Goal: Task Accomplishment & Management: Use online tool/utility

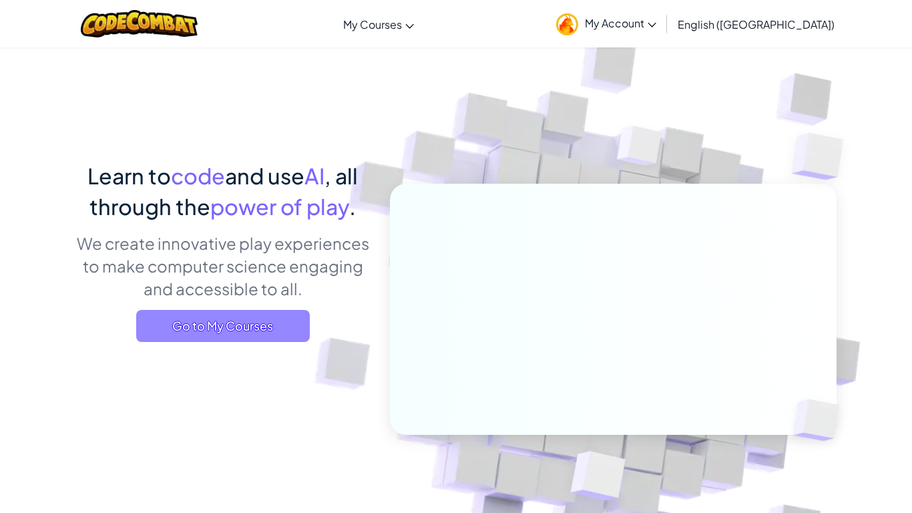
click at [232, 320] on span "Go to My Courses" at bounding box center [223, 326] width 174 height 32
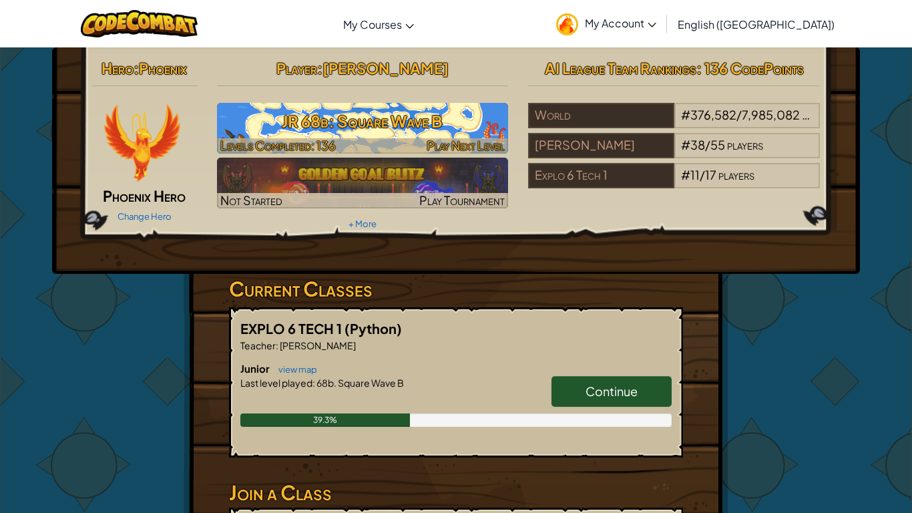
click at [409, 111] on h3 "JR 68b: Square Wave B" at bounding box center [363, 121] width 292 height 30
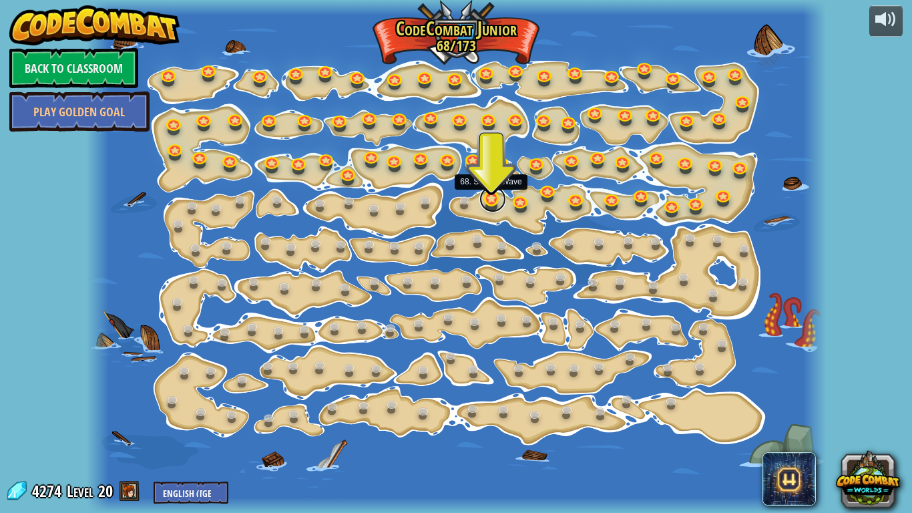
click at [489, 206] on link at bounding box center [492, 199] width 27 height 27
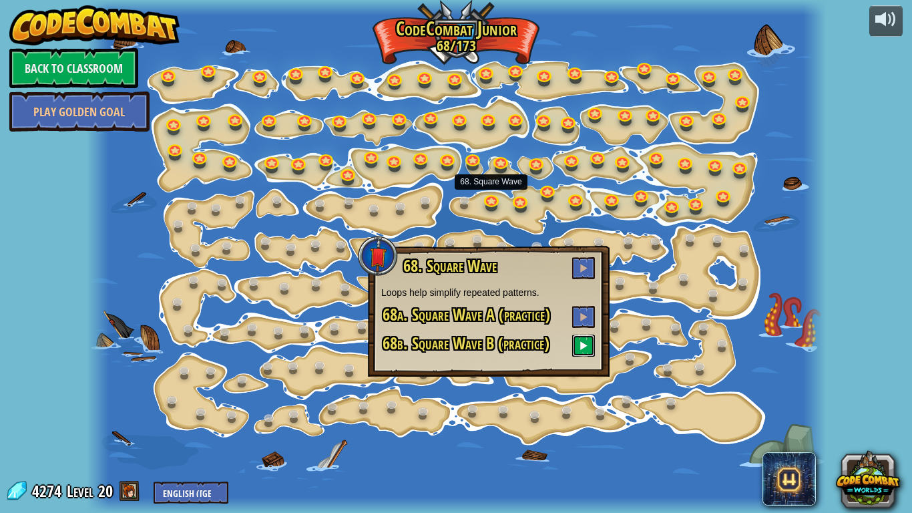
click at [575, 350] on button at bounding box center [583, 345] width 23 height 22
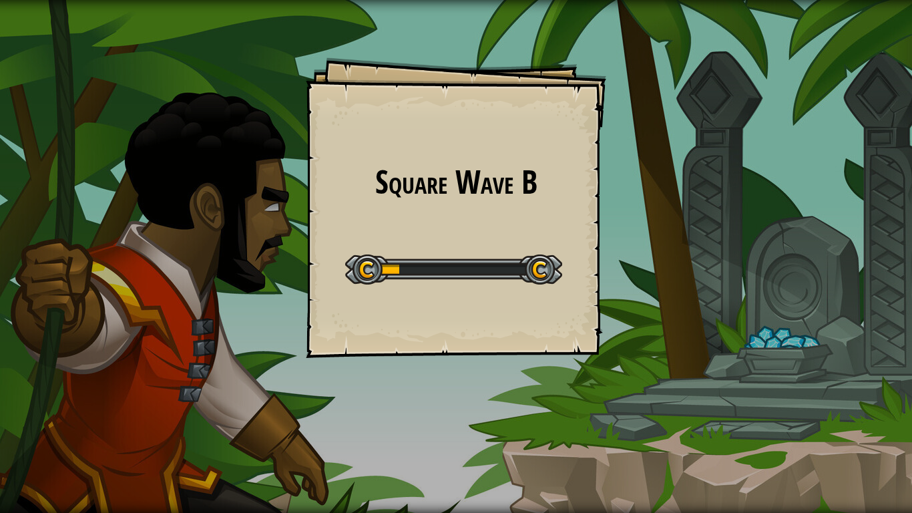
click at [575, 350] on div "Square Wave B Goals Start Level Error loading from server. Try refreshing the p…" at bounding box center [456, 207] width 300 height 300
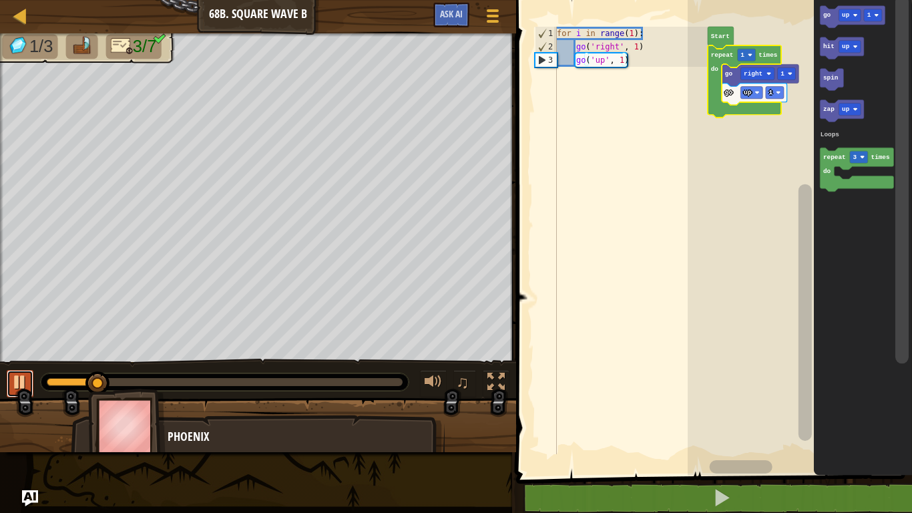
click at [19, 382] on div at bounding box center [19, 381] width 17 height 17
click at [746, 59] on rect "Blockly Workspace" at bounding box center [746, 55] width 18 height 12
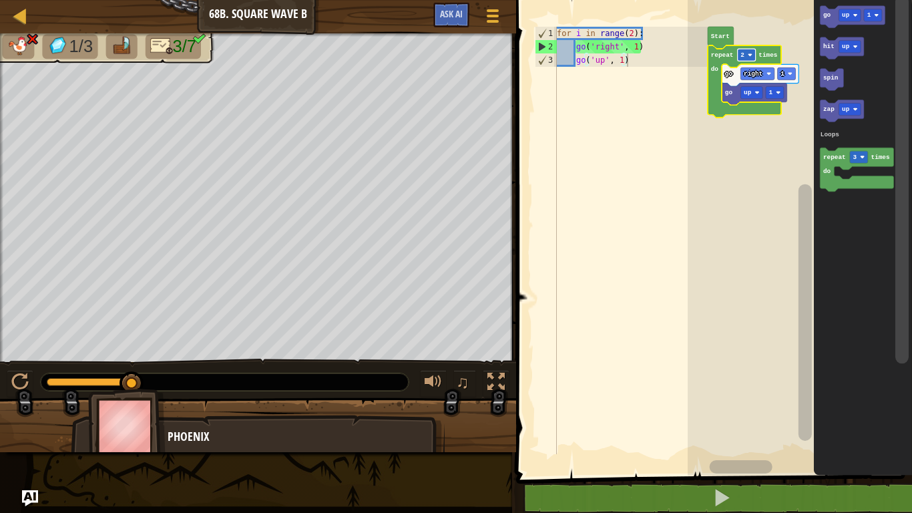
click at [740, 59] on rect "Blockly Workspace" at bounding box center [746, 55] width 18 height 12
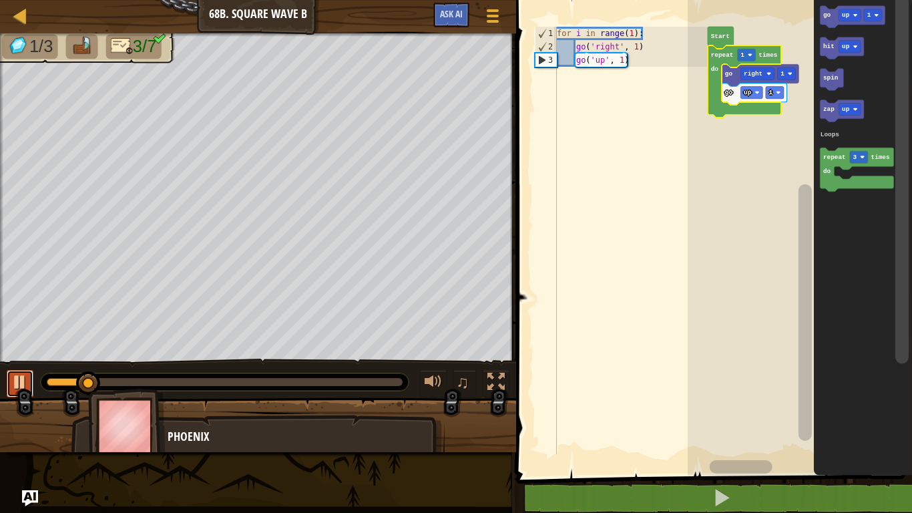
click at [16, 393] on button at bounding box center [20, 383] width 27 height 27
click at [760, 178] on rect "Blockly Workspace" at bounding box center [800, 234] width 224 height 482
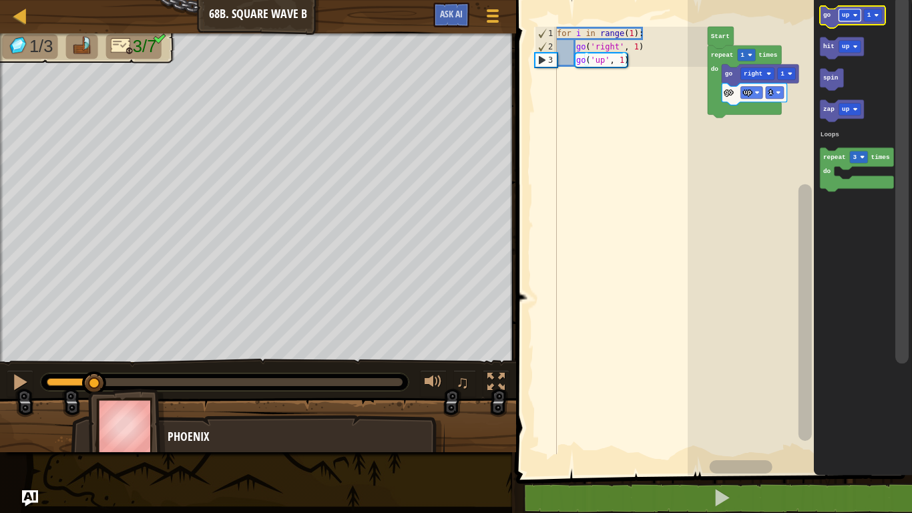
click at [851, 17] on rect "Blockly Workspace" at bounding box center [849, 15] width 22 height 12
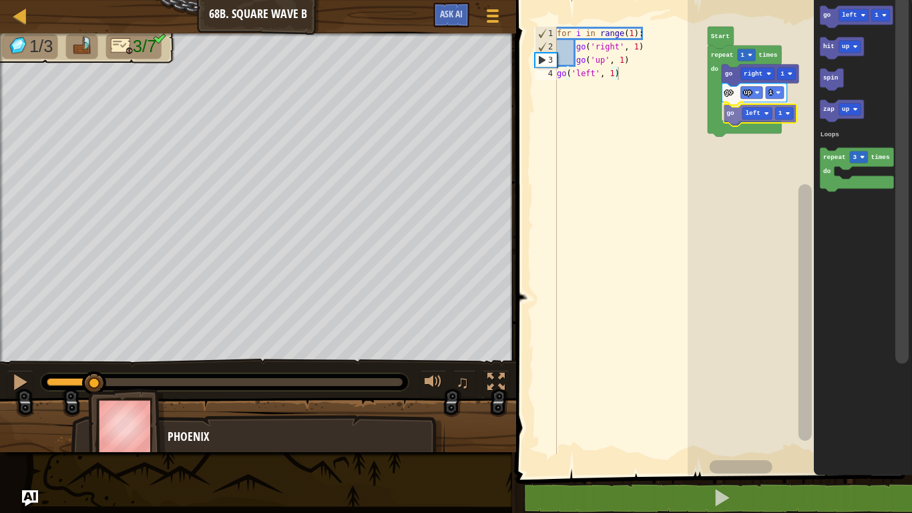
click at [737, 117] on div "Loops Start go right 1 go up 1 go left 1 repeat 1 times do go left 1 hit up spi…" at bounding box center [800, 234] width 224 height 482
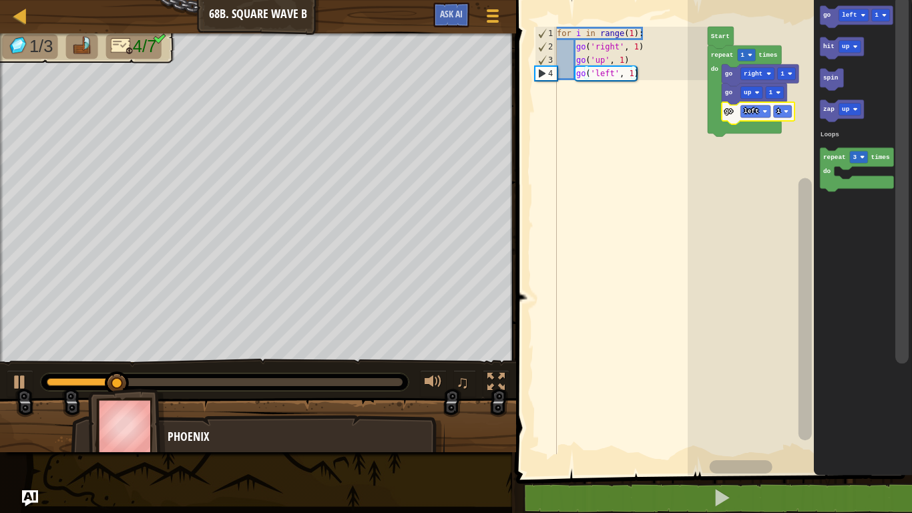
click at [5, 382] on div "♫" at bounding box center [258, 378] width 516 height 40
click at [11, 384] on div at bounding box center [19, 381] width 17 height 17
click at [740, 53] on text "1" at bounding box center [742, 54] width 4 height 7
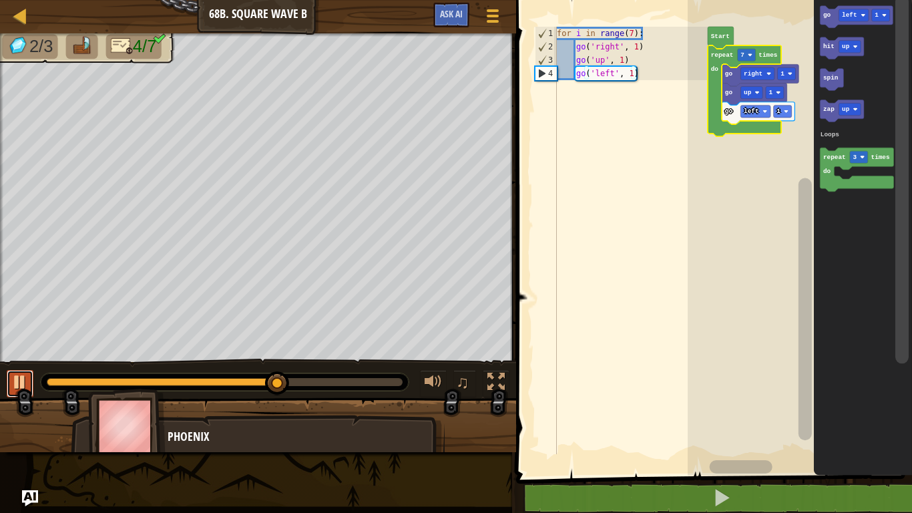
click at [23, 375] on div at bounding box center [19, 381] width 17 height 17
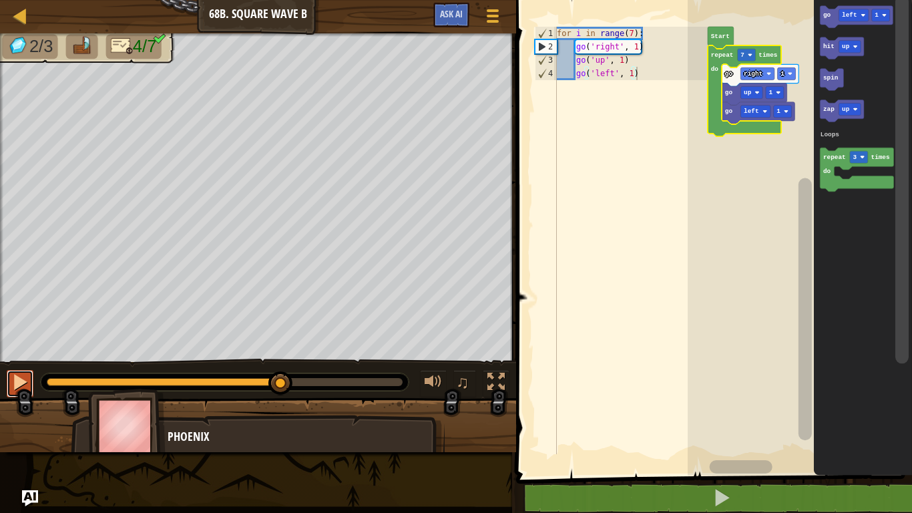
click at [13, 381] on div at bounding box center [19, 381] width 17 height 17
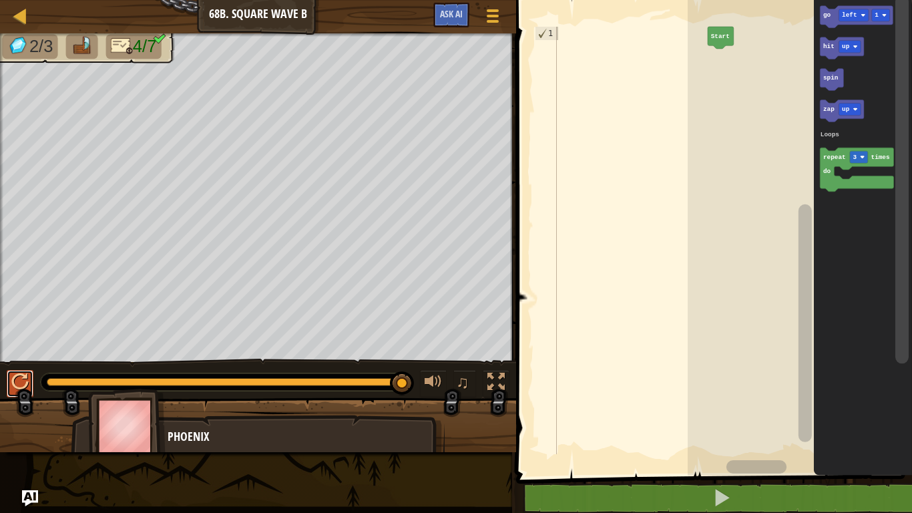
click at [24, 374] on div at bounding box center [19, 381] width 17 height 17
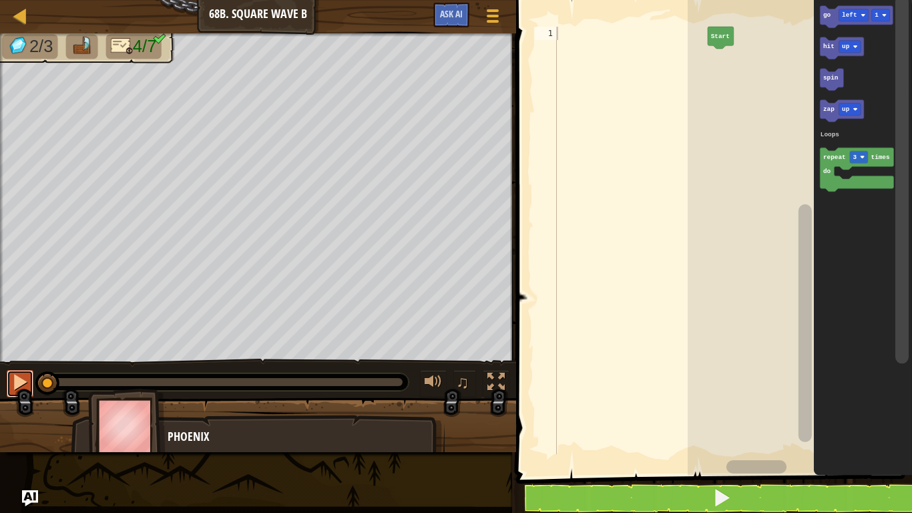
click at [24, 374] on div at bounding box center [19, 381] width 17 height 17
click at [14, 387] on div at bounding box center [19, 381] width 17 height 17
drag, startPoint x: 49, startPoint y: 384, endPoint x: 29, endPoint y: 384, distance: 19.4
click at [29, 384] on div "♫" at bounding box center [258, 378] width 516 height 40
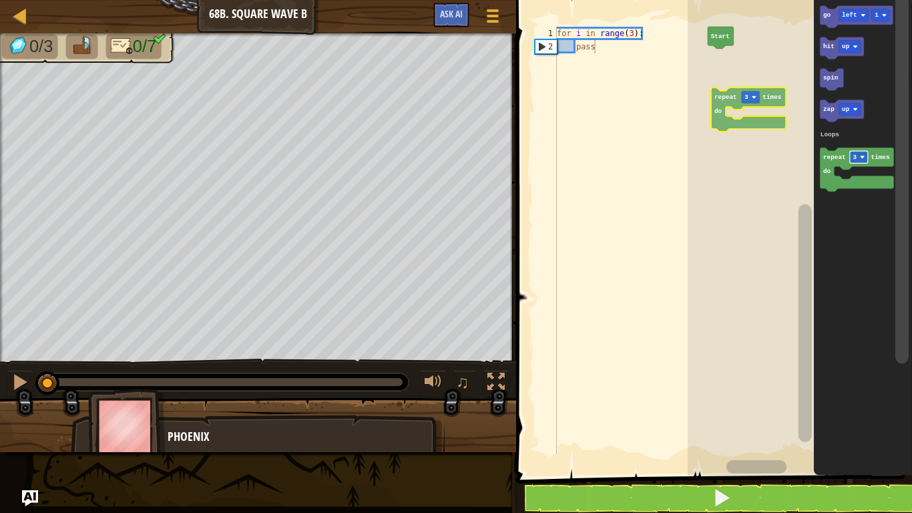
click at [740, 94] on div "Loops Start go left 1 hit up spin zap up repeat 3 times do Loops repeat 3 times…" at bounding box center [800, 234] width 224 height 482
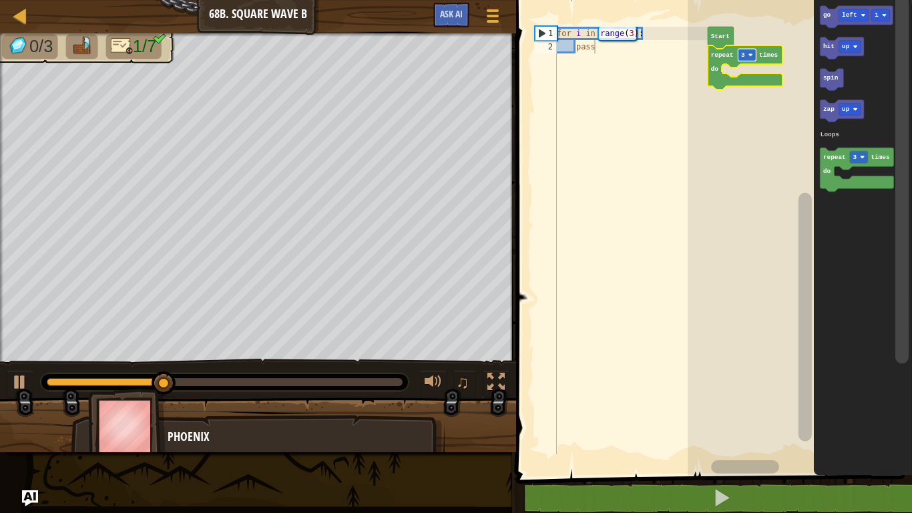
click at [748, 53] on image "Blockly Workspace" at bounding box center [750, 55] width 5 height 5
click at [846, 16] on text "left" at bounding box center [849, 14] width 15 height 7
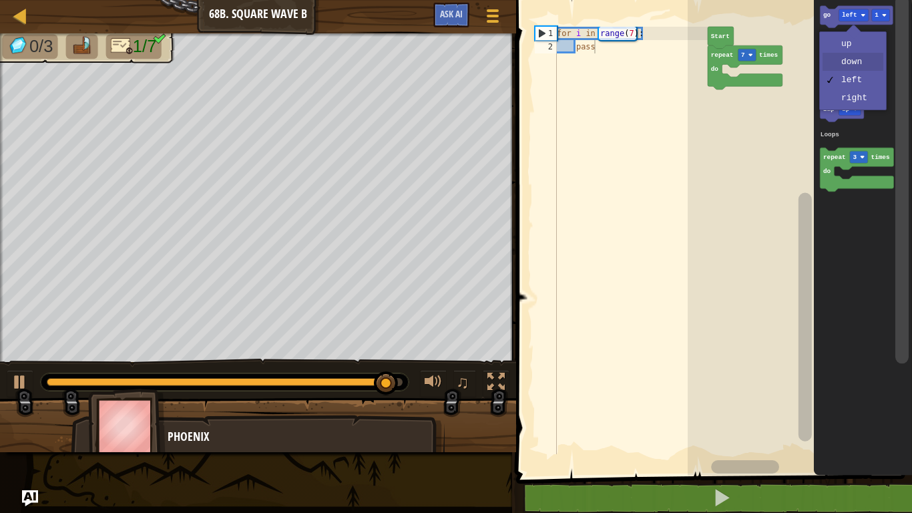
click at [850, 116] on icon "Blockly Workspace" at bounding box center [842, 111] width 44 height 22
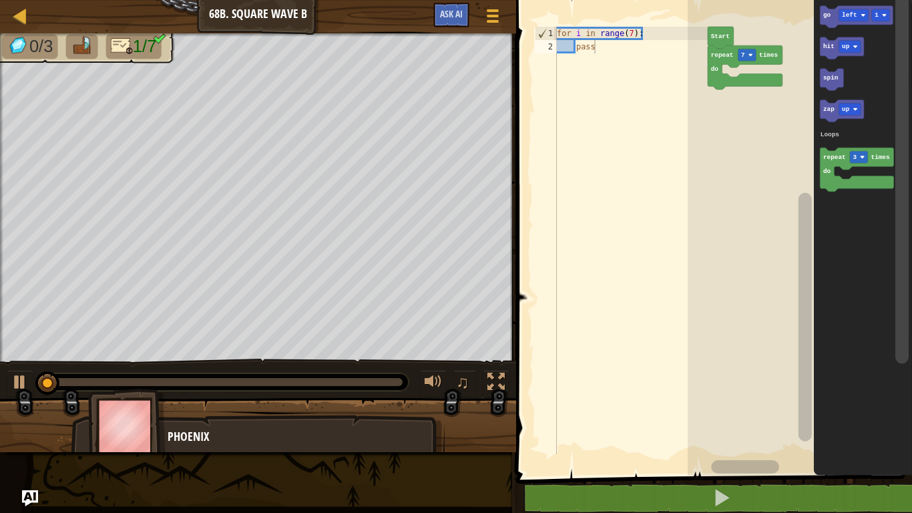
click at [848, 17] on text "left" at bounding box center [849, 14] width 15 height 7
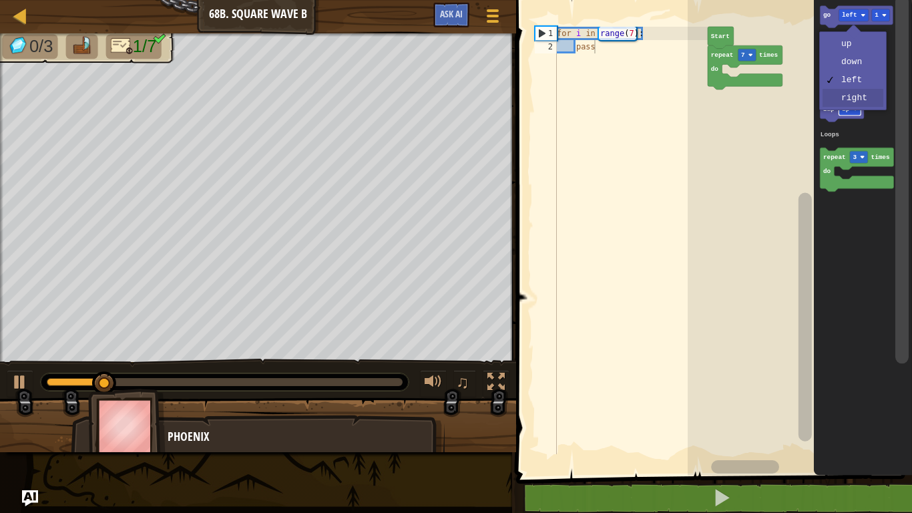
click at [853, 109] on image "Blockly Workspace" at bounding box center [854, 109] width 5 height 5
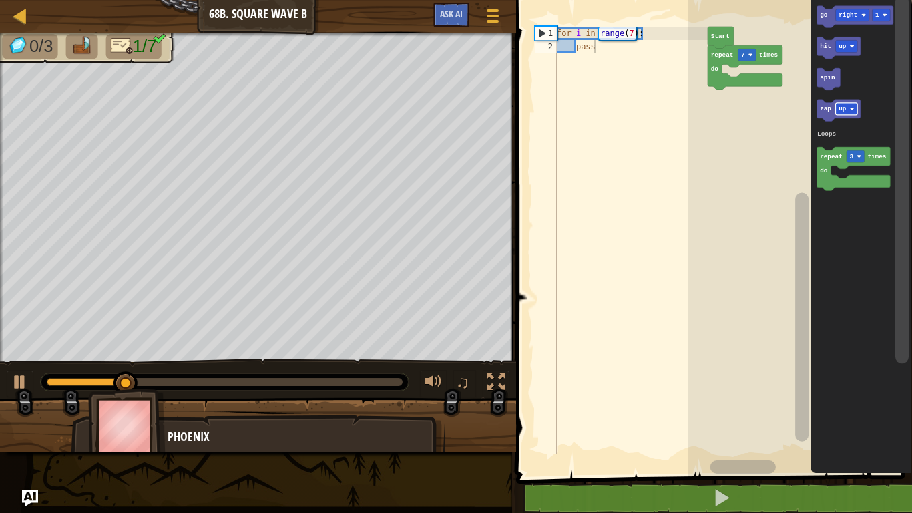
click at [822, 12] on text "go" at bounding box center [824, 14] width 8 height 7
click at [0, 0] on div at bounding box center [0, 0] width 0 height 0
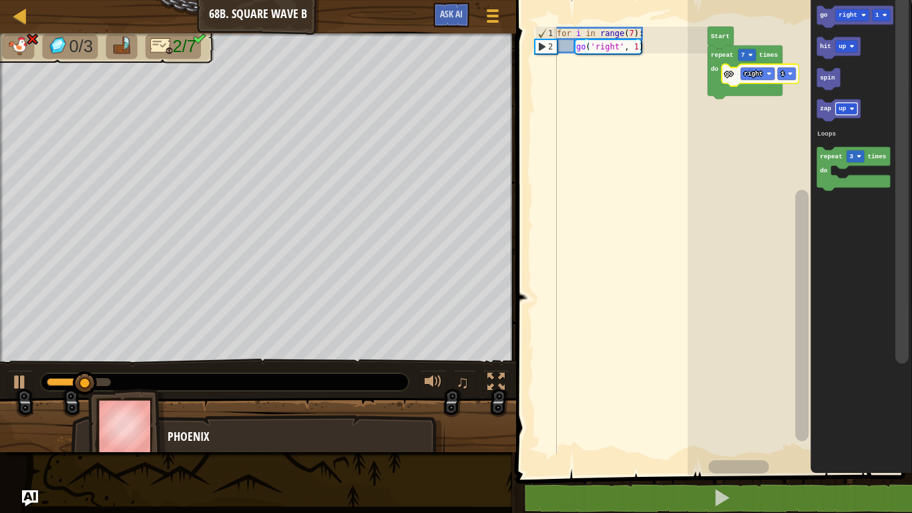
click at [877, 26] on rect "Blockly Workspace" at bounding box center [854, 17] width 77 height 22
click at [742, 55] on text "7" at bounding box center [743, 54] width 4 height 7
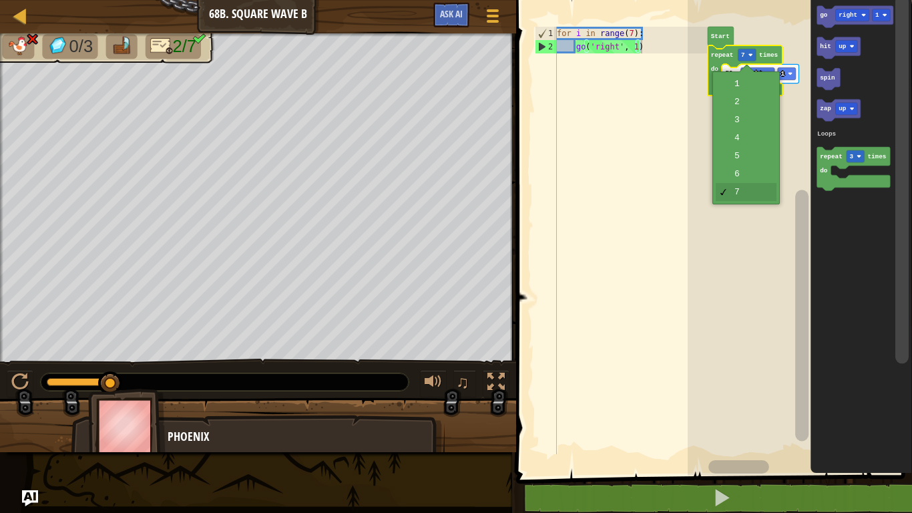
click at [740, 84] on icon "Blockly Workspace" at bounding box center [745, 71] width 75 height 53
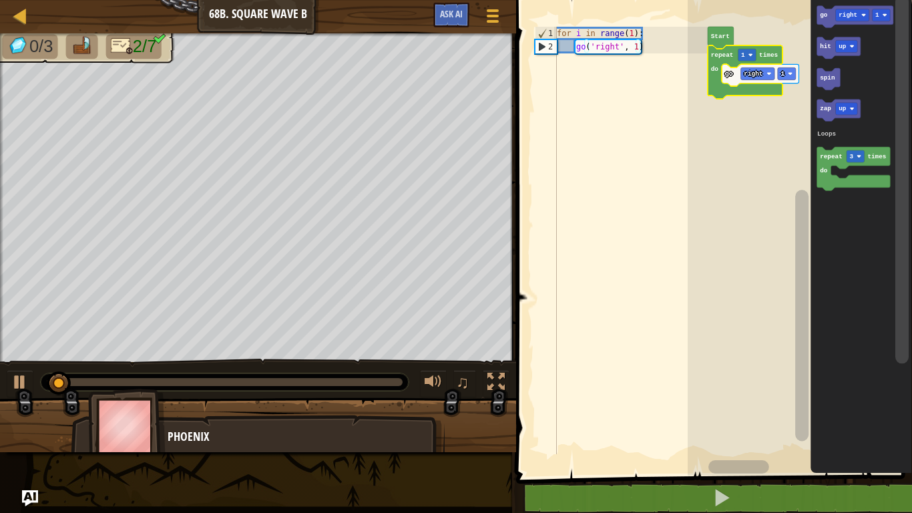
click at [858, 18] on rect "Blockly Workspace" at bounding box center [852, 15] width 34 height 12
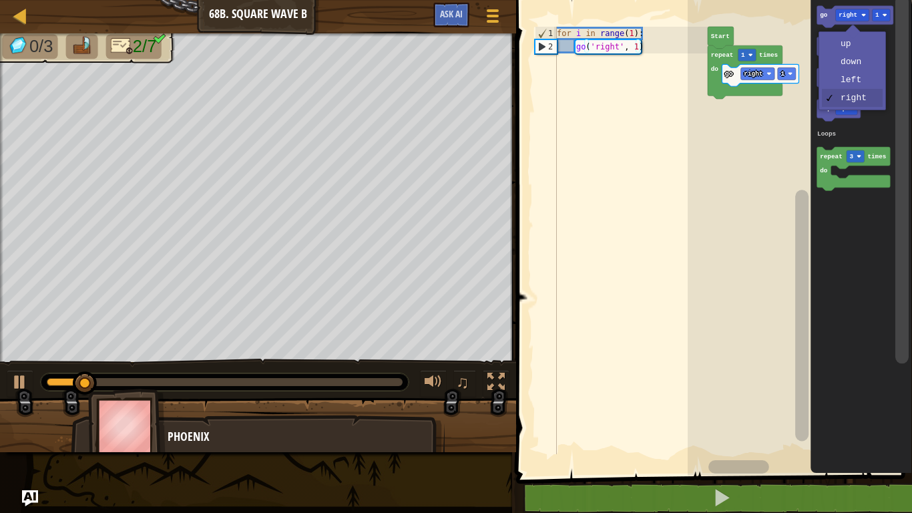
click at [852, 47] on image "Blockly Workspace" at bounding box center [851, 46] width 5 height 5
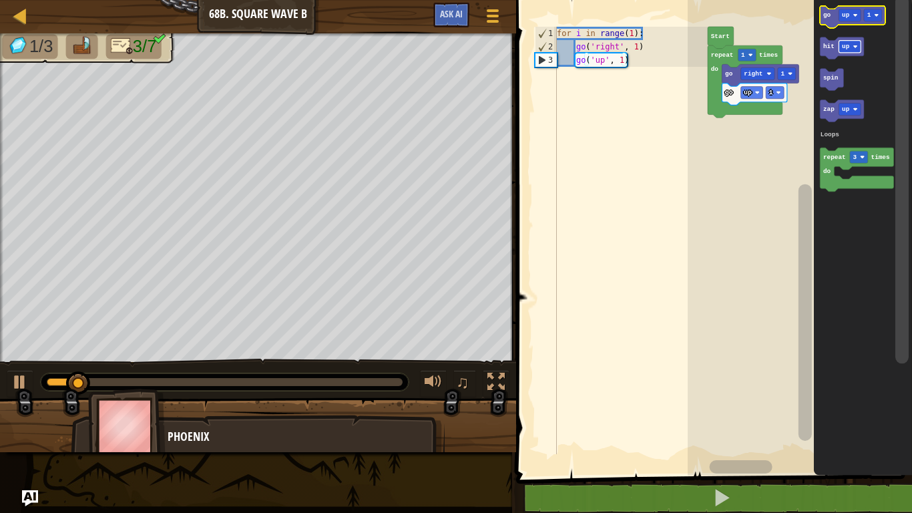
click at [0, 0] on div at bounding box center [0, 0] width 0 height 0
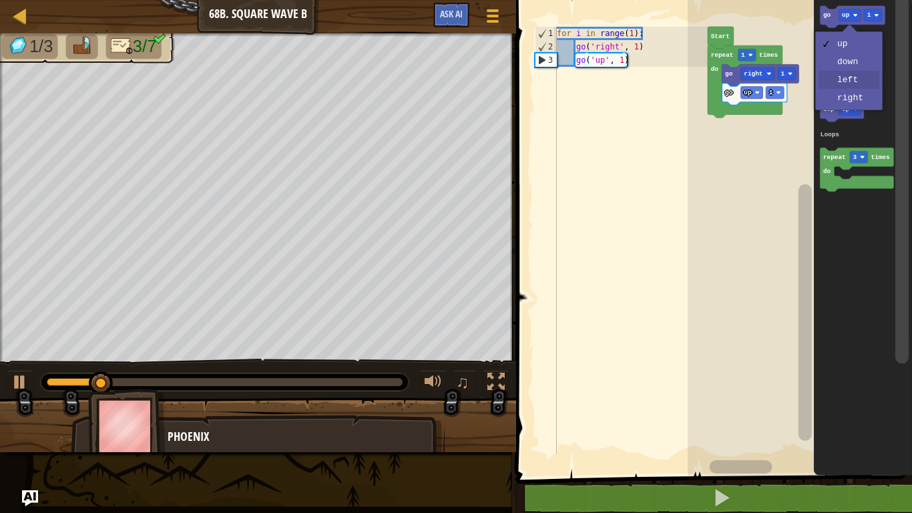
click at [850, 81] on icon "Blockly Workspace" at bounding box center [862, 234] width 98 height 482
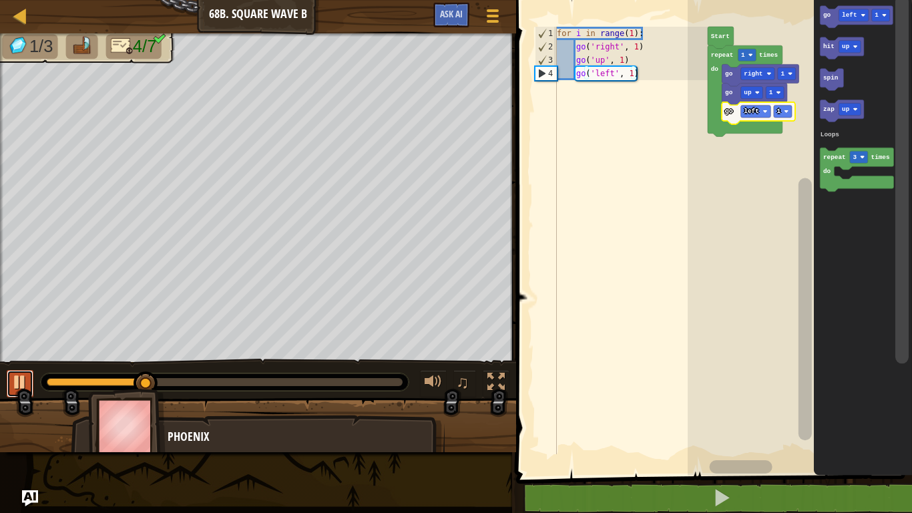
click at [19, 373] on div at bounding box center [19, 381] width 17 height 17
click at [11, 394] on button at bounding box center [20, 383] width 27 height 27
click at [24, 396] on button at bounding box center [20, 383] width 27 height 27
click at [0, 0] on div at bounding box center [0, 0] width 0 height 0
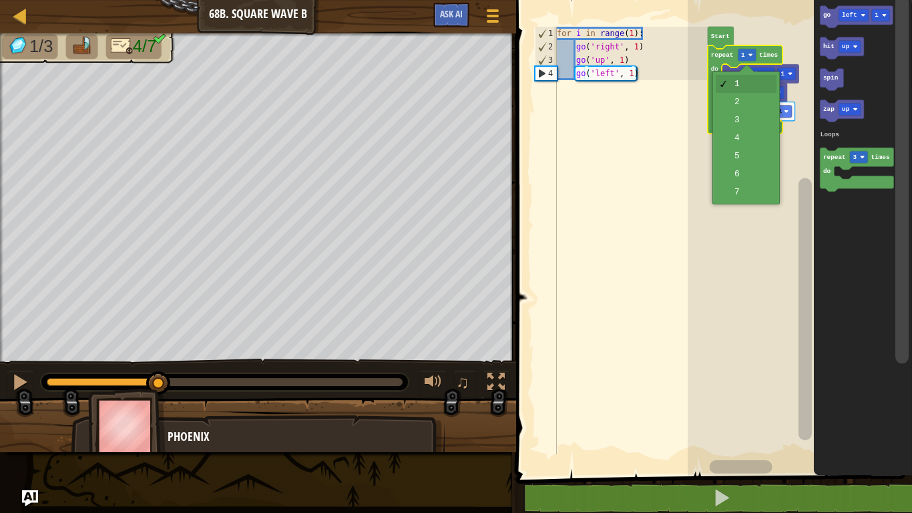
click at [736, 176] on rect "Blockly Workspace" at bounding box center [800, 234] width 224 height 482
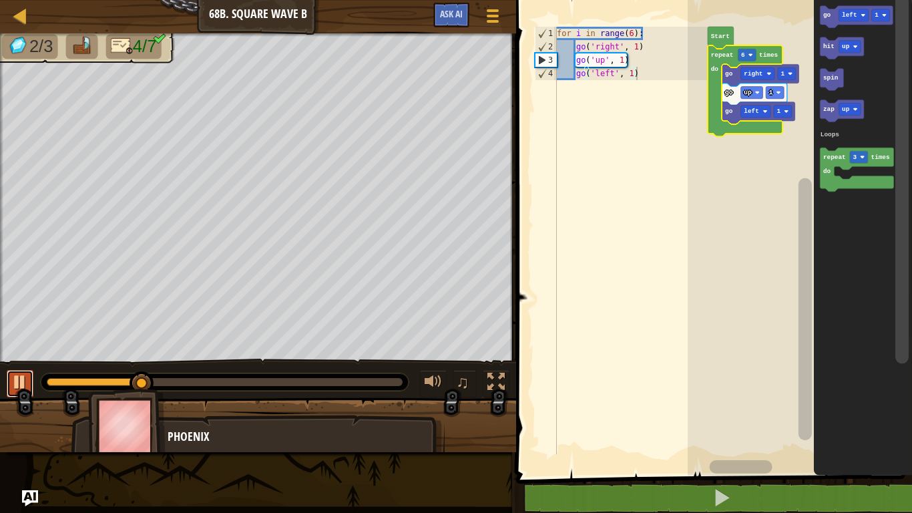
click at [11, 382] on div at bounding box center [19, 381] width 17 height 17
click at [742, 55] on text "6" at bounding box center [743, 54] width 4 height 7
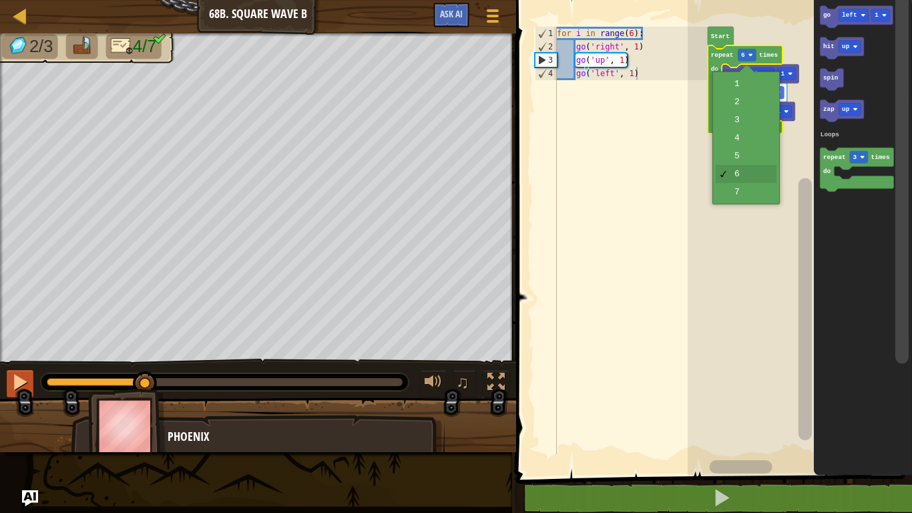
click at [740, 146] on rect "Blockly Workspace" at bounding box center [800, 234] width 224 height 482
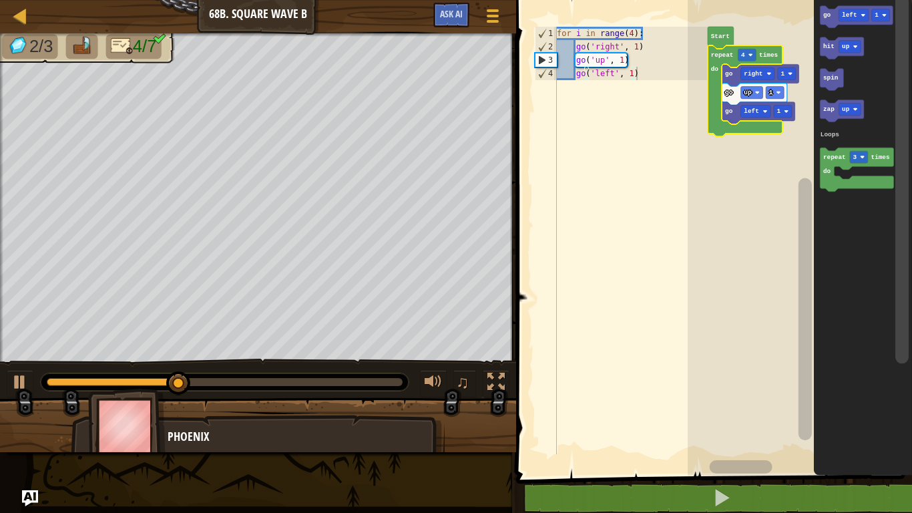
click at [21, 359] on div "♫" at bounding box center [258, 378] width 516 height 40
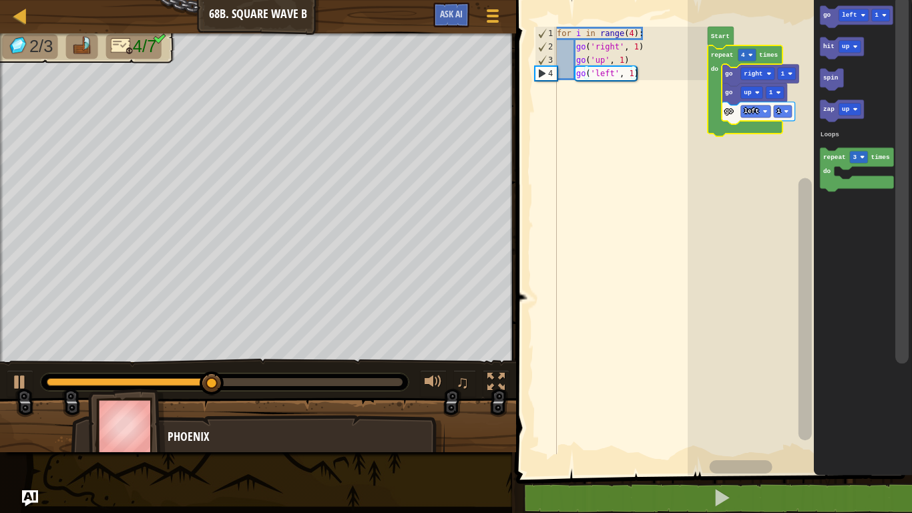
click at [0, 0] on div at bounding box center [0, 0] width 0 height 0
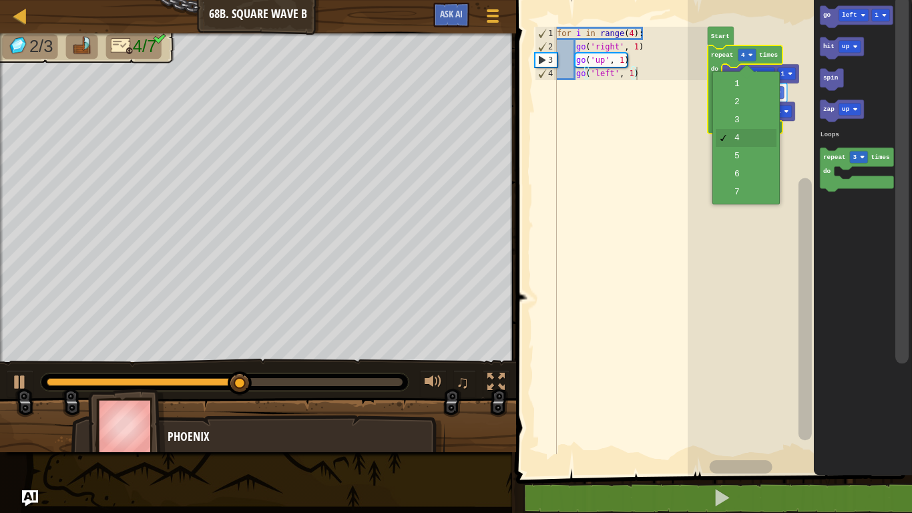
click at [734, 124] on icon "Blockly Workspace" at bounding box center [745, 90] width 75 height 91
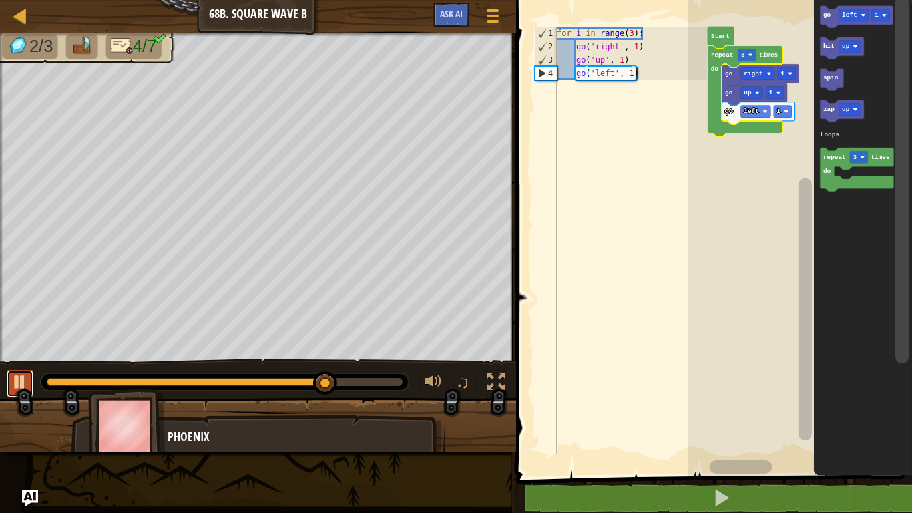
click at [27, 376] on div at bounding box center [19, 381] width 17 height 17
click at [862, 14] on image "Blockly Workspace" at bounding box center [862, 15] width 5 height 5
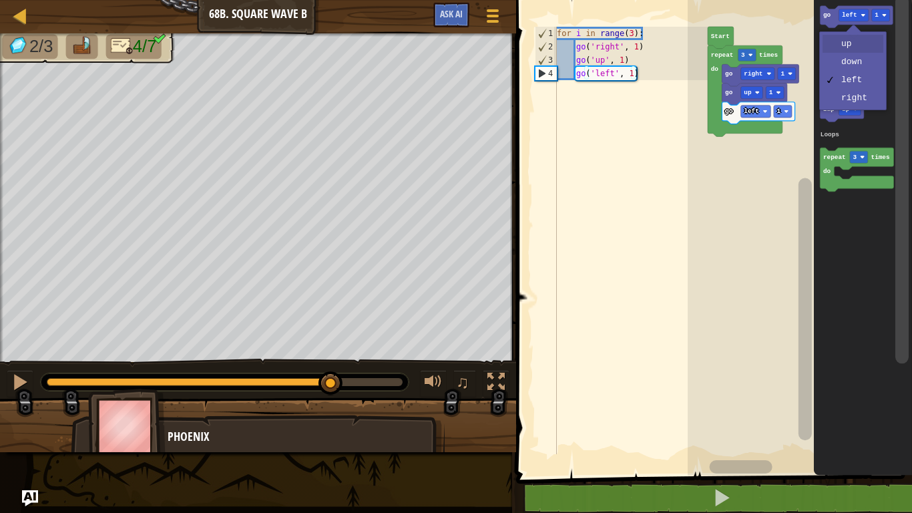
click at [854, 45] on image "Blockly Workspace" at bounding box center [854, 46] width 5 height 5
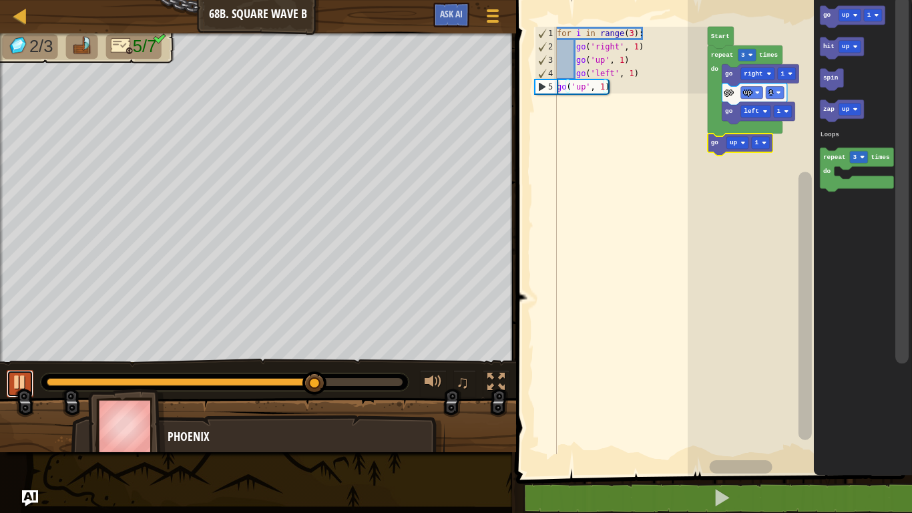
click at [12, 379] on div at bounding box center [19, 381] width 17 height 17
click at [50, 379] on div at bounding box center [182, 382] width 271 height 8
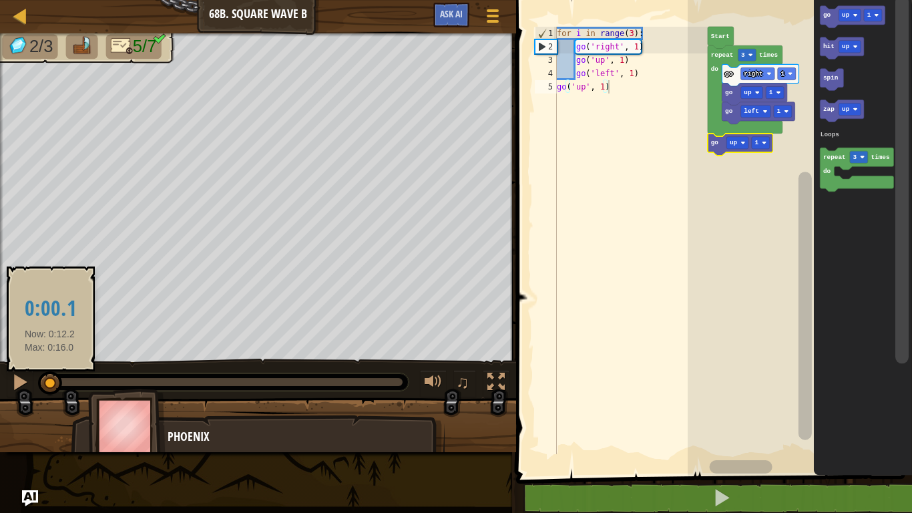
click at [850, 23] on icon "Blockly Workspace" at bounding box center [852, 17] width 65 height 22
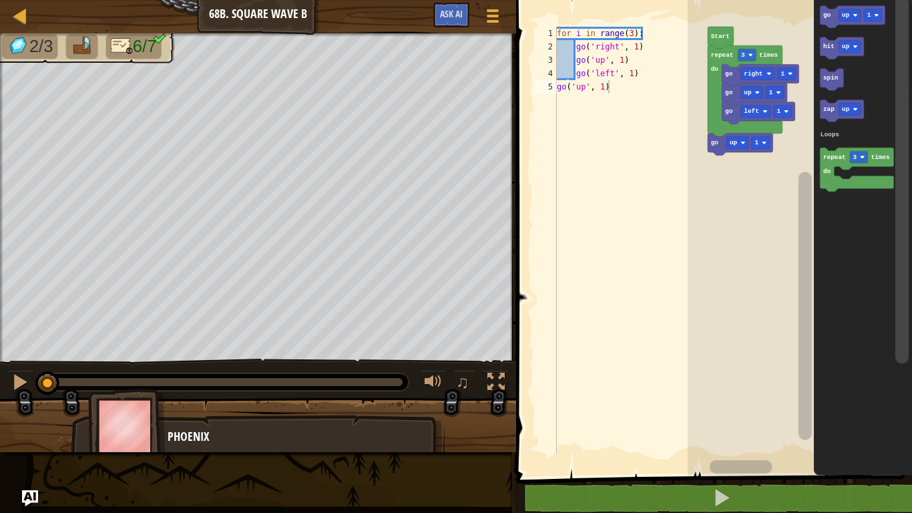
click at [862, 15] on icon "Blockly Workspace" at bounding box center [852, 17] width 65 height 22
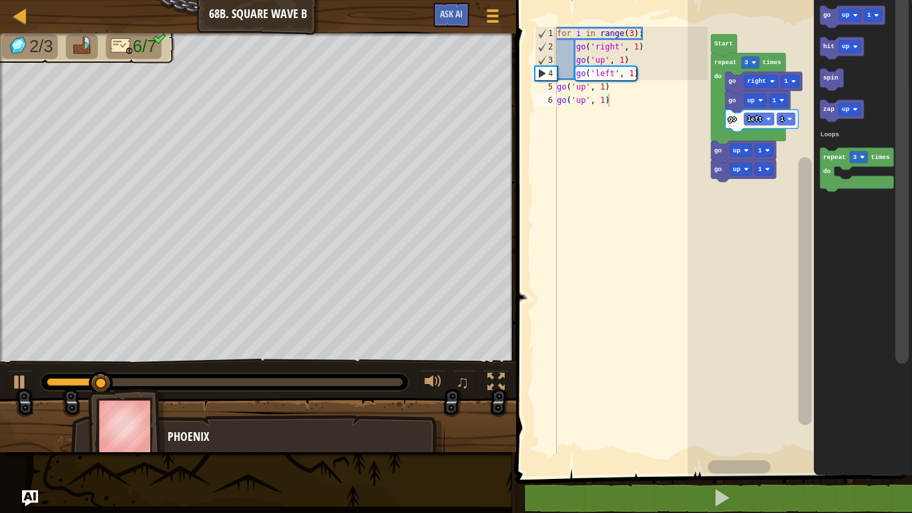
click at [753, 180] on rect "Blockly Workspace" at bounding box center [800, 234] width 224 height 482
click at [0, 0] on div at bounding box center [0, 0] width 0 height 0
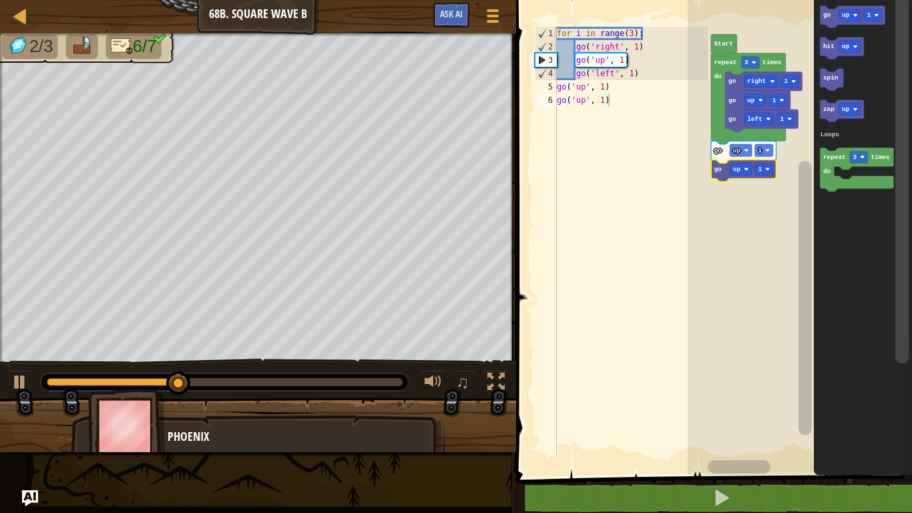
click at [0, 0] on div at bounding box center [0, 0] width 0 height 0
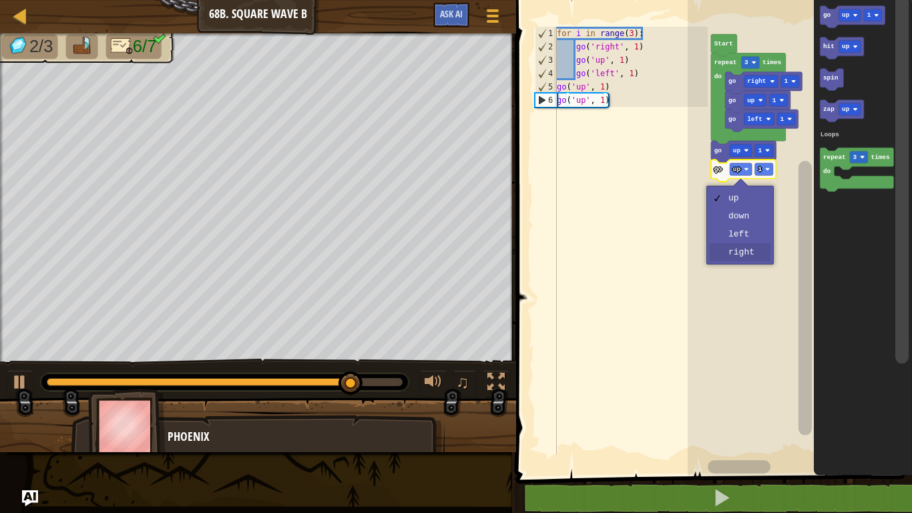
click at [750, 250] on rect "Blockly Workspace" at bounding box center [800, 234] width 224 height 482
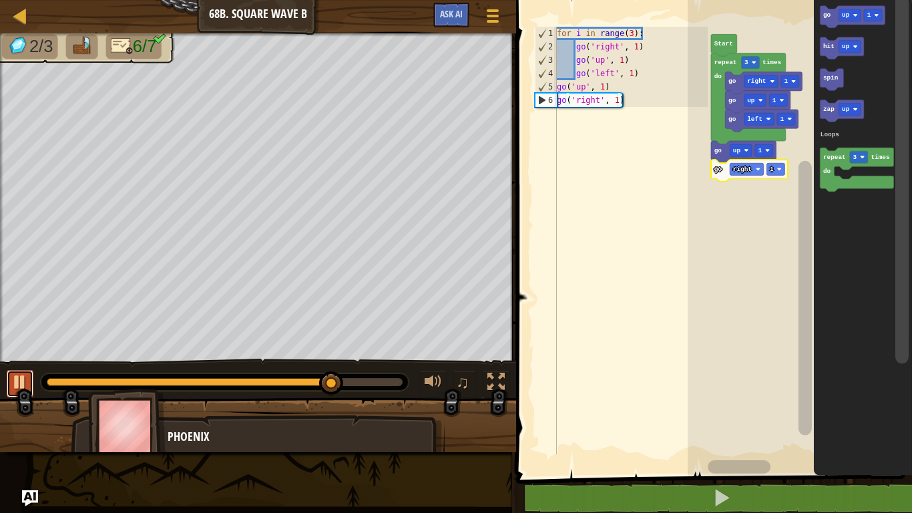
click at [12, 382] on div at bounding box center [19, 381] width 17 height 17
click at [821, 22] on icon "Blockly Workspace" at bounding box center [852, 17] width 65 height 22
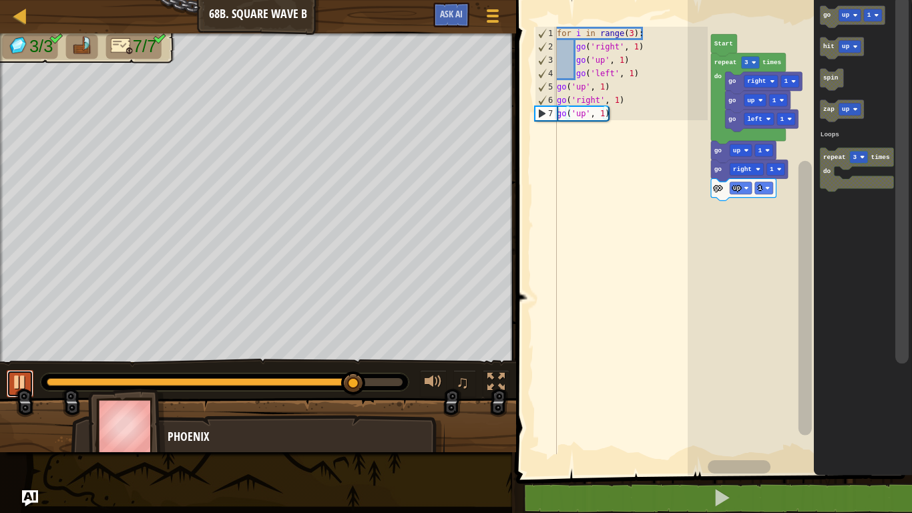
click at [13, 376] on div at bounding box center [19, 381] width 17 height 17
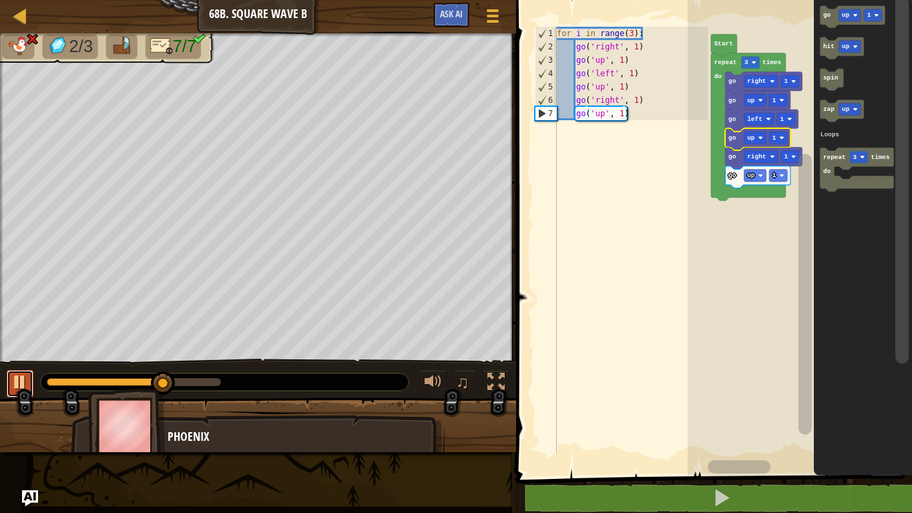
click at [14, 389] on div at bounding box center [19, 381] width 17 height 17
click at [713, 183] on icon "Blockly Workspace" at bounding box center [748, 127] width 75 height 148
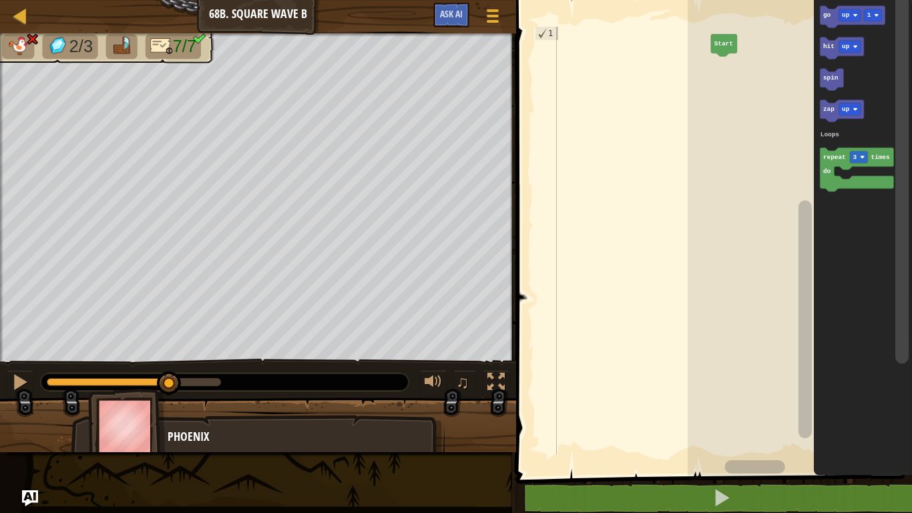
click at [50, 384] on div at bounding box center [108, 382] width 123 height 8
drag, startPoint x: 49, startPoint y: 384, endPoint x: 27, endPoint y: 374, distance: 23.9
click at [27, 374] on div "♫" at bounding box center [258, 378] width 516 height 40
click at [23, 373] on div at bounding box center [19, 381] width 17 height 17
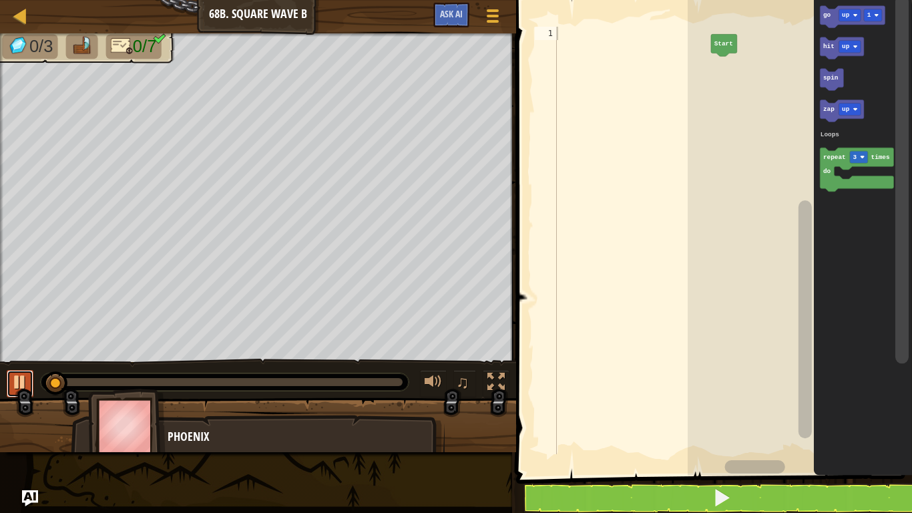
click at [23, 373] on div at bounding box center [19, 381] width 17 height 17
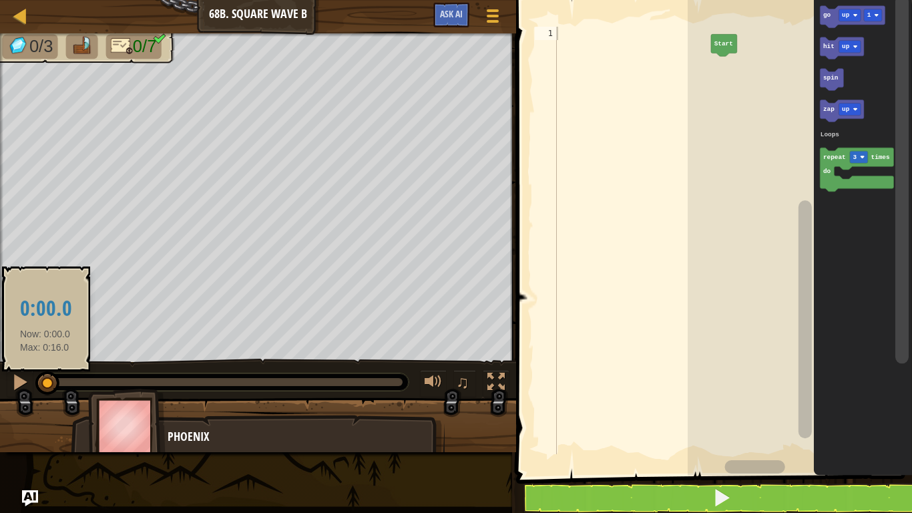
drag, startPoint x: 58, startPoint y: 378, endPoint x: 45, endPoint y: 394, distance: 19.9
click at [45, 394] on div at bounding box center [47, 383] width 24 height 24
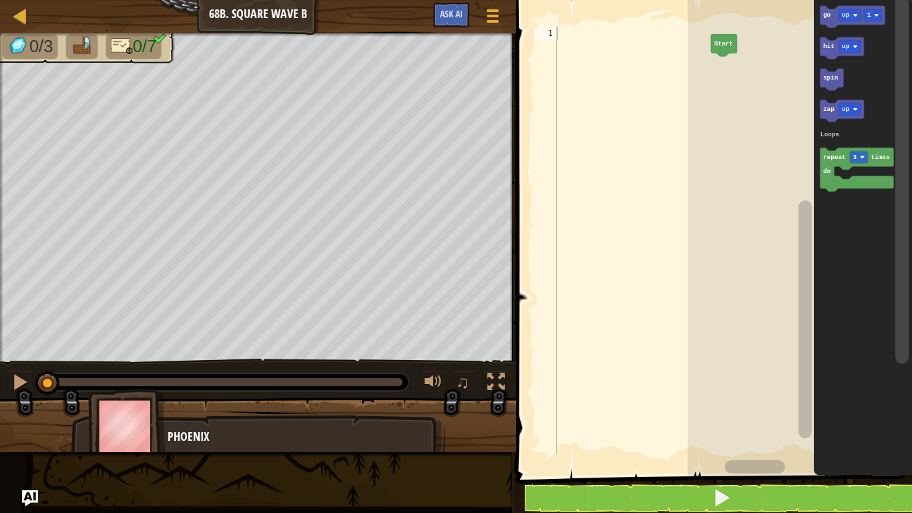
click at [911, 264] on icon "Blockly Workspace" at bounding box center [862, 234] width 98 height 482
click at [844, 14] on text "up" at bounding box center [846, 14] width 8 height 7
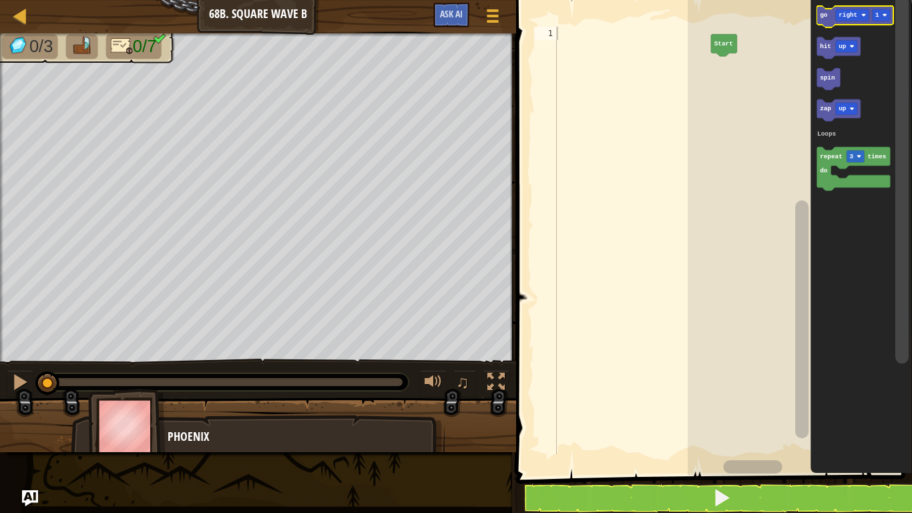
click at [832, 13] on icon "Blockly Workspace" at bounding box center [854, 17] width 77 height 22
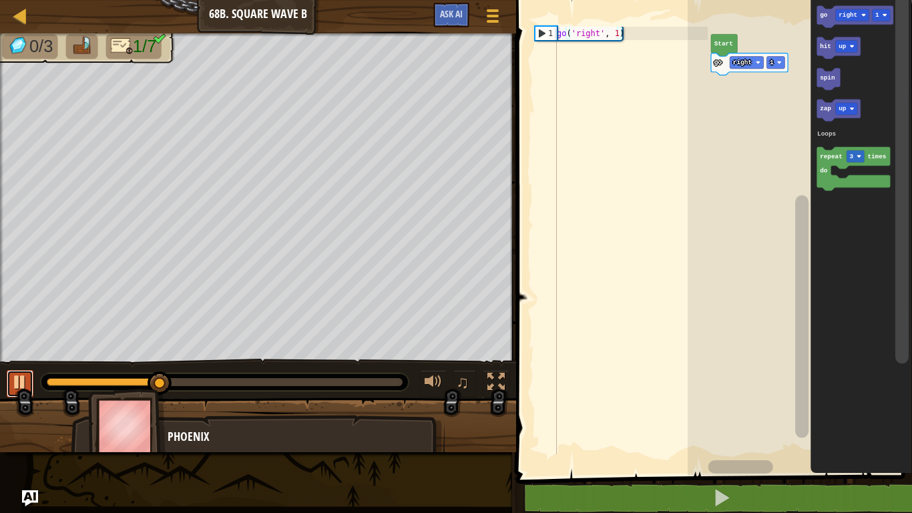
click at [13, 390] on div at bounding box center [19, 381] width 17 height 17
click at [857, 13] on text "right" at bounding box center [847, 14] width 19 height 7
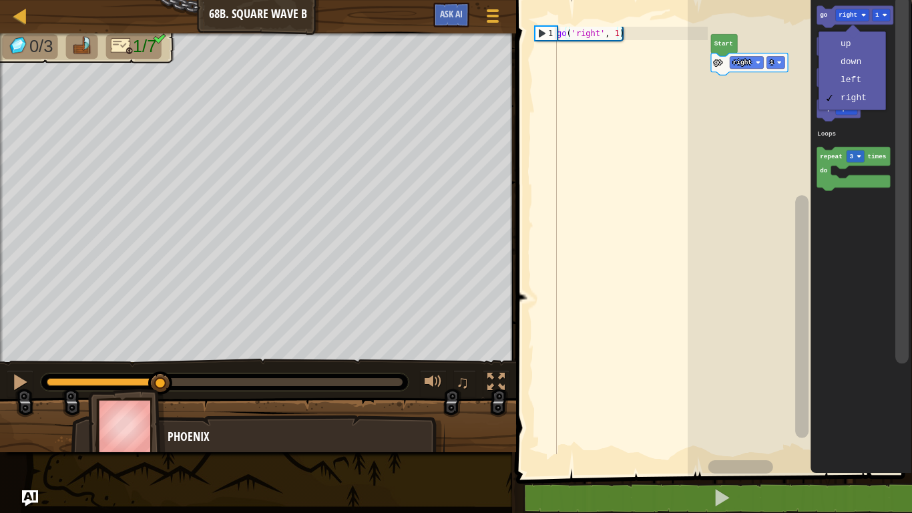
click at [742, 140] on rect "Blockly Workspace" at bounding box center [800, 234] width 224 height 482
click at [844, 162] on icon "Blockly Workspace" at bounding box center [852, 170] width 73 height 44
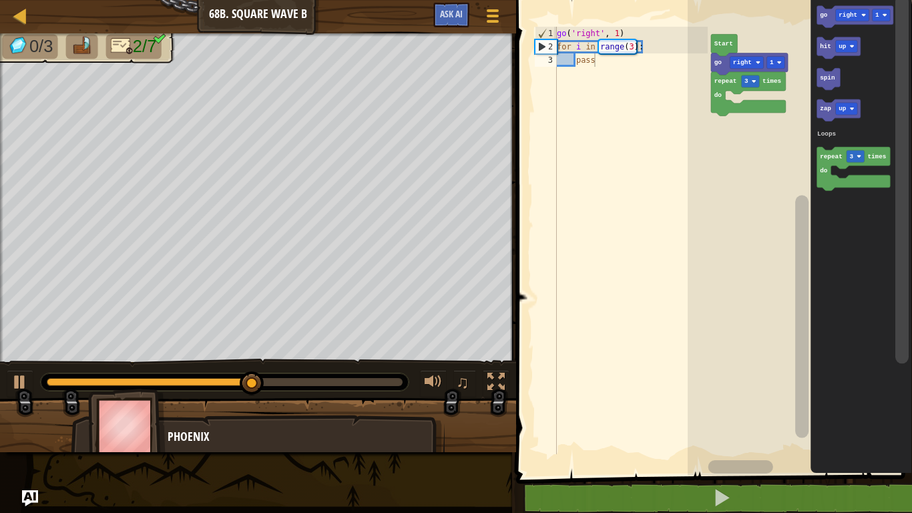
click at [867, 15] on rect "Blockly Workspace" at bounding box center [852, 15] width 34 height 12
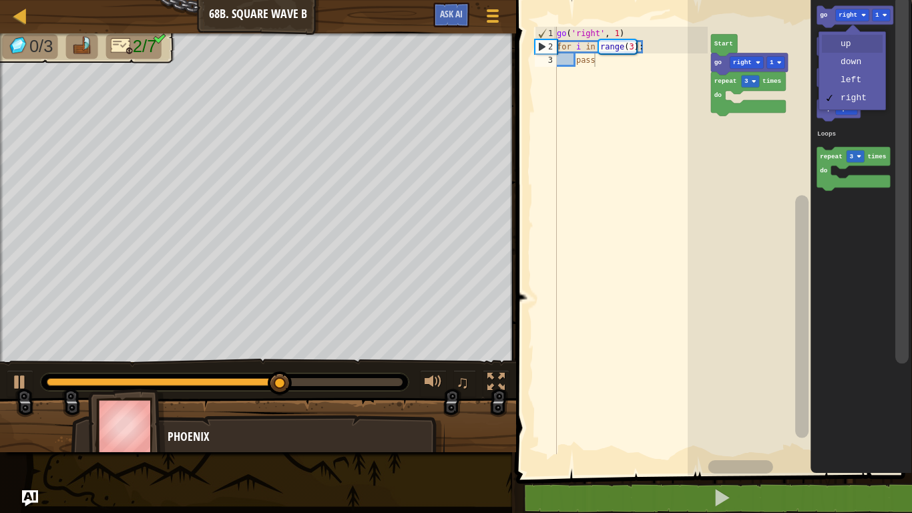
click at [842, 49] on text "up" at bounding box center [842, 46] width 8 height 7
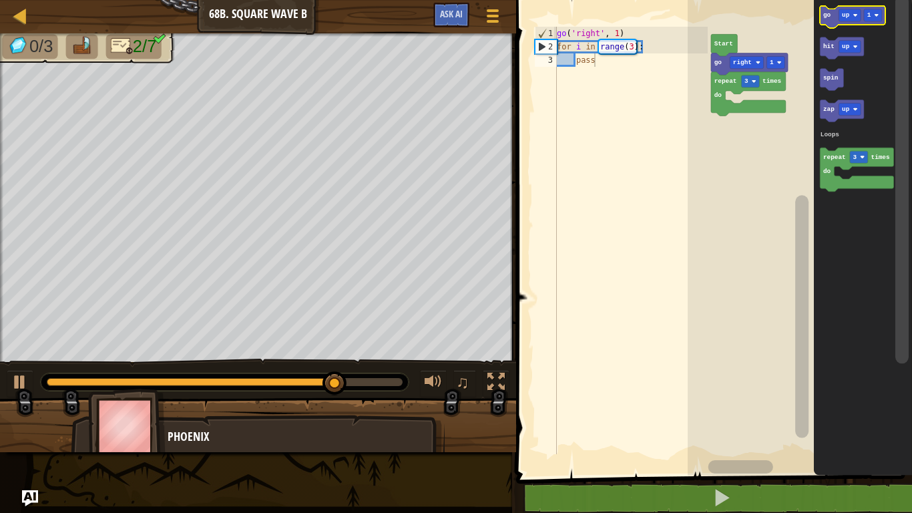
click at [826, 22] on icon "Blockly Workspace" at bounding box center [852, 17] width 65 height 22
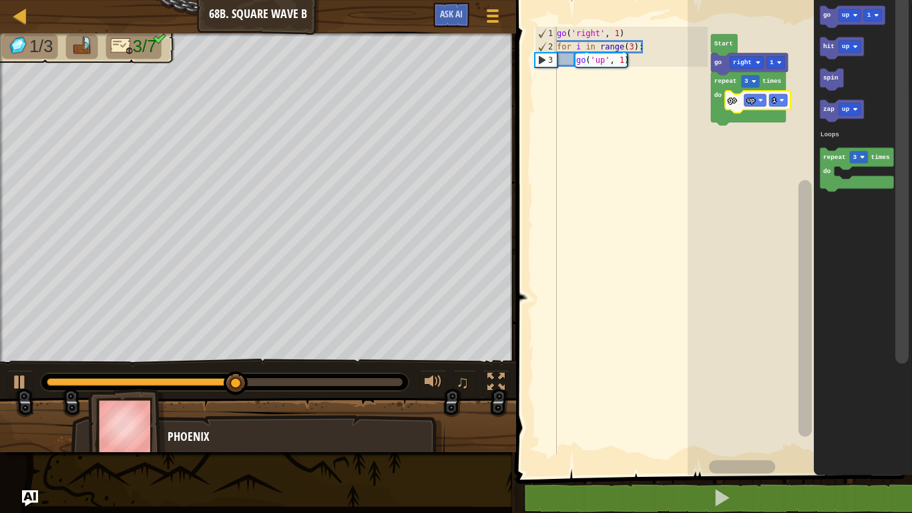
click at [738, 140] on rect "Blockly Workspace" at bounding box center [800, 234] width 224 height 482
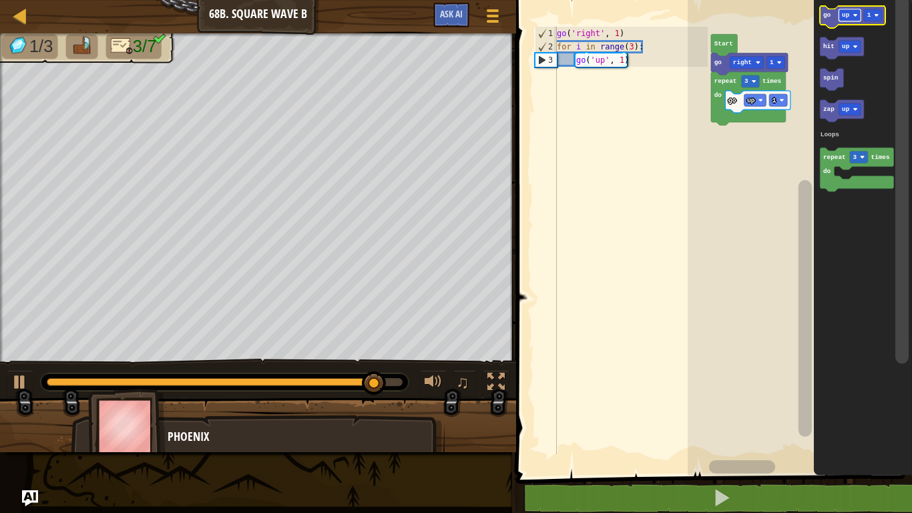
click at [844, 19] on text "up" at bounding box center [846, 14] width 8 height 7
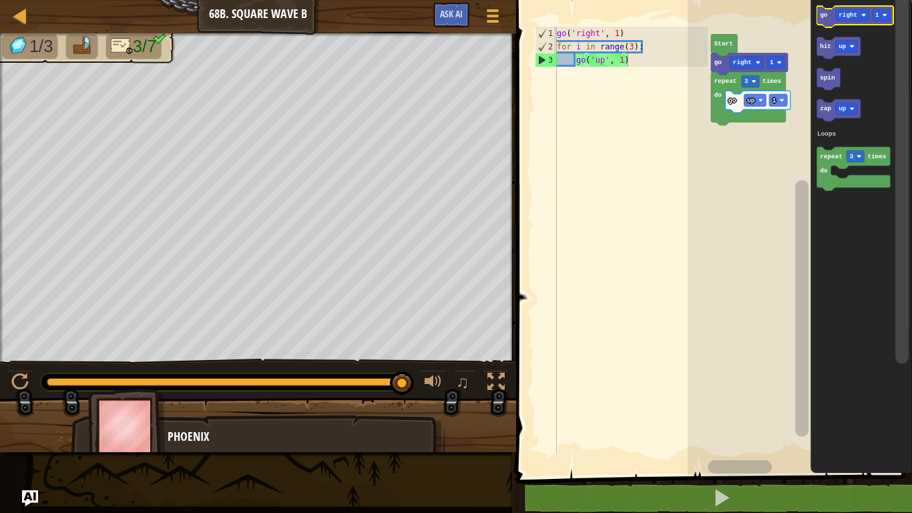
click at [822, 15] on text "go" at bounding box center [824, 14] width 8 height 7
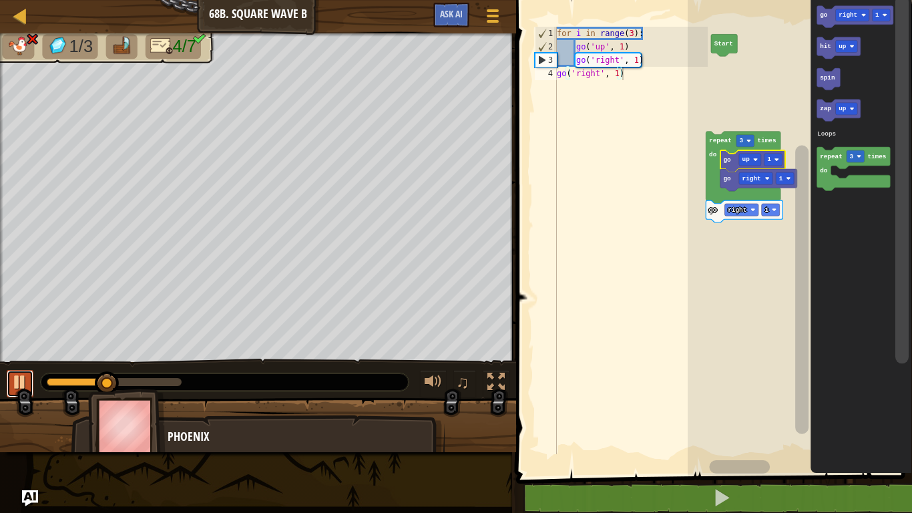
click at [15, 374] on div at bounding box center [19, 381] width 17 height 17
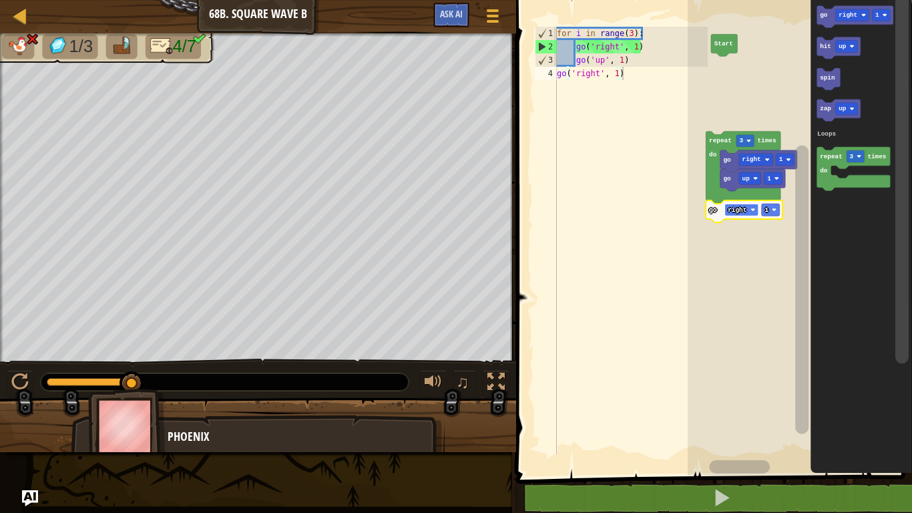
click at [738, 210] on text "right" at bounding box center [737, 209] width 19 height 7
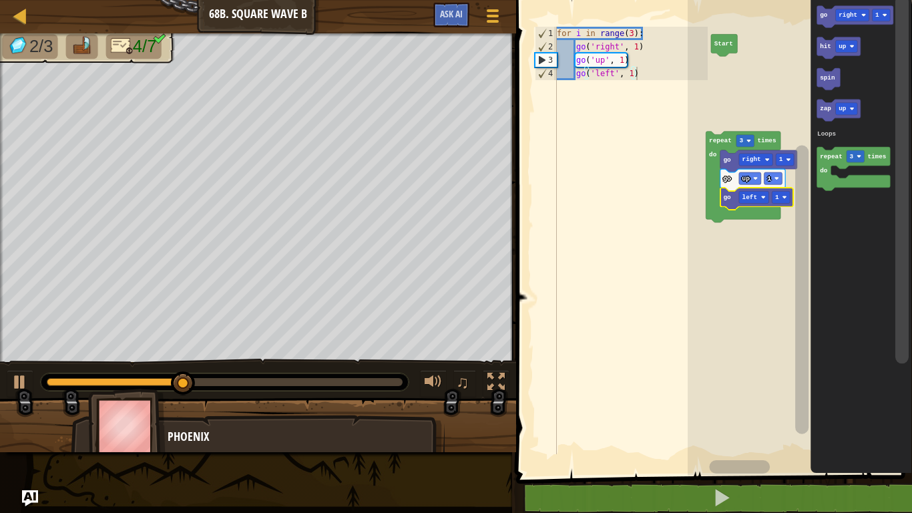
click at [690, 207] on rect "Blockly Workspace" at bounding box center [800, 234] width 224 height 482
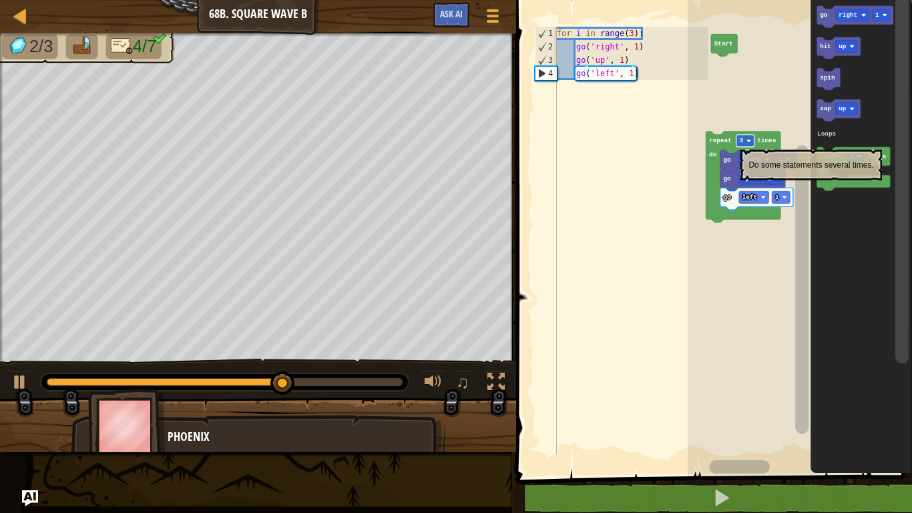
click at [740, 143] on text "3" at bounding box center [741, 140] width 4 height 7
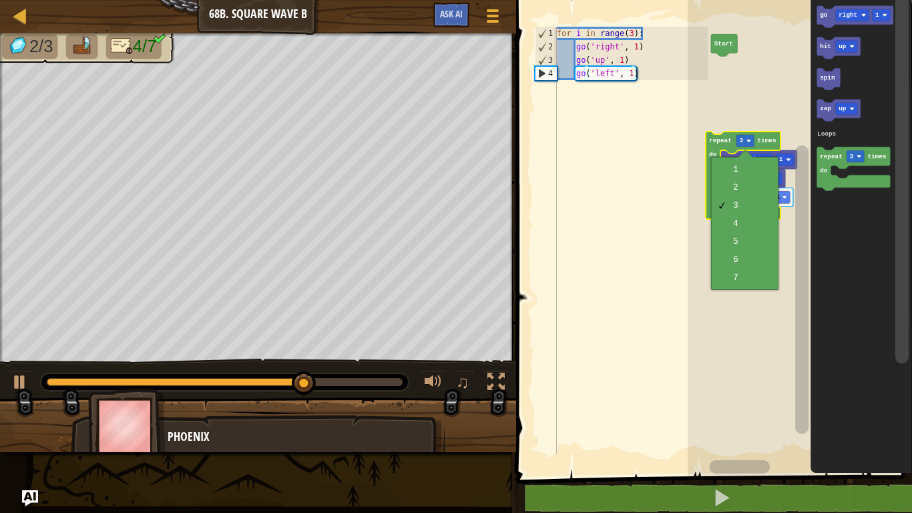
type textarea "go('left', 1)"
click at [676, 224] on div "for i in range ( 3 ) : go ( 'right' , 1 ) go ( 'up' , 1 ) go ( 'left' , 1 )" at bounding box center [631, 254] width 154 height 454
click at [742, 141] on text "3" at bounding box center [741, 140] width 4 height 7
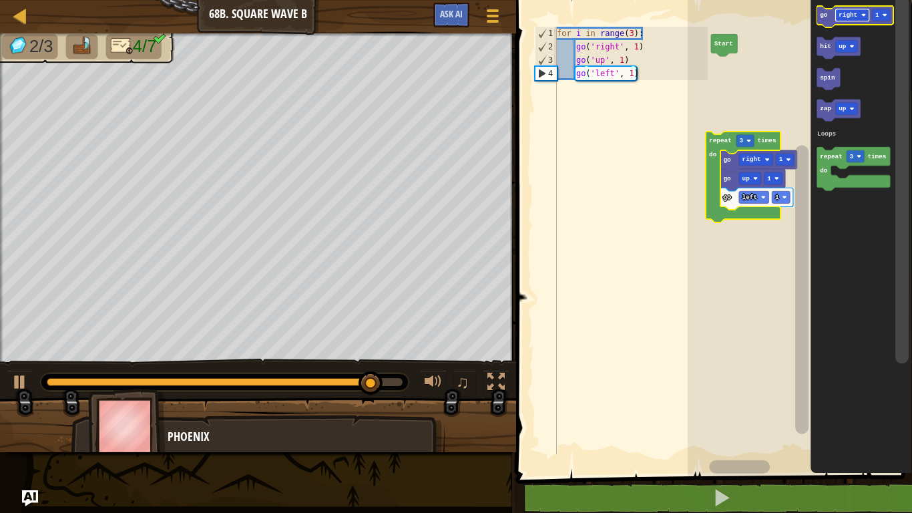
click at [848, 17] on text "right" at bounding box center [847, 14] width 19 height 7
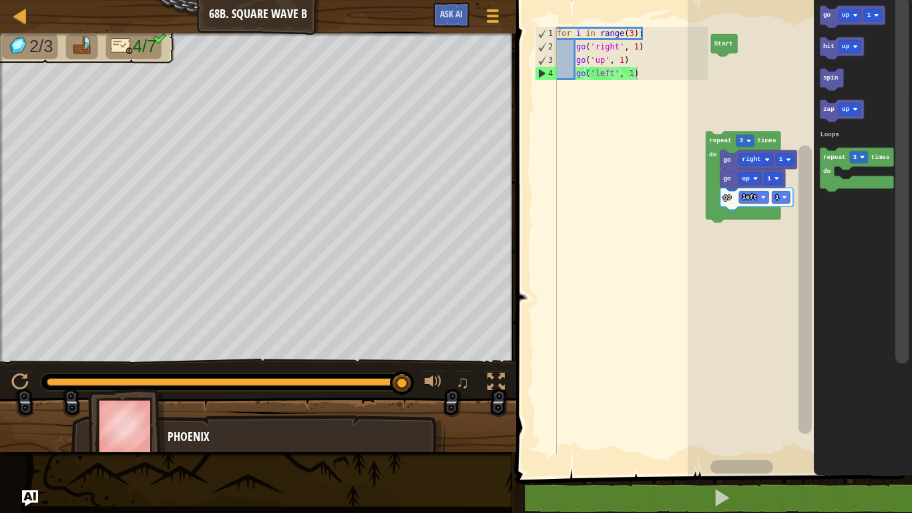
click at [694, 206] on div "Loops Start repeat 3 times do go right 1 go up 1 go left 1 go up 1 hit up spin …" at bounding box center [800, 234] width 224 height 482
click at [832, 17] on icon "Blockly Workspace" at bounding box center [852, 17] width 65 height 22
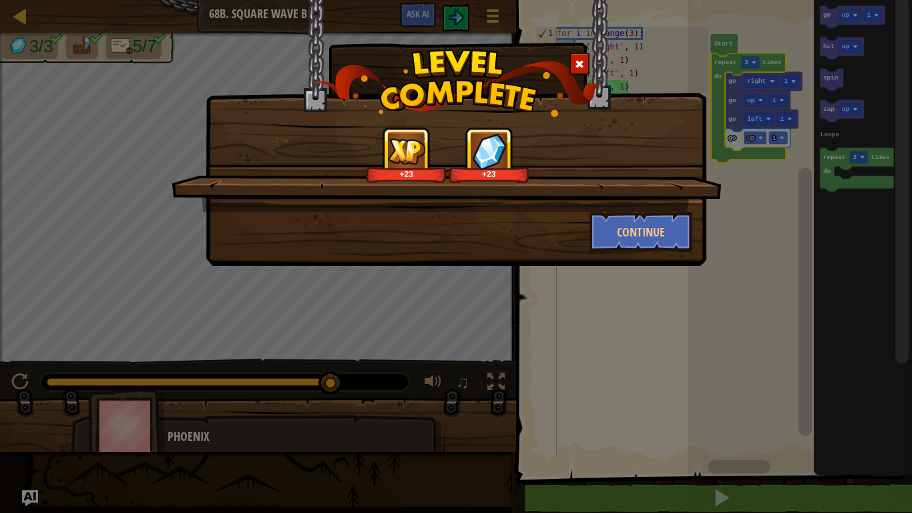
click at [911, 177] on div "+23 +23 Continue" at bounding box center [456, 256] width 912 height 513
click at [911, 192] on div "+23 +23 Continue" at bounding box center [456, 256] width 912 height 513
click at [905, 183] on div "+23 +23 Continue" at bounding box center [456, 256] width 912 height 513
click at [643, 234] on button "Continue" at bounding box center [640, 232] width 103 height 40
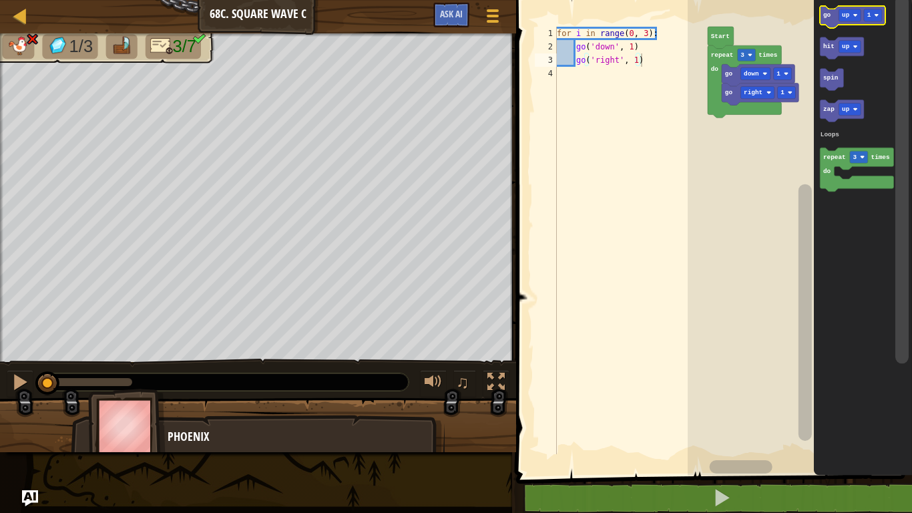
click at [827, 13] on text "go" at bounding box center [826, 14] width 8 height 7
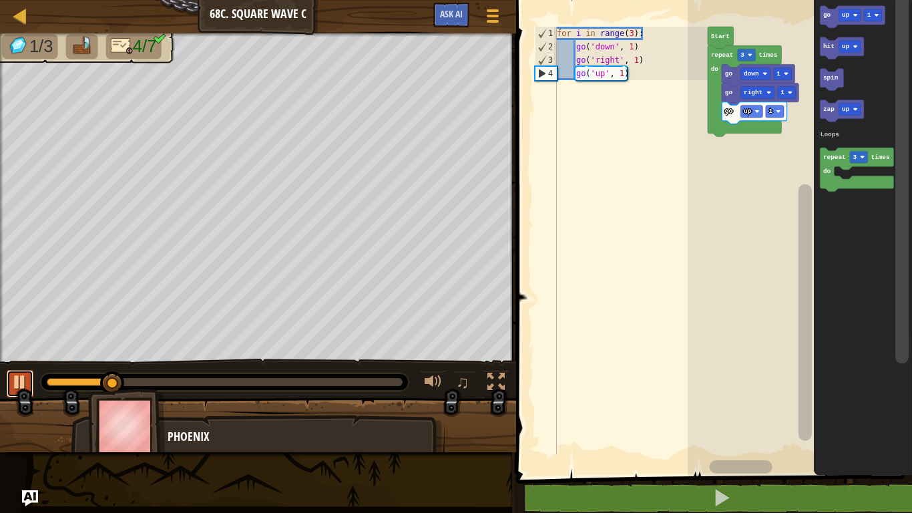
click at [21, 385] on div at bounding box center [19, 381] width 17 height 17
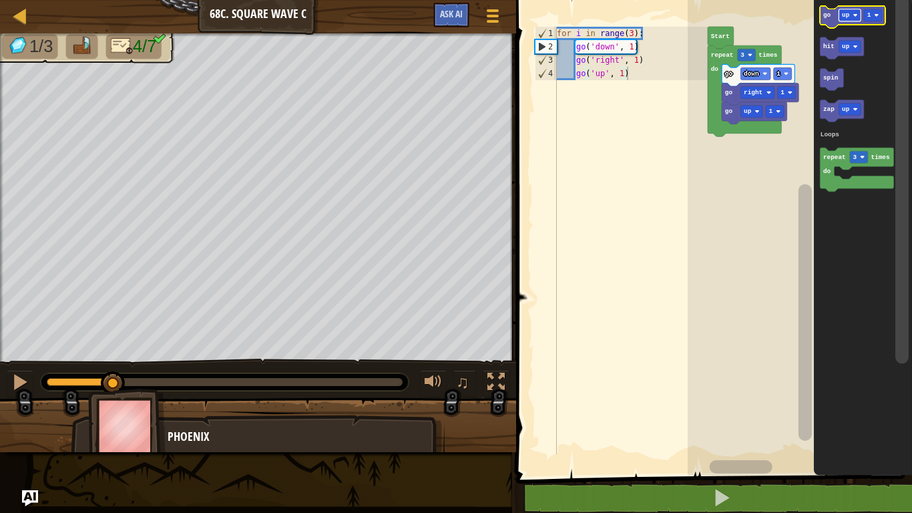
click at [847, 18] on text "up" at bounding box center [846, 14] width 8 height 7
click at [768, 197] on rect "Blockly Workspace" at bounding box center [800, 234] width 224 height 482
click at [17, 379] on div at bounding box center [19, 381] width 17 height 17
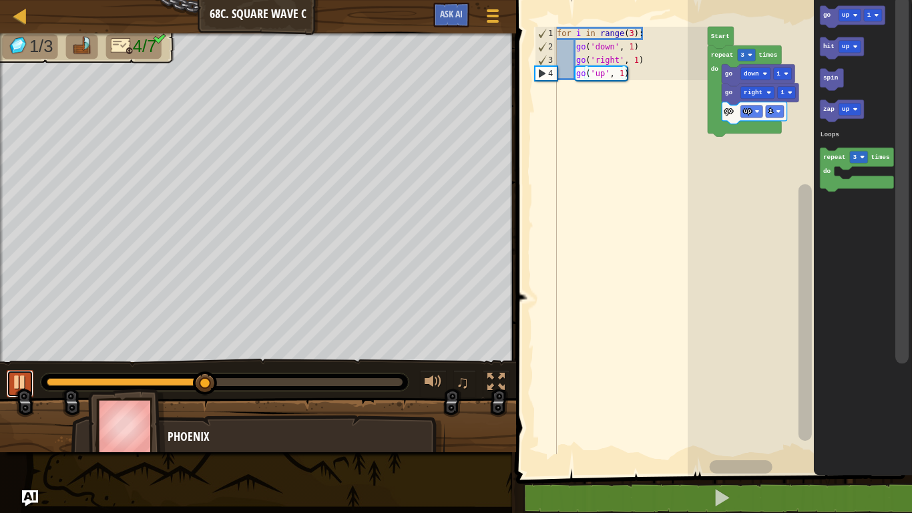
click at [17, 379] on div at bounding box center [19, 381] width 17 height 17
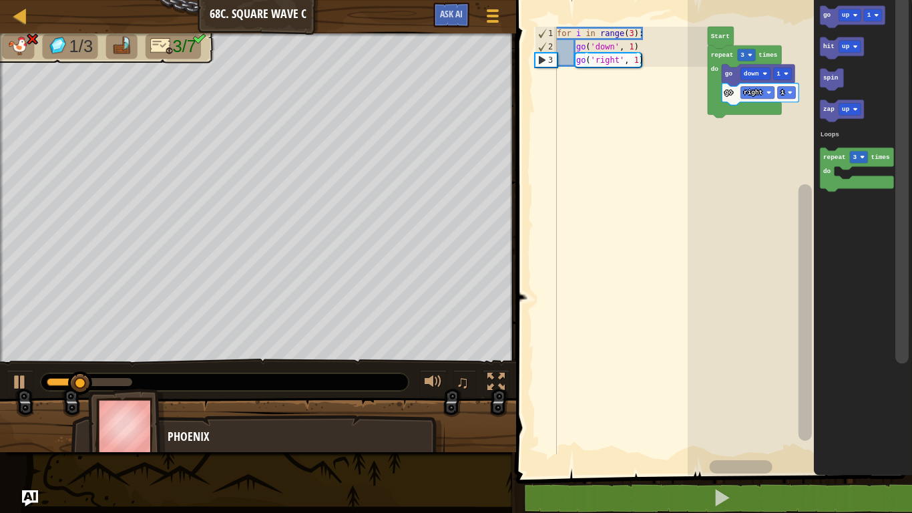
click at [18, 368] on div "♫" at bounding box center [258, 378] width 516 height 40
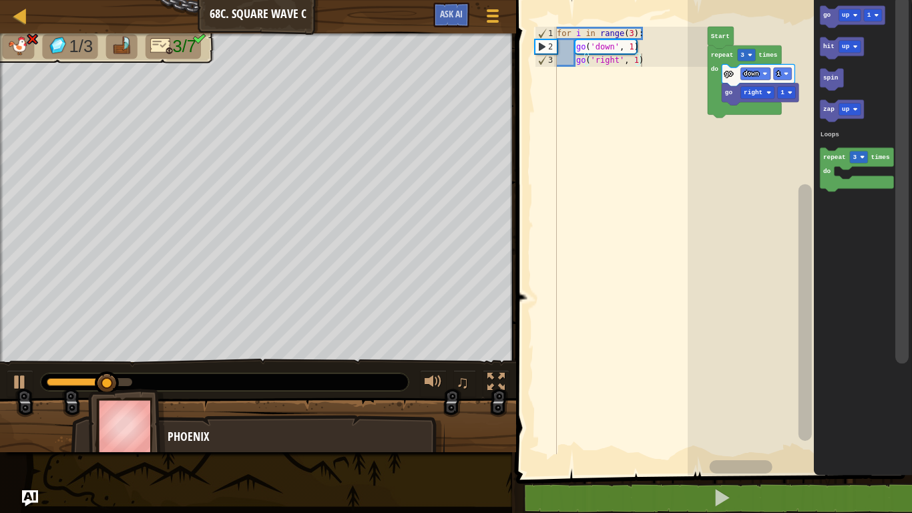
click at [8, 368] on div "♫" at bounding box center [258, 378] width 516 height 40
click at [10, 411] on div at bounding box center [258, 430] width 516 height 67
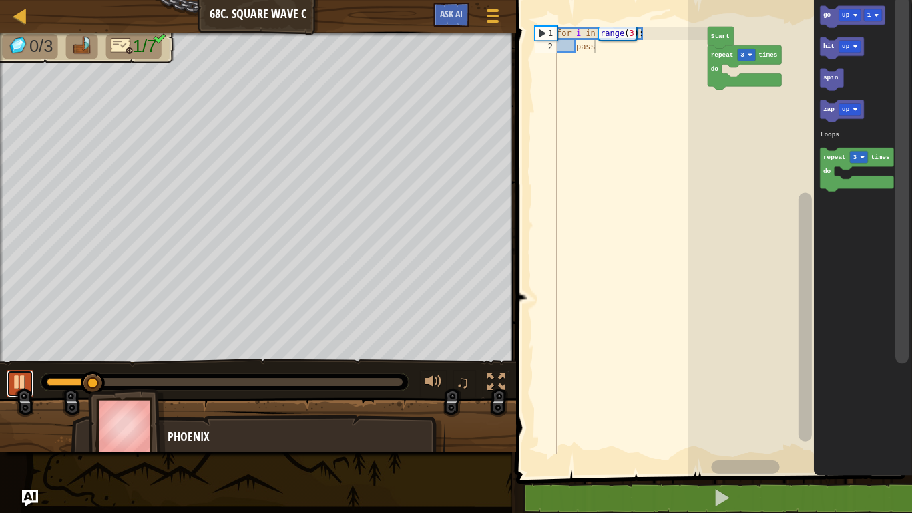
click at [22, 388] on div at bounding box center [19, 381] width 17 height 17
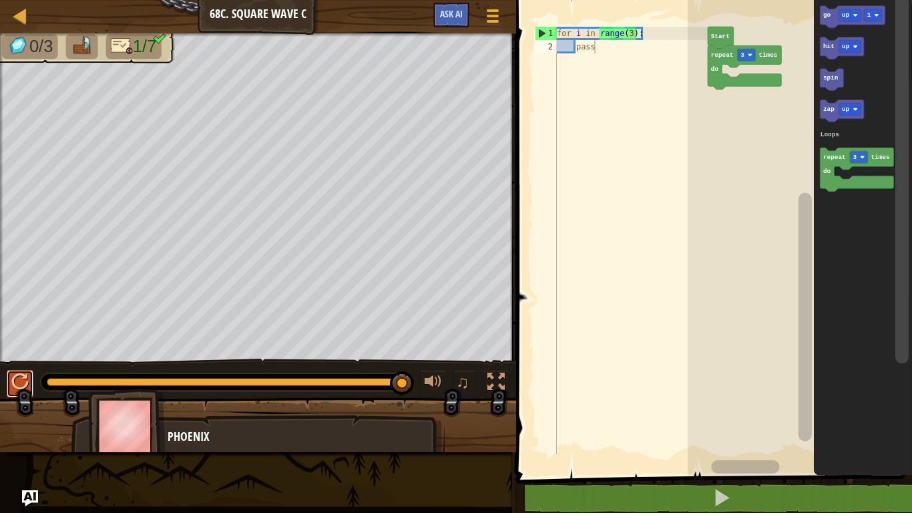
click at [17, 393] on button at bounding box center [20, 383] width 27 height 27
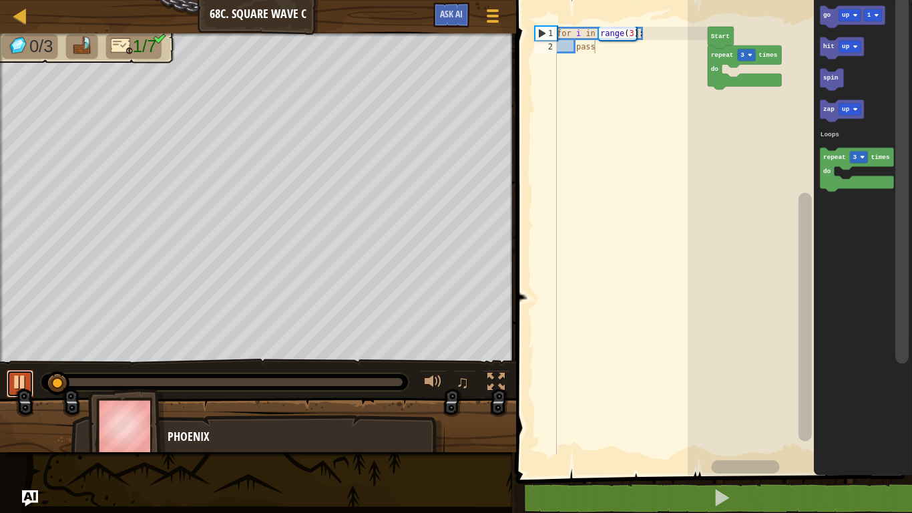
click at [17, 393] on button at bounding box center [20, 383] width 27 height 27
drag, startPoint x: 53, startPoint y: 382, endPoint x: 23, endPoint y: 379, distance: 29.5
click at [23, 379] on div "♫" at bounding box center [258, 378] width 516 height 40
click at [714, 156] on rect "Blockly Workspace" at bounding box center [800, 234] width 224 height 482
click at [846, 17] on text "up" at bounding box center [846, 14] width 8 height 7
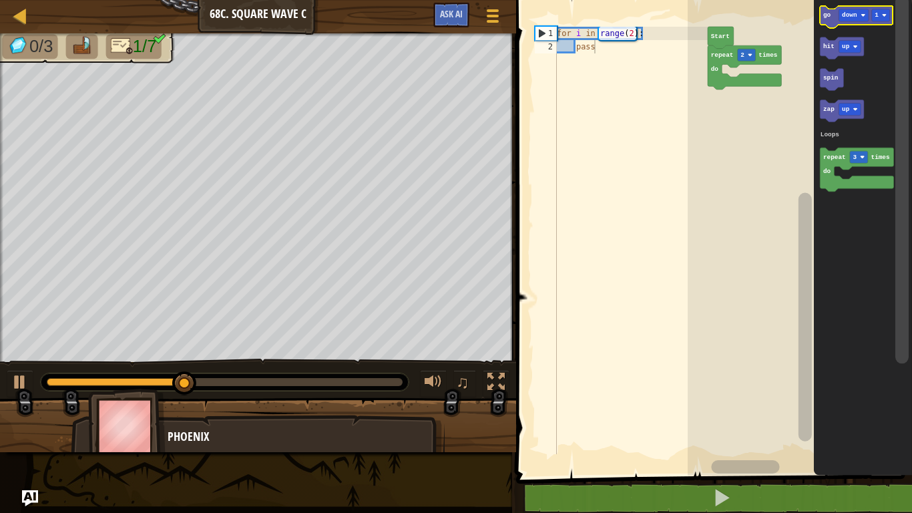
click at [828, 19] on text "go" at bounding box center [826, 14] width 8 height 7
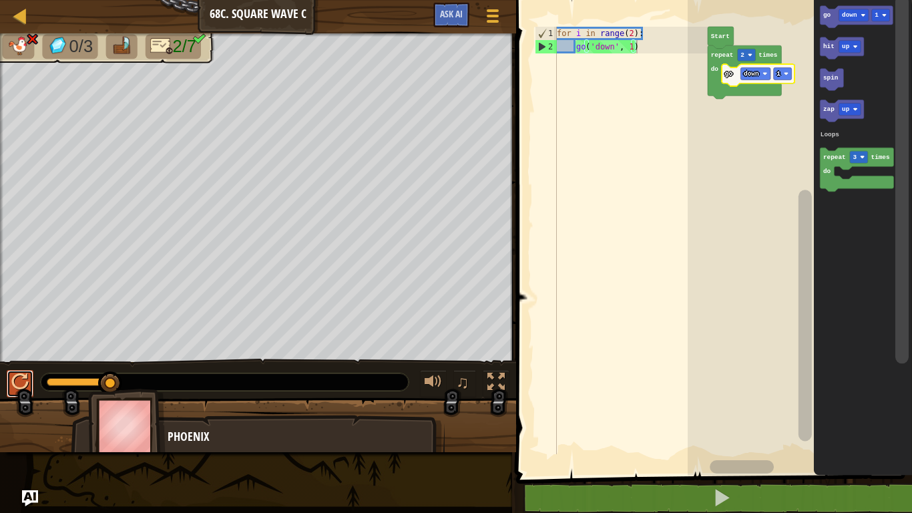
click at [25, 385] on div at bounding box center [19, 381] width 17 height 17
click at [0, 346] on div at bounding box center [1, 207] width 3 height 348
click at [0, 351] on div at bounding box center [1, 207] width 3 height 348
click at [731, 325] on rect "Blockly Workspace" at bounding box center [800, 234] width 224 height 482
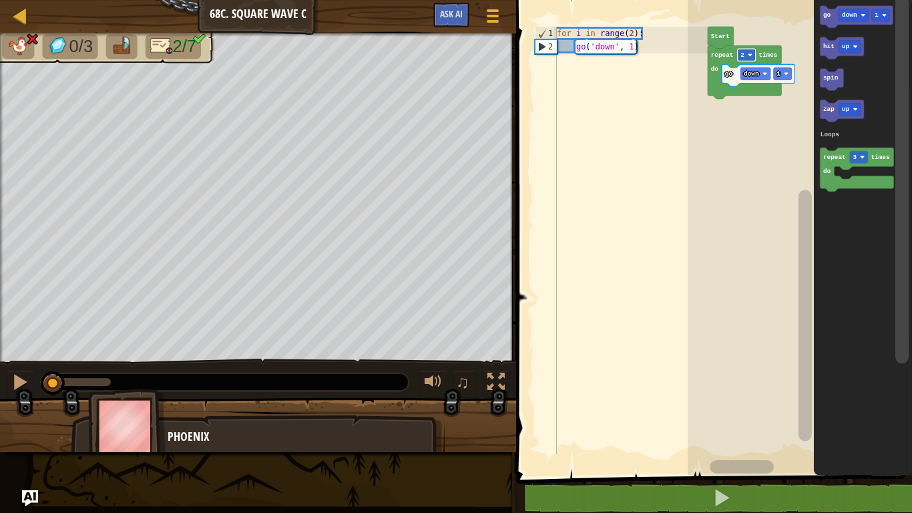
click at [745, 55] on rect "Blockly Workspace" at bounding box center [746, 55] width 18 height 12
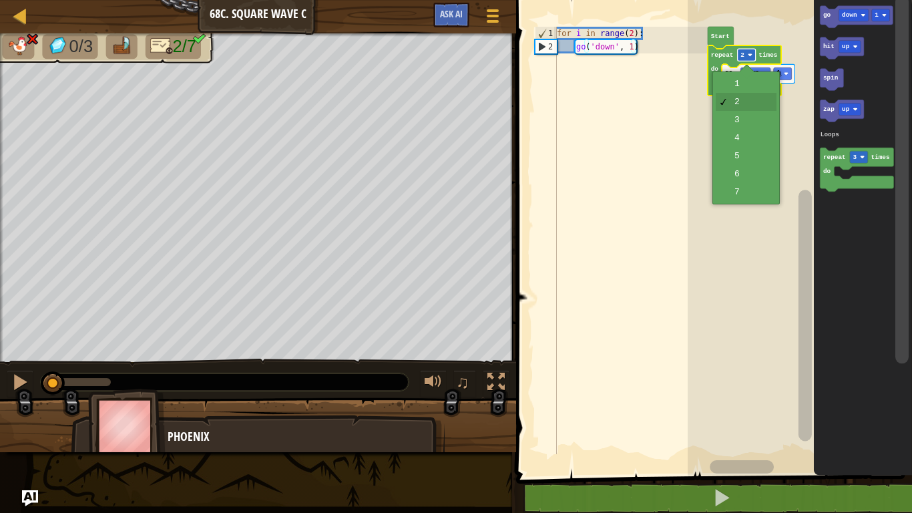
click at [743, 55] on text "2" at bounding box center [742, 54] width 4 height 7
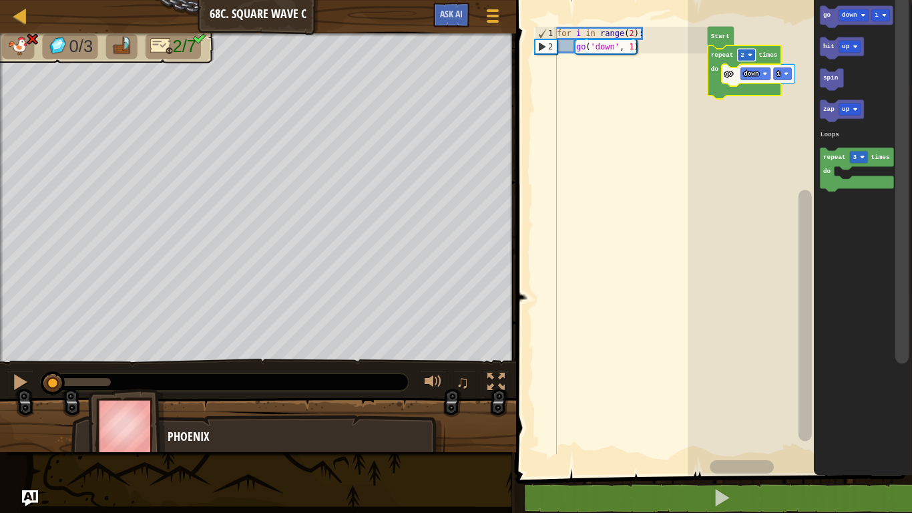
click at [743, 55] on text "2" at bounding box center [742, 54] width 4 height 7
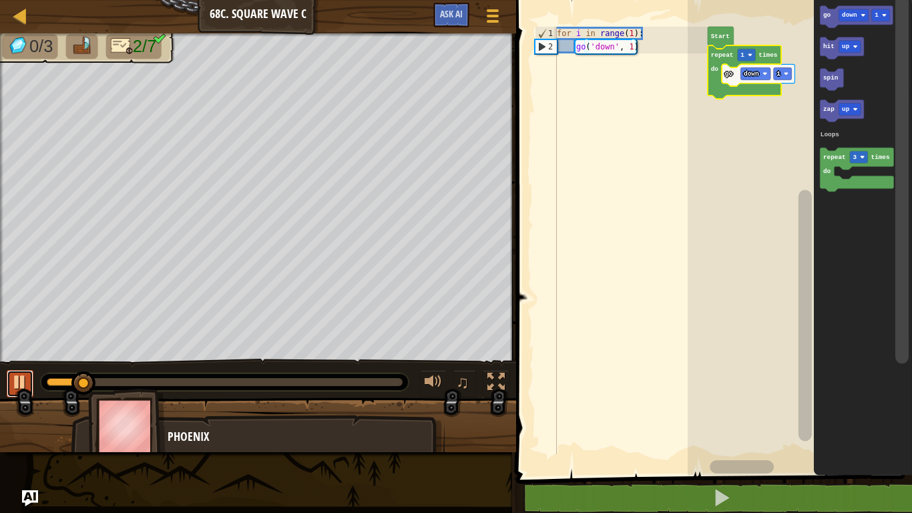
click at [7, 376] on button at bounding box center [20, 383] width 27 height 27
click at [840, 19] on rect "Blockly Workspace" at bounding box center [853, 15] width 30 height 12
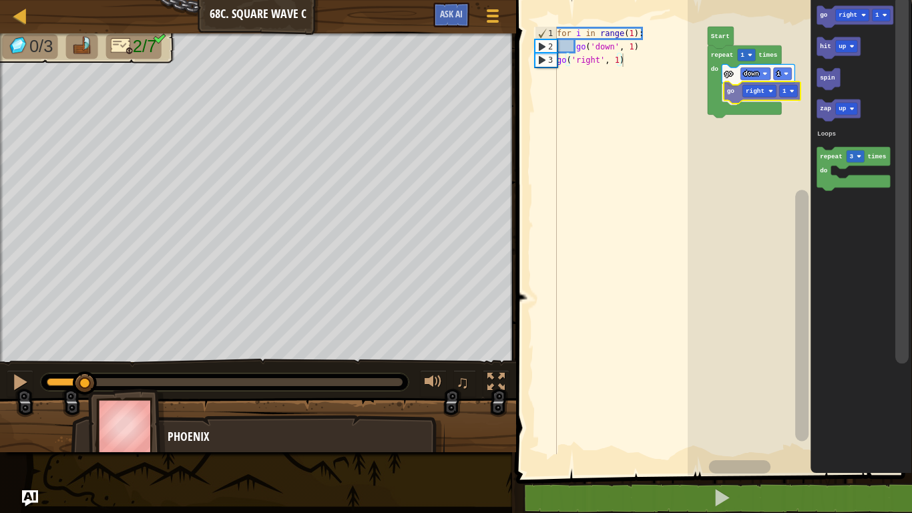
click at [732, 91] on div "Loops Start repeat 1 times do go down 1 go right 1 go right 1 hit up spin zap u…" at bounding box center [800, 234] width 224 height 482
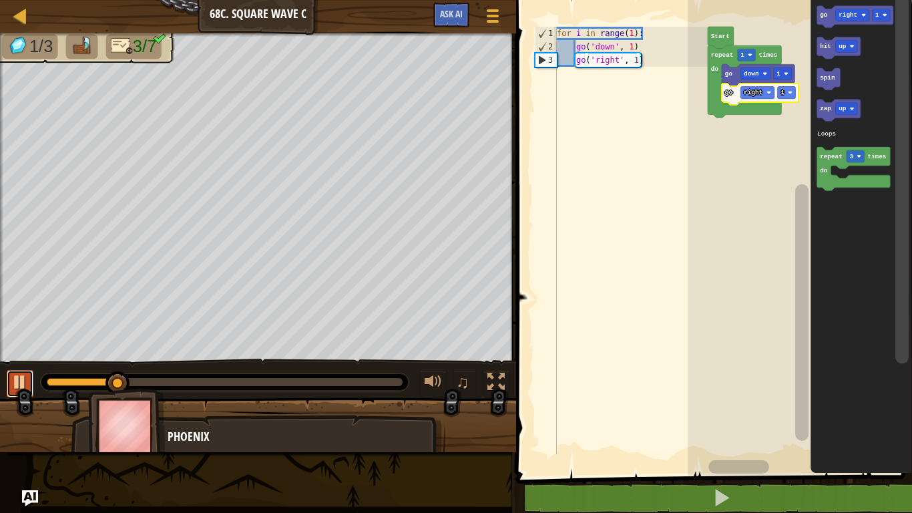
click at [17, 389] on div at bounding box center [19, 381] width 17 height 17
click at [844, 17] on text "right" at bounding box center [847, 14] width 19 height 7
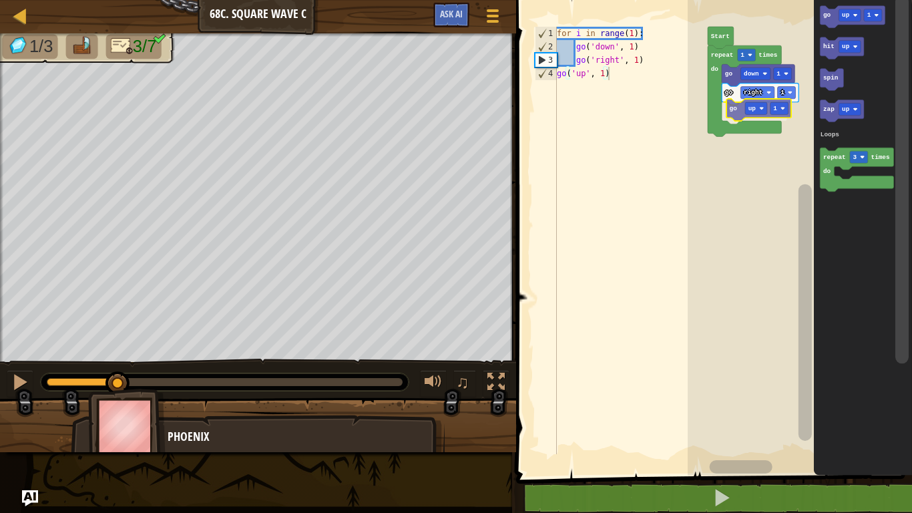
click at [742, 113] on div "Loops Start repeat 1 times do go down 1 go right 1 go up 1 go up 1 hit up spin …" at bounding box center [800, 234] width 224 height 482
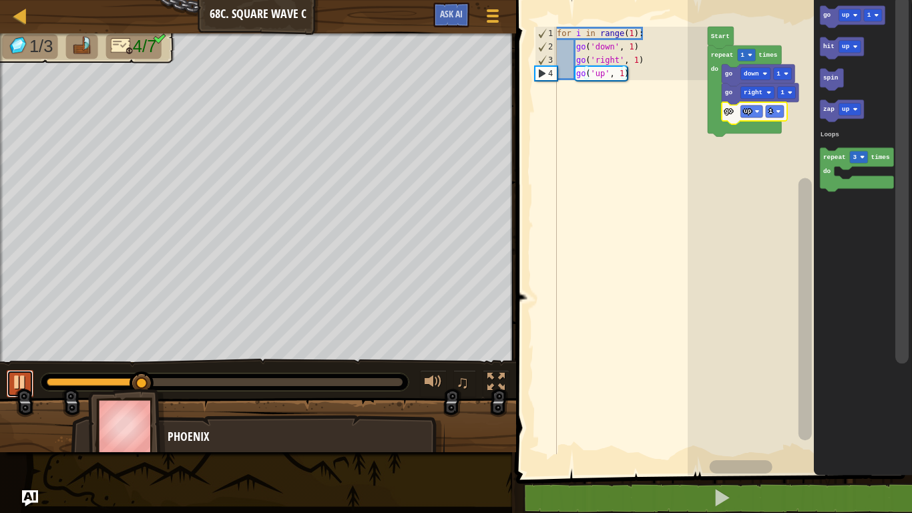
click at [11, 382] on div at bounding box center [19, 381] width 17 height 17
click at [739, 55] on rect "Blockly Workspace" at bounding box center [746, 55] width 18 height 12
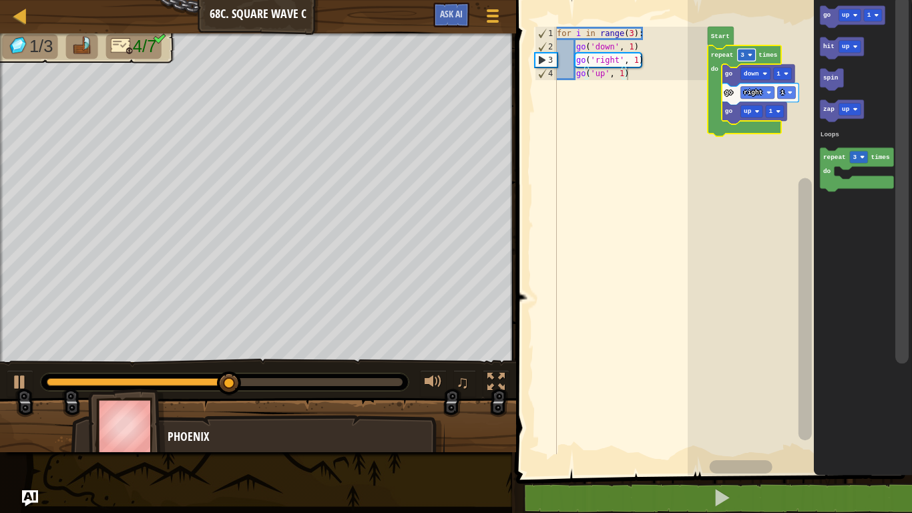
click at [747, 54] on rect "Blockly Workspace" at bounding box center [746, 55] width 18 height 12
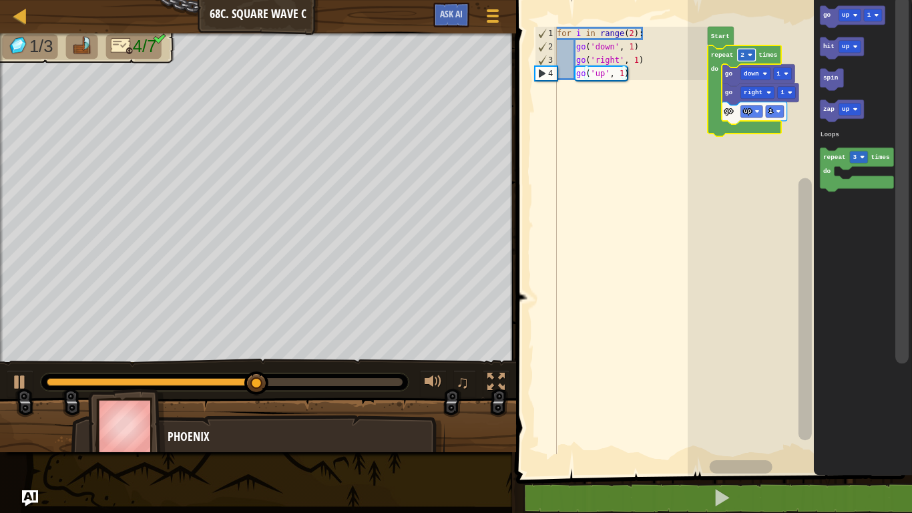
click at [743, 54] on text "2" at bounding box center [742, 54] width 4 height 7
click at [8, 384] on button at bounding box center [20, 383] width 27 height 27
click at [41, 383] on div at bounding box center [225, 381] width 368 height 17
click at [51, 378] on div at bounding box center [97, 382] width 101 height 8
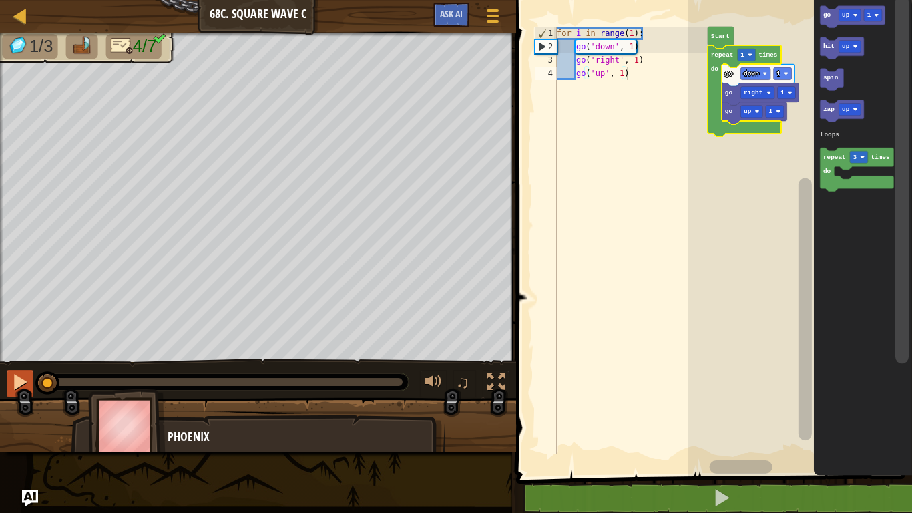
drag, startPoint x: 51, startPoint y: 378, endPoint x: 25, endPoint y: 370, distance: 27.2
type textarea "go('up', 1)"
click at [611, 199] on div "for i in range ( 1 ) : go ( 'down' , 1 ) go ( 'right' , 1 ) go ( 'up' , 1 )" at bounding box center [631, 254] width 154 height 454
click at [765, 250] on rect "Blockly Workspace" at bounding box center [800, 234] width 224 height 482
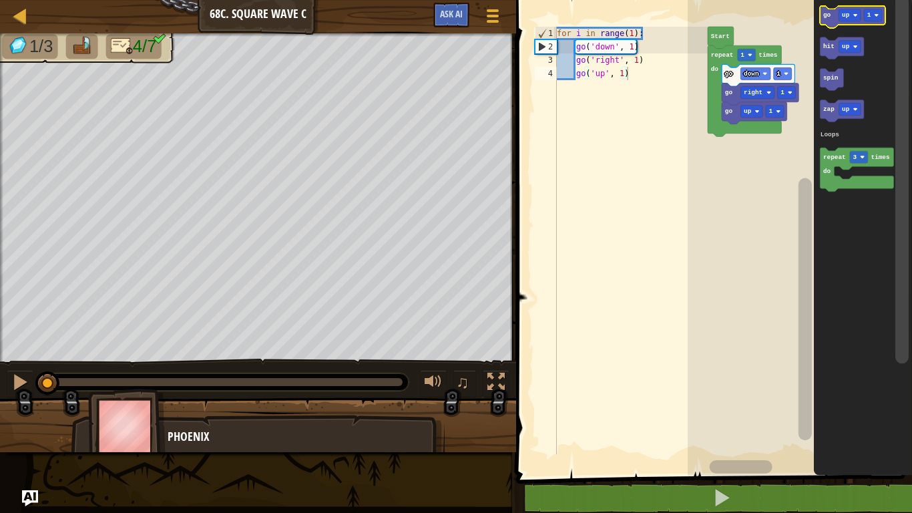
click at [844, 21] on icon "Blockly Workspace" at bounding box center [852, 17] width 65 height 22
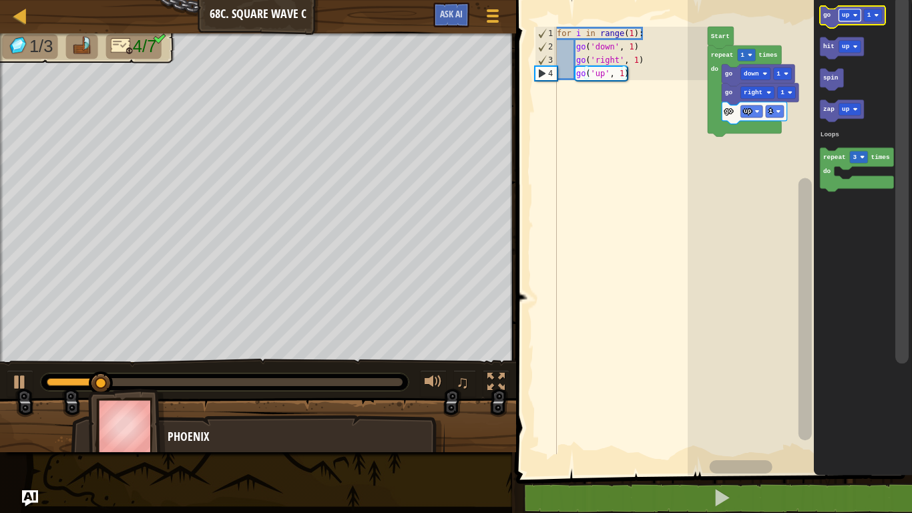
click at [850, 19] on rect "Blockly Workspace" at bounding box center [849, 15] width 22 height 12
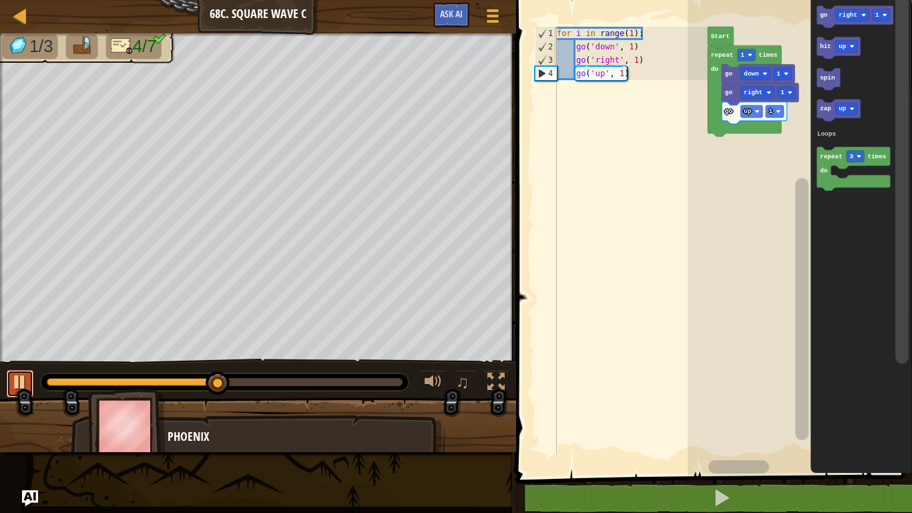
click at [21, 390] on div at bounding box center [19, 381] width 17 height 17
drag, startPoint x: 51, startPoint y: 375, endPoint x: 48, endPoint y: 387, distance: 11.8
click at [48, 387] on div at bounding box center [225, 381] width 368 height 17
click at [45, 380] on div at bounding box center [225, 381] width 368 height 17
click at [48, 381] on div at bounding box center [225, 381] width 368 height 17
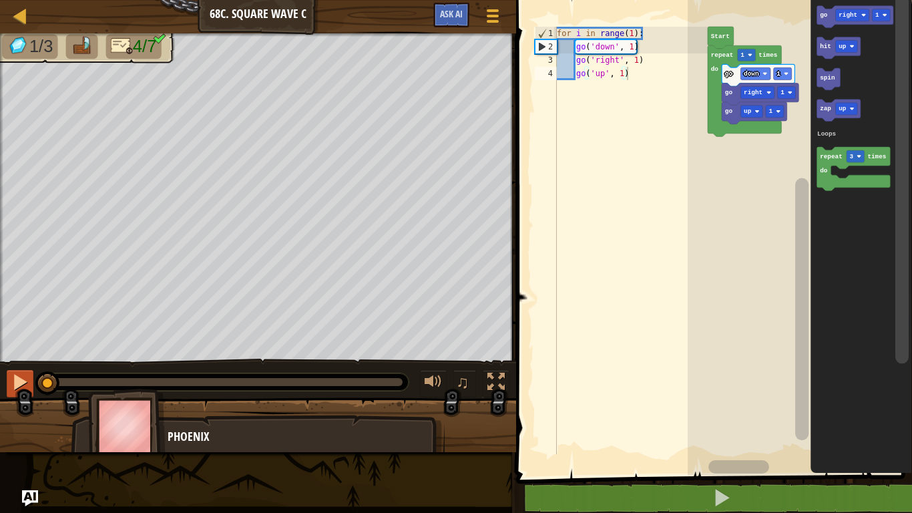
drag, startPoint x: 48, startPoint y: 381, endPoint x: 31, endPoint y: 374, distance: 18.8
click at [31, 374] on div "♫" at bounding box center [258, 378] width 516 height 40
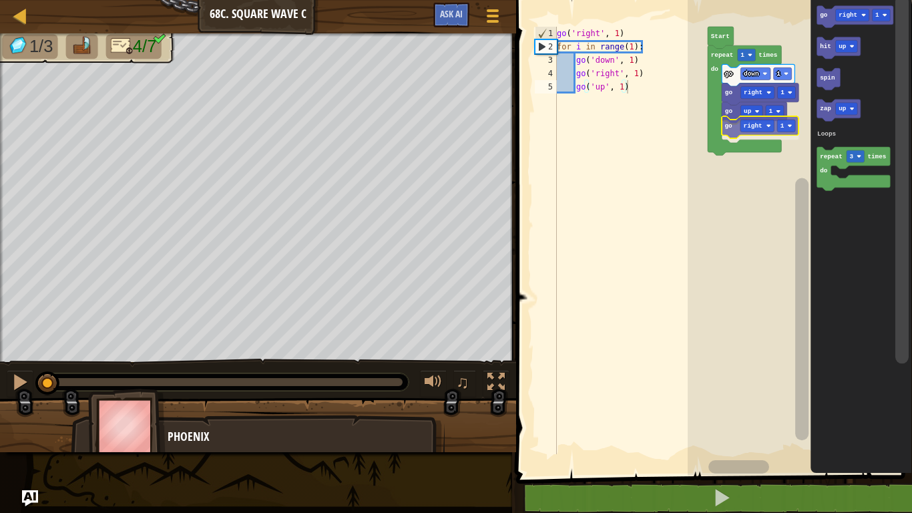
click at [731, 128] on div "Loops Start repeat 1 times do go down 1 go right 1 go up 1 go right 1 go right …" at bounding box center [800, 234] width 224 height 482
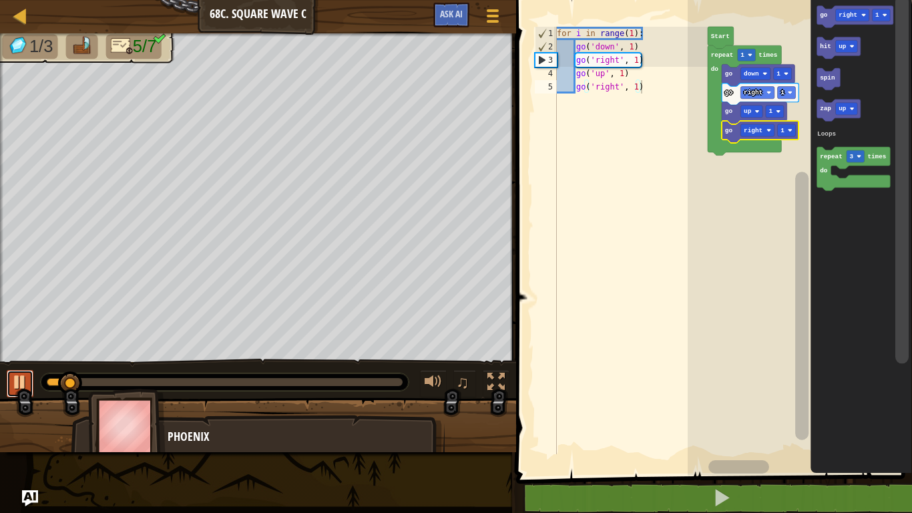
click at [9, 389] on button at bounding box center [20, 383] width 27 height 27
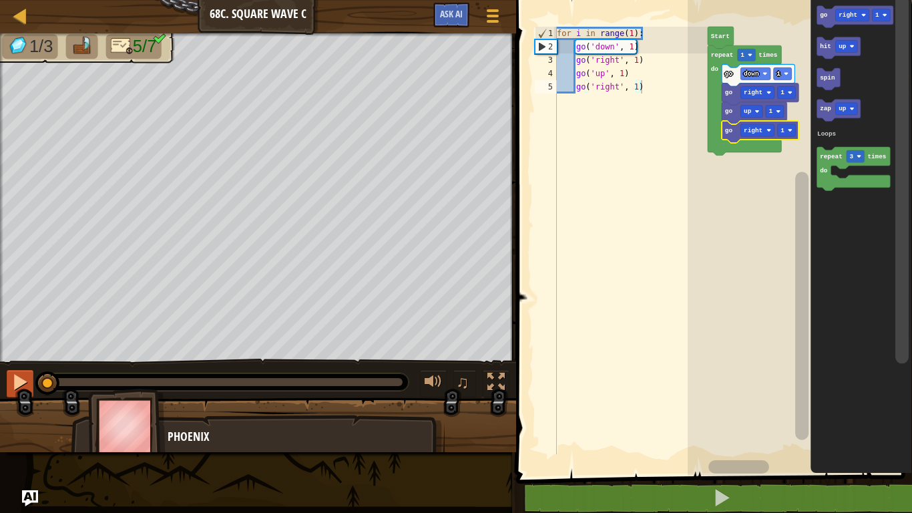
drag, startPoint x: 60, startPoint y: 381, endPoint x: 32, endPoint y: 371, distance: 29.8
click at [32, 371] on div "♫" at bounding box center [258, 378] width 516 height 40
drag, startPoint x: 32, startPoint y: 371, endPoint x: 816, endPoint y: 66, distance: 841.0
click at [816, 66] on div "Map Junior 68c. Square Wave C Game Menu Ask AI 1 הההההההההההההההההההההההההההההה…" at bounding box center [456, 256] width 912 height 513
click at [847, 9] on rect "Blockly Workspace" at bounding box center [852, 15] width 34 height 12
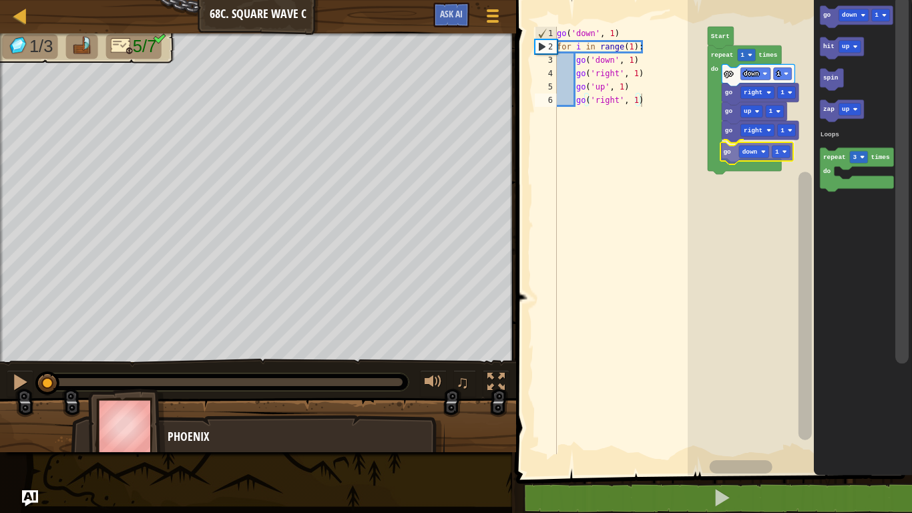
click at [735, 157] on div "Loops Start repeat 1 times do go down 1 go right 1 go up 1 go right 1 go down 1…" at bounding box center [800, 234] width 224 height 482
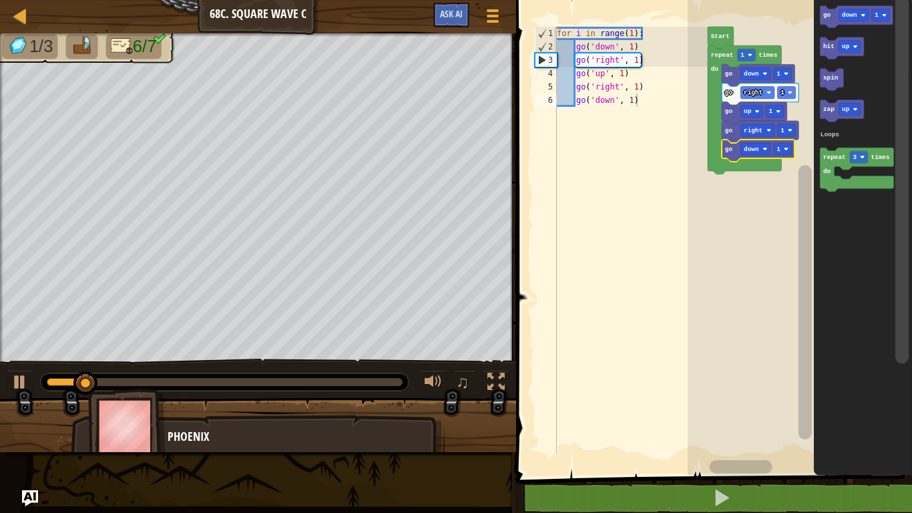
click at [9, 397] on div at bounding box center [258, 430] width 516 height 67
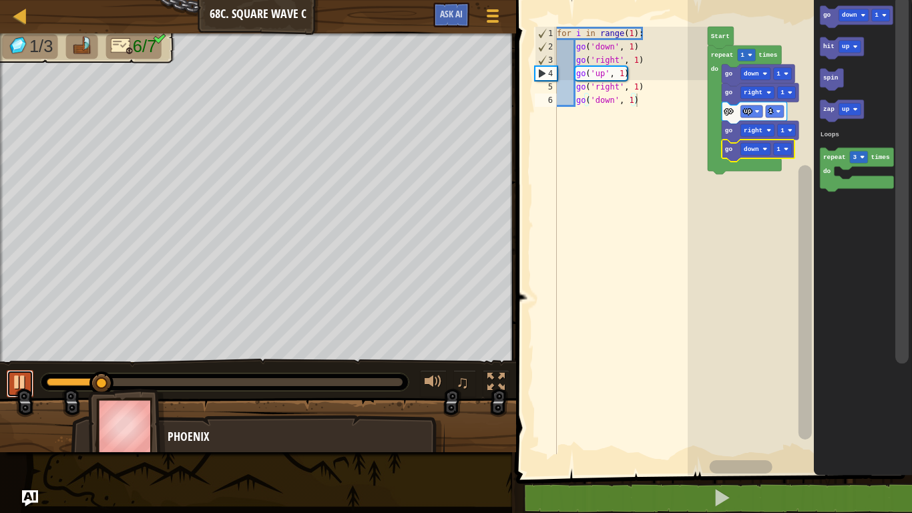
click at [10, 391] on button at bounding box center [20, 383] width 27 height 27
click at [847, 17] on text "down" at bounding box center [849, 14] width 15 height 7
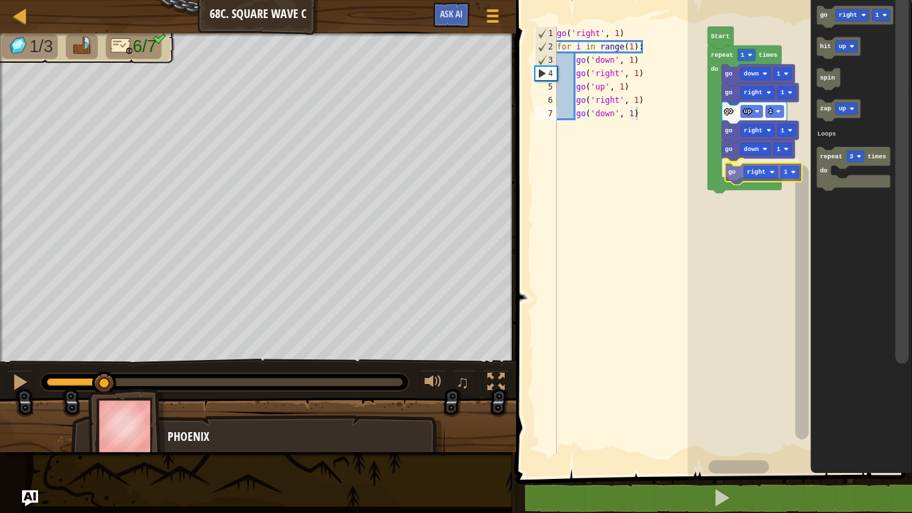
click at [736, 173] on div "Loops Start repeat 1 times do go down 1 go right 1 go up 1 go right 1 go down 1…" at bounding box center [800, 234] width 224 height 482
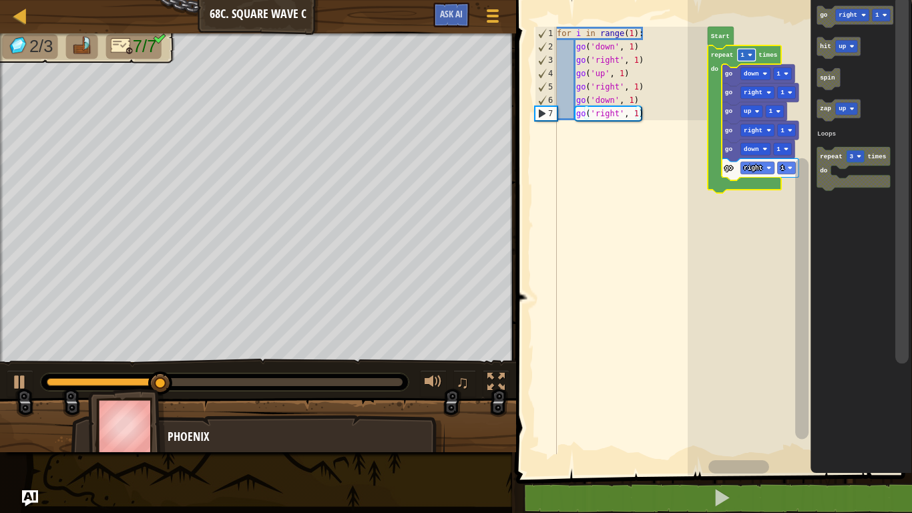
click at [743, 57] on text "1" at bounding box center [742, 54] width 4 height 7
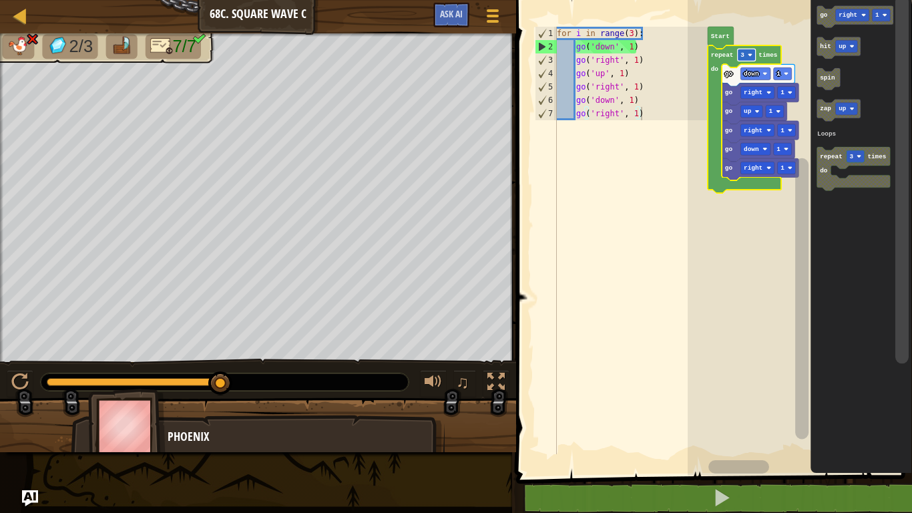
click at [746, 61] on rect "Blockly Workspace" at bounding box center [746, 55] width 18 height 12
click at [743, 58] on text "2" at bounding box center [742, 54] width 4 height 7
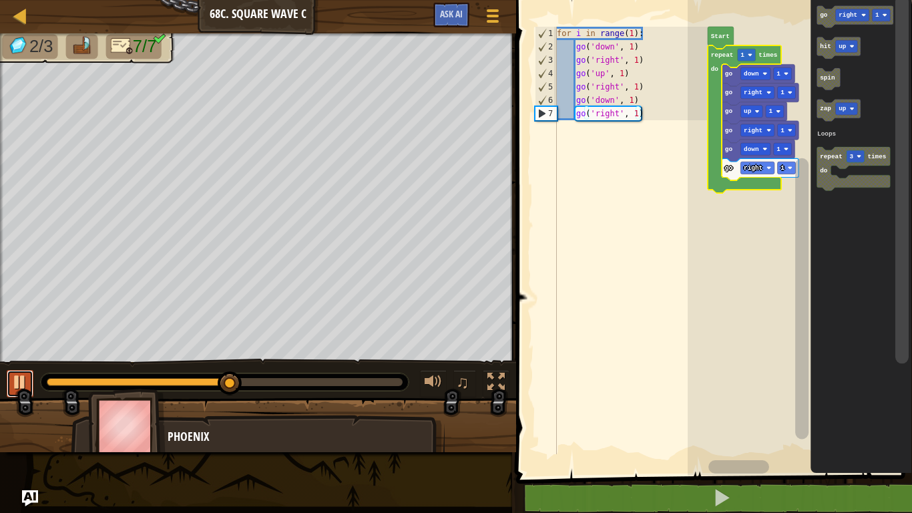
click at [19, 393] on button at bounding box center [20, 383] width 27 height 27
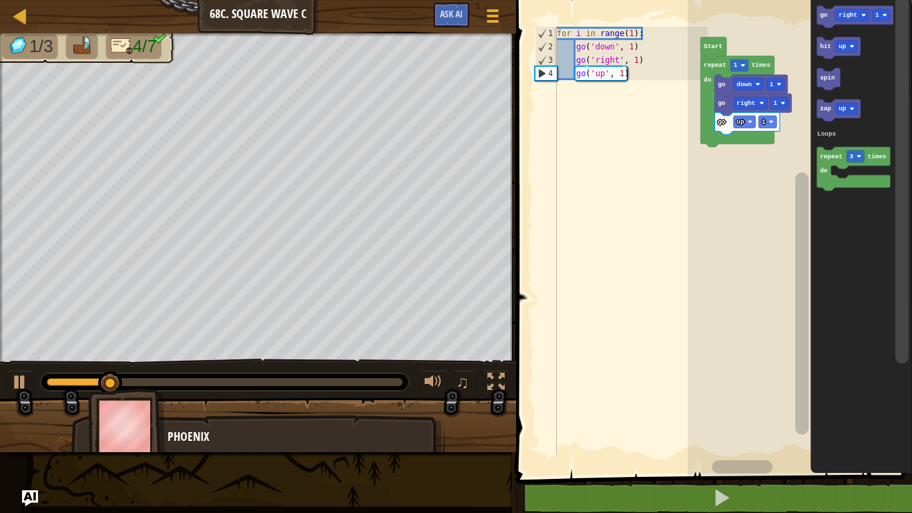
click at [17, 367] on div "♫" at bounding box center [258, 378] width 516 height 40
click at [19, 386] on div at bounding box center [19, 381] width 17 height 17
click at [732, 68] on rect "Blockly Workspace" at bounding box center [739, 65] width 18 height 12
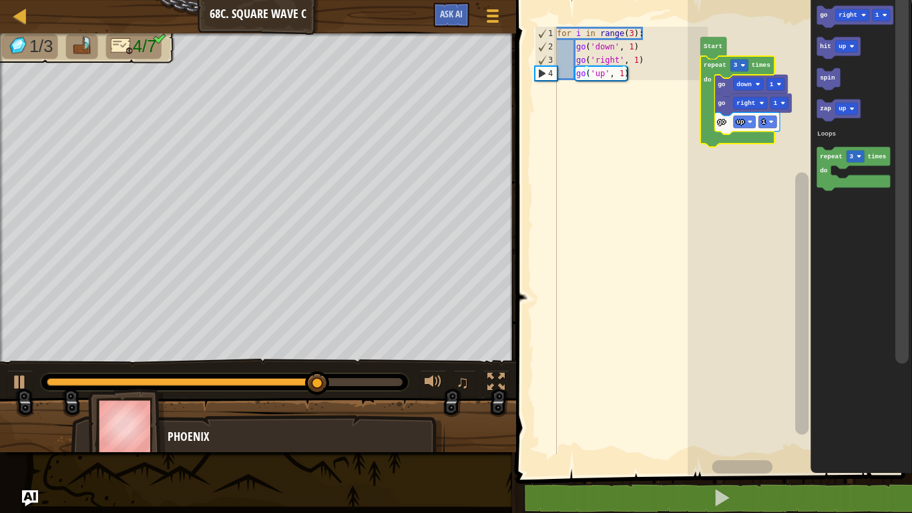
click at [730, 128] on icon "Blockly Workspace" at bounding box center [746, 123] width 65 height 22
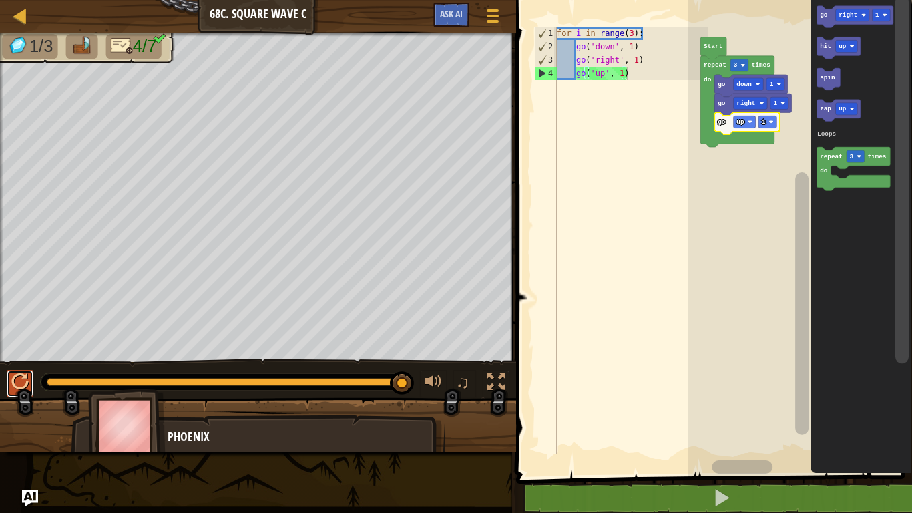
click at [19, 389] on div at bounding box center [19, 381] width 17 height 17
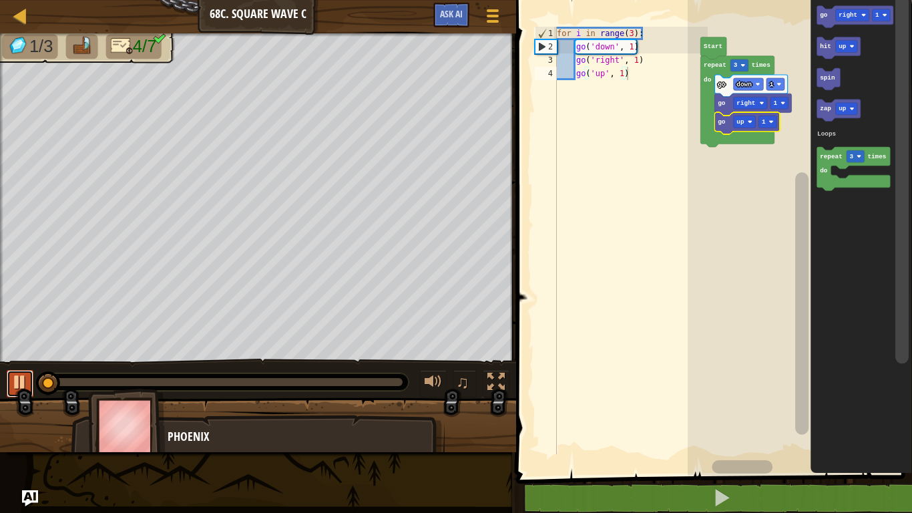
click at [20, 387] on button at bounding box center [20, 383] width 27 height 27
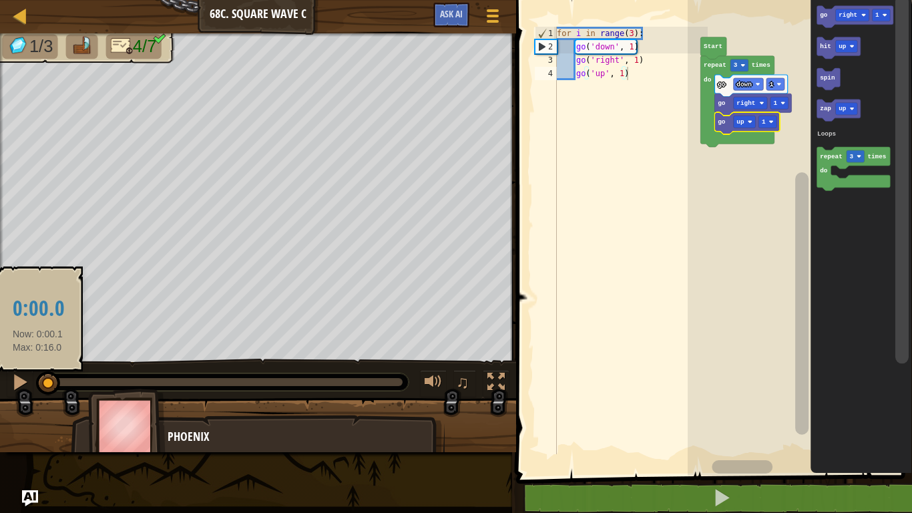
drag, startPoint x: 44, startPoint y: 378, endPoint x: 35, endPoint y: 376, distance: 8.9
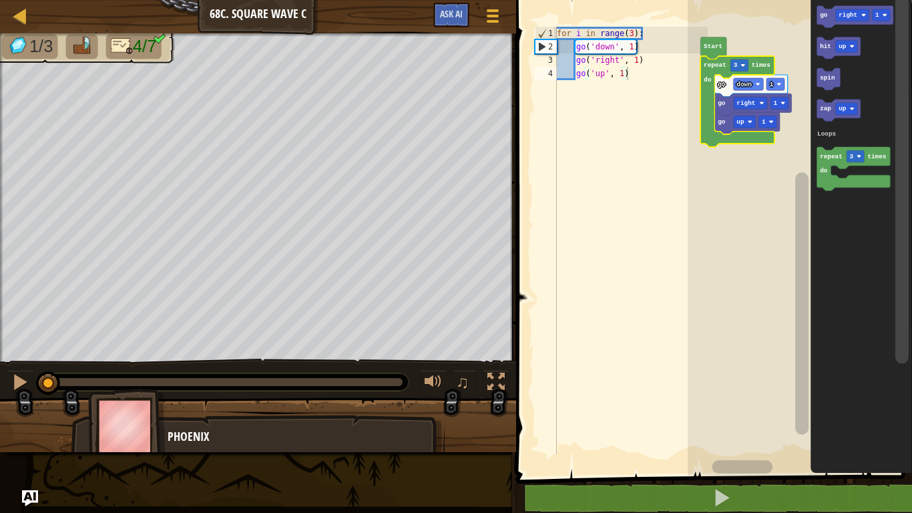
click at [708, 126] on icon "Blockly Workspace" at bounding box center [736, 101] width 73 height 91
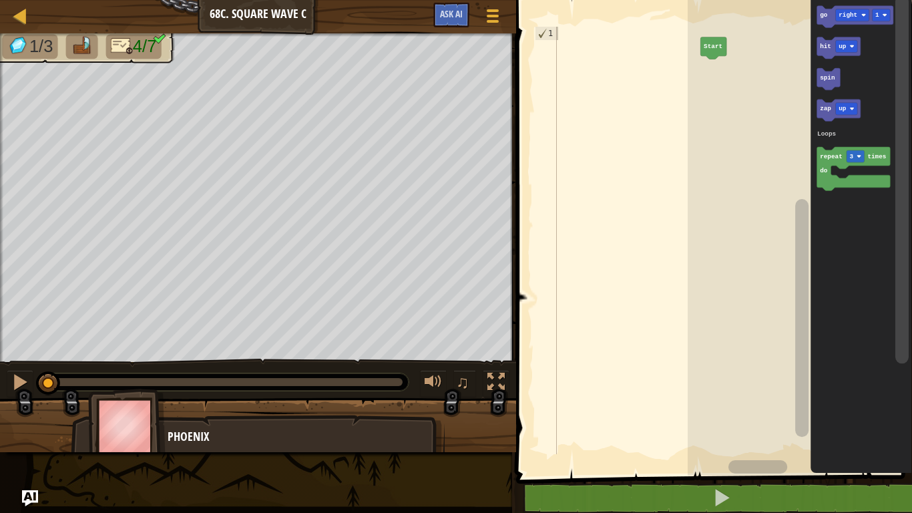
click at [12, 15] on div at bounding box center [20, 15] width 17 height 17
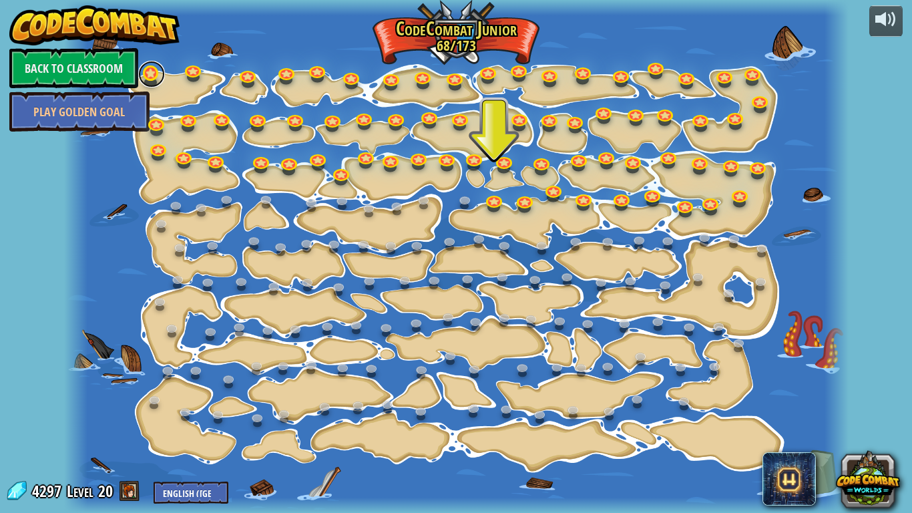
click at [156, 80] on link at bounding box center [151, 74] width 27 height 27
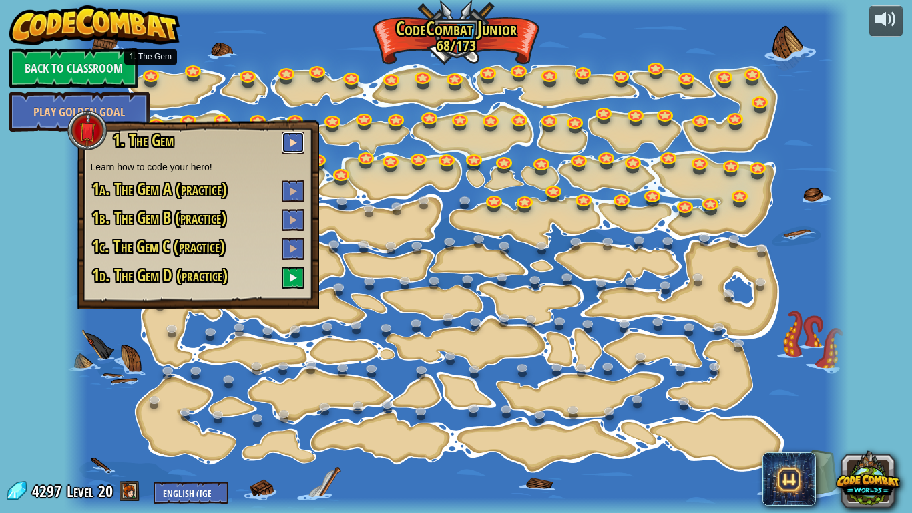
click at [289, 142] on span at bounding box center [292, 142] width 9 height 9
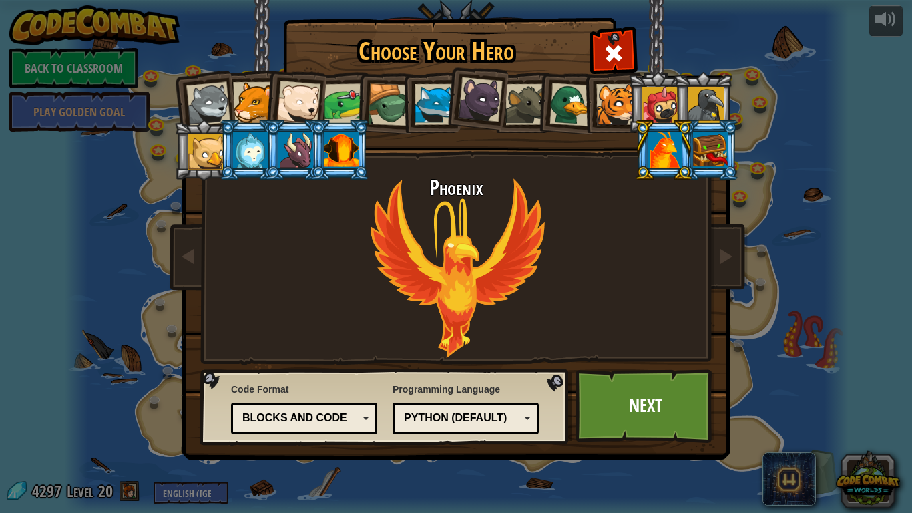
click at [330, 417] on div "Blocks and code" at bounding box center [299, 418] width 115 height 15
click at [316, 359] on div "Phoenix" at bounding box center [456, 268] width 501 height 184
click at [308, 437] on div "Code Format Text code Blocks and code Blocks Blocks (Icons) Text code Blocks - …" at bounding box center [384, 406] width 361 height 68
click at [184, 269] on link at bounding box center [188, 257] width 27 height 56
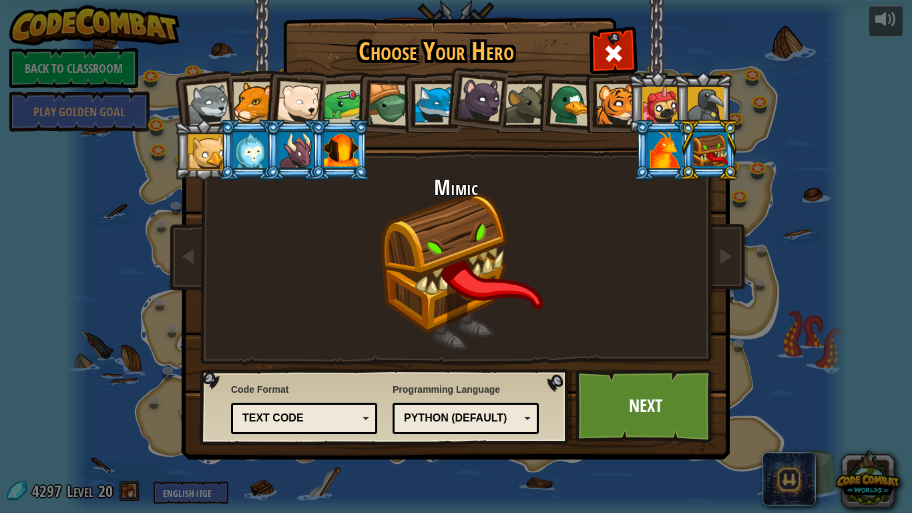
click at [698, 274] on div "Mimic" at bounding box center [456, 268] width 501 height 184
click at [717, 264] on link at bounding box center [725, 257] width 27 height 56
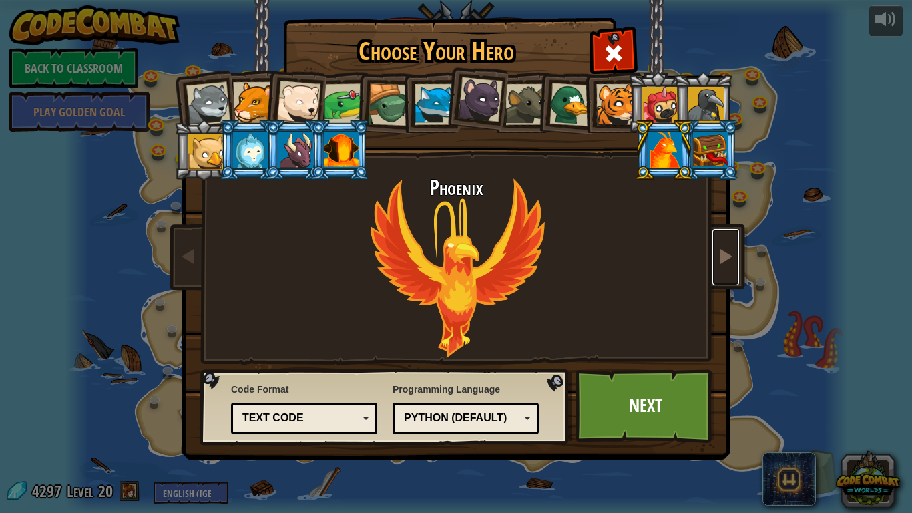
click at [718, 266] on link at bounding box center [725, 257] width 27 height 56
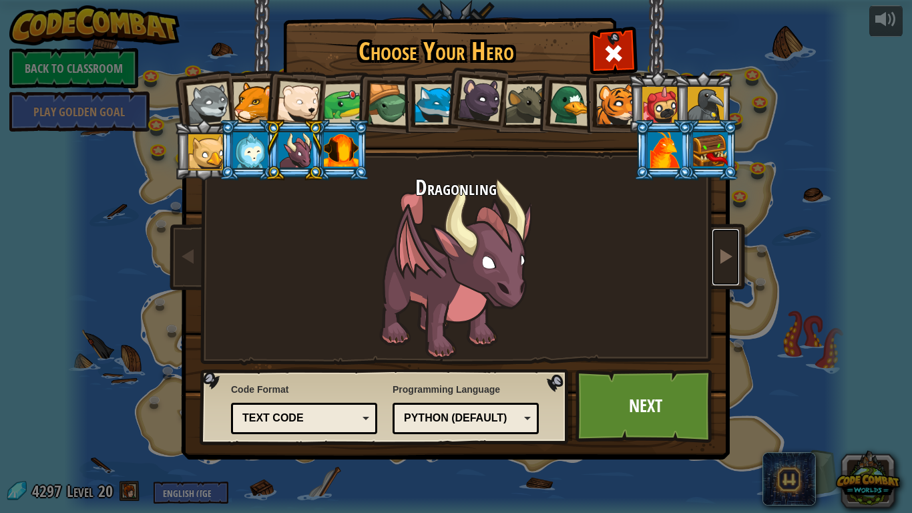
click at [723, 262] on span at bounding box center [726, 256] width 16 height 16
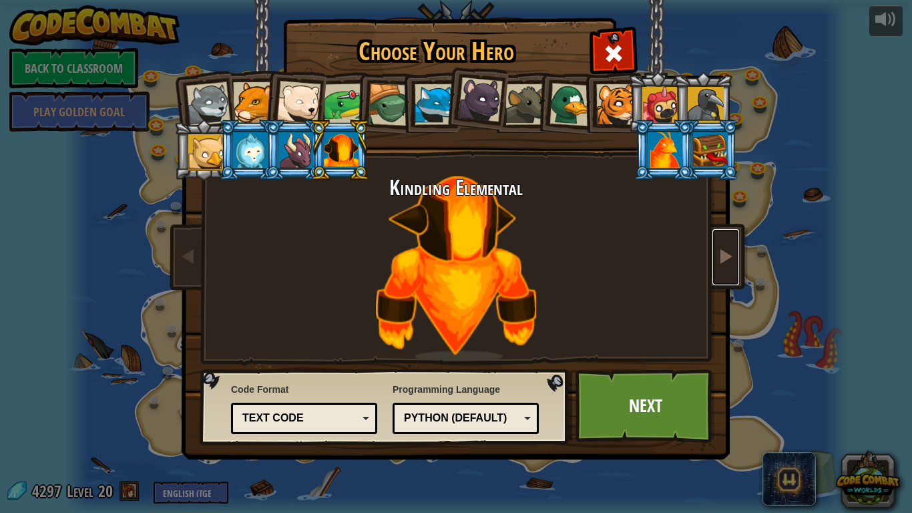
click at [724, 266] on link at bounding box center [725, 257] width 27 height 56
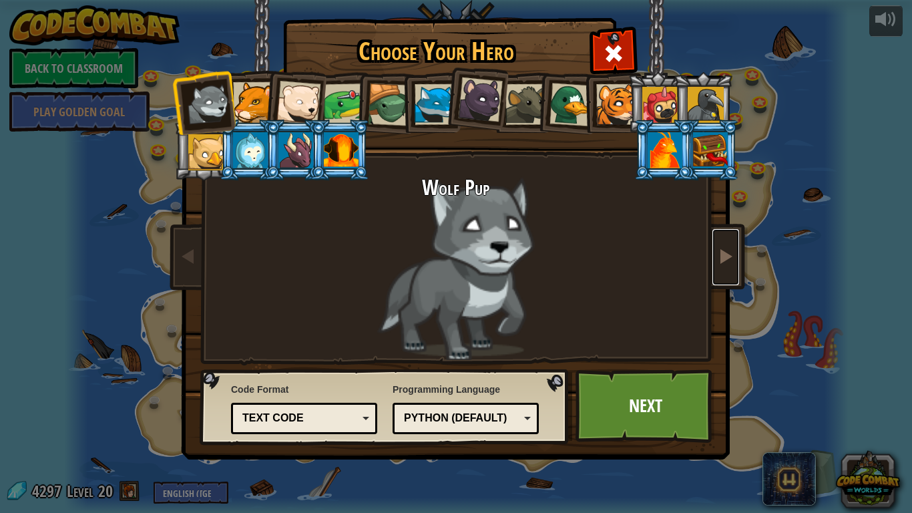
click at [722, 264] on span at bounding box center [726, 256] width 16 height 16
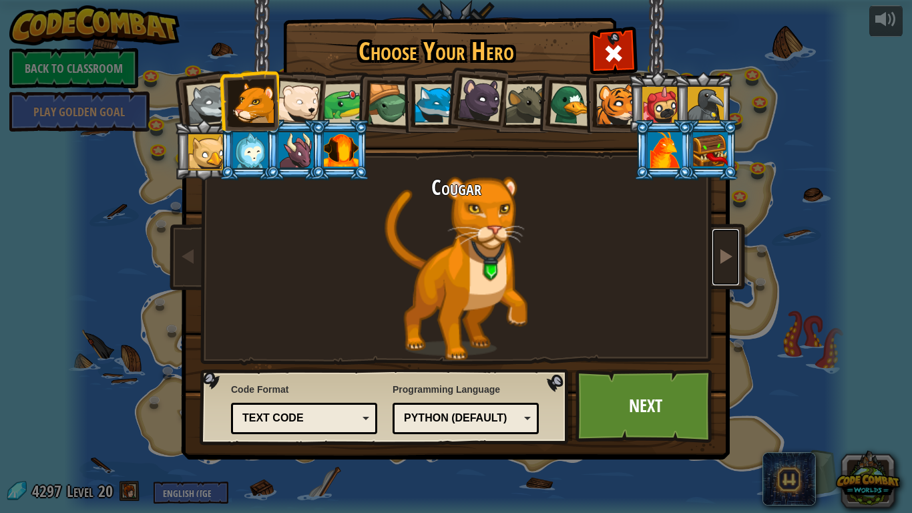
click at [716, 272] on link at bounding box center [725, 257] width 27 height 56
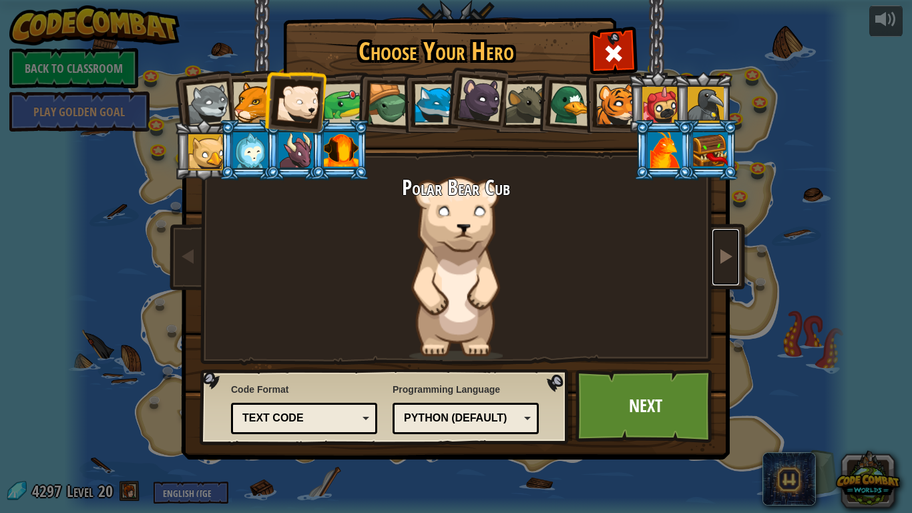
click at [718, 276] on link at bounding box center [725, 257] width 27 height 56
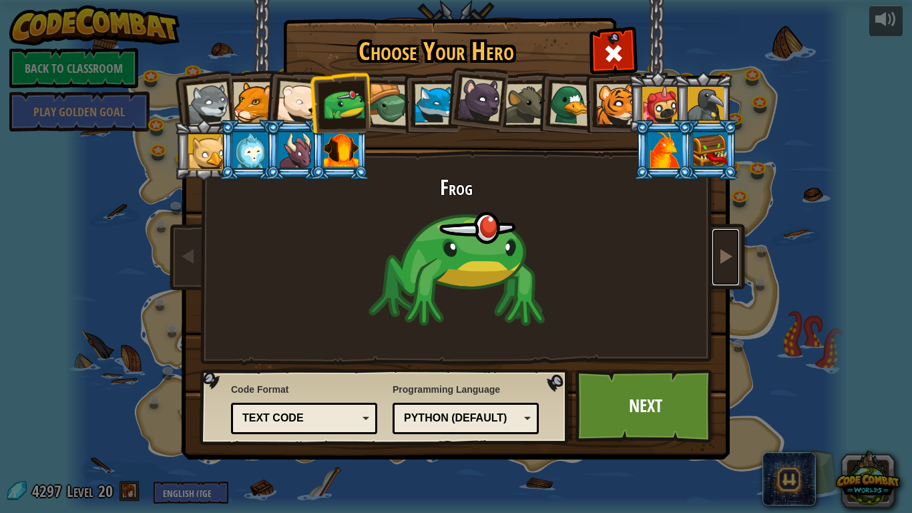
click at [722, 271] on link at bounding box center [725, 257] width 27 height 56
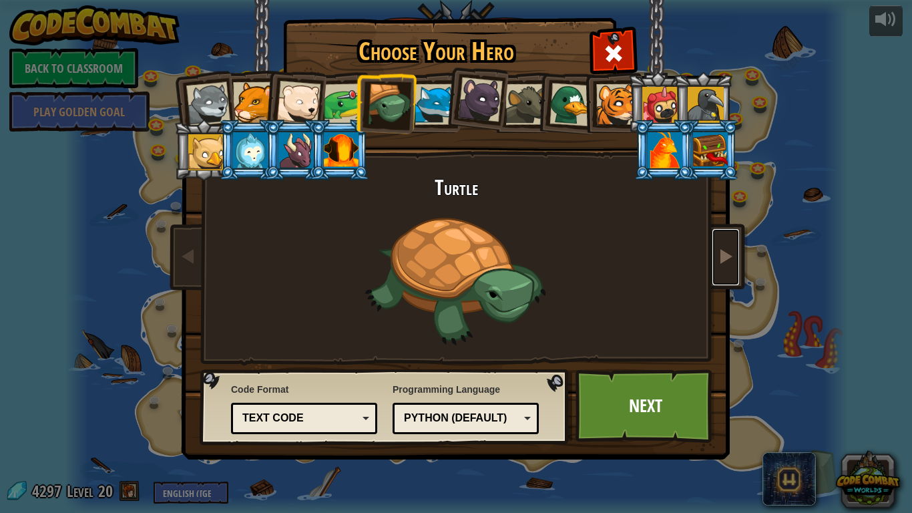
click at [720, 278] on link at bounding box center [725, 257] width 27 height 56
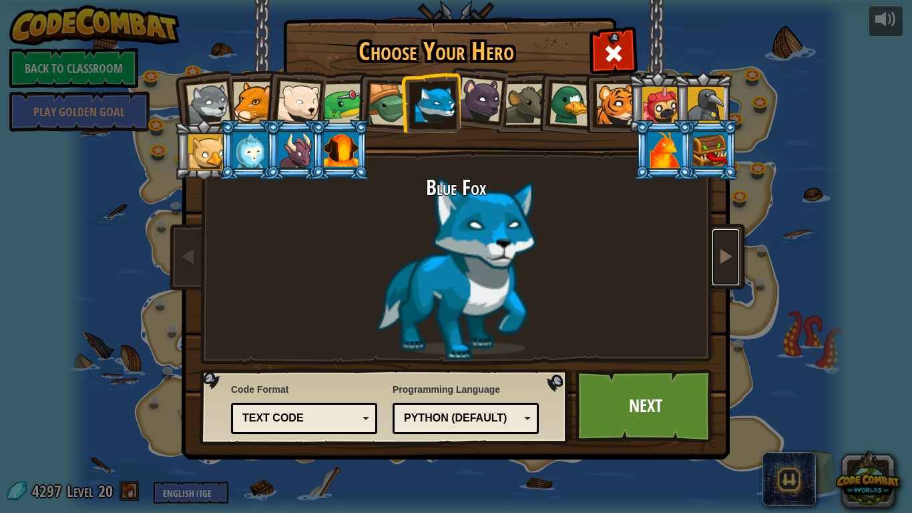
click at [717, 276] on link at bounding box center [725, 257] width 27 height 56
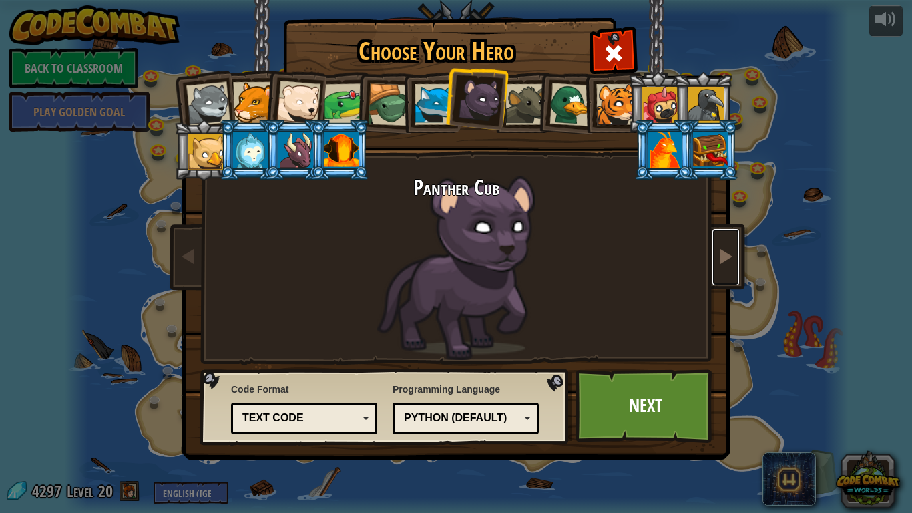
click at [715, 279] on link at bounding box center [725, 257] width 27 height 56
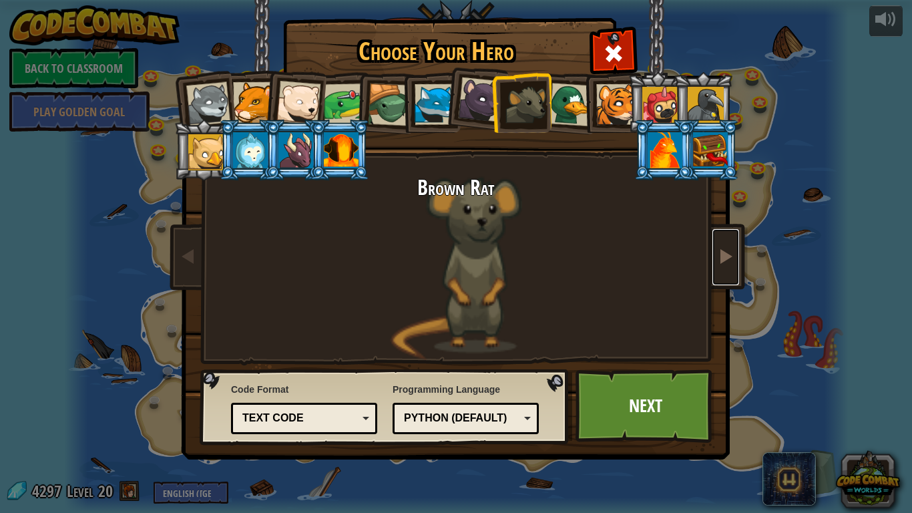
click at [714, 278] on link at bounding box center [725, 257] width 27 height 56
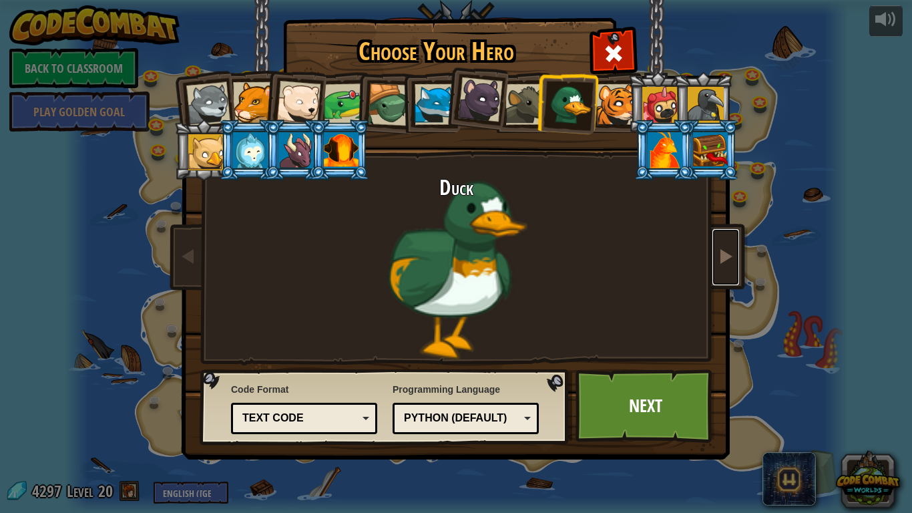
click at [715, 275] on link at bounding box center [725, 257] width 27 height 56
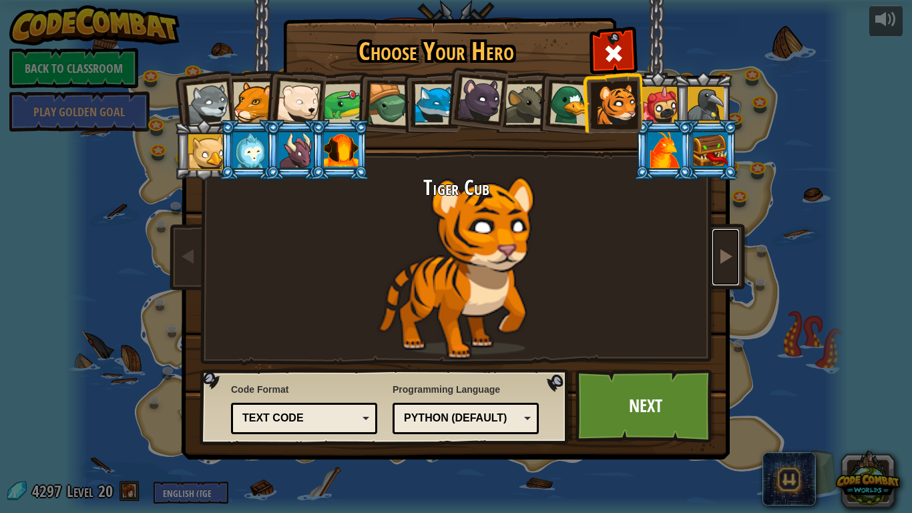
click at [714, 281] on link at bounding box center [725, 257] width 27 height 56
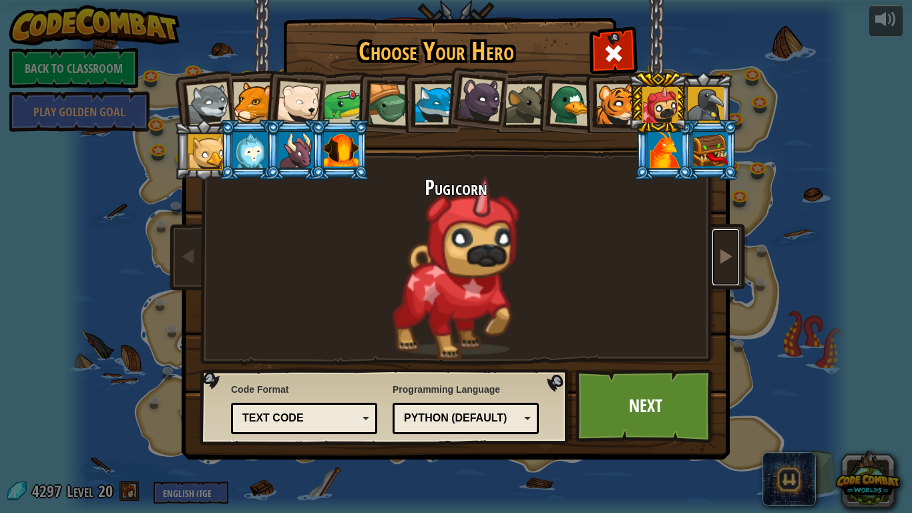
click at [715, 273] on link at bounding box center [725, 257] width 27 height 56
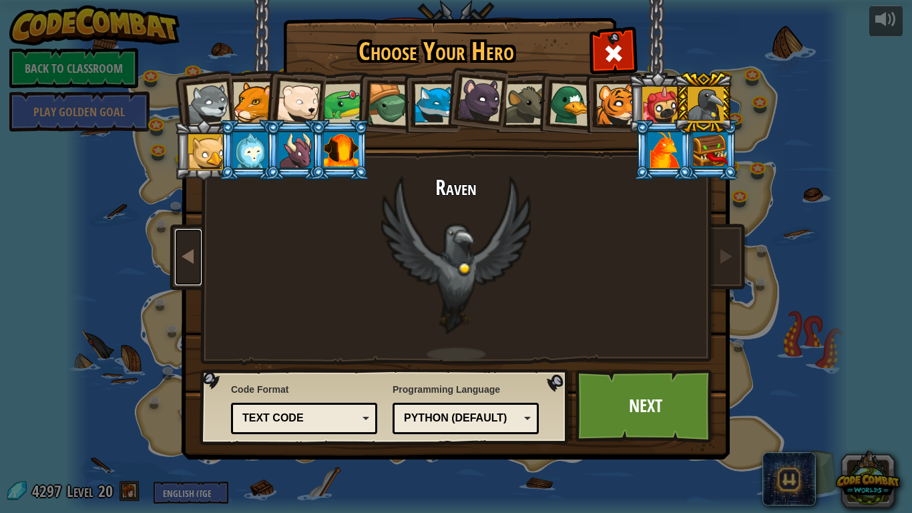
click at [195, 264] on link at bounding box center [188, 257] width 27 height 56
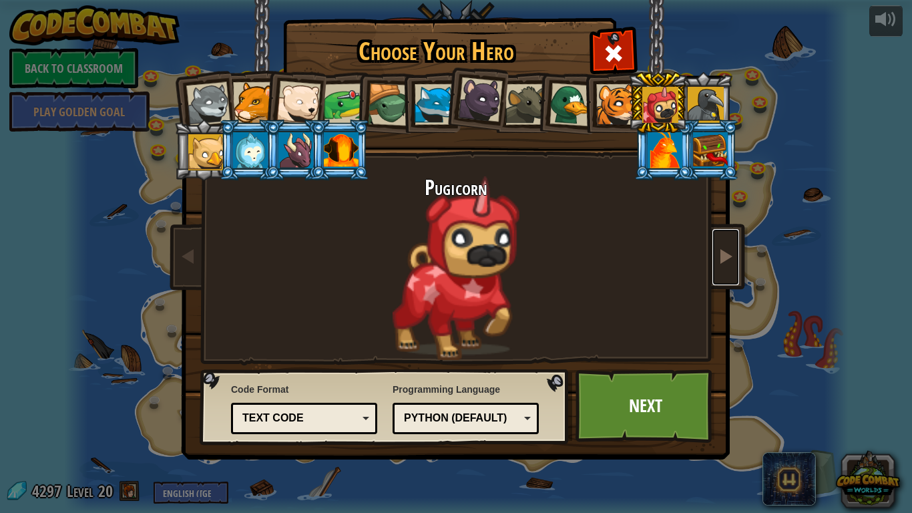
click at [728, 265] on link at bounding box center [725, 257] width 27 height 56
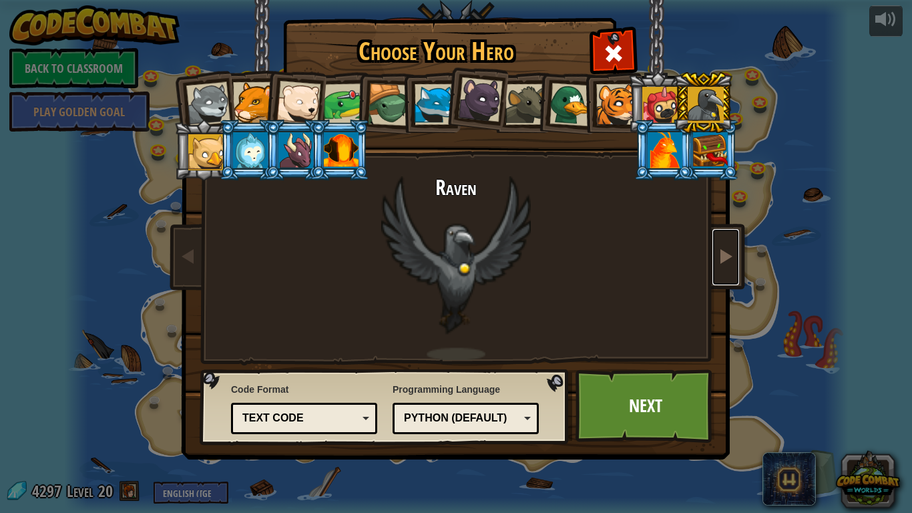
click at [724, 264] on span at bounding box center [726, 256] width 16 height 16
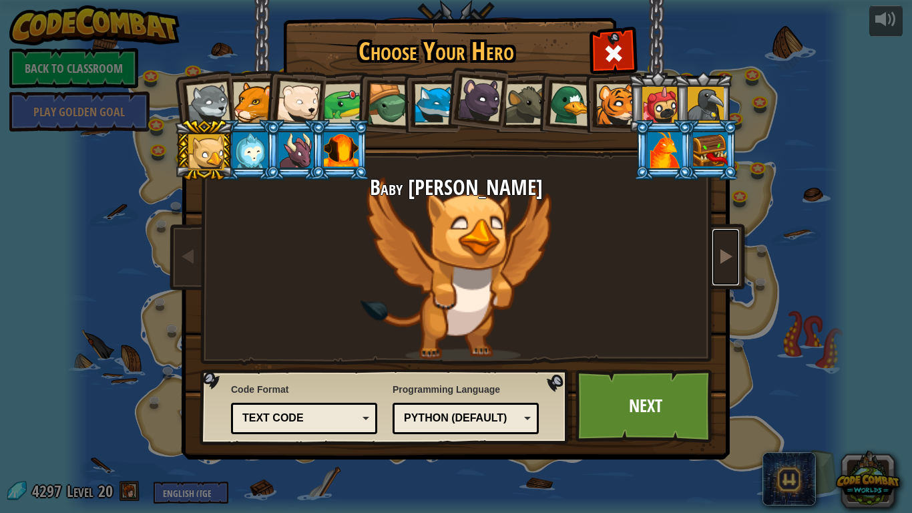
click at [721, 264] on link at bounding box center [725, 257] width 27 height 56
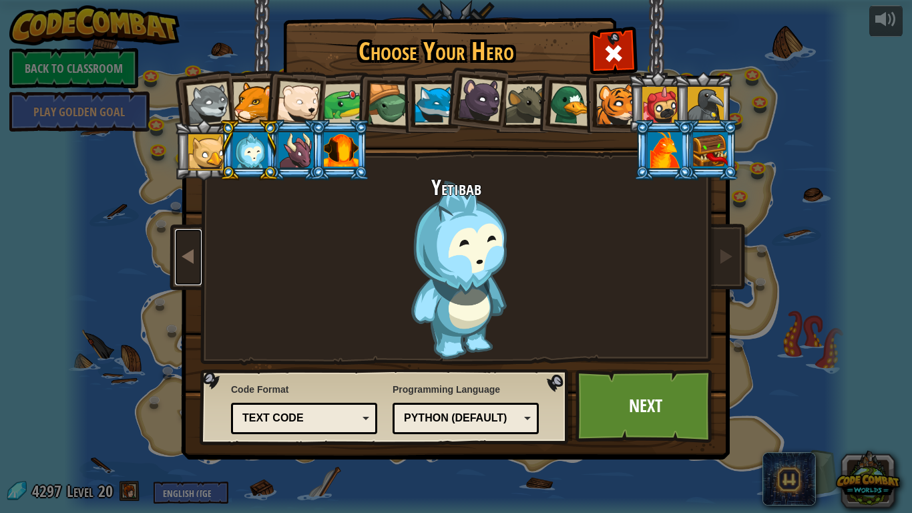
click at [195, 254] on span at bounding box center [188, 256] width 16 height 16
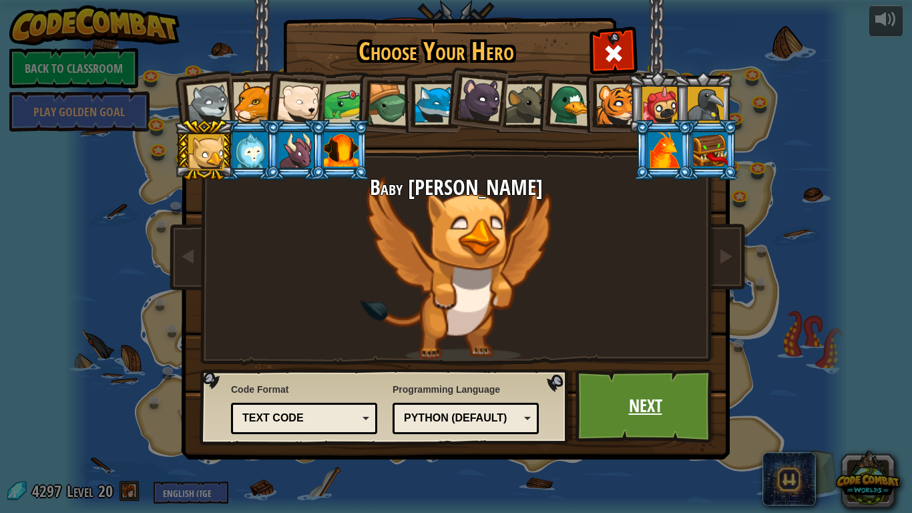
click at [652, 408] on link "Next" at bounding box center [645, 405] width 140 height 73
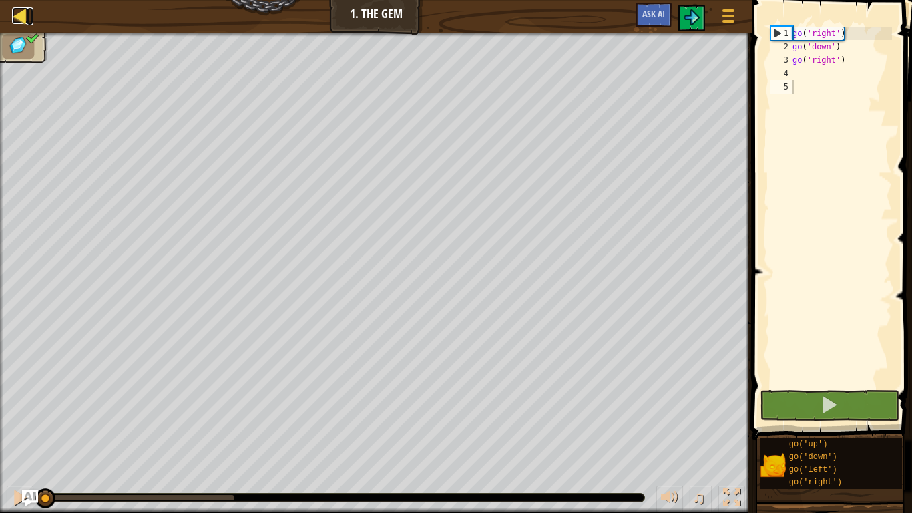
click at [19, 17] on div at bounding box center [20, 15] width 17 height 17
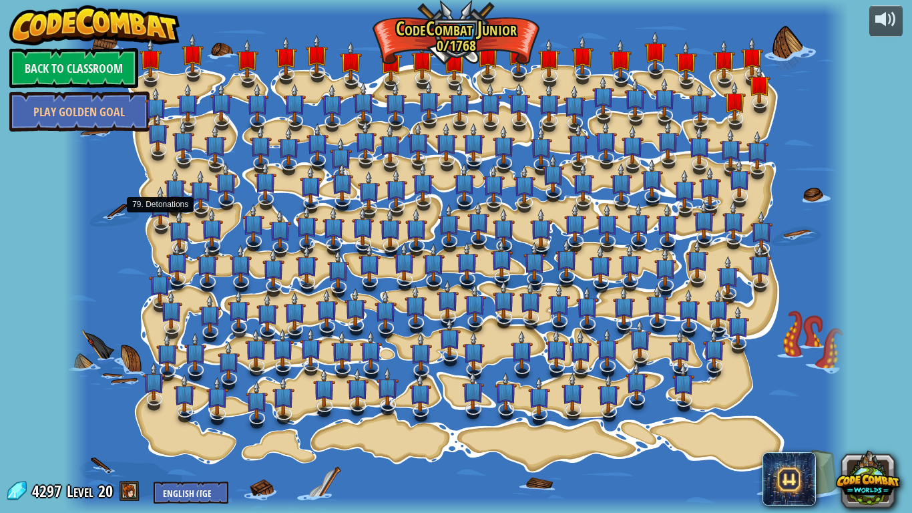
click at [911, 442] on div "powered by Back to Classroom Play Golden Goal 15. Step Change Change step argum…" at bounding box center [456, 256] width 912 height 513
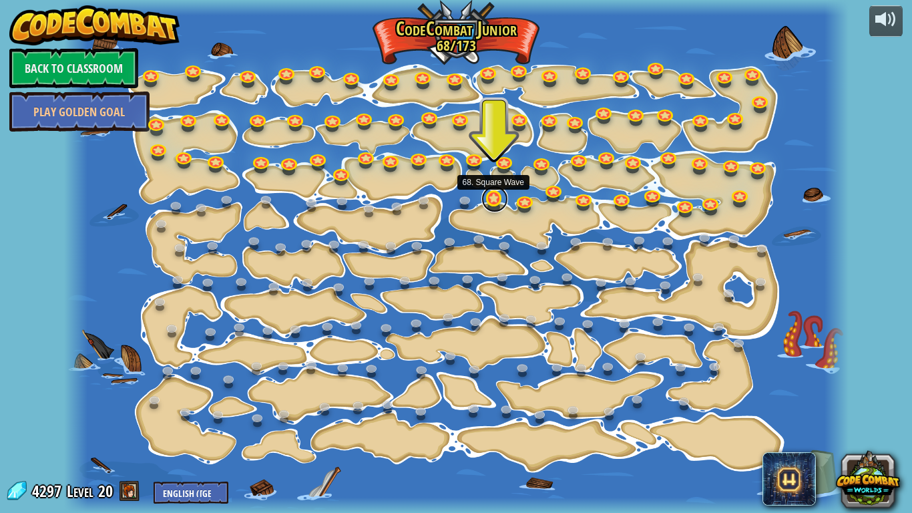
click at [495, 202] on link at bounding box center [494, 199] width 27 height 27
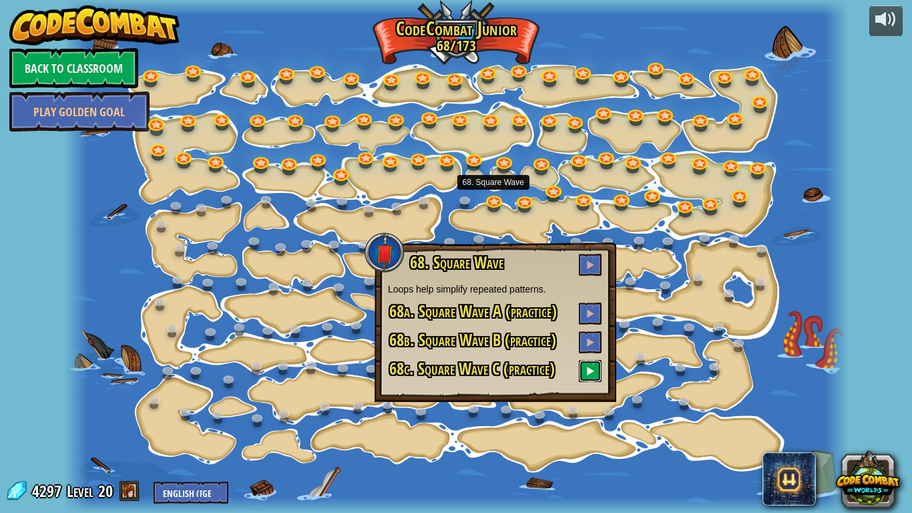
click at [591, 372] on span at bounding box center [589, 370] width 9 height 9
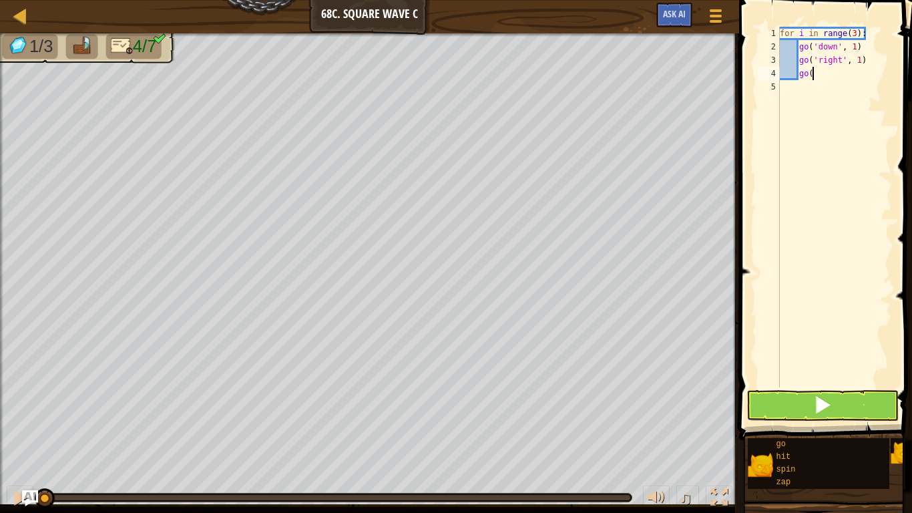
type textarea "g"
type textarea "f"
click at [911, 270] on span at bounding box center [827, 200] width 184 height 479
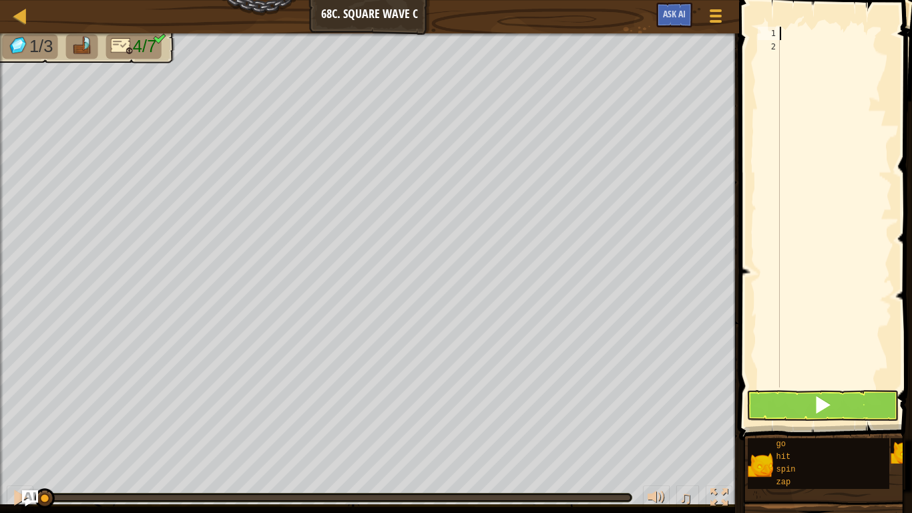
click at [911, 264] on span at bounding box center [827, 200] width 184 height 479
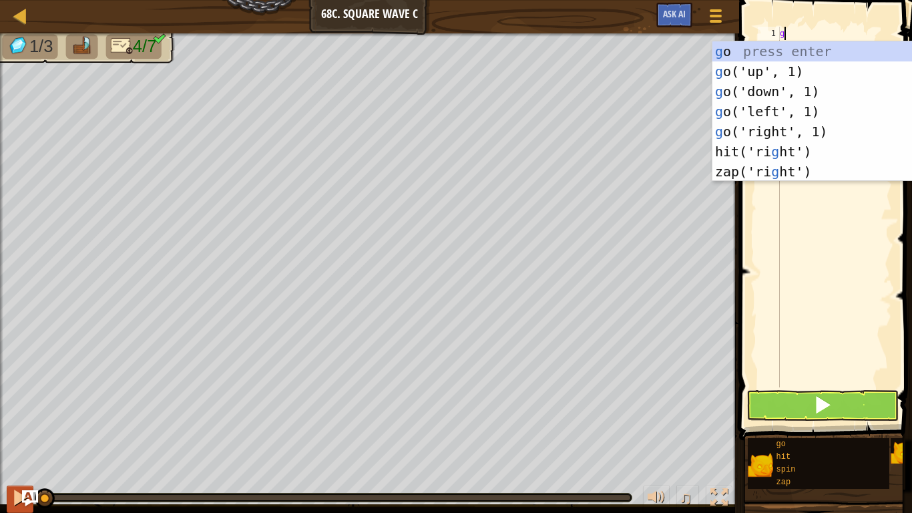
type textarea "g"
click at [15, 501] on div at bounding box center [19, 497] width 17 height 17
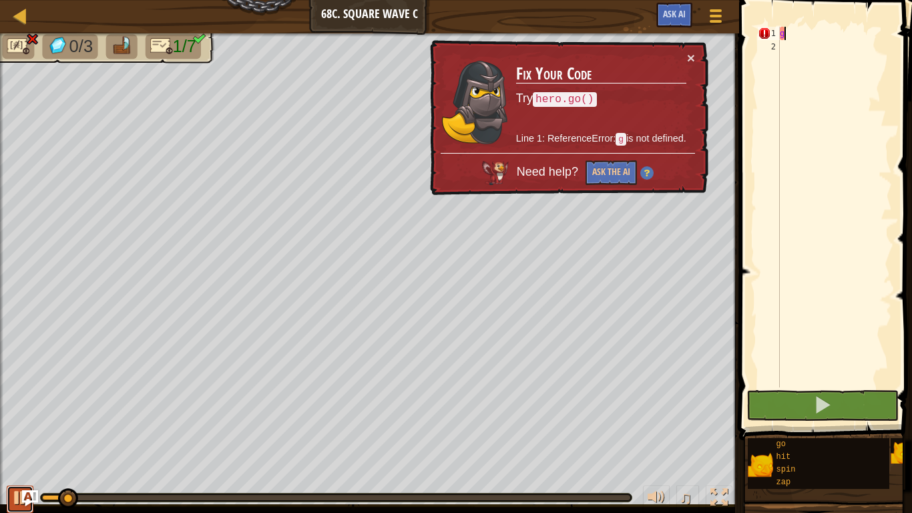
click at [15, 501] on div at bounding box center [19, 497] width 17 height 17
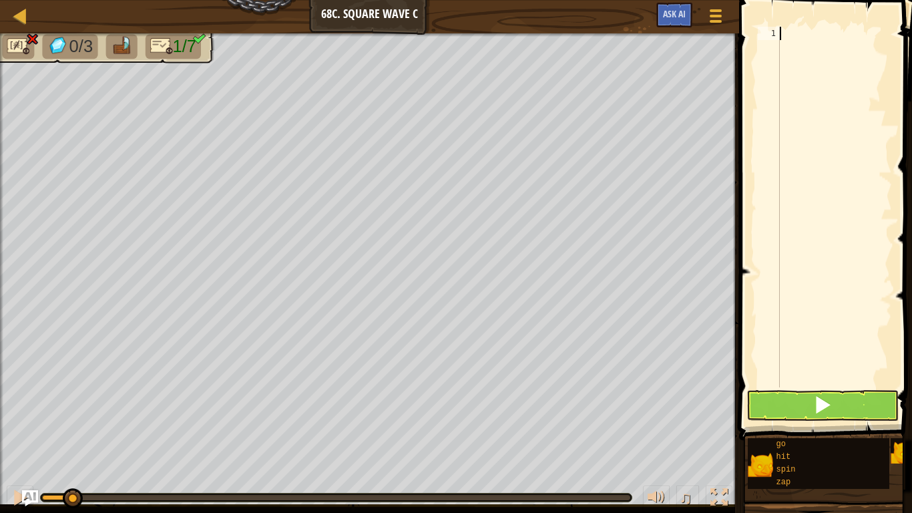
type textarea "g"
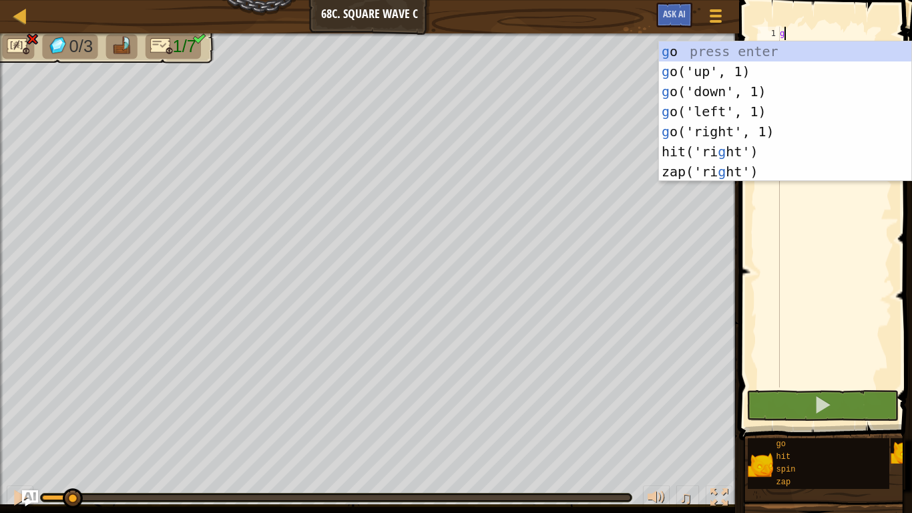
type textarea "go"
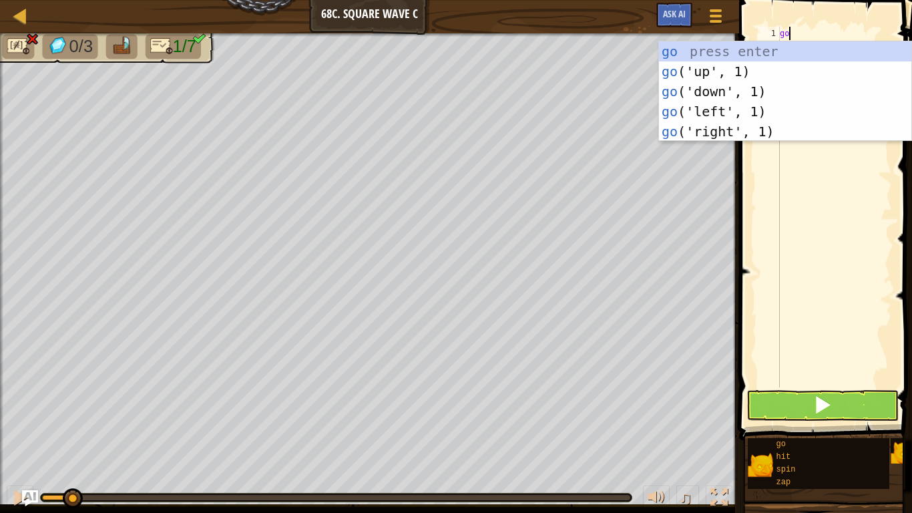
scroll to position [6, 1]
click at [689, 88] on div "go press enter go ('up', 1) press enter go ('down', 1) press enter go ('left', …" at bounding box center [785, 111] width 252 height 140
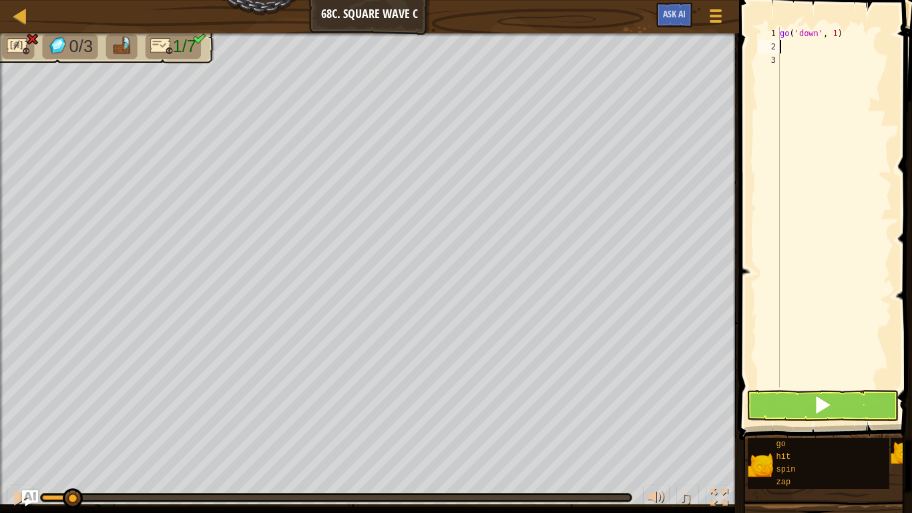
scroll to position [6, 0]
type textarea "g"
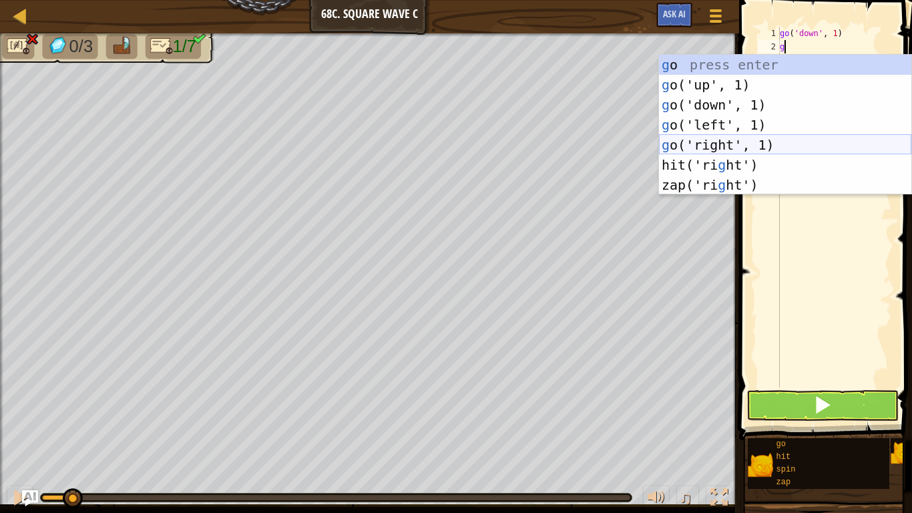
click at [768, 143] on div "g o press enter g o('up', 1) press enter g o('down', 1) press enter g o('left',…" at bounding box center [785, 145] width 252 height 180
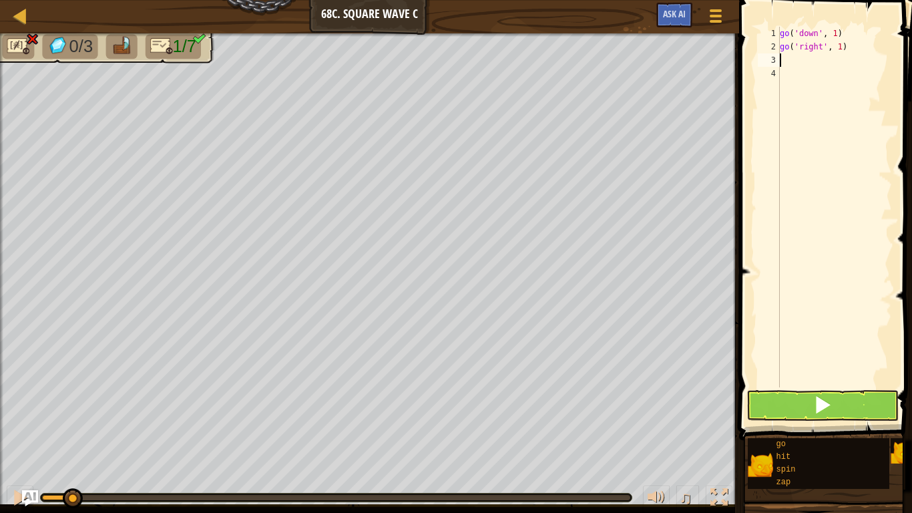
type textarea "g"
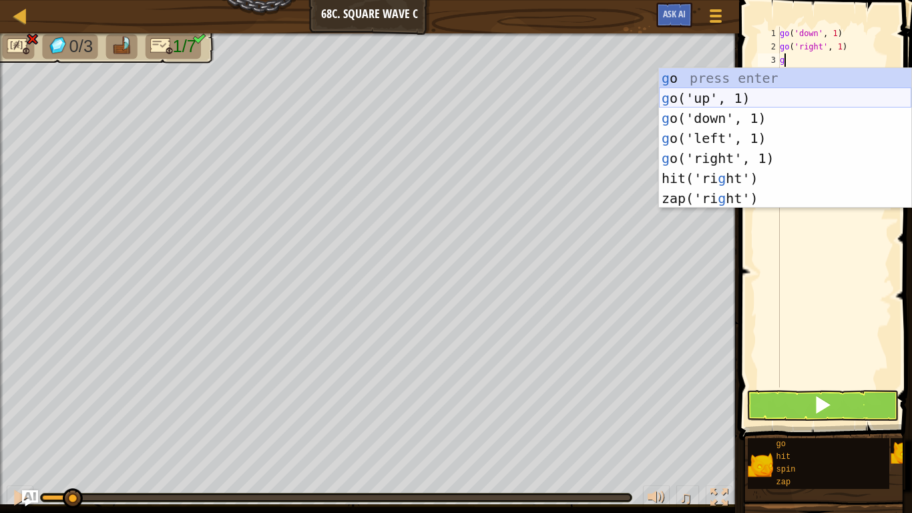
click at [710, 99] on div "g o press enter g o('up', 1) press enter g o('down', 1) press enter g o('left',…" at bounding box center [785, 158] width 252 height 180
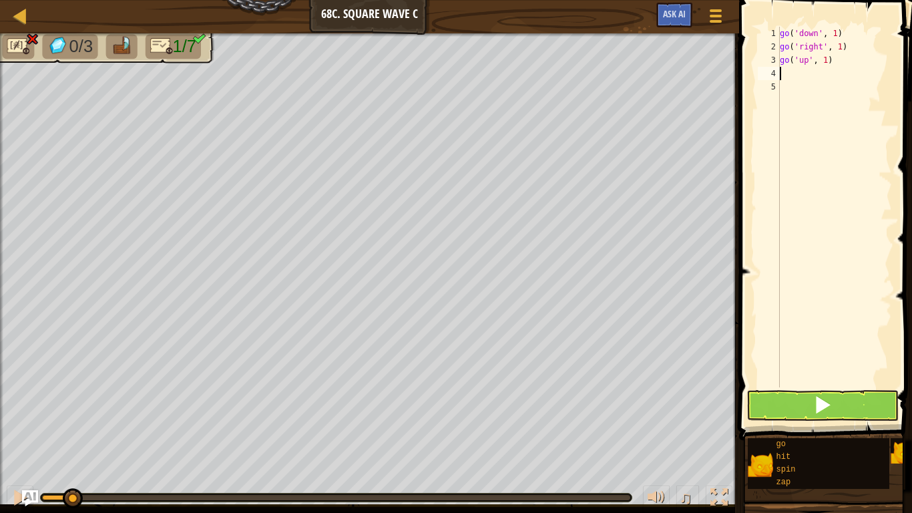
type textarea "l"
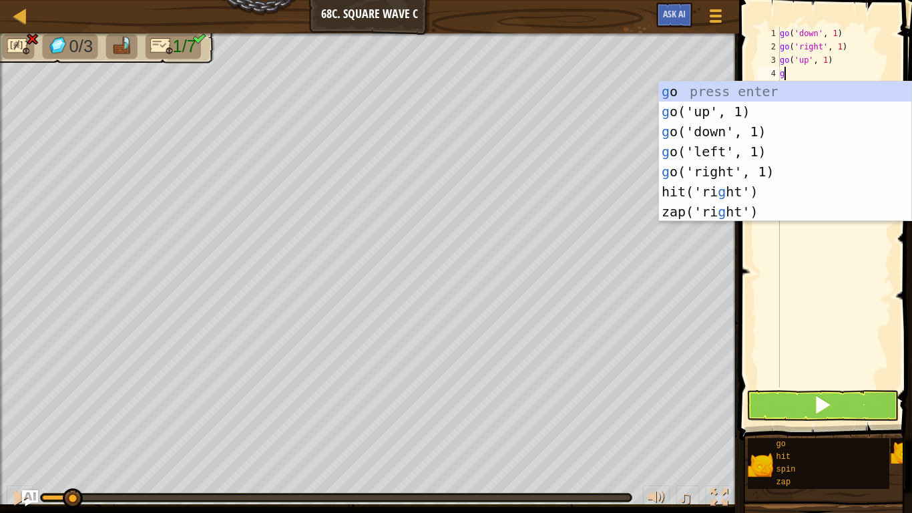
type textarea "gr"
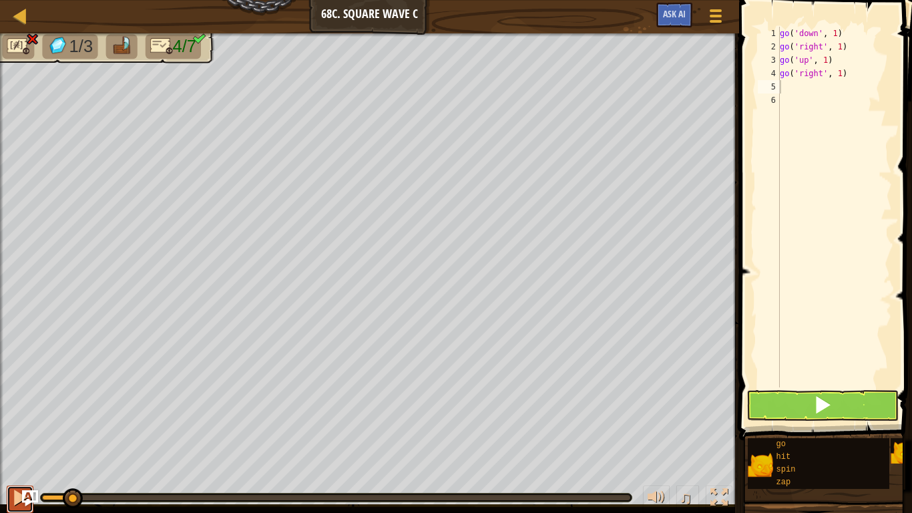
click at [10, 500] on button at bounding box center [20, 498] width 27 height 27
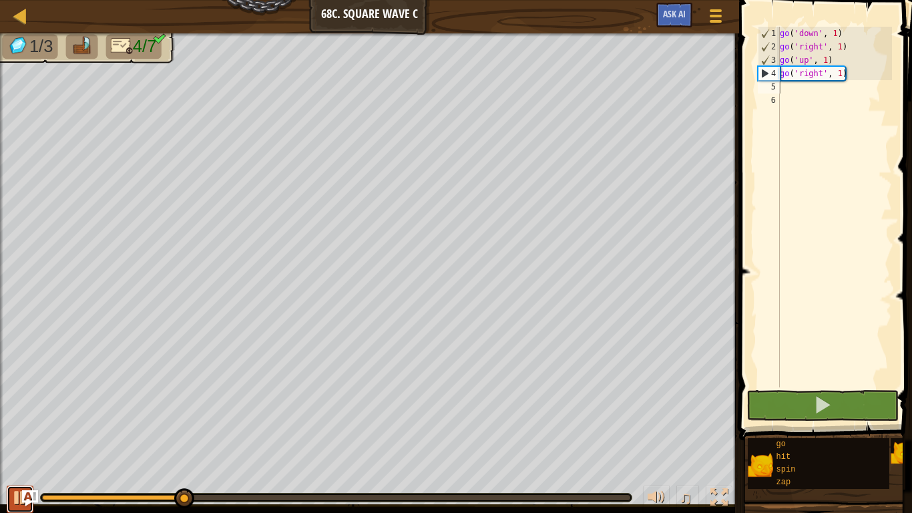
click at [10, 500] on button at bounding box center [20, 498] width 27 height 27
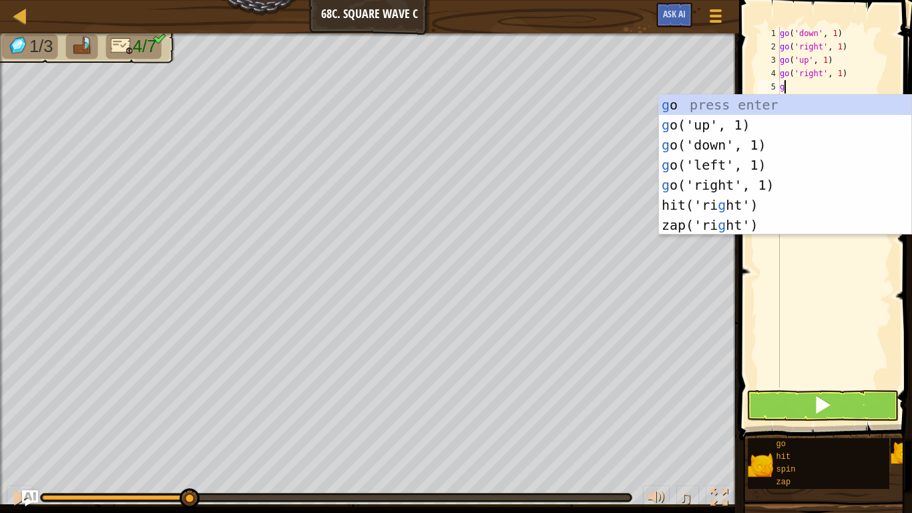
type textarea "gd"
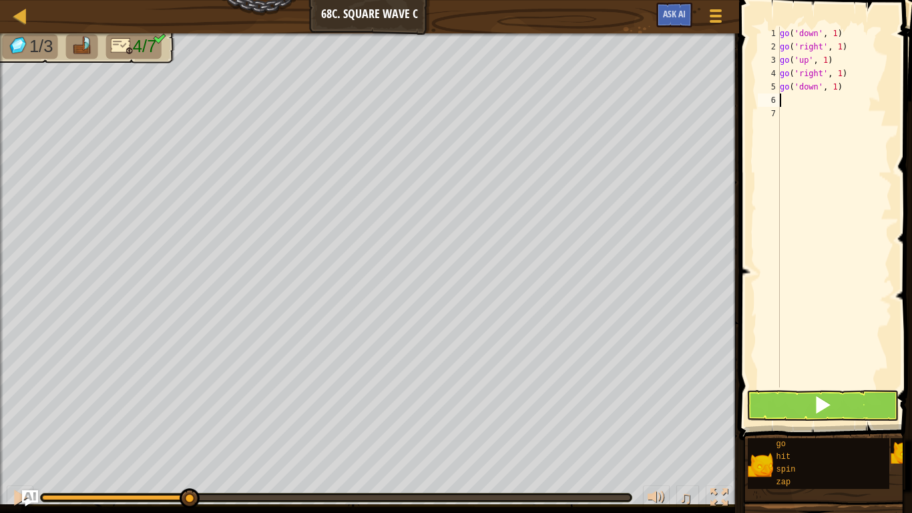
type textarea "go('down', 1)"
click at [93, 481] on div "♫" at bounding box center [369, 494] width 739 height 40
click at [99, 497] on div at bounding box center [115, 497] width 146 height 5
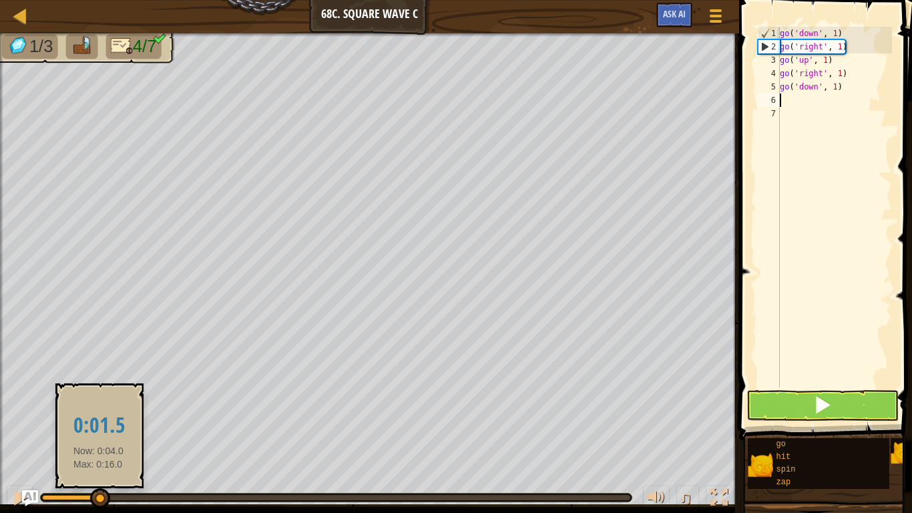
click at [65, 497] on div at bounding box center [70, 497] width 57 height 5
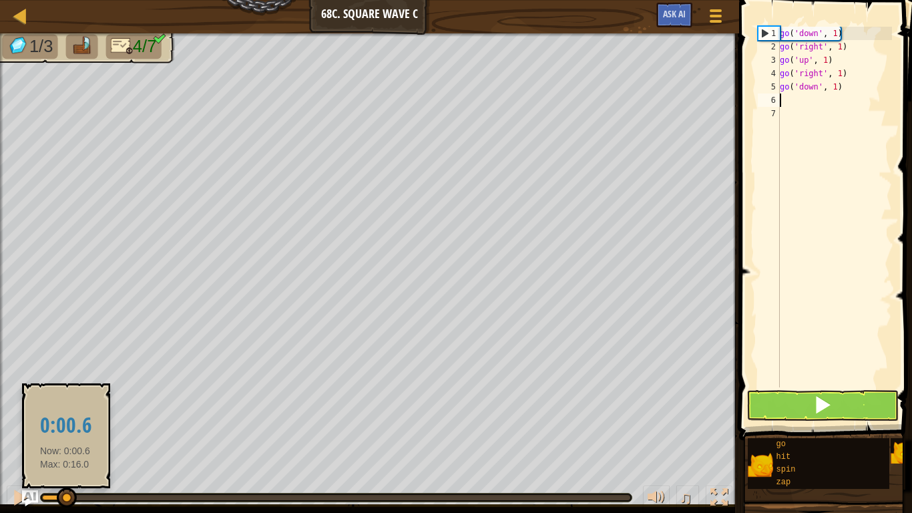
click at [48, 497] on div at bounding box center [53, 497] width 23 height 5
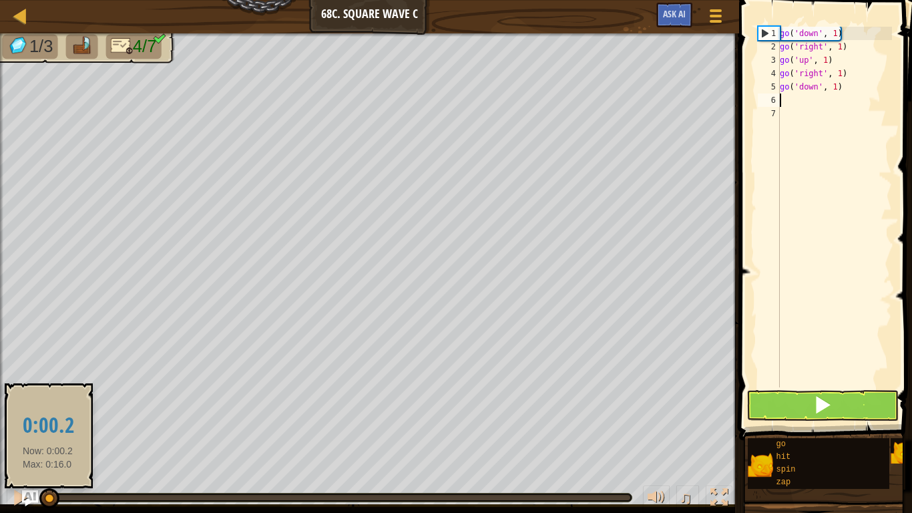
click at [63, 497] on div at bounding box center [336, 497] width 588 height 5
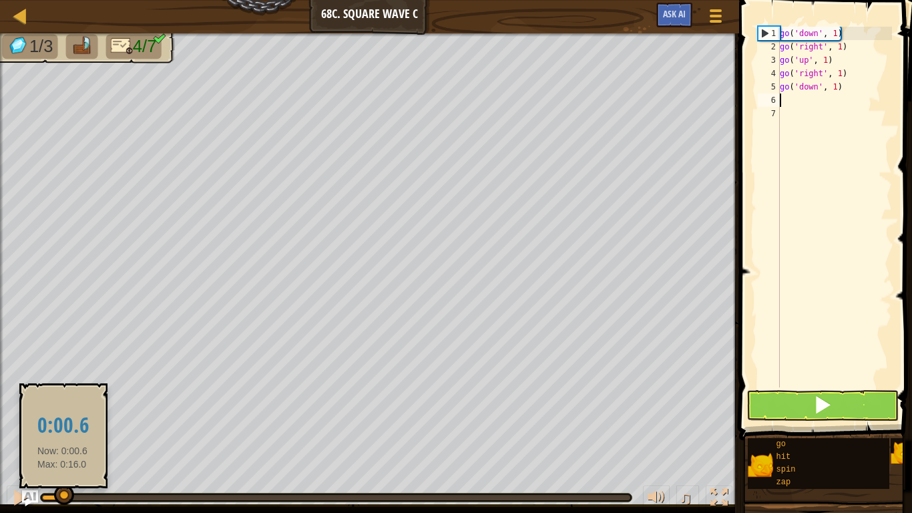
click at [53, 497] on div at bounding box center [52, 497] width 21 height 5
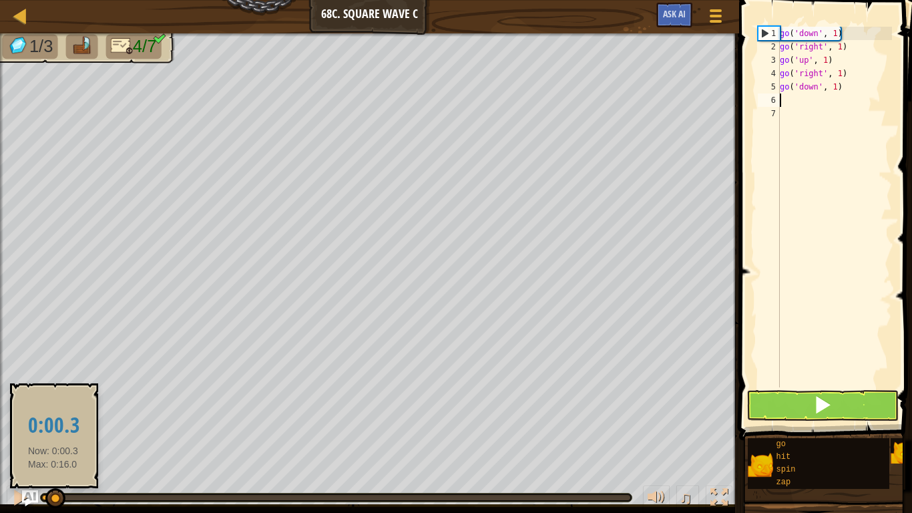
click at [51, 497] on div at bounding box center [55, 498] width 20 height 20
click at [46, 497] on div at bounding box center [52, 497] width 20 height 20
click at [46, 503] on div at bounding box center [47, 498] width 20 height 20
click at [44, 497] on div at bounding box center [47, 495] width 20 height 20
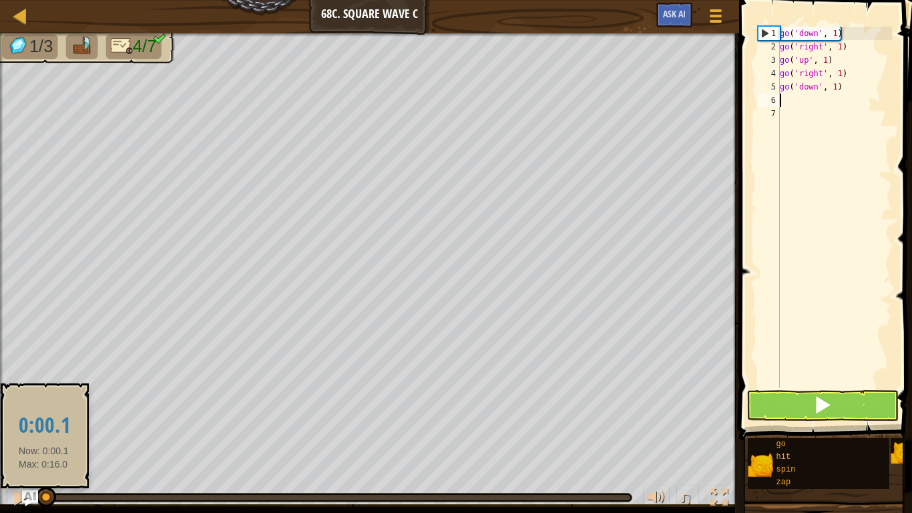
click at [43, 497] on div at bounding box center [46, 497] width 20 height 20
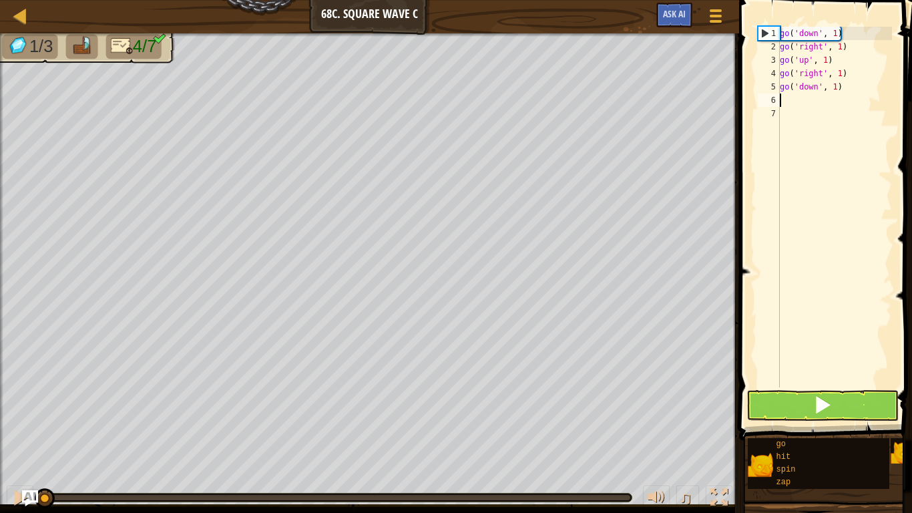
click at [789, 107] on div "go ( 'down' , 1 ) go ( 'right' , 1 ) go ( 'up' , 1 ) go ( 'right' , 1 ) go ( 'd…" at bounding box center [834, 220] width 115 height 387
click at [797, 92] on div "go ( 'down' , 1 ) go ( 'right' , 1 ) go ( 'up' , 1 ) go ( 'right' , 1 ) go ( 'd…" at bounding box center [834, 220] width 115 height 387
type textarea "go('down', 1)"
click at [804, 101] on div "go ( 'down' , 1 ) go ( 'right' , 1 ) go ( 'up' , 1 ) go ( 'right' , 1 ) go ( 'd…" at bounding box center [834, 220] width 115 height 387
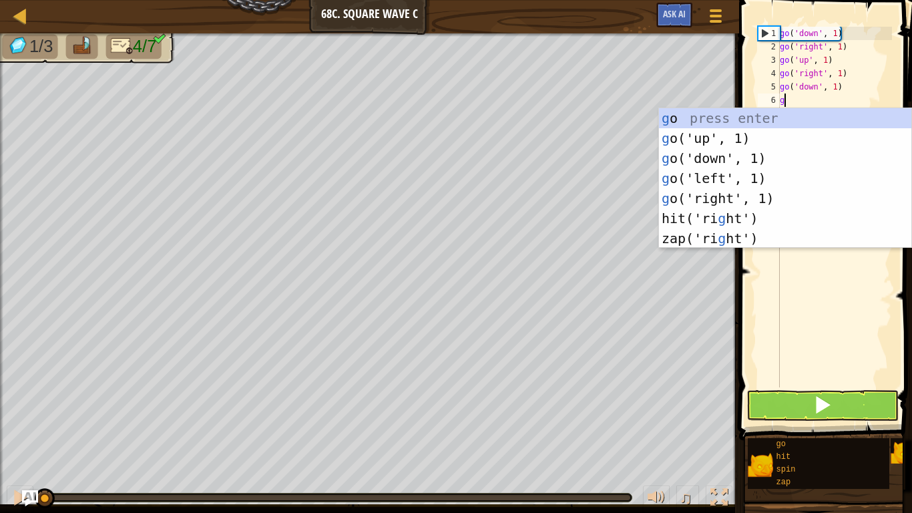
type textarea "gr"
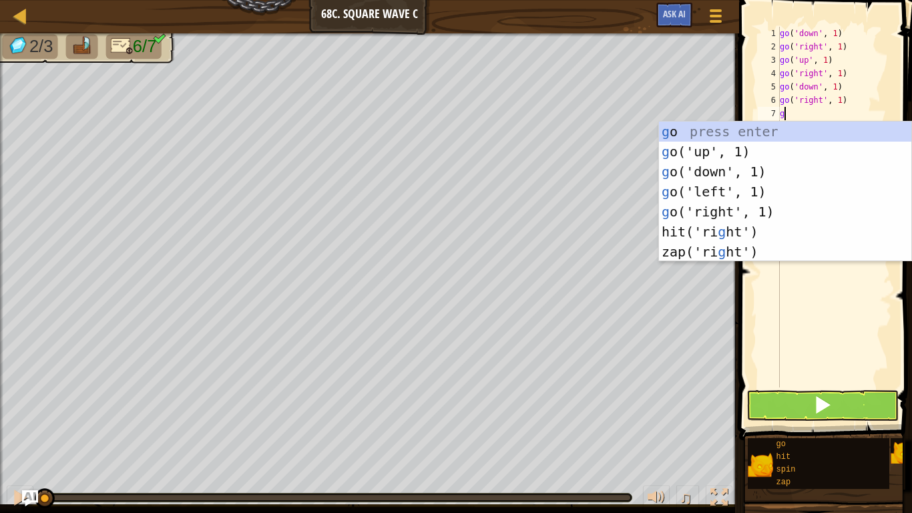
type textarea "gu"
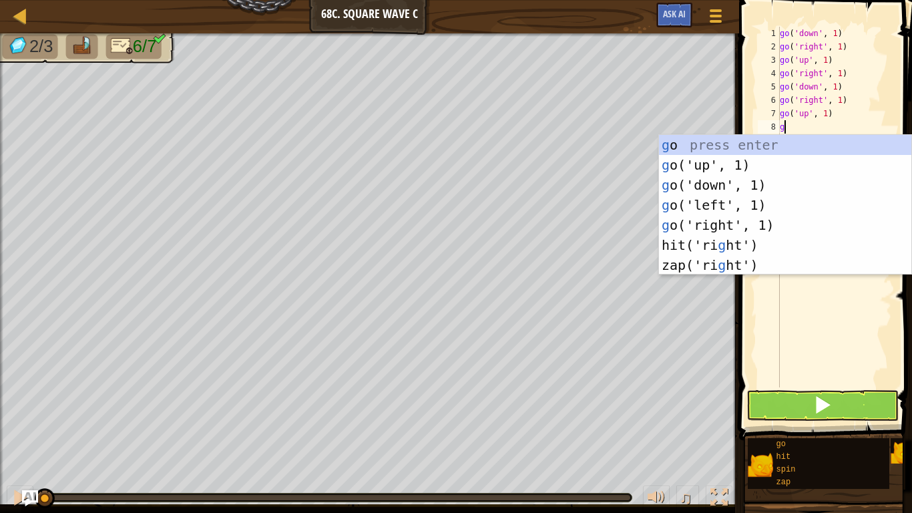
type textarea "gr"
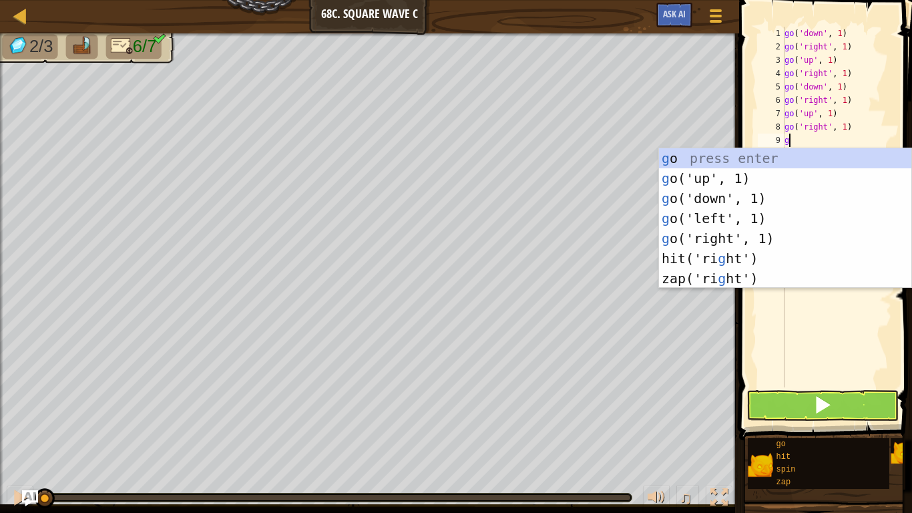
type textarea "gd"
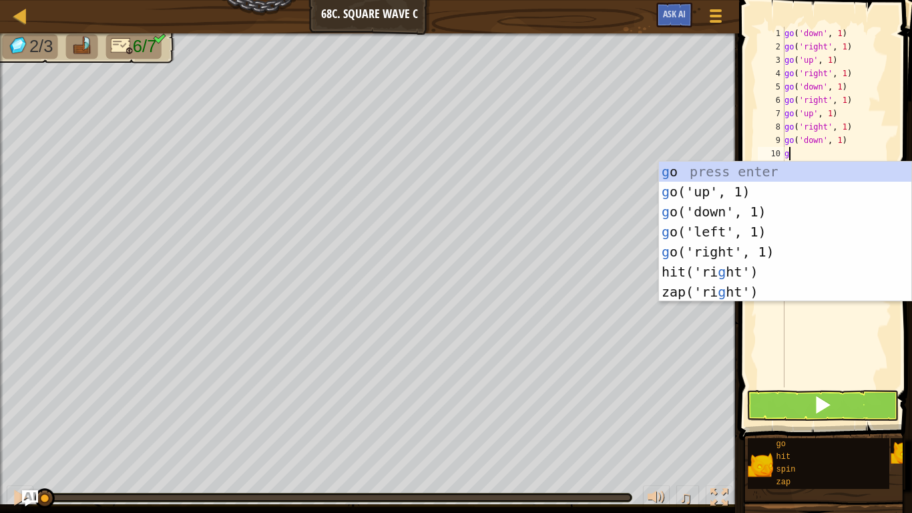
type textarea "gr"
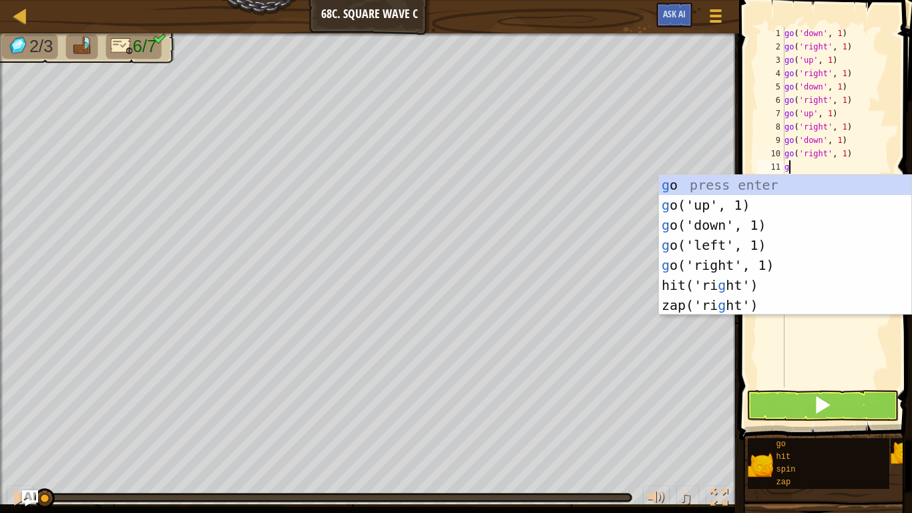
type textarea "gu"
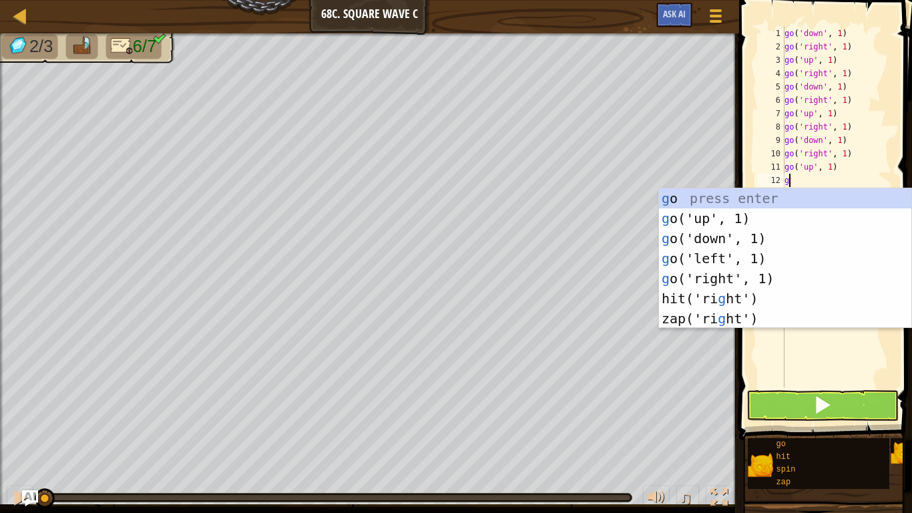
type textarea "gr"
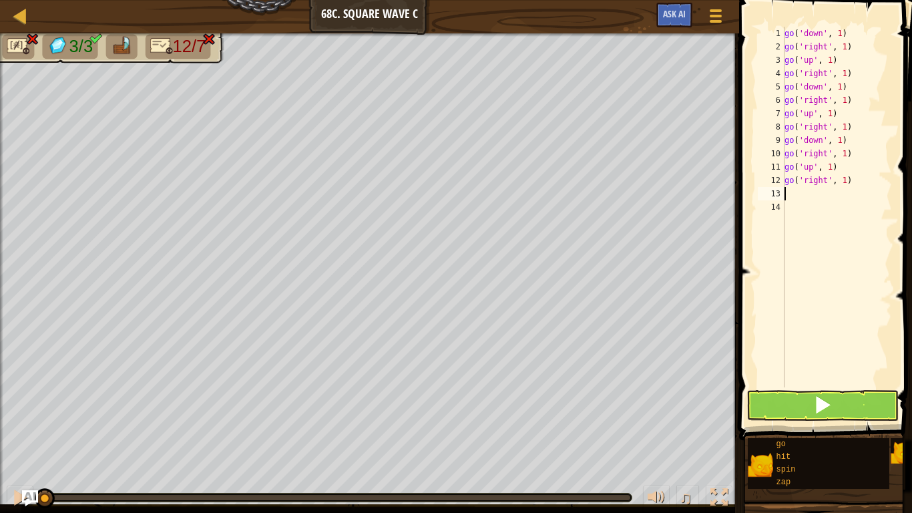
click at [888, 381] on div "go ( 'down' , 1 ) go ( 'right' , 1 ) go ( 'up' , 1 ) go ( 'right' , 1 ) go ( 'd…" at bounding box center [837, 220] width 110 height 387
click at [837, 412] on button at bounding box center [822, 405] width 152 height 31
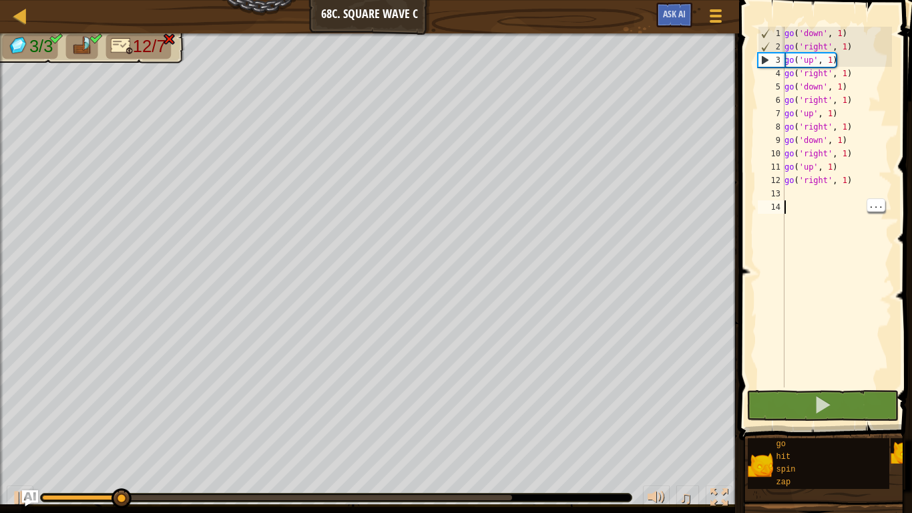
click at [814, 189] on div "go ( 'down' , 1 ) go ( 'right' , 1 ) go ( 'up' , 1 ) go ( 'right' , 1 ) go ( 'd…" at bounding box center [837, 220] width 110 height 387
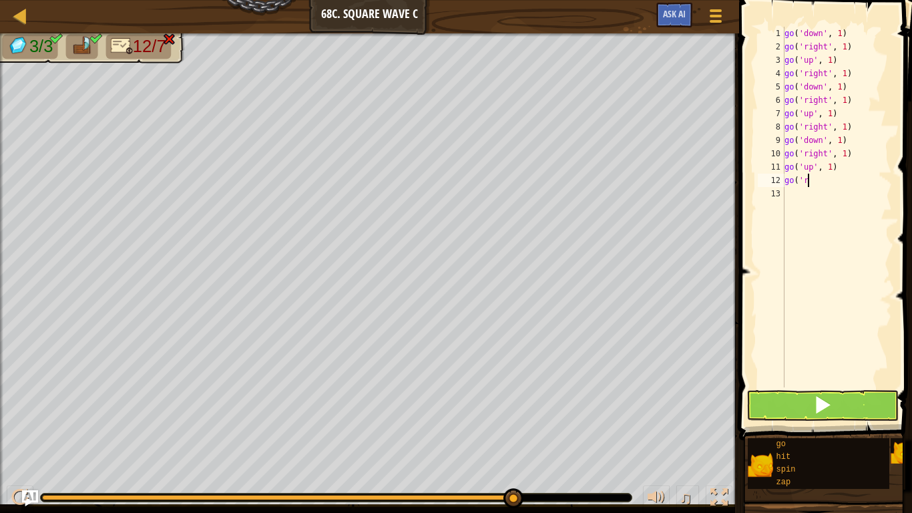
type textarea "g"
type textarea "go('down', 1)"
type textarea "g"
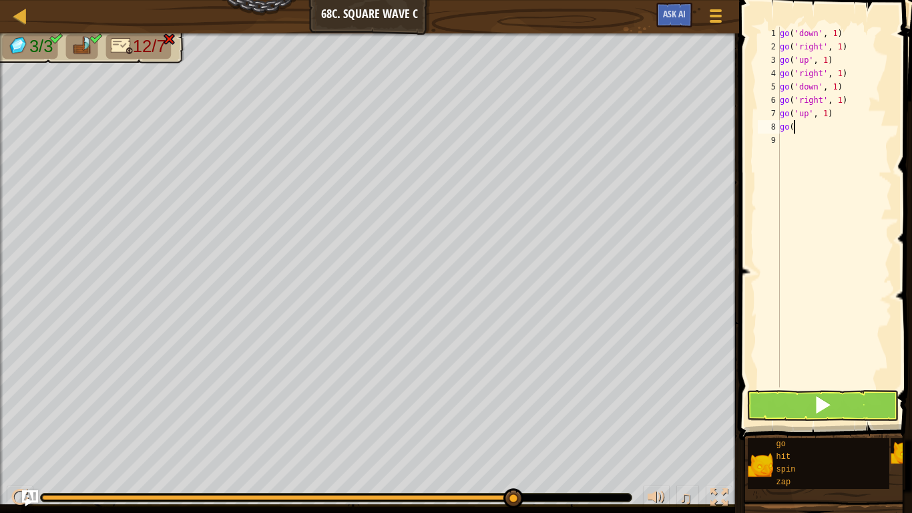
type textarea "g"
type textarea "go('up', 1)"
click at [840, 123] on div "go ( 'down' , 1 ) go ( 'right' , 1 ) go ( 'up' , 1 ) go ( 'right' , 1 ) go ( 'd…" at bounding box center [834, 220] width 115 height 387
click at [836, 120] on div "go ( 'down' , 1 ) go ( 'right' , 1 ) go ( 'up' , 1 ) go ( 'right' , 1 ) go ( 'd…" at bounding box center [834, 220] width 115 height 387
click at [828, 125] on div "go ( 'down' , 1 ) go ( 'right' , 1 ) go ( 'up' , 1 ) go ( 'right' , 1 ) go ( 'd…" at bounding box center [834, 220] width 115 height 387
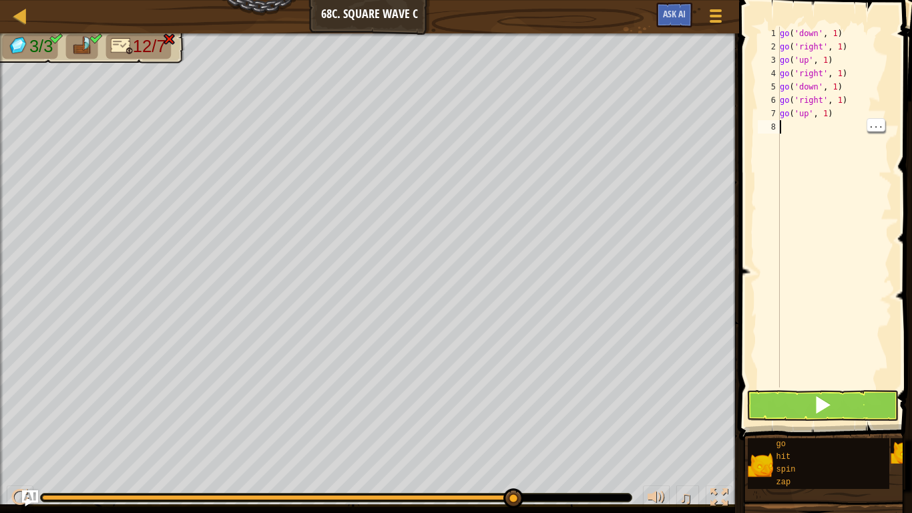
click at [832, 114] on div "go ( 'down' , 1 ) go ( 'right' , 1 ) go ( 'up' , 1 ) go ( 'right' , 1 ) go ( 'd…" at bounding box center [834, 220] width 115 height 387
type textarea "g"
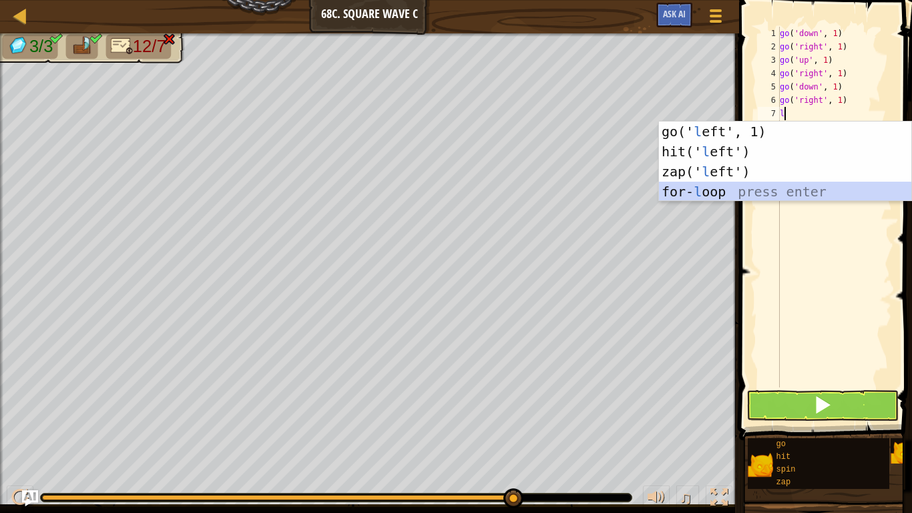
click at [704, 195] on div "go(' l eft', 1) press enter hit(' l eft') press enter zap(' l eft') press enter…" at bounding box center [785, 181] width 252 height 120
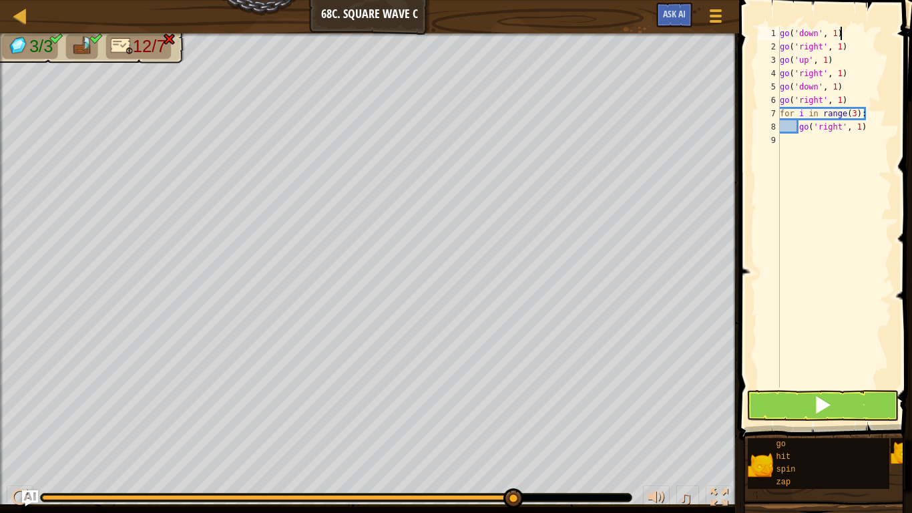
click at [850, 31] on div "go ( 'down' , 1 ) go ( 'right' , 1 ) go ( 'up' , 1 ) go ( 'right' , 1 ) go ( 'd…" at bounding box center [834, 220] width 115 height 387
type textarea "go('down', 1)"
click at [820, 145] on div "go ( 'down' , 1 ) go ( 'right' , 1 ) go ( 'up' , 1 ) go ( 'right' , 1 ) go ( 'd…" at bounding box center [834, 220] width 115 height 387
click at [19, 495] on div at bounding box center [19, 497] width 17 height 17
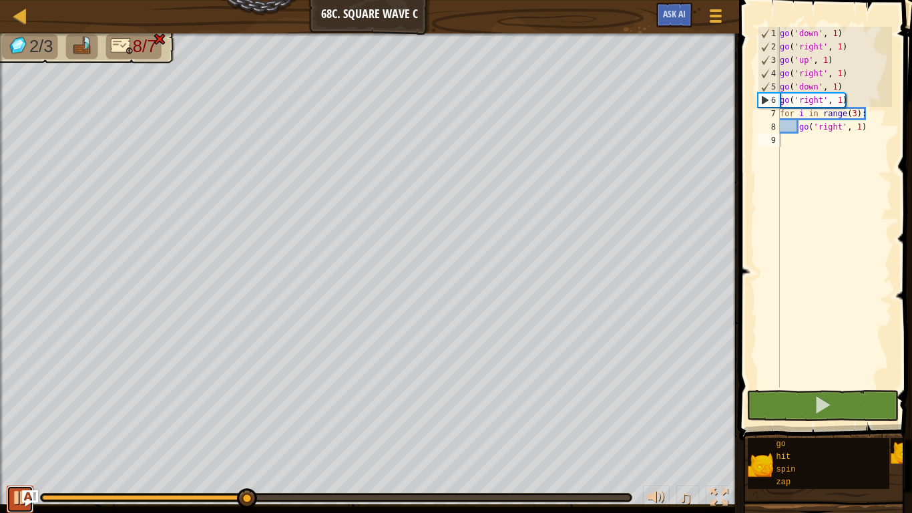
click at [19, 495] on div at bounding box center [19, 497] width 17 height 17
type textarea "g"
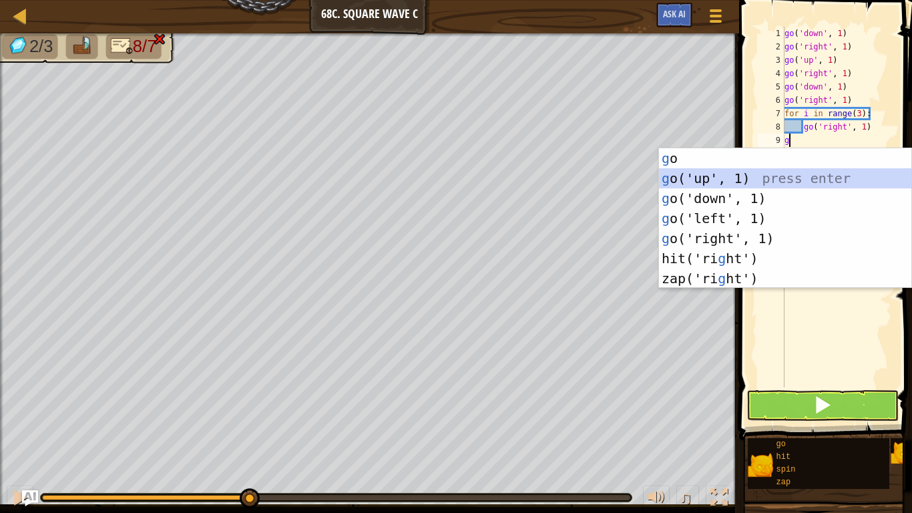
click at [682, 183] on div "g o press enter g o('up', 1) press enter g o('down', 1) press enter g o('left',…" at bounding box center [785, 238] width 252 height 180
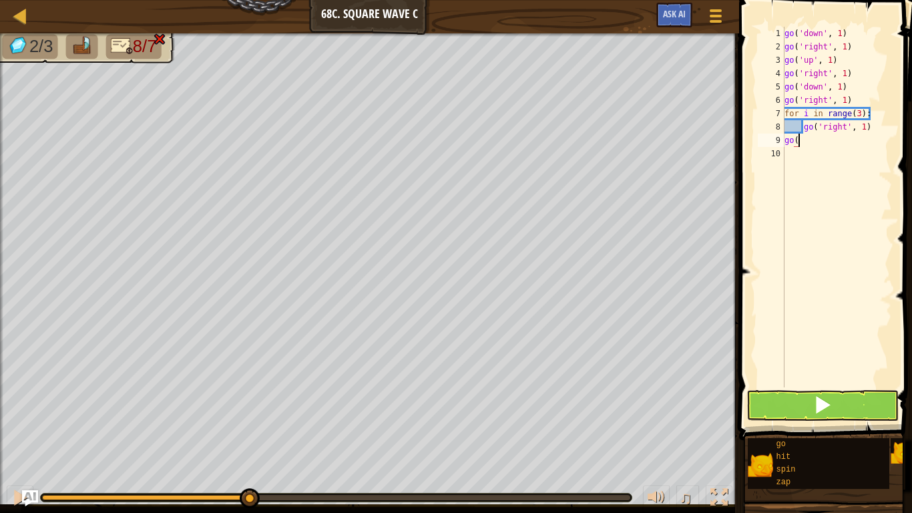
type textarea "g"
click at [788, 125] on div "go ( 'down' , 1 ) go ( 'right' , 1 ) go ( 'up' , 1 ) go ( 'right' , 1 ) go ( 'd…" at bounding box center [837, 220] width 110 height 387
type textarea "go('right', 1)"
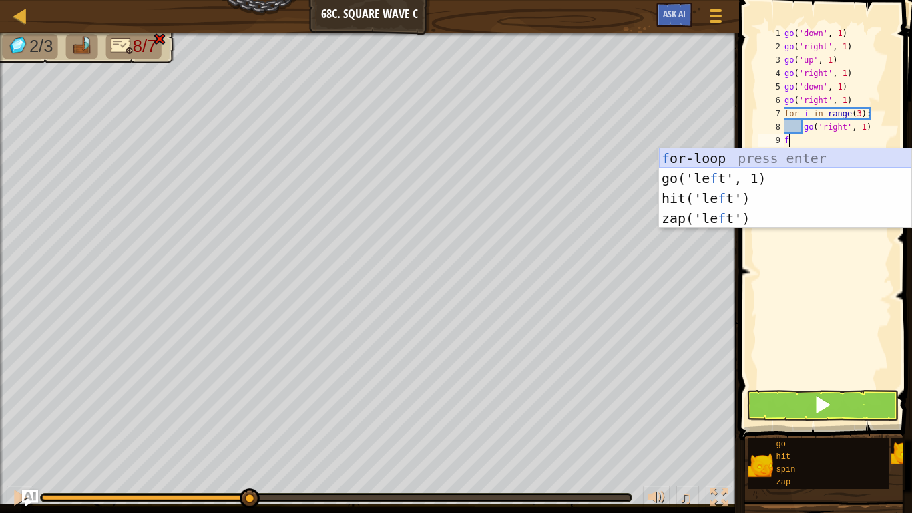
click at [698, 159] on div "f or-loop press enter go('le f t', 1) press enter hit('le f t') press enter zap…" at bounding box center [785, 208] width 252 height 120
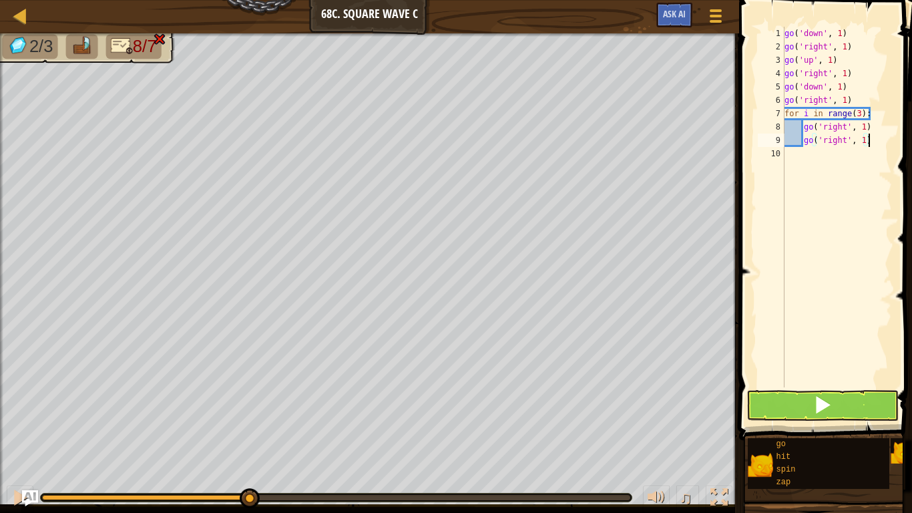
click at [841, 141] on div "go ( 'down' , 1 ) go ( 'right' , 1 ) go ( 'up' , 1 ) go ( 'right' , 1 ) go ( 'd…" at bounding box center [837, 220] width 110 height 387
click at [843, 143] on div "go ( 'down' , 1 ) go ( 'right' , 1 ) go ( 'up' , 1 ) go ( 'right' , 1 ) go ( 'd…" at bounding box center [837, 220] width 110 height 387
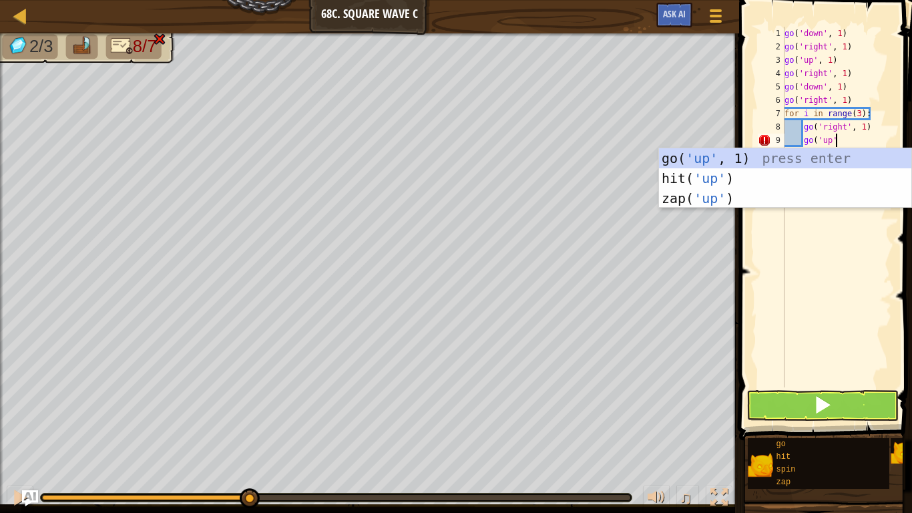
type textarea "go('up')"
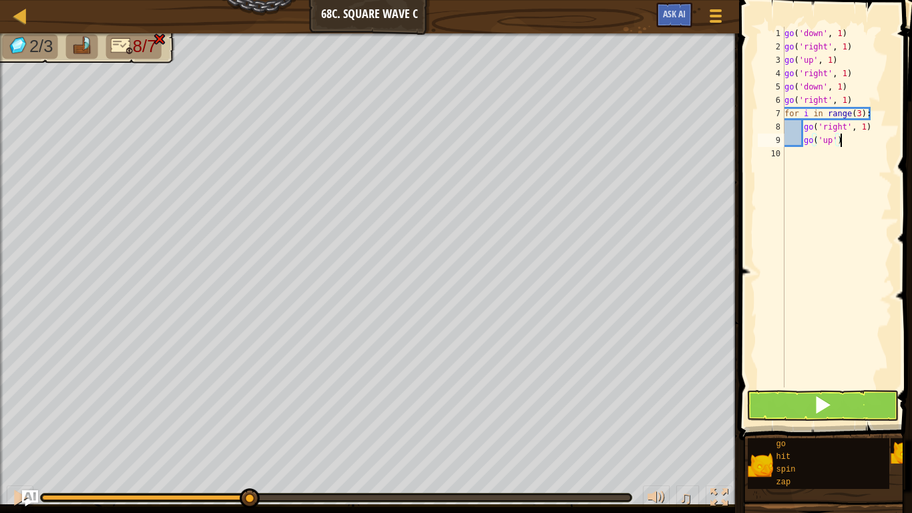
click at [849, 268] on div "go ( 'down' , 1 ) go ( 'right' , 1 ) go ( 'up' , 1 ) go ( 'right' , 1 ) go ( 'd…" at bounding box center [837, 220] width 110 height 387
click at [858, 115] on div "go ( 'down' , 1 ) go ( 'right' , 1 ) go ( 'up' , 1 ) go ( 'right' , 1 ) go ( 'd…" at bounding box center [837, 220] width 110 height 387
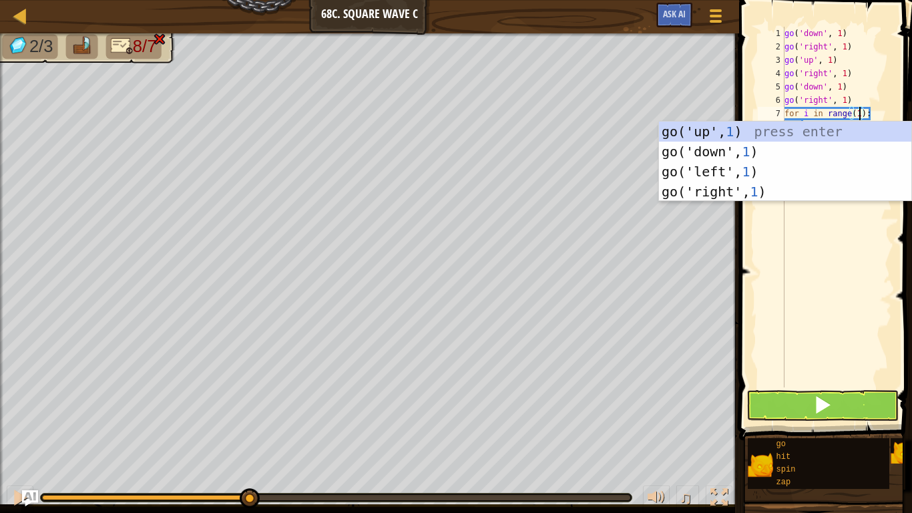
scroll to position [6, 11]
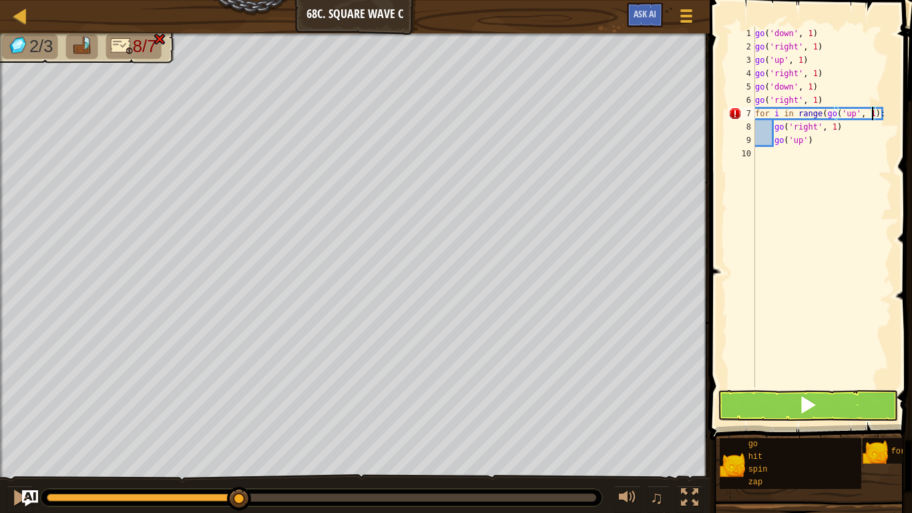
click at [866, 111] on div "go ( 'down' , 1 ) go ( 'right' , 1 ) go ( 'up' , 1 ) go ( 'right' , 1 ) go ( 'd…" at bounding box center [822, 220] width 140 height 387
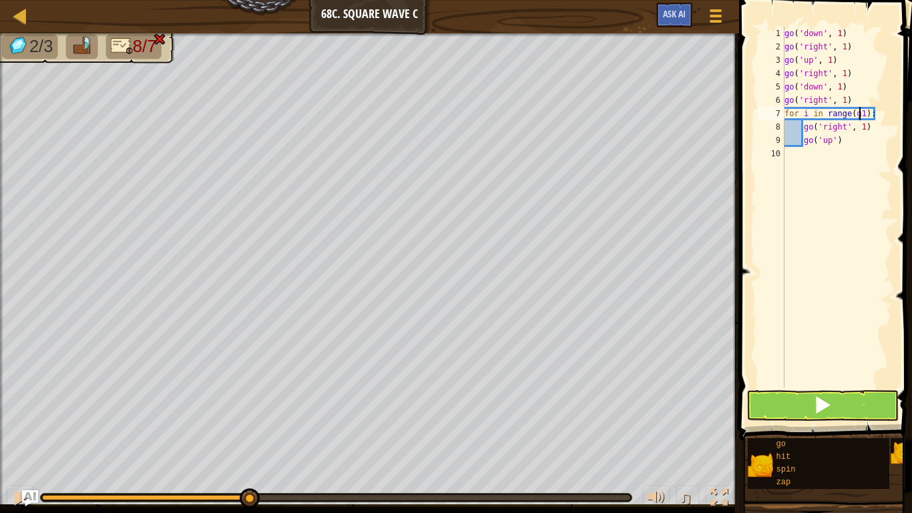
type textarea "for i in range(1):"
click at [800, 147] on div "go ( 'down' , 1 ) go ( 'right' , 1 ) go ( 'up' , 1 ) go ( 'right' , 1 ) go ( 'd…" at bounding box center [837, 220] width 110 height 387
click at [9, 501] on button at bounding box center [20, 498] width 27 height 27
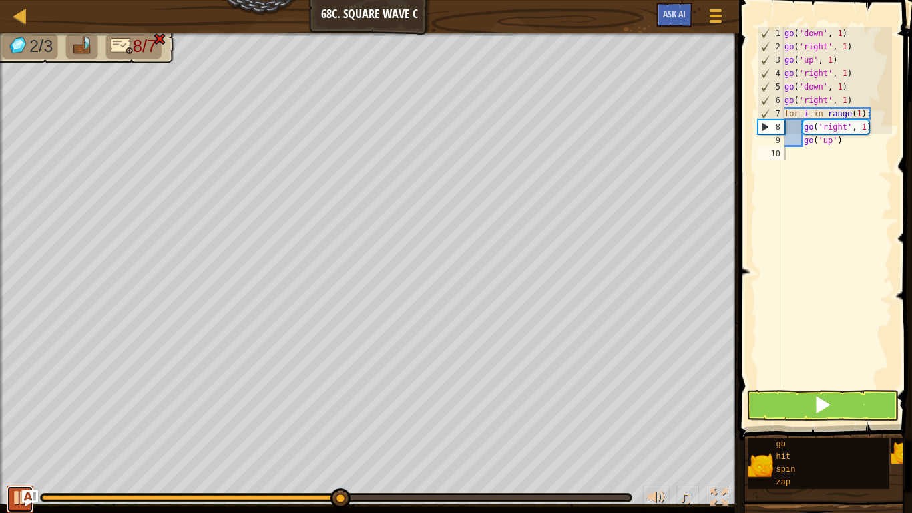
click at [9, 501] on button at bounding box center [20, 498] width 27 height 27
click at [871, 132] on div "go ( 'down' , 1 ) go ( 'right' , 1 ) go ( 'up' , 1 ) go ( 'right' , 1 ) go ( 'd…" at bounding box center [837, 220] width 110 height 387
type textarea "g"
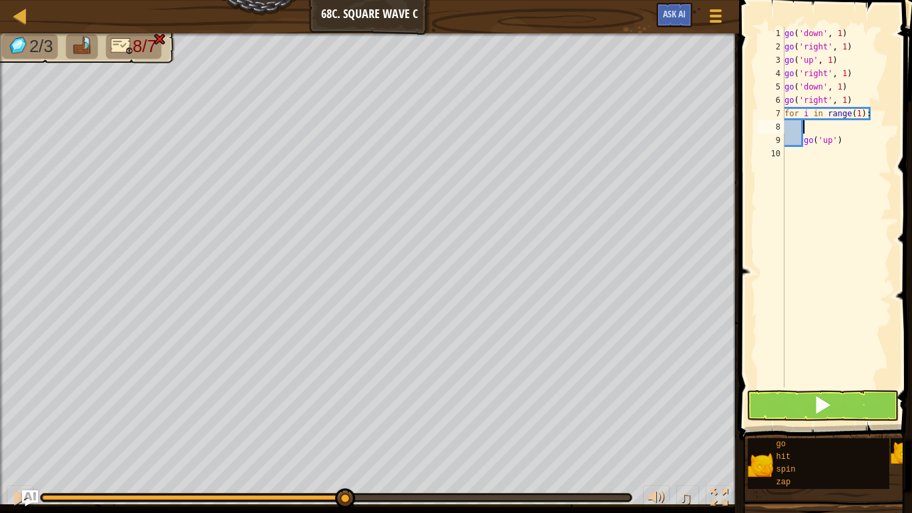
click at [860, 146] on div "go ( 'down' , 1 ) go ( 'right' , 1 ) go ( 'up' , 1 ) go ( 'right' , 1 ) go ( 'd…" at bounding box center [837, 220] width 110 height 387
type textarea "g"
type textarea "f"
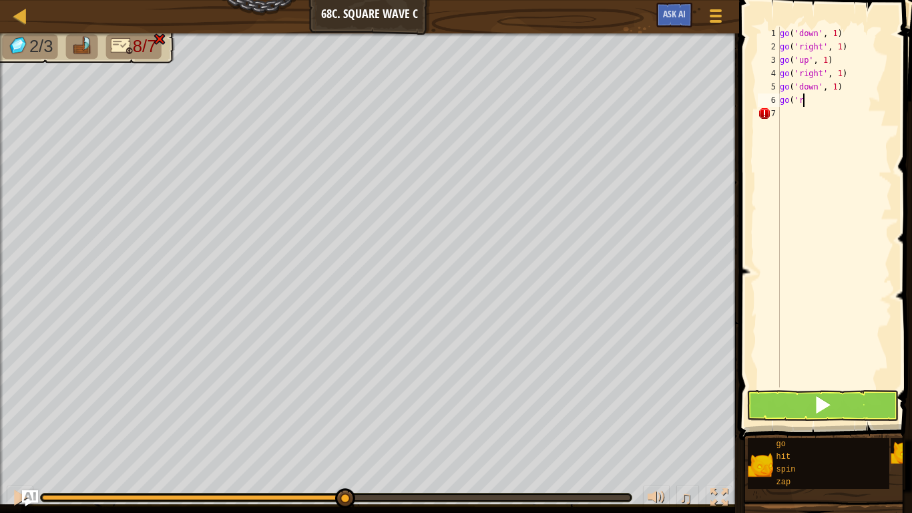
type textarea "g"
click at [798, 111] on div "go ( 'down' , 1 ) go ( 'right' , 1 ) go ( 'up' , 1 ) go ( 'right' , 1 )" at bounding box center [834, 220] width 115 height 387
click at [874, 15] on span at bounding box center [827, 200] width 184 height 479
click at [864, 25] on span at bounding box center [827, 200] width 184 height 479
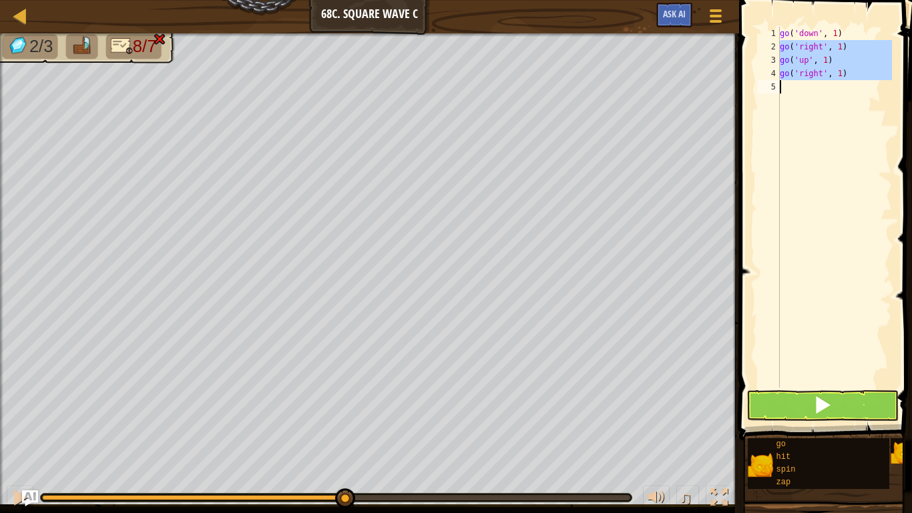
drag, startPoint x: 761, startPoint y: 43, endPoint x: 809, endPoint y: 103, distance: 76.9
click at [809, 103] on div "1 2 3 4 5 go ( 'down' , 1 ) go ( 'right' , 1 ) go ( 'up' , 1 ) go ( 'right' , 1…" at bounding box center [823, 207] width 137 height 360
type textarea "go('right', 1)"
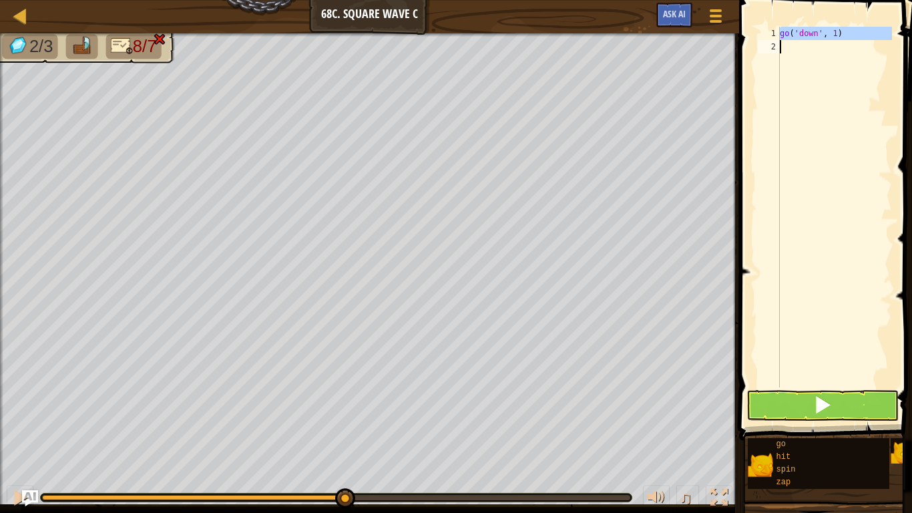
drag, startPoint x: 773, startPoint y: 33, endPoint x: 808, endPoint y: 36, distance: 35.5
click at [808, 36] on div "1 2 go ( 'down' , 1 ) ההההההההההההההההההההההההההההההההההההההההההההההההההההההההה…" at bounding box center [823, 207] width 137 height 360
drag, startPoint x: 49, startPoint y: 503, endPoint x: 40, endPoint y: 501, distance: 9.1
click at [40, 501] on div "♫" at bounding box center [369, 494] width 739 height 40
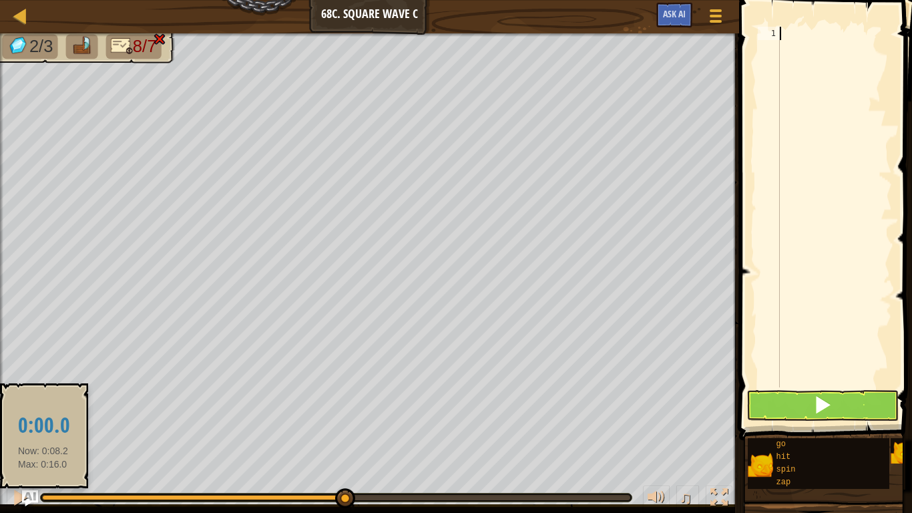
click at [43, 496] on div at bounding box center [193, 497] width 302 height 5
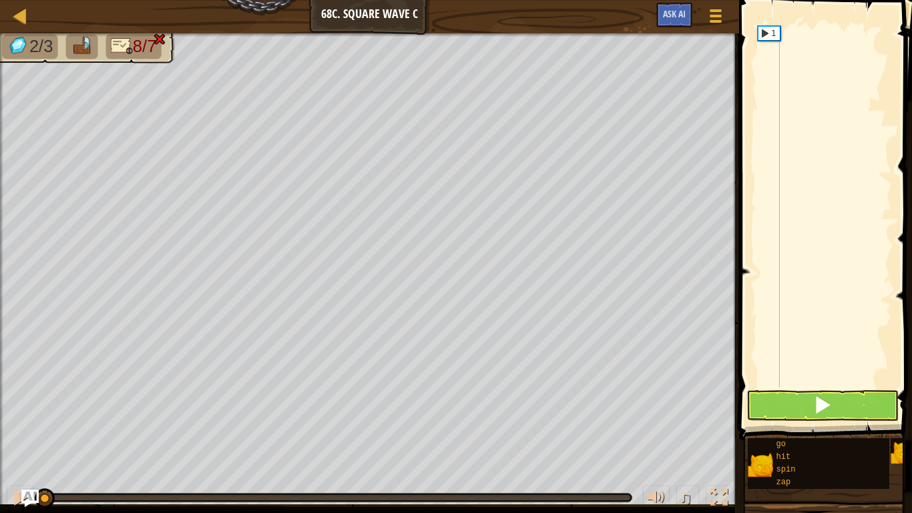
drag, startPoint x: 45, startPoint y: 496, endPoint x: 33, endPoint y: 497, distance: 12.0
click at [33, 497] on div "Map Junior 68c. Square Wave C Game Menu Ask AI 1 הההההההההההההההההההההההההההההה…" at bounding box center [456, 256] width 912 height 513
click at [19, 499] on div at bounding box center [19, 497] width 17 height 17
drag, startPoint x: 49, startPoint y: 495, endPoint x: 28, endPoint y: 495, distance: 20.7
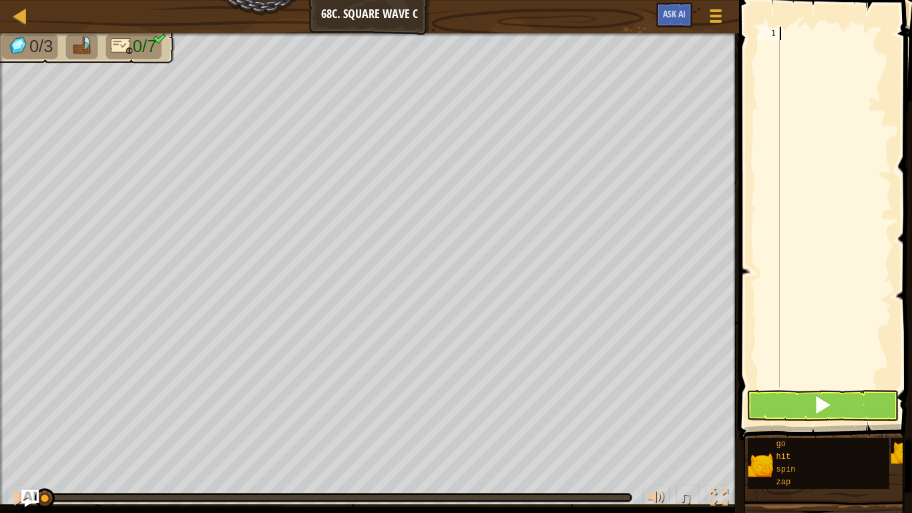
click at [28, 495] on div "Map Junior 68c. Square Wave C Game Menu Ask AI 1 הההההההההההההההההההההההההההההה…" at bounding box center [456, 256] width 912 height 513
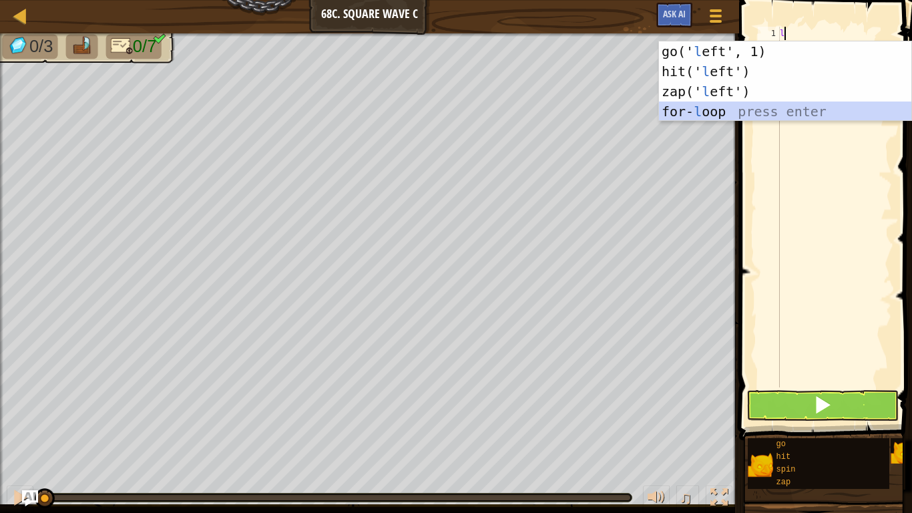
click at [719, 115] on div "go(' l eft', 1) press enter hit(' l eft') press enter zap(' l eft') press enter…" at bounding box center [785, 101] width 252 height 120
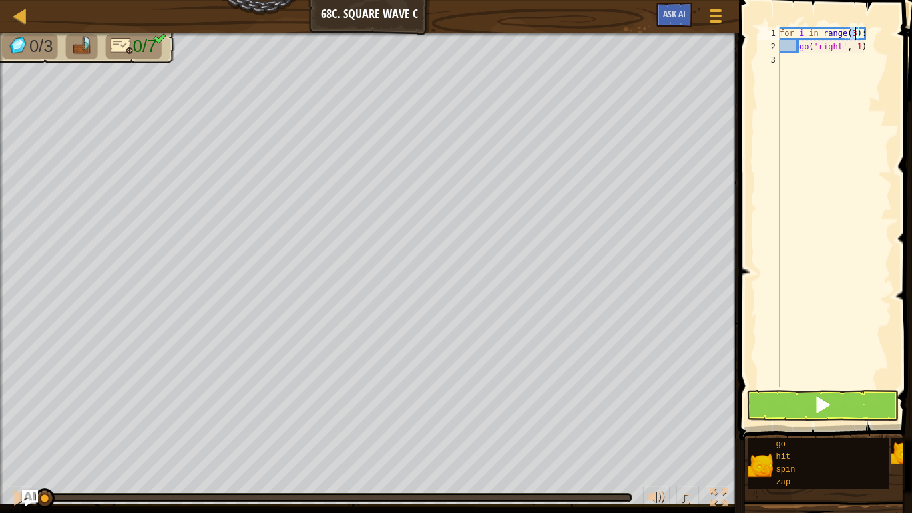
click at [839, 50] on div "for i in range ( 3 ) : go ( 'right' , 1 )" at bounding box center [834, 220] width 115 height 387
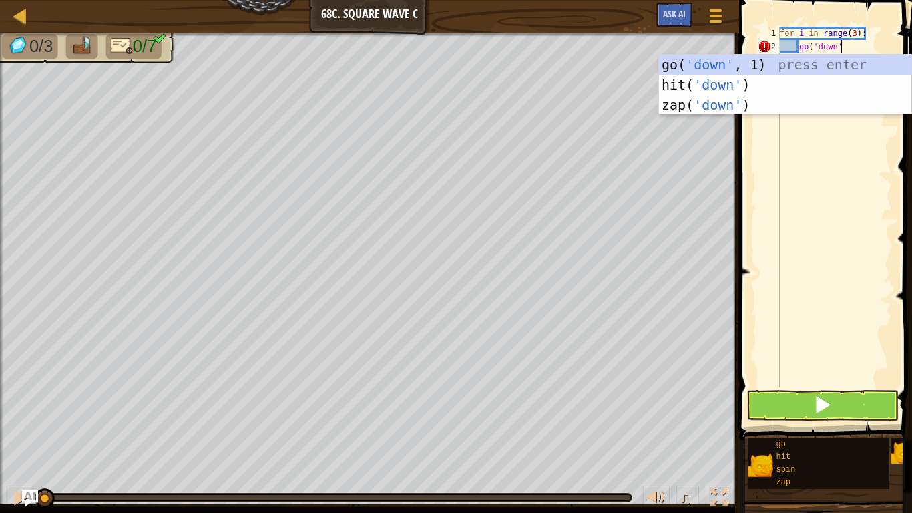
scroll to position [6, 8]
type textarea "go('down')"
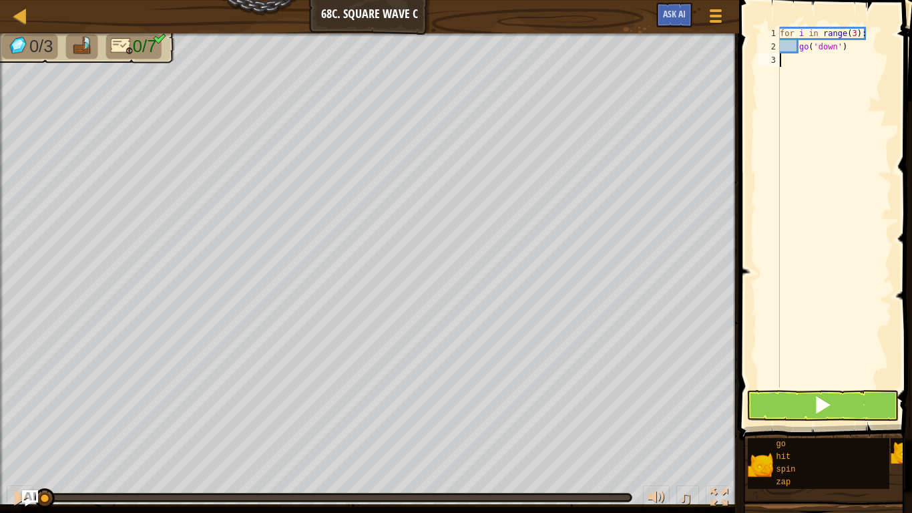
scroll to position [6, 0]
type textarea "go('down')"
type textarea "f"
type textarea "go('right', 1)"
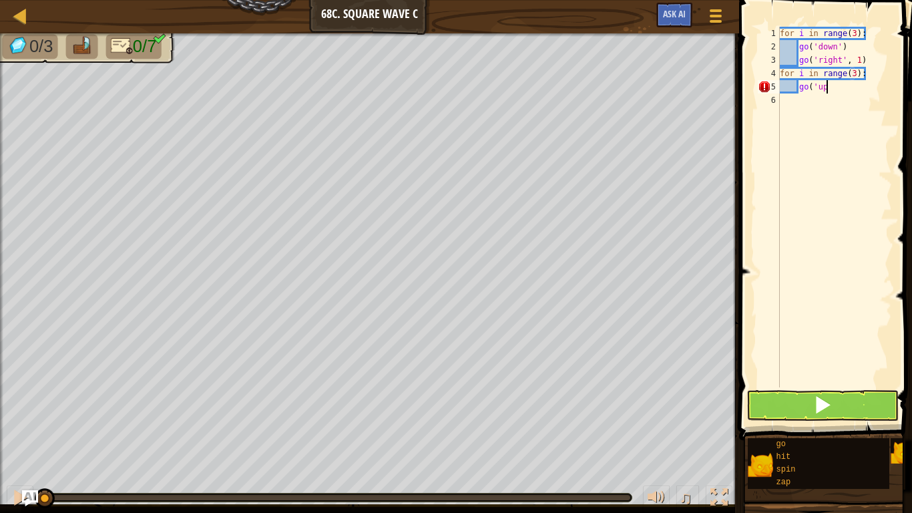
type textarea "go('up'"
type textarea "f"
type textarea "go('up', 1)"
click at [758, 405] on button at bounding box center [822, 405] width 152 height 31
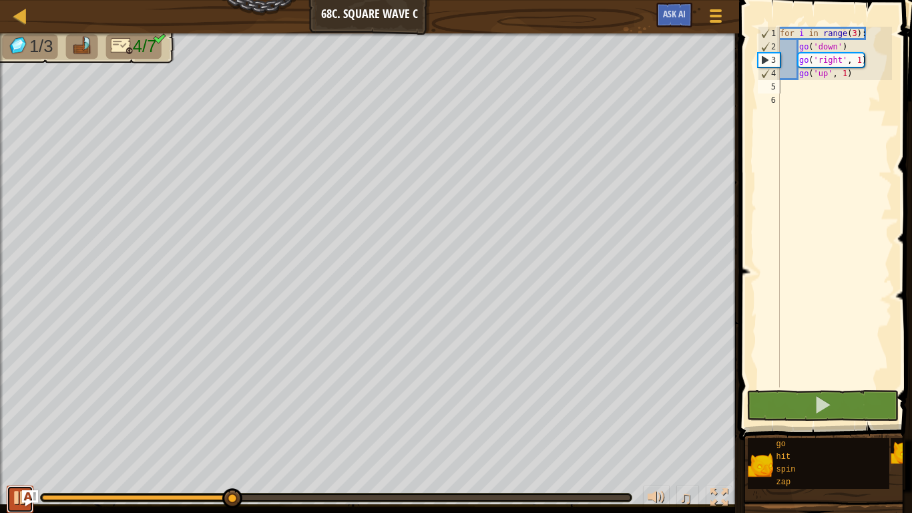
click at [9, 494] on button at bounding box center [20, 498] width 27 height 27
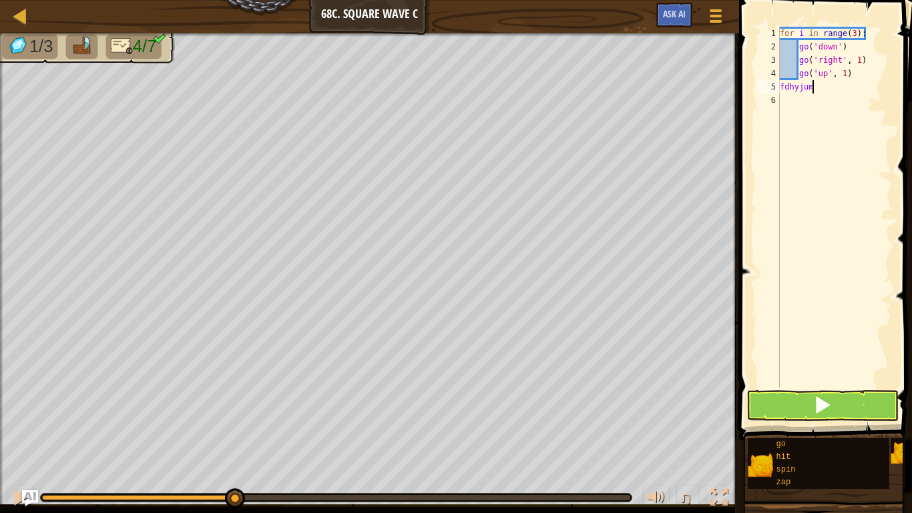
scroll to position [6, 2]
type textarea "f"
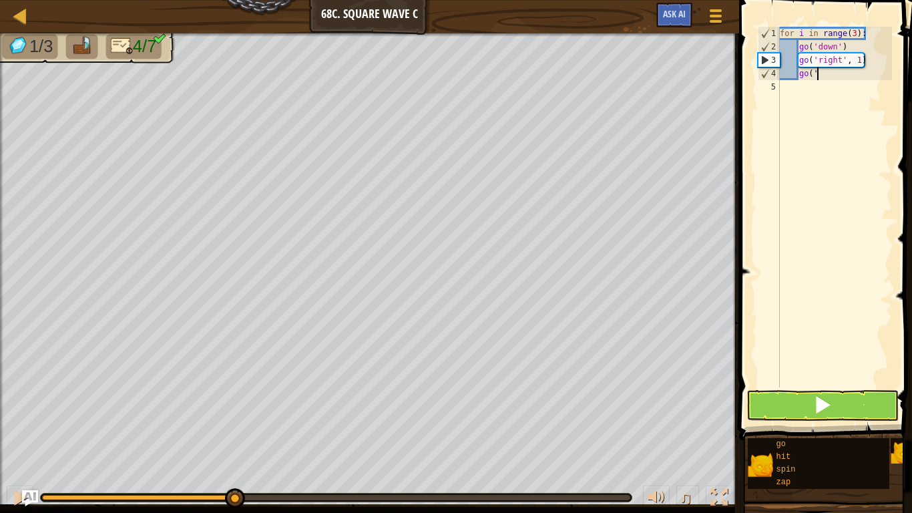
type textarea "g"
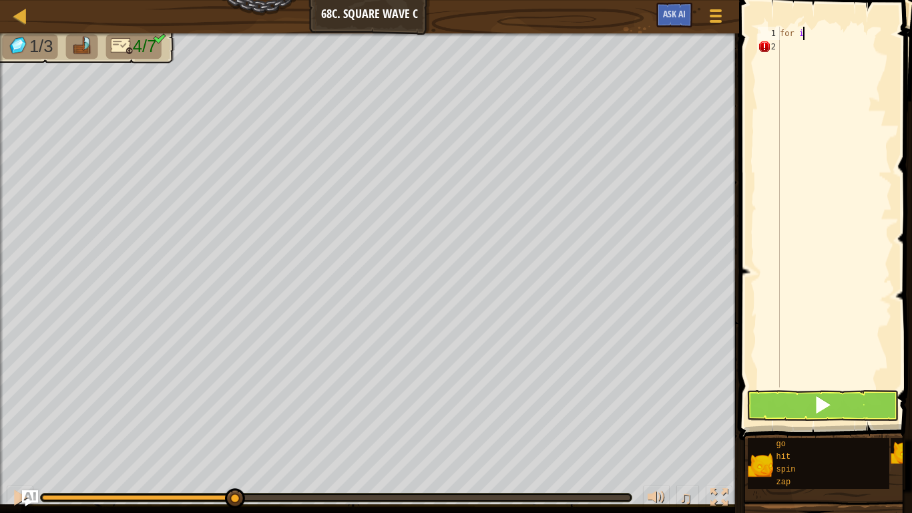
type textarea "f"
click at [736, 356] on span at bounding box center [827, 200] width 184 height 479
click at [676, 8] on span "Ask AI" at bounding box center [674, 13] width 23 height 13
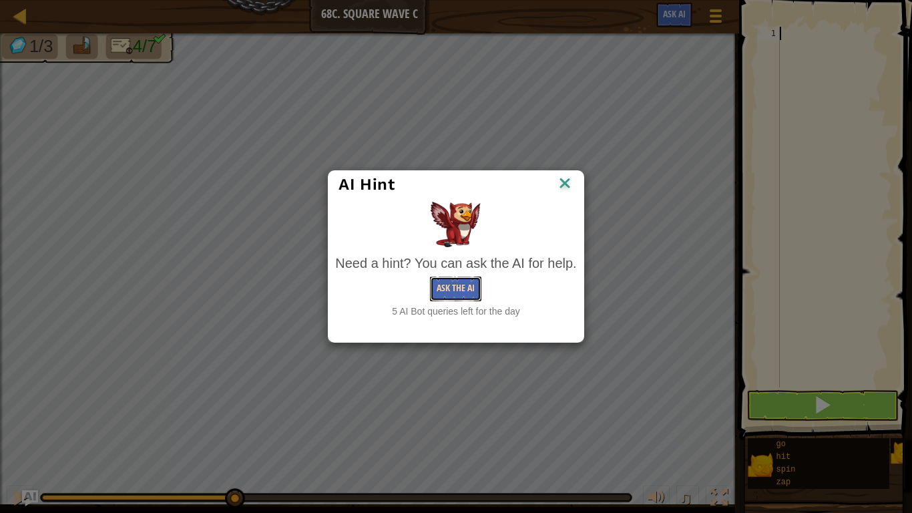
click at [439, 294] on button "Ask the AI" at bounding box center [455, 288] width 51 height 25
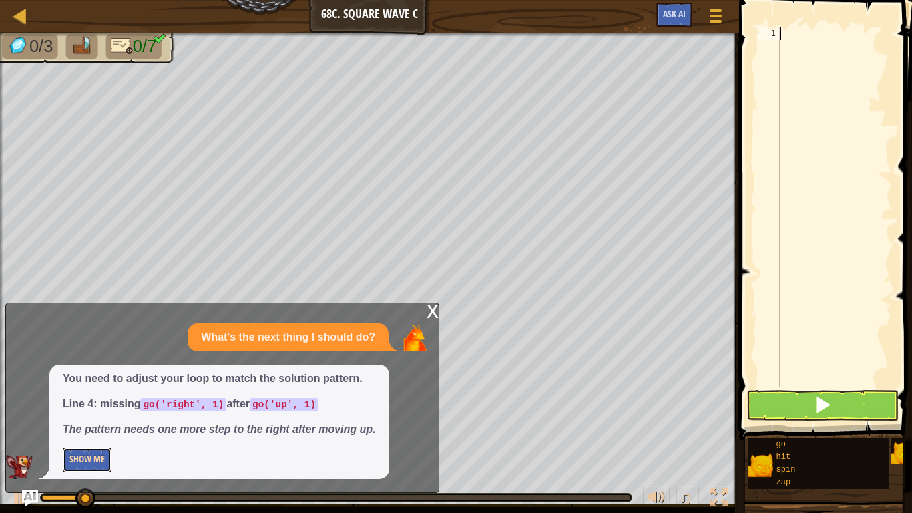
click at [89, 457] on button "Show Me" at bounding box center [87, 459] width 49 height 25
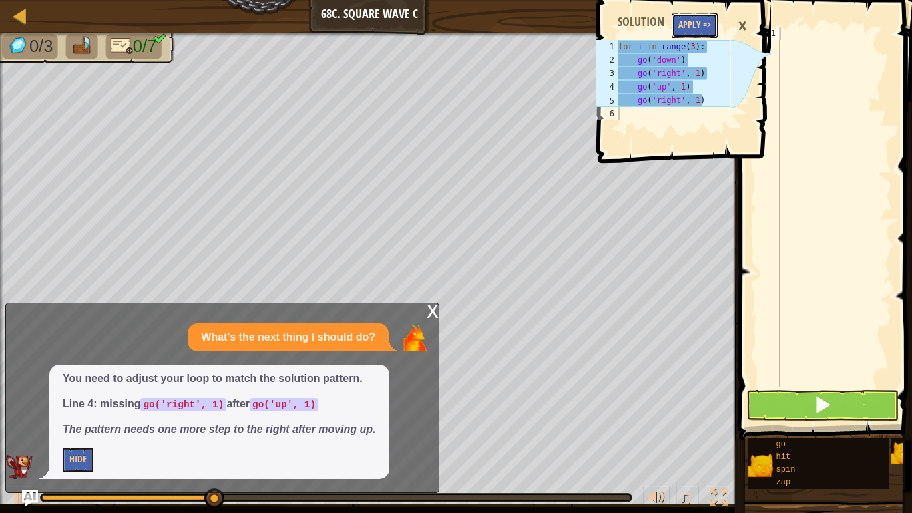
click at [684, 28] on button "Apply =>" at bounding box center [695, 25] width 46 height 25
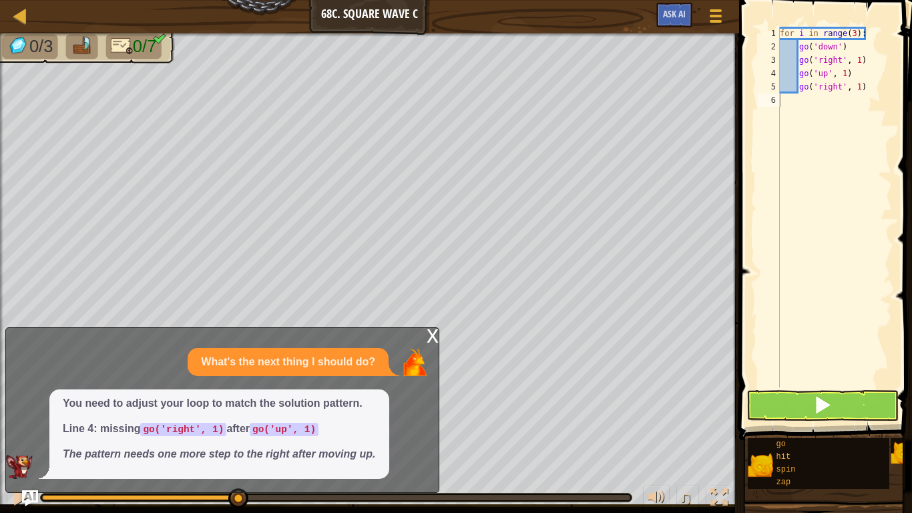
click at [431, 328] on div "x" at bounding box center [433, 334] width 12 height 13
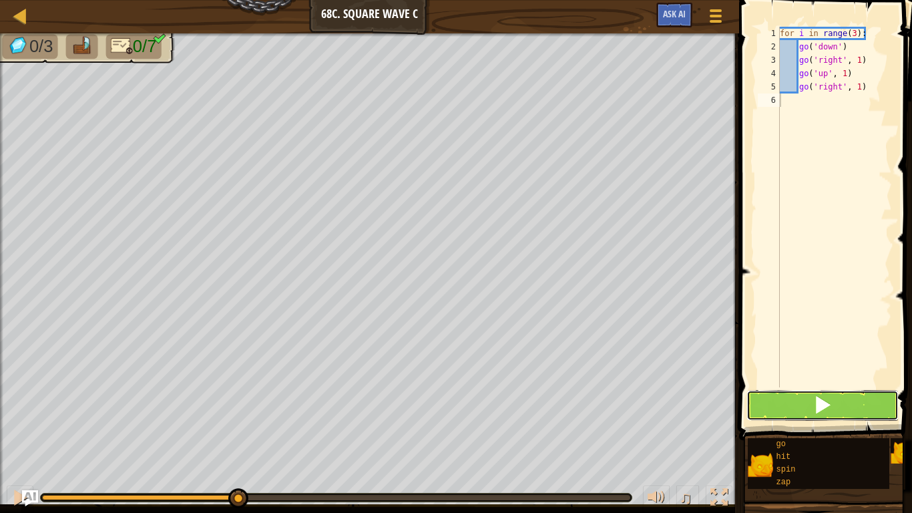
click at [821, 390] on button at bounding box center [822, 405] width 152 height 31
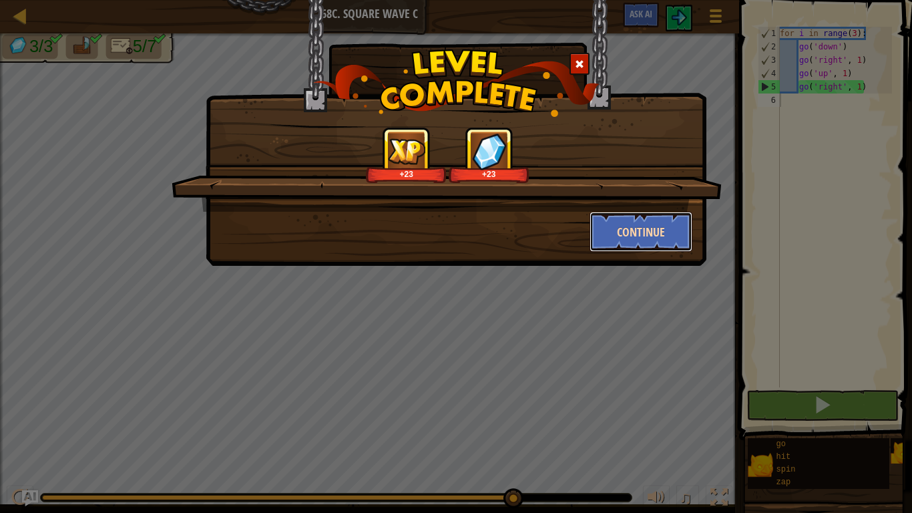
click at [645, 232] on button "Continue" at bounding box center [640, 232] width 103 height 40
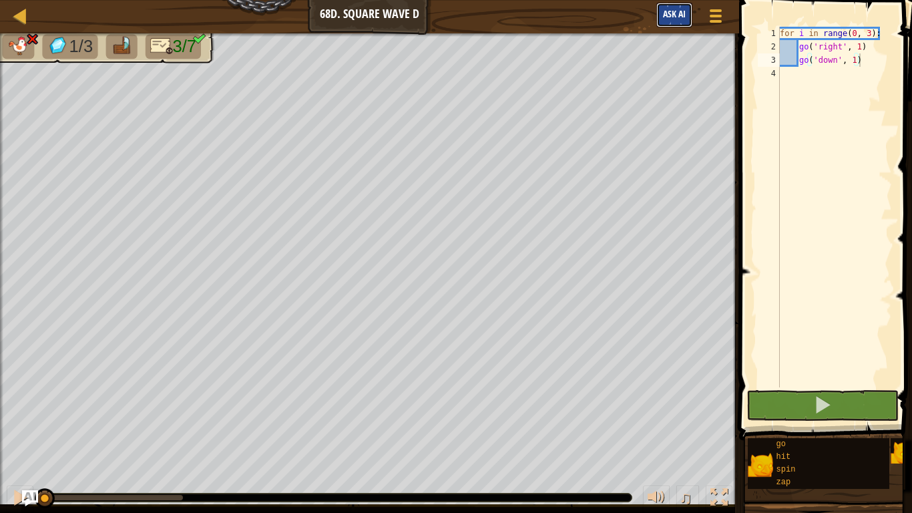
click at [680, 13] on span "Ask AI" at bounding box center [674, 13] width 23 height 13
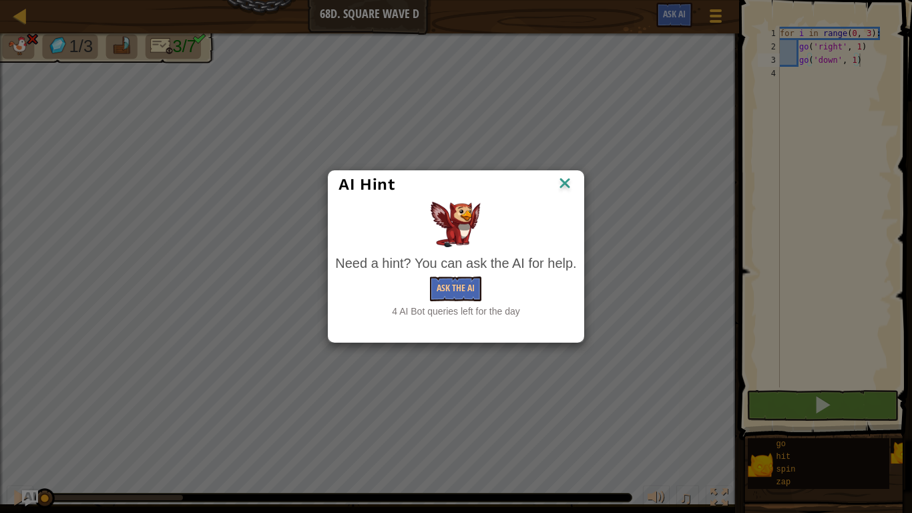
drag, startPoint x: 680, startPoint y: 13, endPoint x: 336, endPoint y: 291, distance: 441.8
click at [336, 291] on div "AI Hint Need a hint? You can ask the AI for help. Ask the AI 4 AI Bot queries l…" at bounding box center [456, 256] width 912 height 513
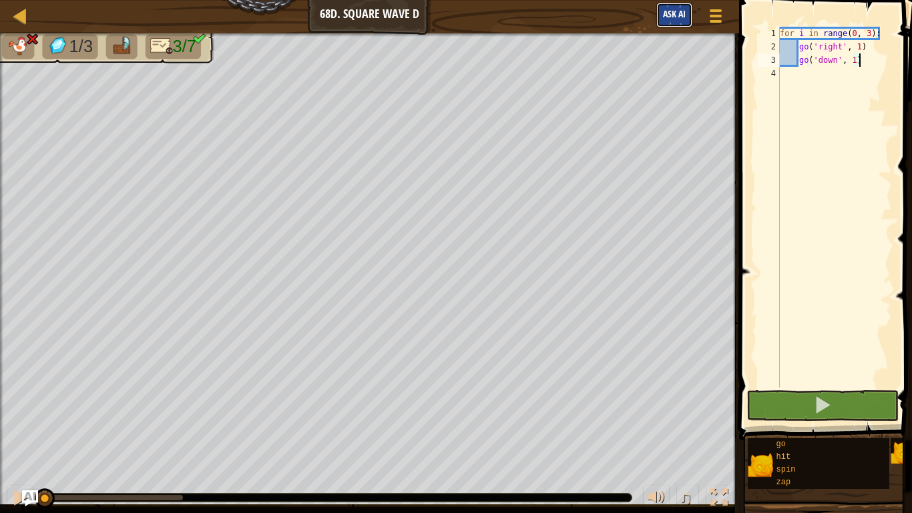
click at [676, 11] on span "Ask AI" at bounding box center [674, 13] width 23 height 13
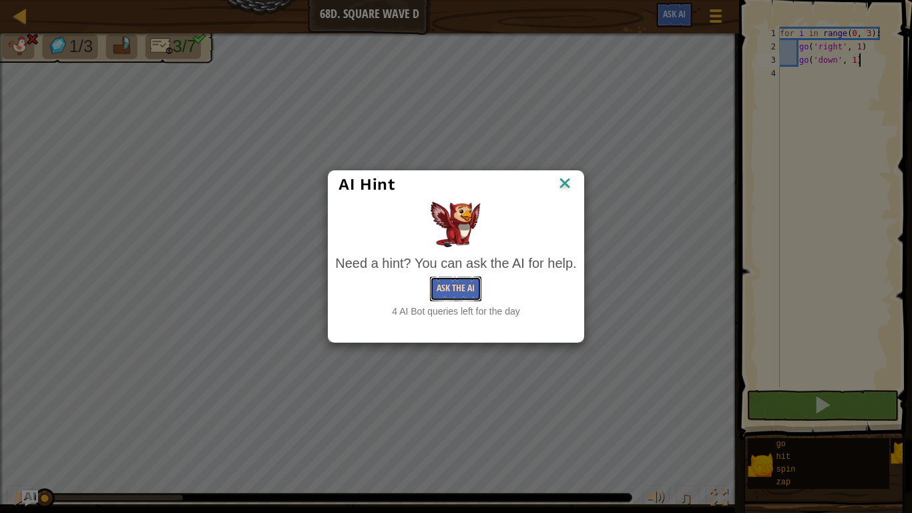
click at [450, 290] on button "Ask the AI" at bounding box center [455, 288] width 51 height 25
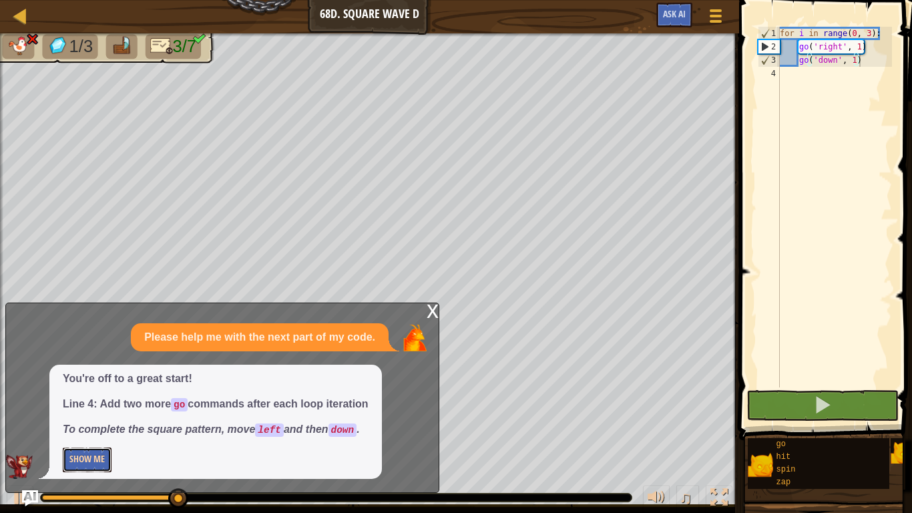
click at [74, 464] on button "Show Me" at bounding box center [87, 459] width 49 height 25
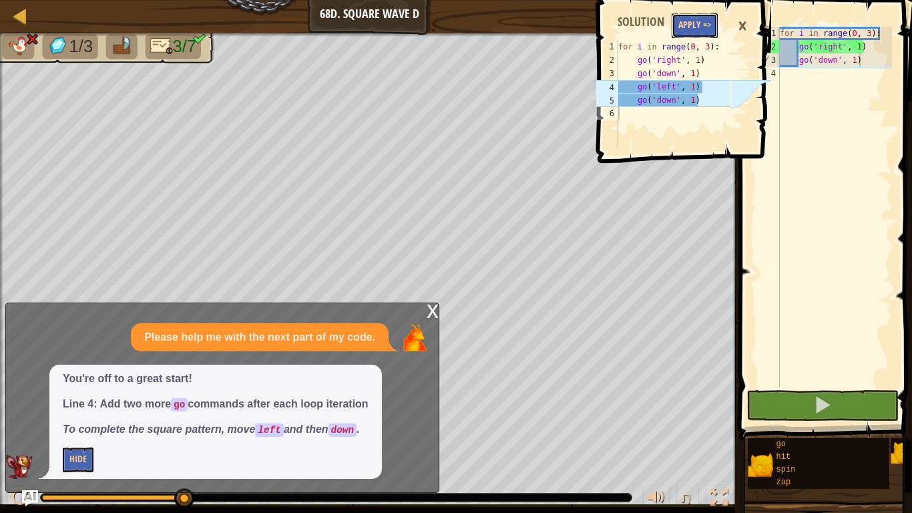
click at [691, 28] on button "Apply =>" at bounding box center [695, 25] width 46 height 25
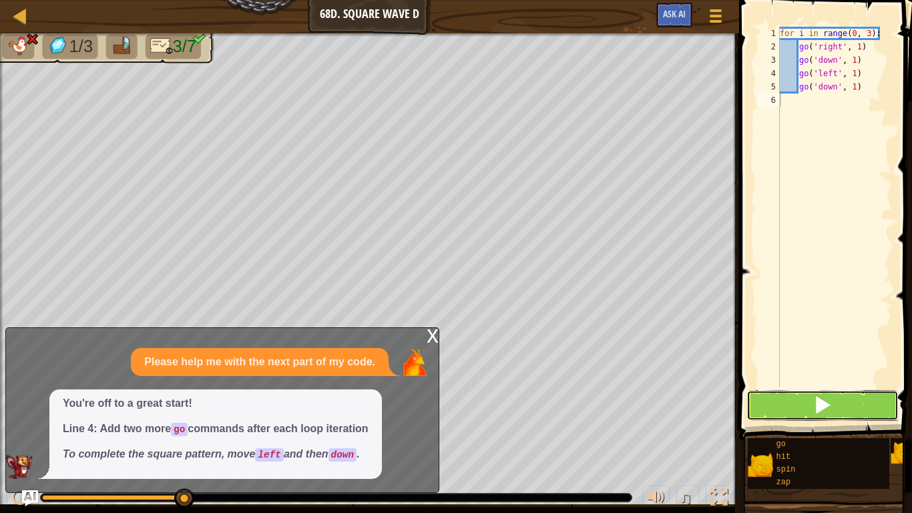
click at [796, 409] on button at bounding box center [822, 405] width 152 height 31
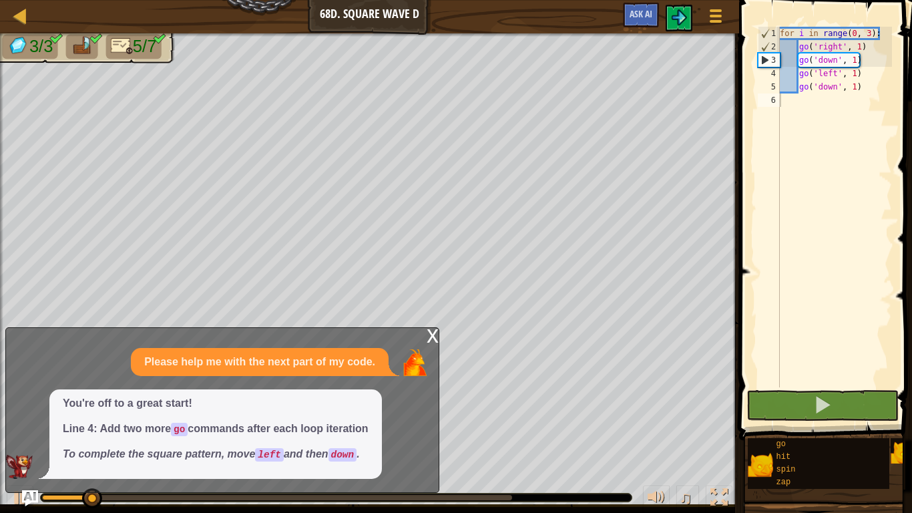
click at [435, 334] on div "x" at bounding box center [433, 334] width 12 height 13
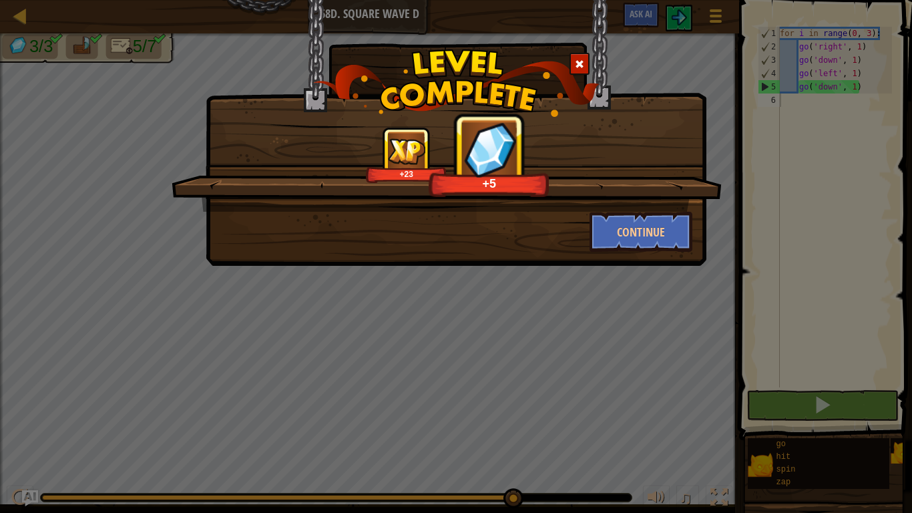
click at [56, 350] on div "+23 +5 Continue" at bounding box center [456, 256] width 912 height 513
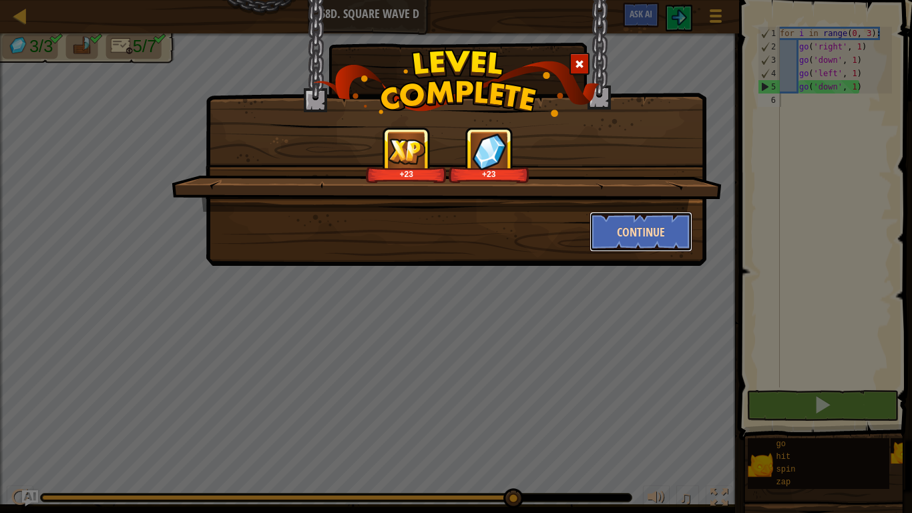
click at [637, 219] on button "Continue" at bounding box center [640, 232] width 103 height 40
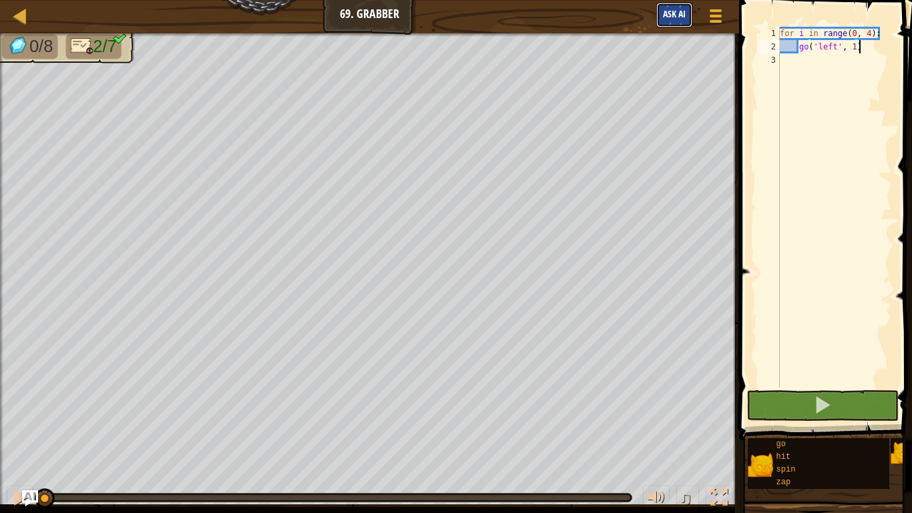
click at [673, 9] on span "Ask AI" at bounding box center [674, 13] width 23 height 13
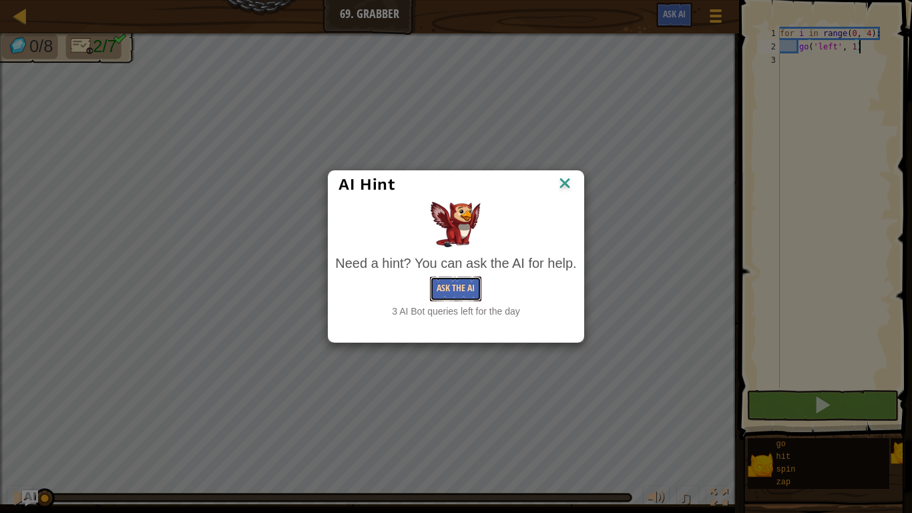
click at [447, 291] on button "Ask the AI" at bounding box center [455, 288] width 51 height 25
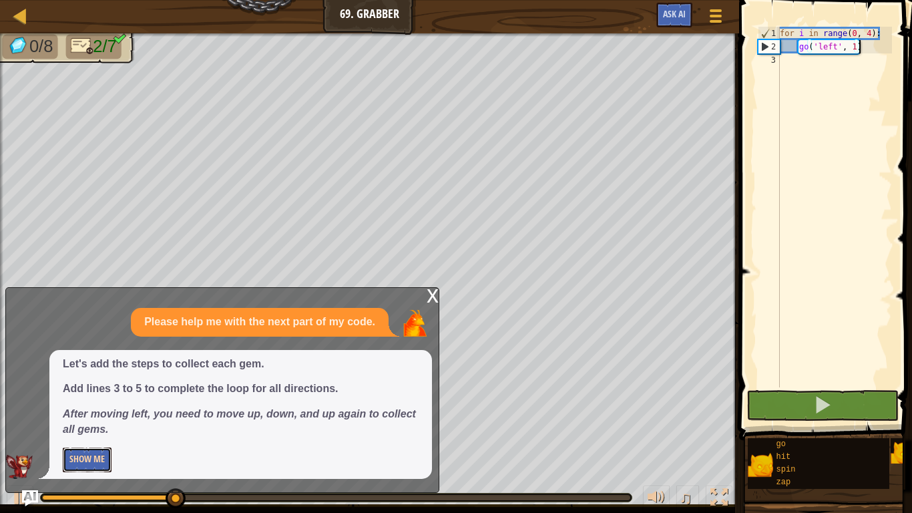
click at [90, 461] on button "Show Me" at bounding box center [87, 459] width 49 height 25
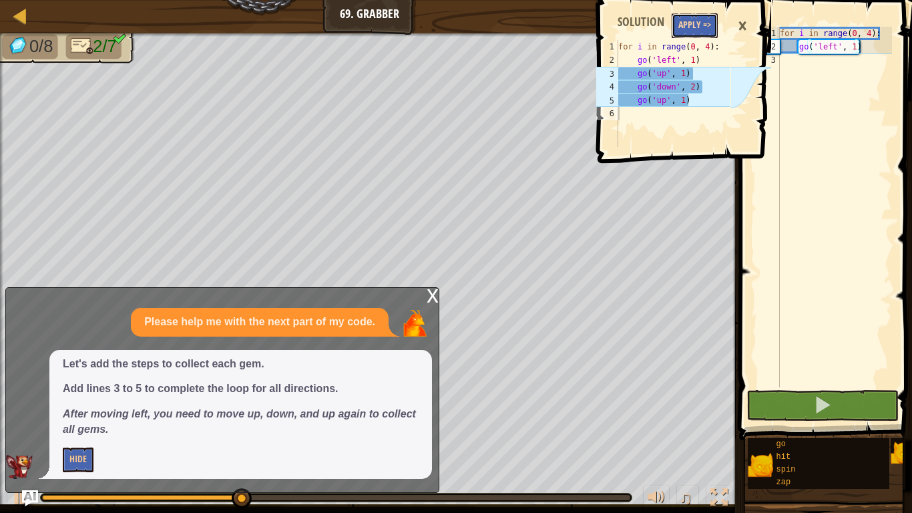
click at [705, 28] on button "Apply =>" at bounding box center [695, 25] width 46 height 25
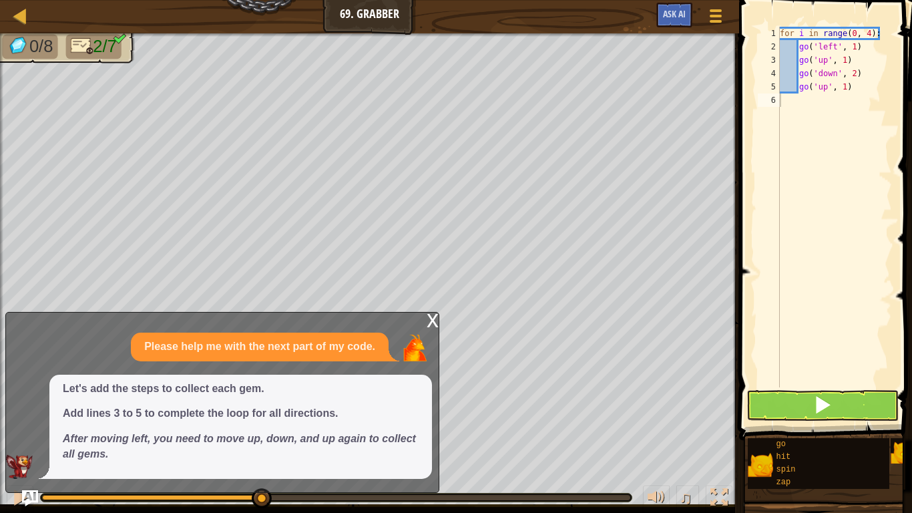
click at [430, 321] on div "x" at bounding box center [433, 318] width 12 height 13
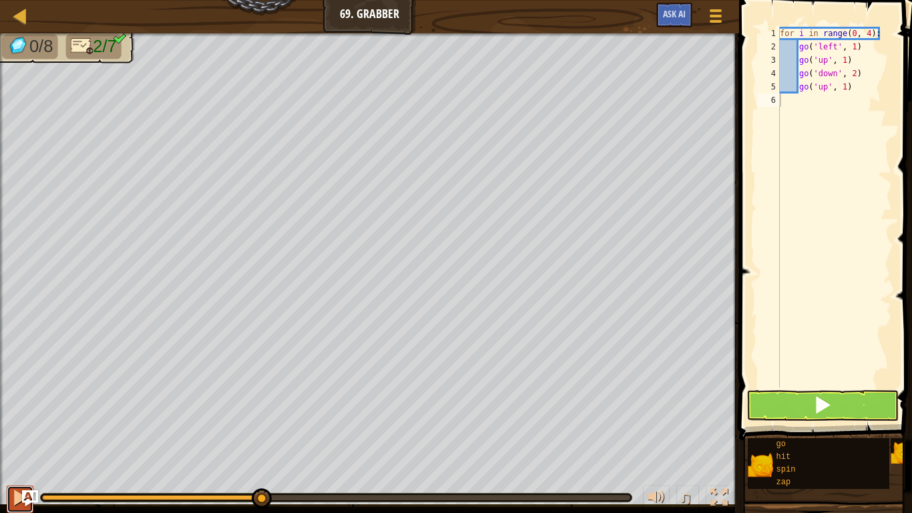
click at [11, 497] on div at bounding box center [19, 497] width 17 height 17
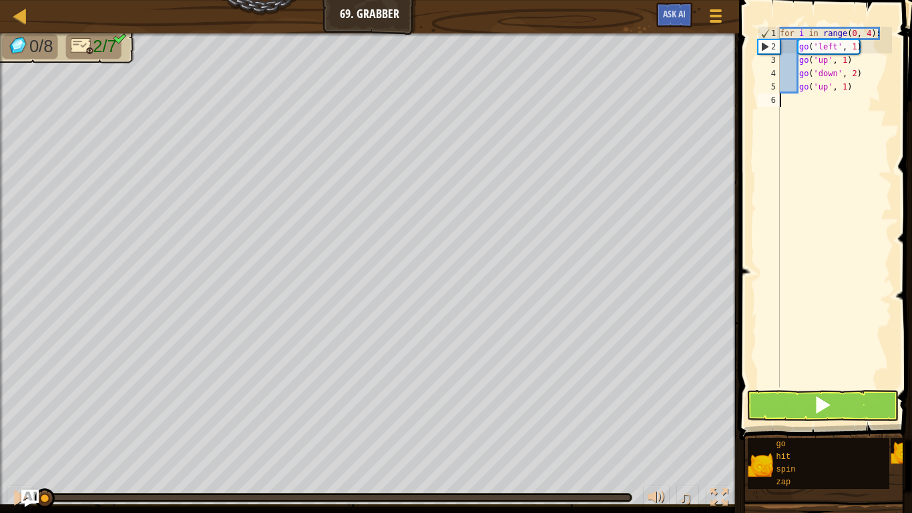
drag, startPoint x: 46, startPoint y: 497, endPoint x: 32, endPoint y: 497, distance: 14.0
click at [32, 497] on div "Map Junior 69. Grabber Game Menu Ask AI 1 2 3 4 5 6 for i in range ( 0 , 4 ) : …" at bounding box center [456, 256] width 912 height 513
click at [797, 409] on button at bounding box center [822, 405] width 152 height 31
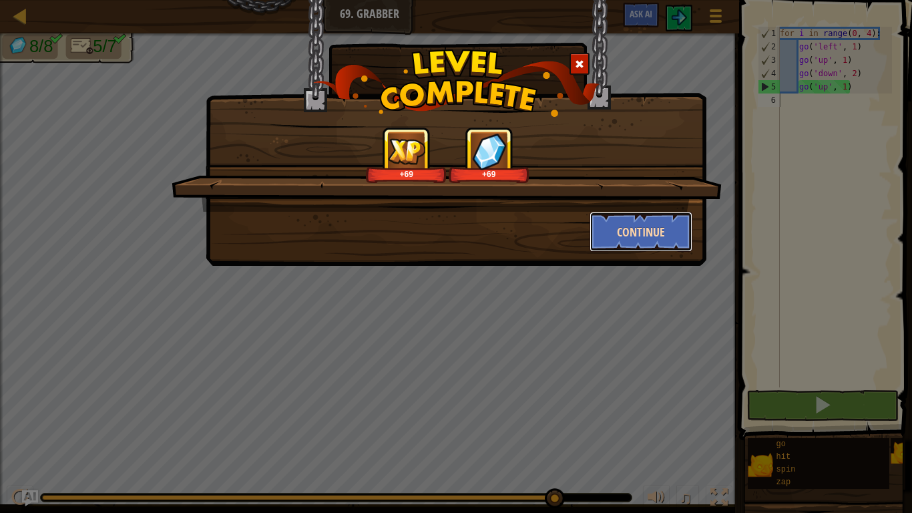
click at [617, 232] on button "Continue" at bounding box center [640, 232] width 103 height 40
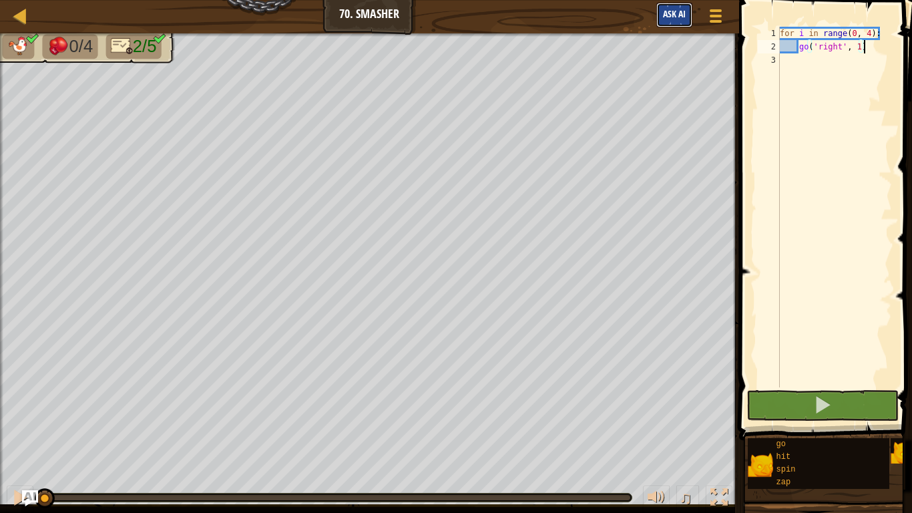
click at [676, 15] on span "Ask AI" at bounding box center [674, 13] width 23 height 13
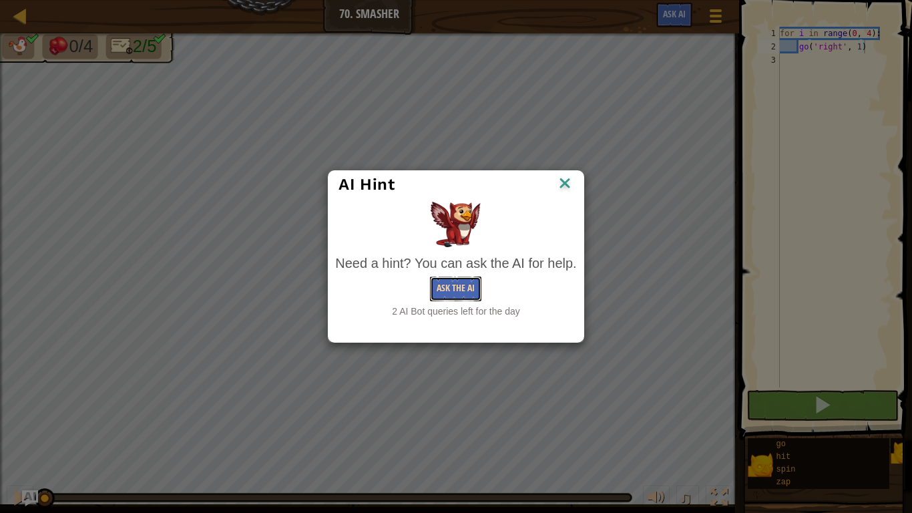
click at [454, 284] on button "Ask the AI" at bounding box center [455, 288] width 51 height 25
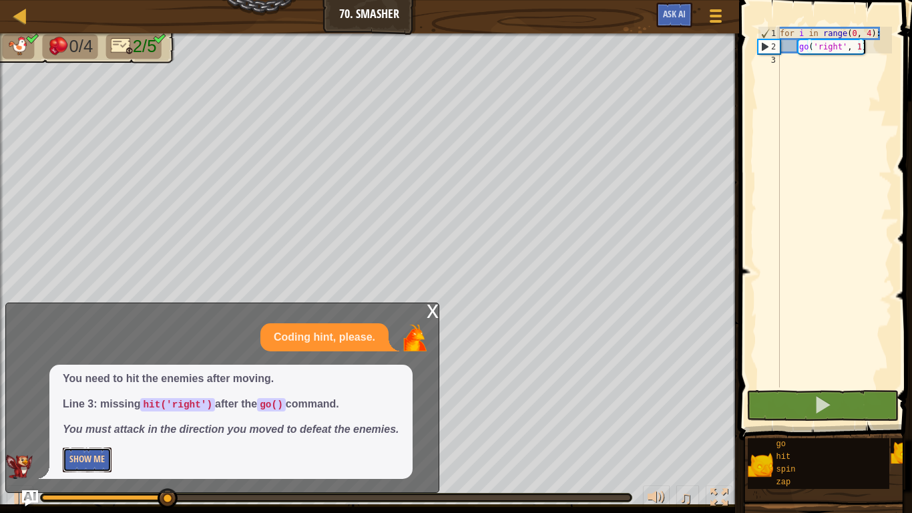
click at [79, 457] on button "Show Me" at bounding box center [87, 459] width 49 height 25
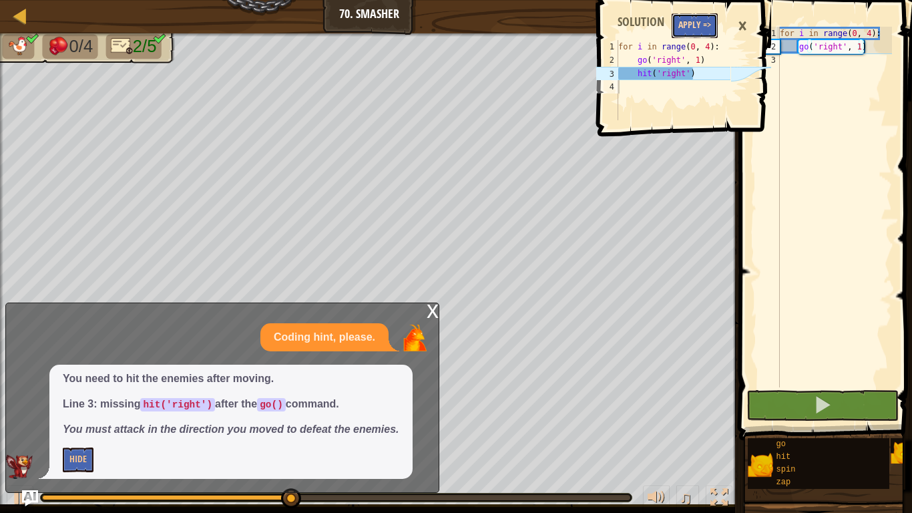
click at [692, 27] on button "Apply =>" at bounding box center [695, 25] width 46 height 25
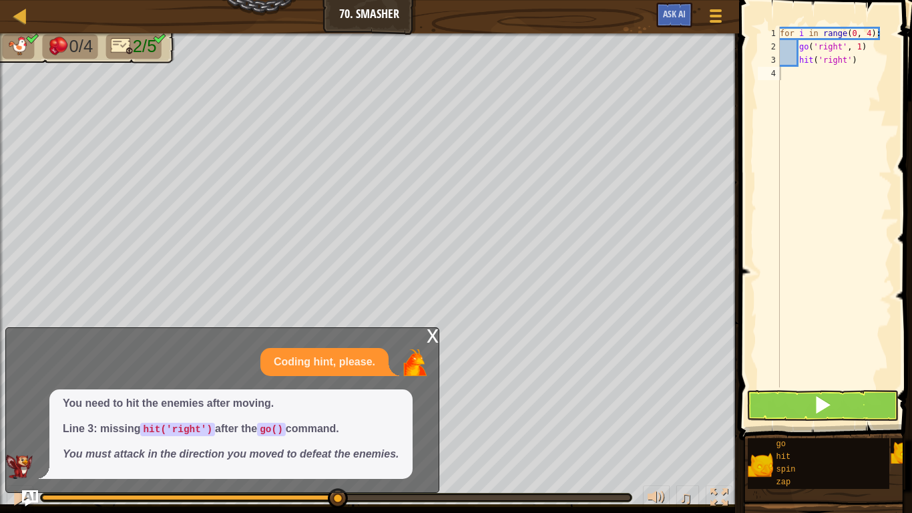
click at [429, 336] on div "x" at bounding box center [433, 334] width 12 height 13
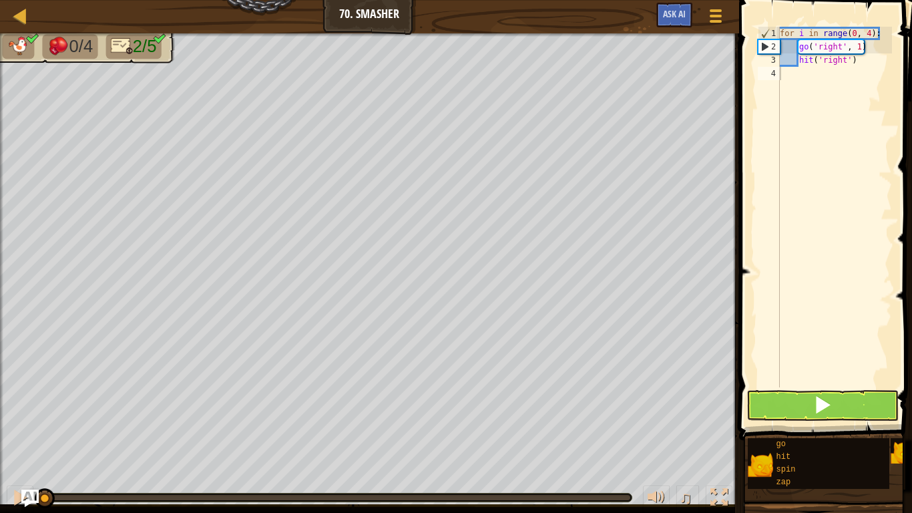
drag, startPoint x: 43, startPoint y: 495, endPoint x: 30, endPoint y: 491, distance: 14.1
click at [30, 491] on div "Map Junior 70. Smasher Game Menu Ask AI 1 2 3 4 for i in range ( 0 , 4 ) : go (…" at bounding box center [456, 256] width 912 height 513
click at [7, 497] on button at bounding box center [20, 498] width 27 height 27
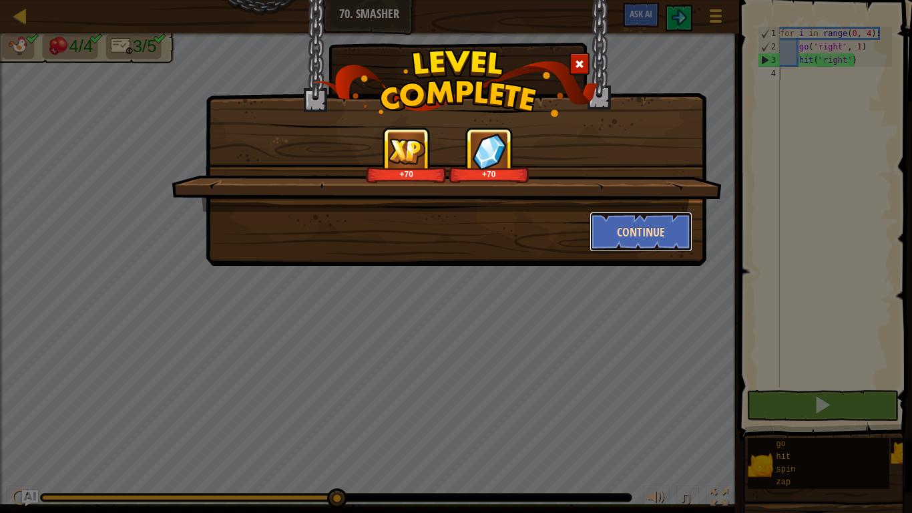
click at [632, 240] on button "Continue" at bounding box center [640, 232] width 103 height 40
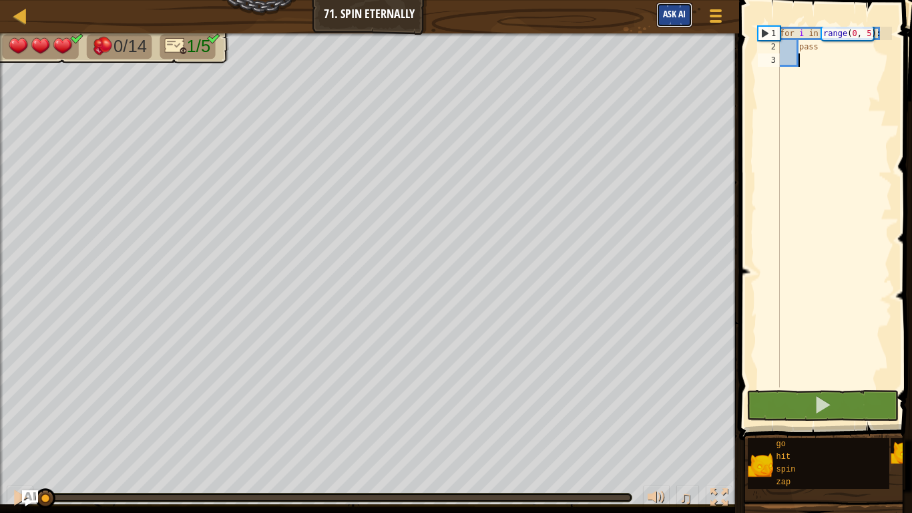
click at [668, 14] on span "Ask AI" at bounding box center [674, 13] width 23 height 13
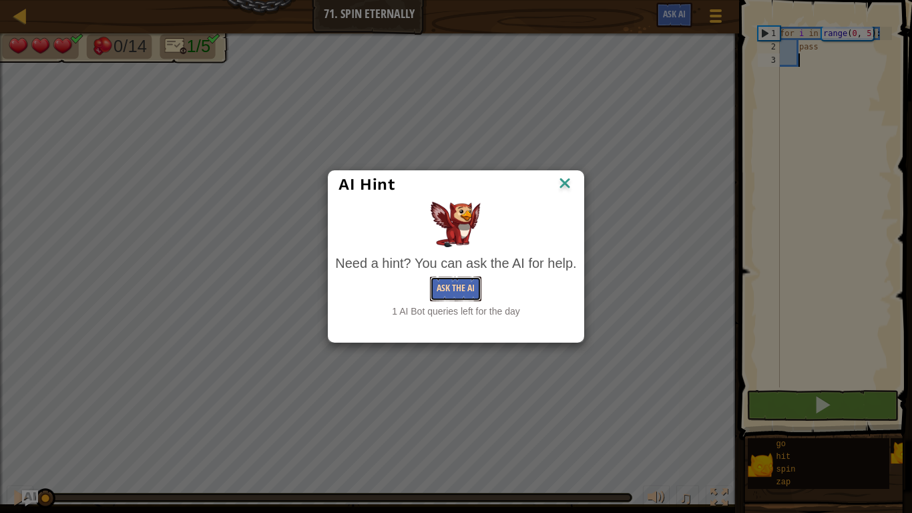
click at [433, 286] on button "Ask the AI" at bounding box center [455, 288] width 51 height 25
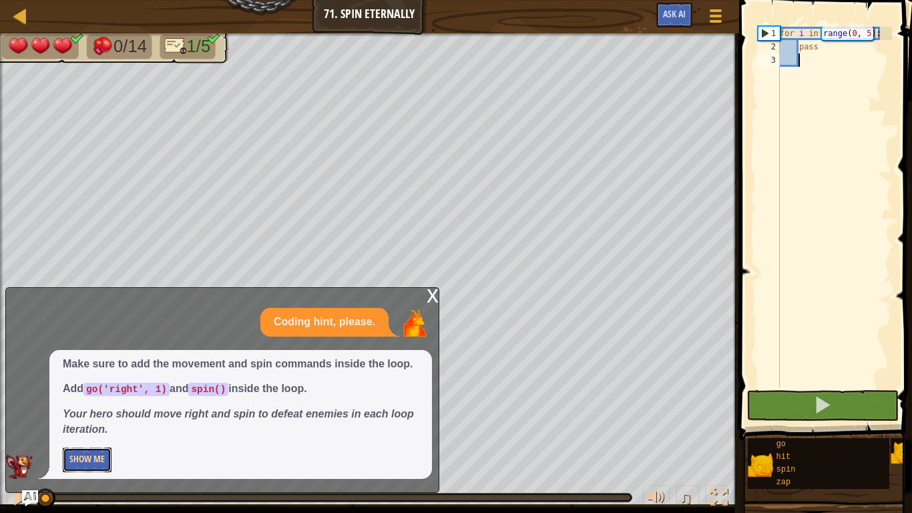
click at [93, 459] on button "Show Me" at bounding box center [87, 459] width 49 height 25
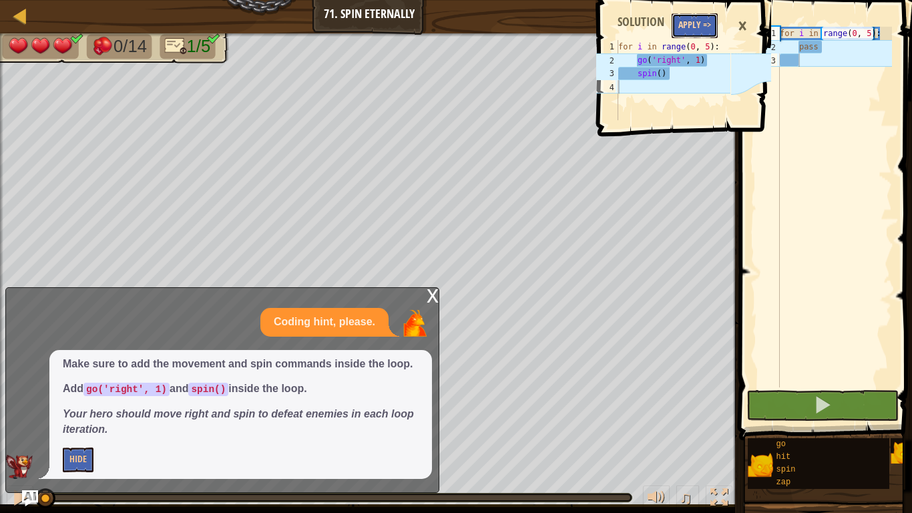
click at [696, 23] on button "Apply =>" at bounding box center [695, 25] width 46 height 25
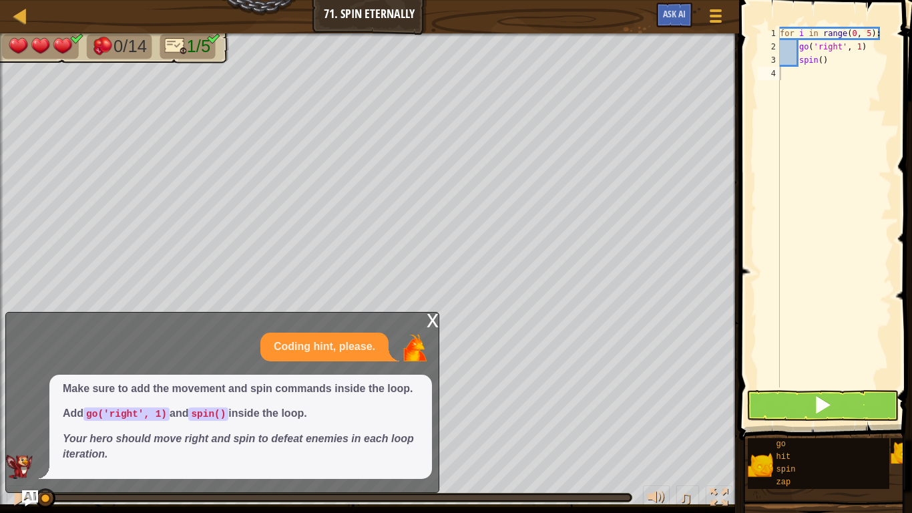
click at [423, 320] on div "x Coding hint, please. Make sure to add the movement and spin commands inside t…" at bounding box center [222, 402] width 434 height 181
click at [435, 322] on div "x" at bounding box center [433, 318] width 12 height 13
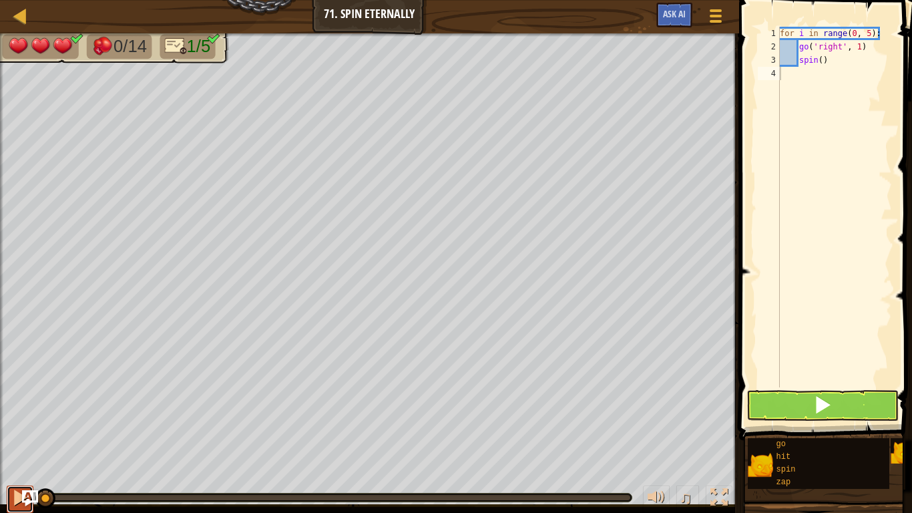
click at [17, 489] on div at bounding box center [19, 497] width 17 height 17
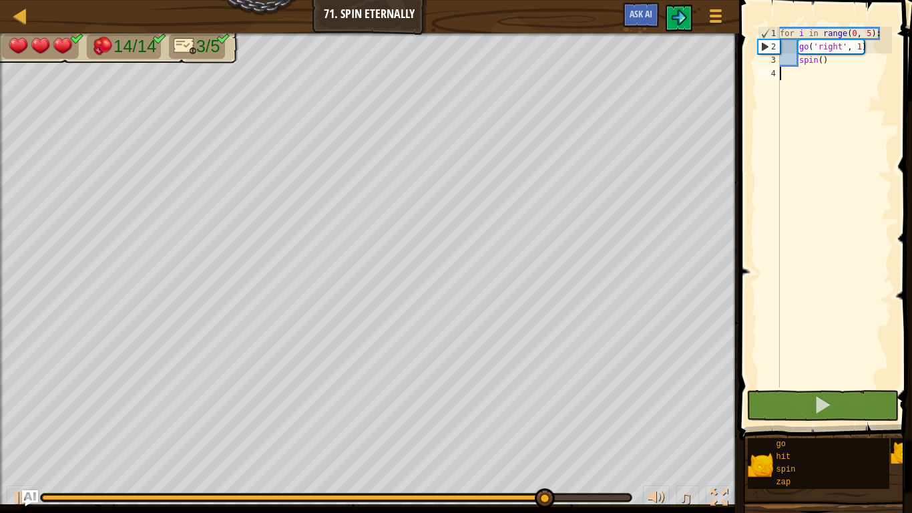
click at [865, 360] on div "for i in range ( 0 , 5 ) : go ( 'right' , 1 ) spin ( )" at bounding box center [834, 220] width 115 height 387
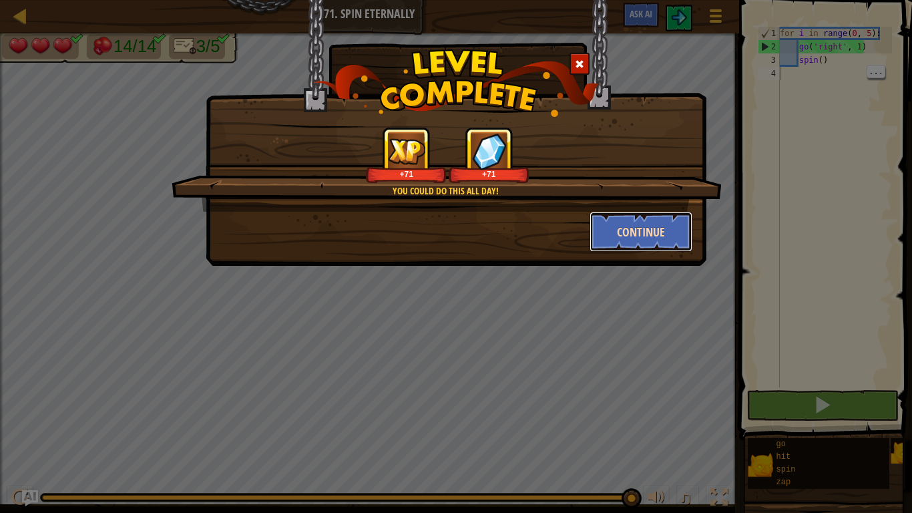
click at [617, 248] on button "Continue" at bounding box center [640, 232] width 103 height 40
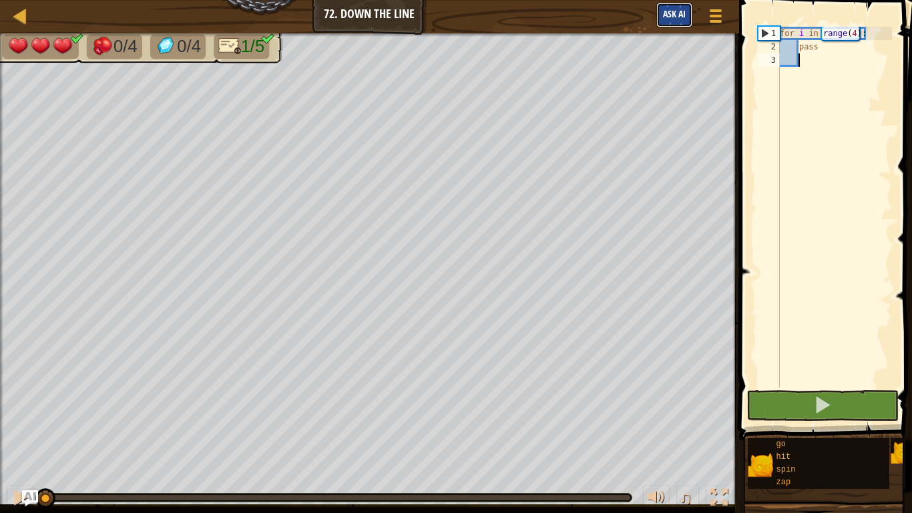
click at [671, 25] on button "Ask AI" at bounding box center [674, 15] width 36 height 25
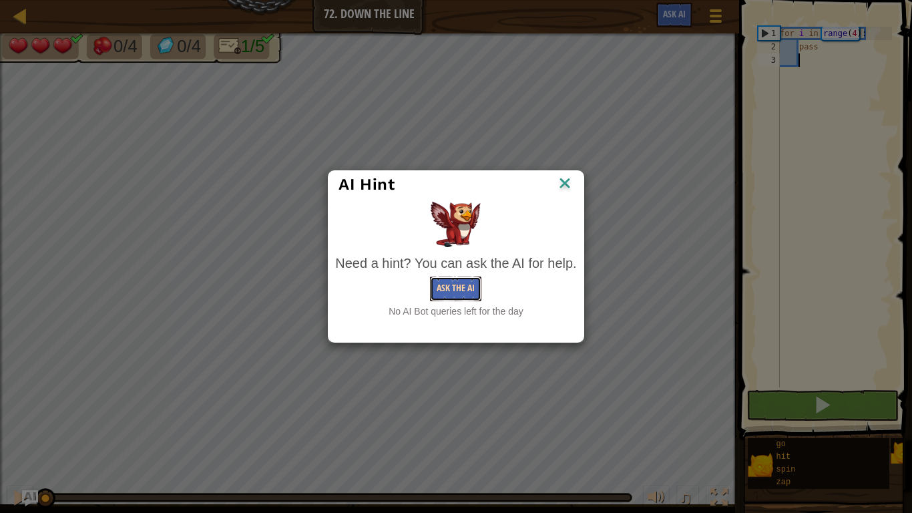
click at [445, 283] on button "Ask the AI" at bounding box center [455, 288] width 51 height 25
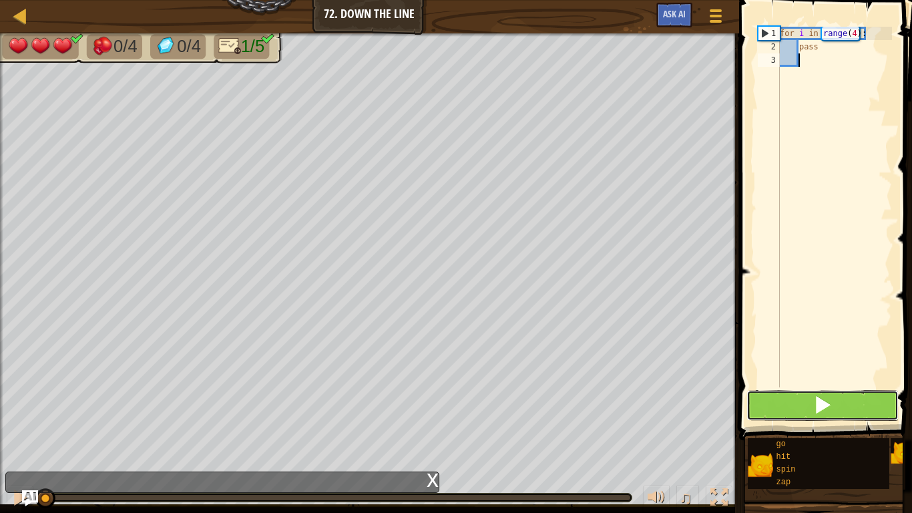
click at [836, 407] on button at bounding box center [822, 405] width 152 height 31
click at [844, 413] on button at bounding box center [822, 405] width 152 height 31
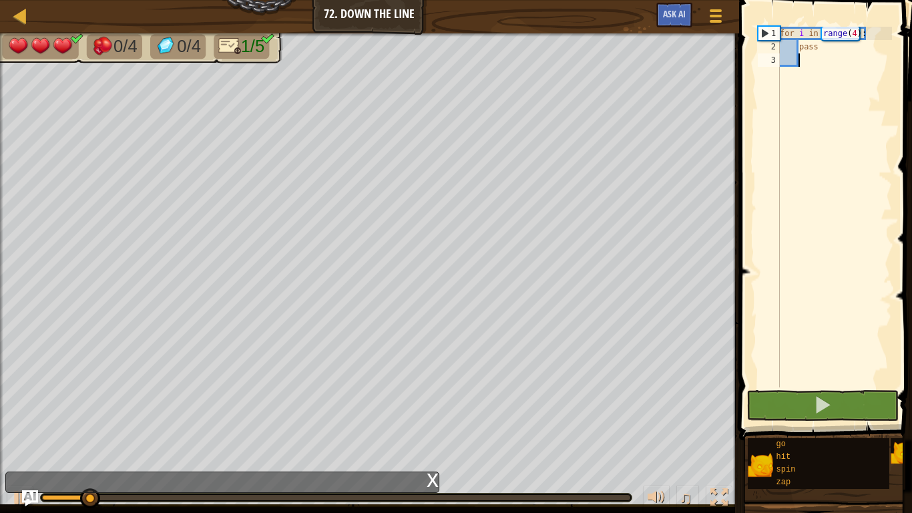
click at [830, 47] on div "for i in range ( 4 ) : pass" at bounding box center [834, 220] width 115 height 387
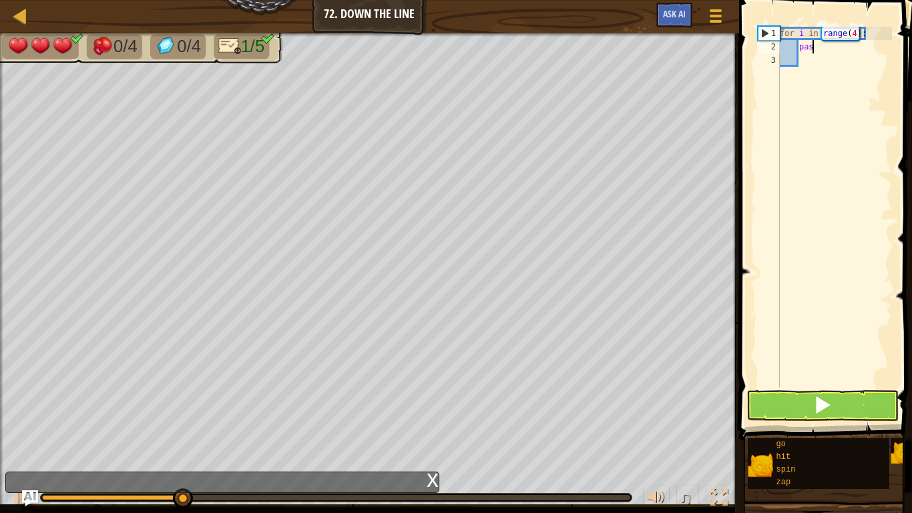
type textarea "p"
click at [68, 500] on div at bounding box center [336, 497] width 591 height 8
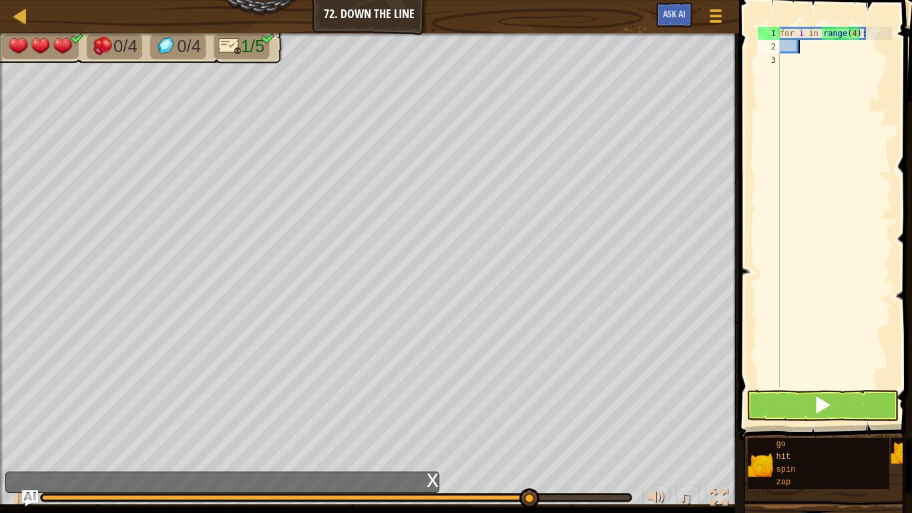
click at [429, 477] on div "x" at bounding box center [433, 478] width 12 height 13
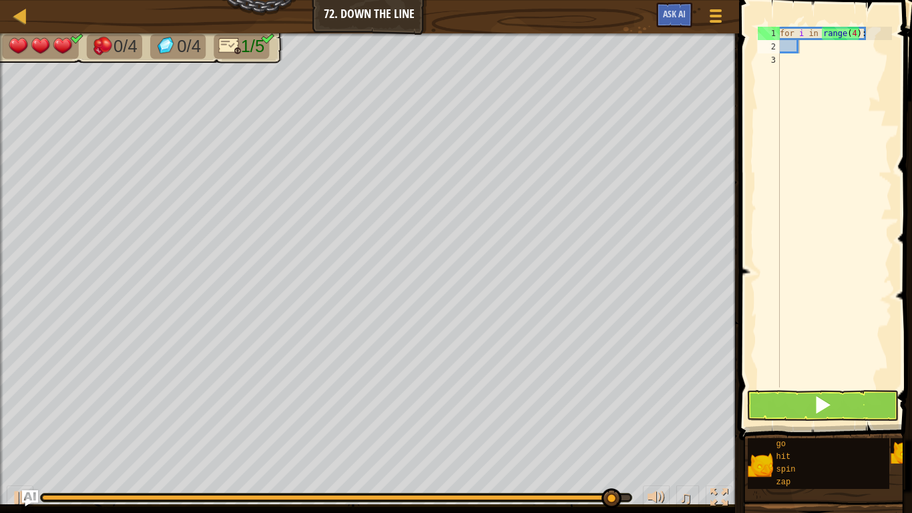
drag, startPoint x: 436, startPoint y: 492, endPoint x: 307, endPoint y: 511, distance: 130.2
click at [307, 511] on div "♫" at bounding box center [369, 494] width 739 height 40
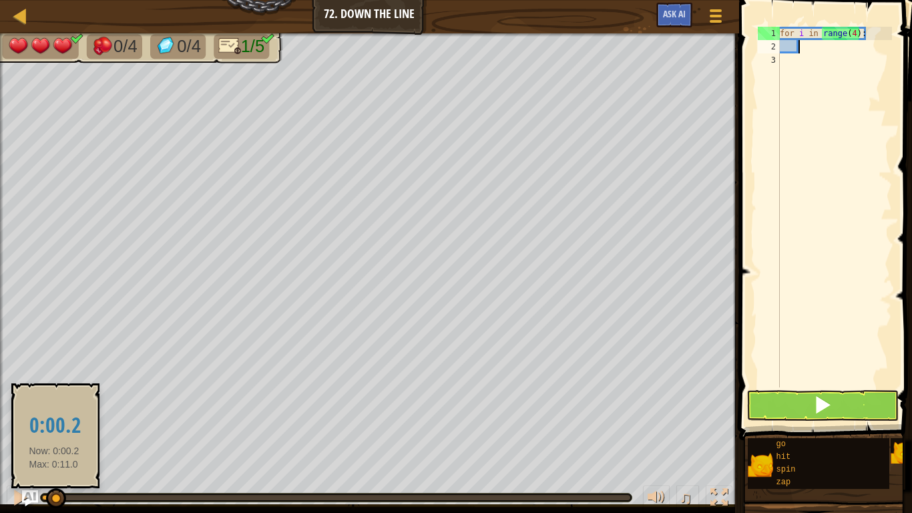
click at [54, 495] on div at bounding box center [48, 497] width 13 height 5
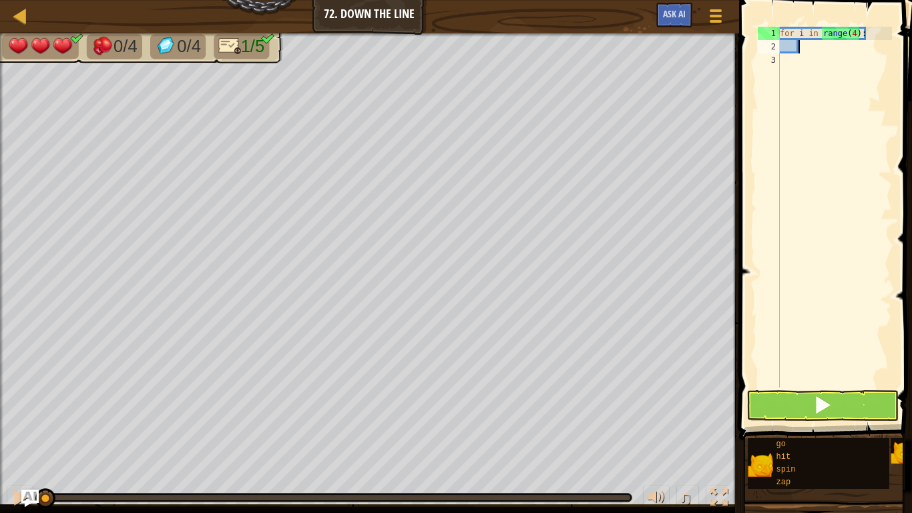
drag, startPoint x: 54, startPoint y: 495, endPoint x: 33, endPoint y: 495, distance: 20.7
click at [682, 18] on span "Ask AI" at bounding box center [674, 13] width 23 height 13
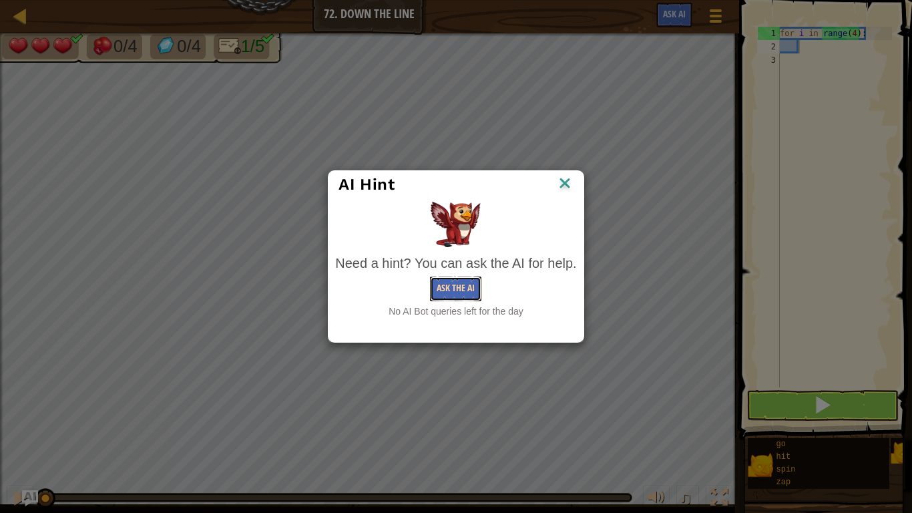
click at [469, 288] on button "Ask the AI" at bounding box center [455, 288] width 51 height 25
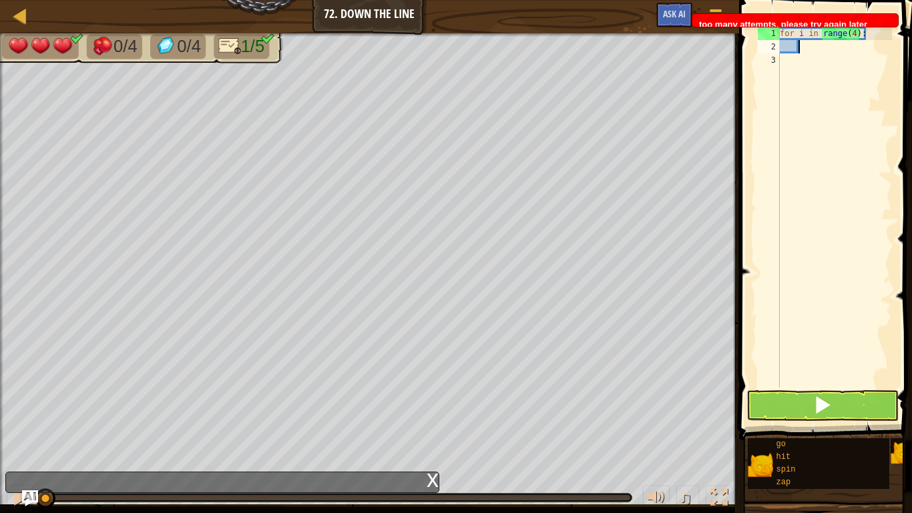
click at [435, 479] on div "x" at bounding box center [433, 478] width 12 height 13
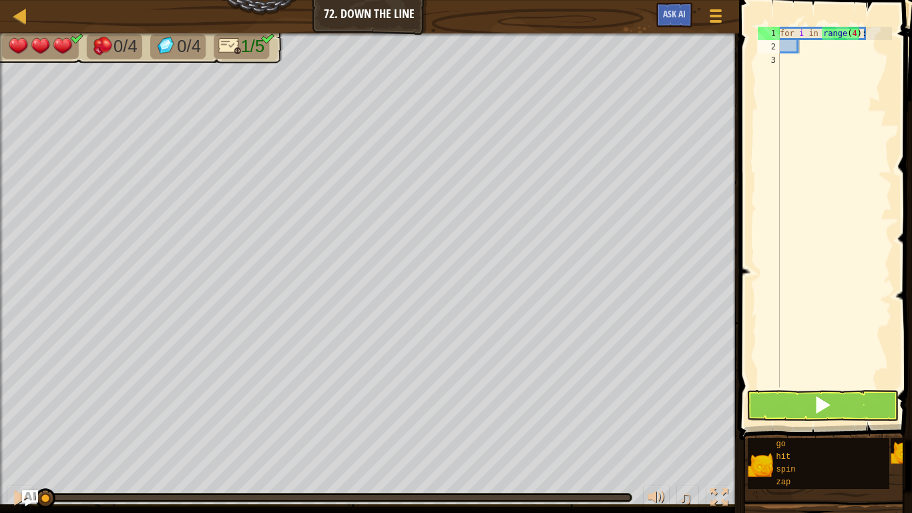
click at [805, 57] on div "for i in range ( 4 ) :" at bounding box center [834, 220] width 115 height 387
click at [816, 49] on div "for i in range ( 4 ) :" at bounding box center [834, 220] width 115 height 387
type textarea "g"
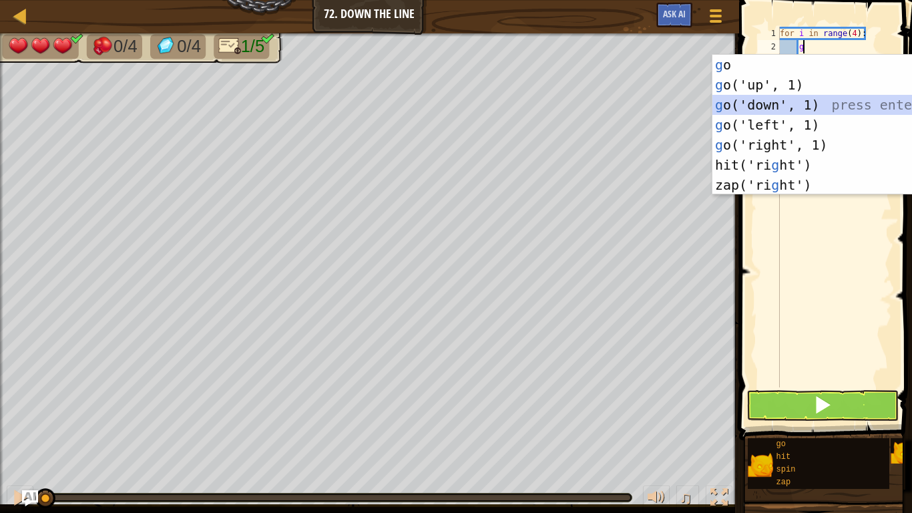
click at [772, 97] on div "g o press enter g o('up', 1) press enter g o('down', 1) press enter g o('left',…" at bounding box center [838, 145] width 252 height 180
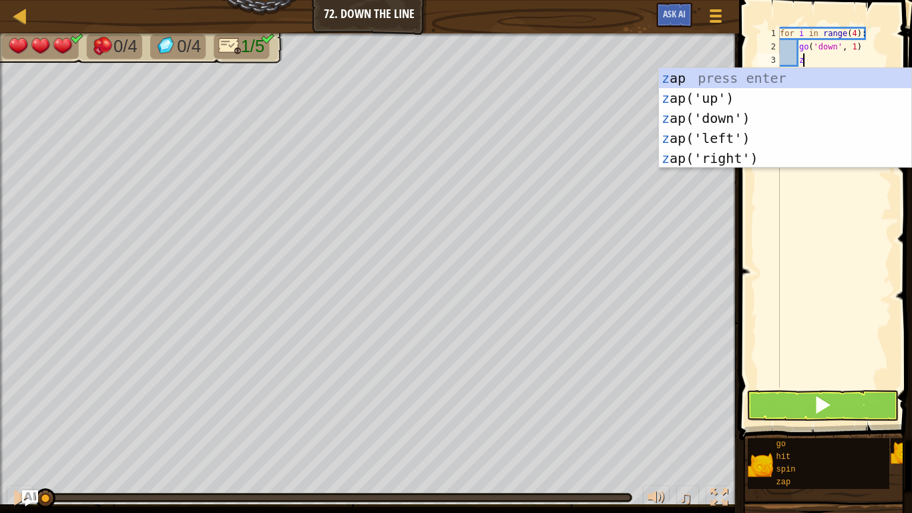
type textarea "zr"
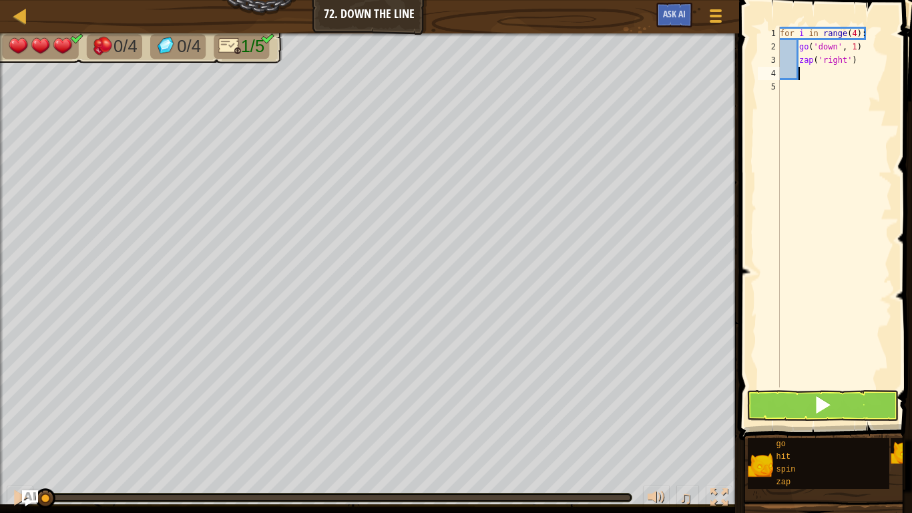
scroll to position [6, 2]
click at [836, 371] on div "for i in range ( 4 ) : go ( 'down' , 1 ) zap ( 'right' )" at bounding box center [834, 220] width 115 height 387
click at [840, 412] on button at bounding box center [822, 405] width 152 height 31
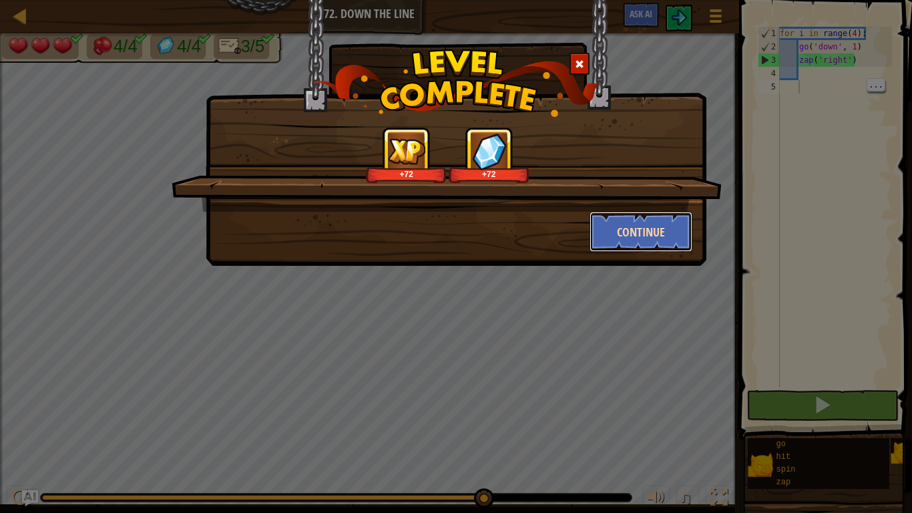
click at [638, 240] on button "Continue" at bounding box center [640, 232] width 103 height 40
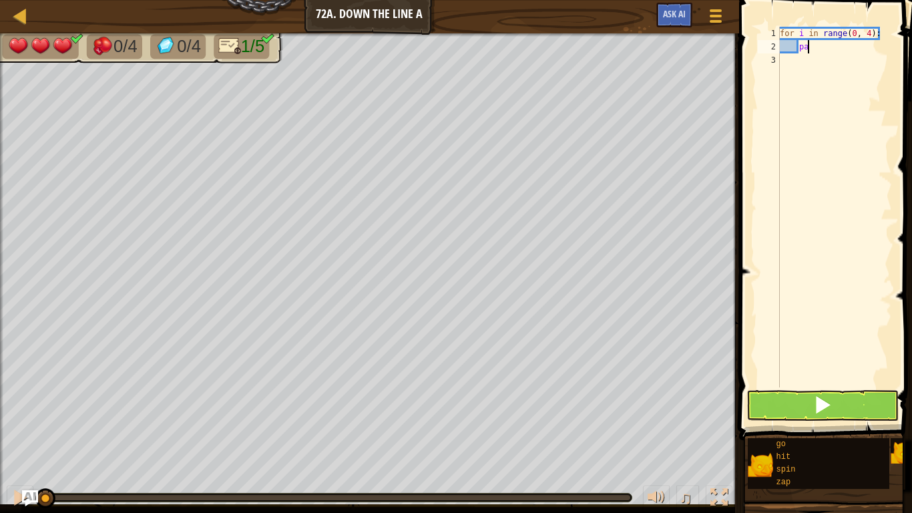
type textarea "p"
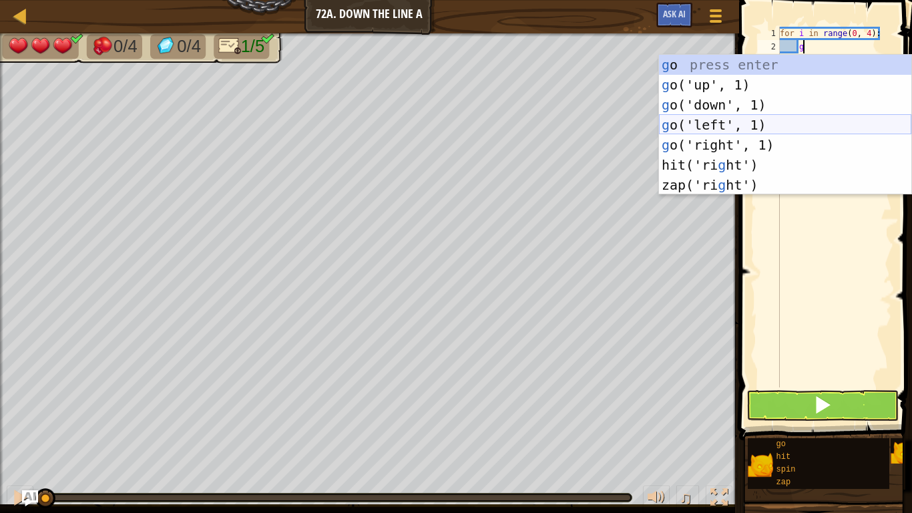
type textarea "gd"
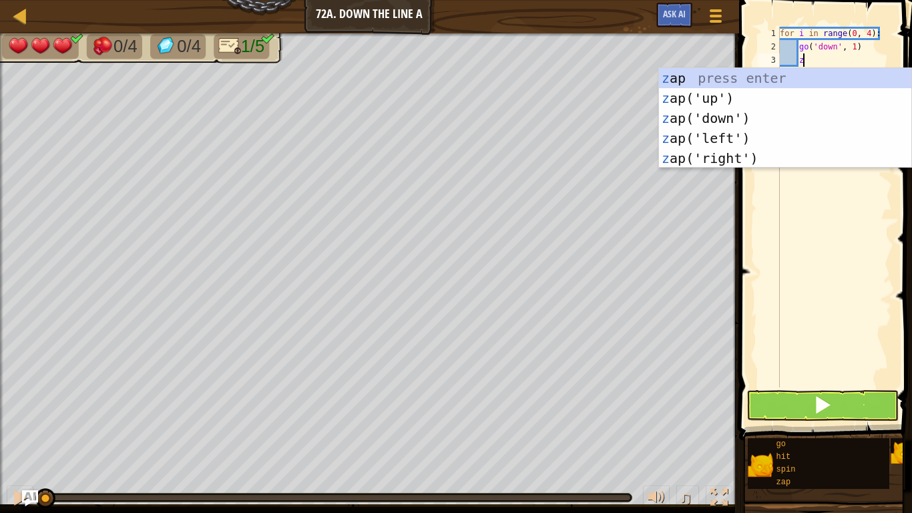
type textarea "zl"
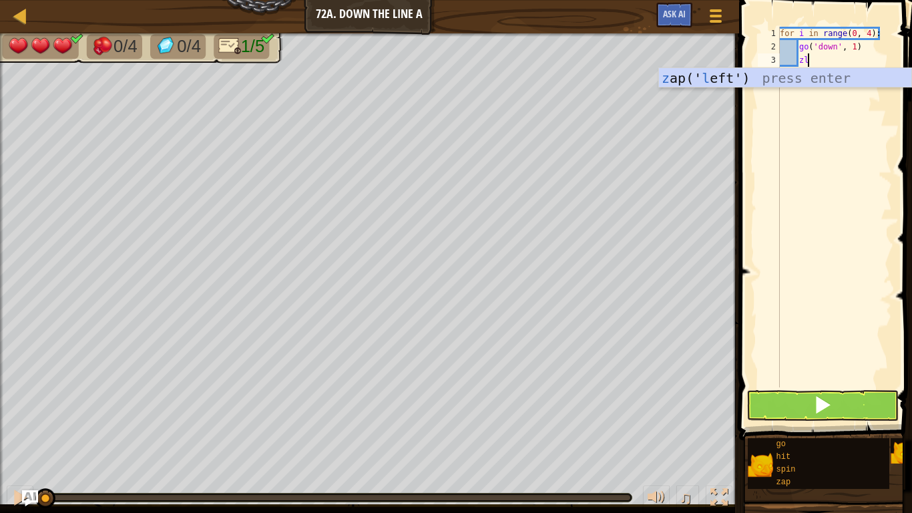
scroll to position [6, 2]
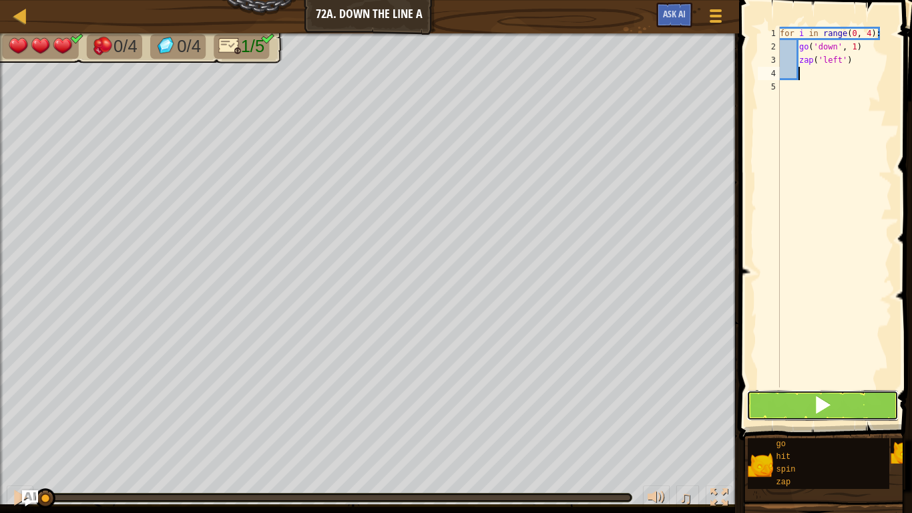
click at [803, 404] on button at bounding box center [822, 405] width 152 height 31
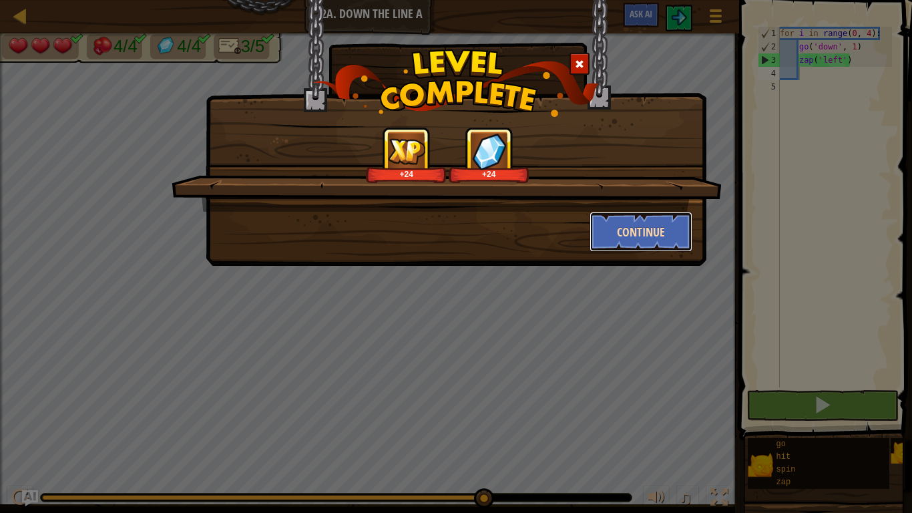
click at [643, 242] on button "Continue" at bounding box center [640, 232] width 103 height 40
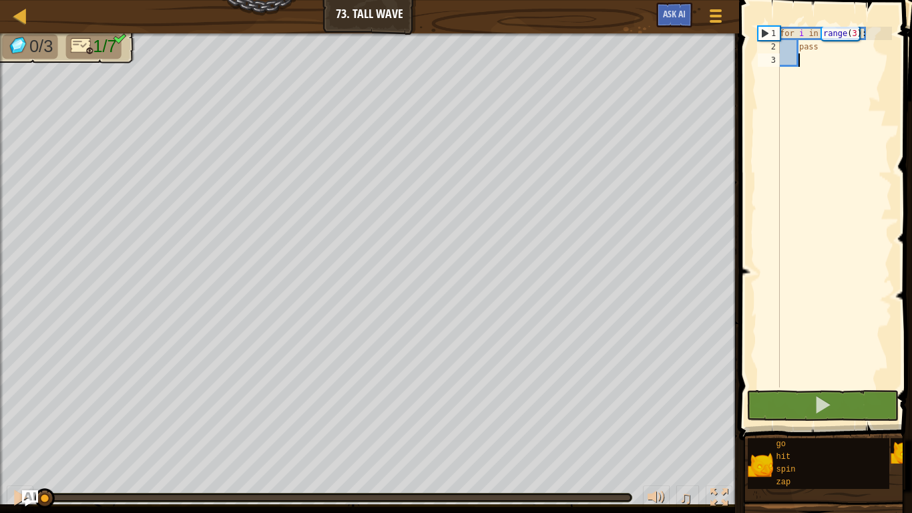
click at [822, 54] on div "for i in range ( 3 ) : pass" at bounding box center [834, 220] width 115 height 387
click at [834, 47] on div "for i in range ( 3 ) : pass" at bounding box center [834, 220] width 115 height 387
type textarea "p"
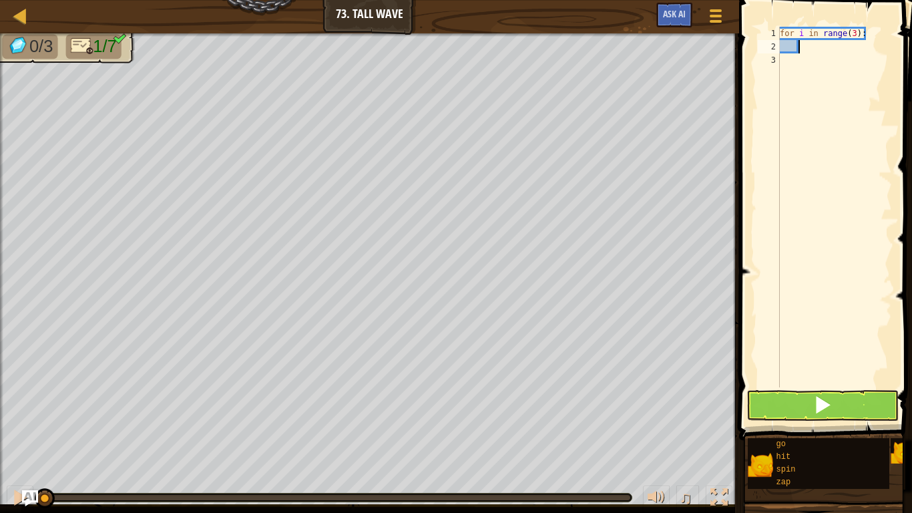
scroll to position [6, 3]
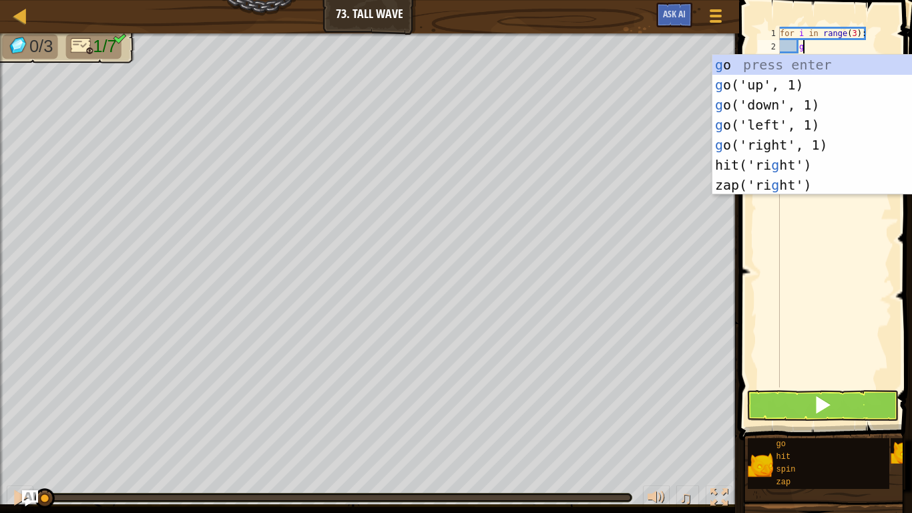
type textarea "go('up', 1)"
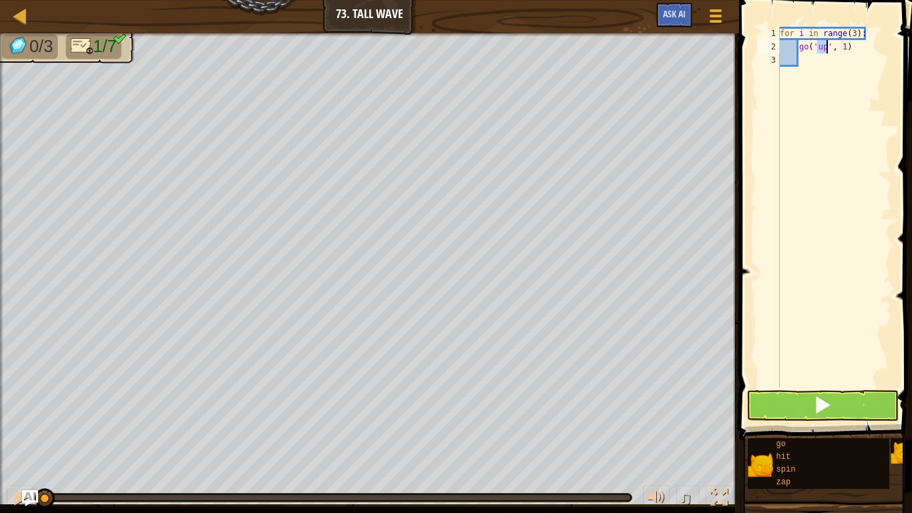
scroll to position [6, 2]
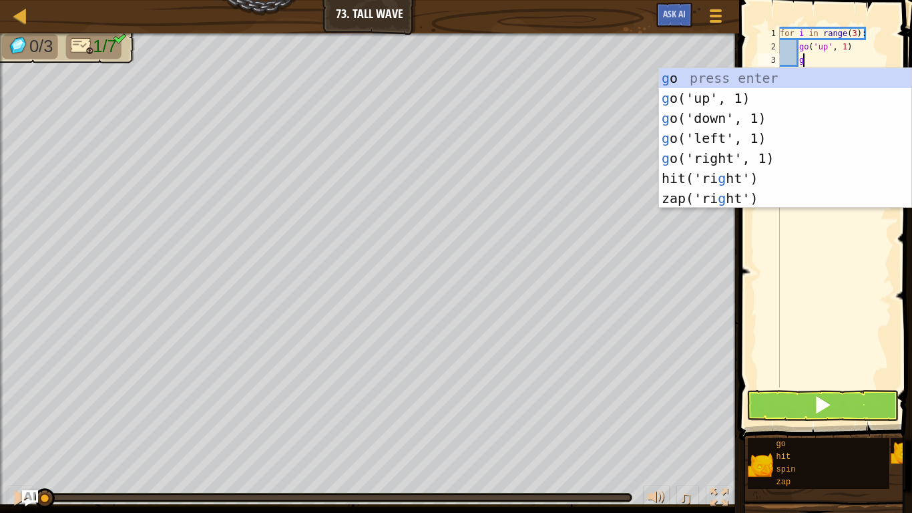
type textarea "gd"
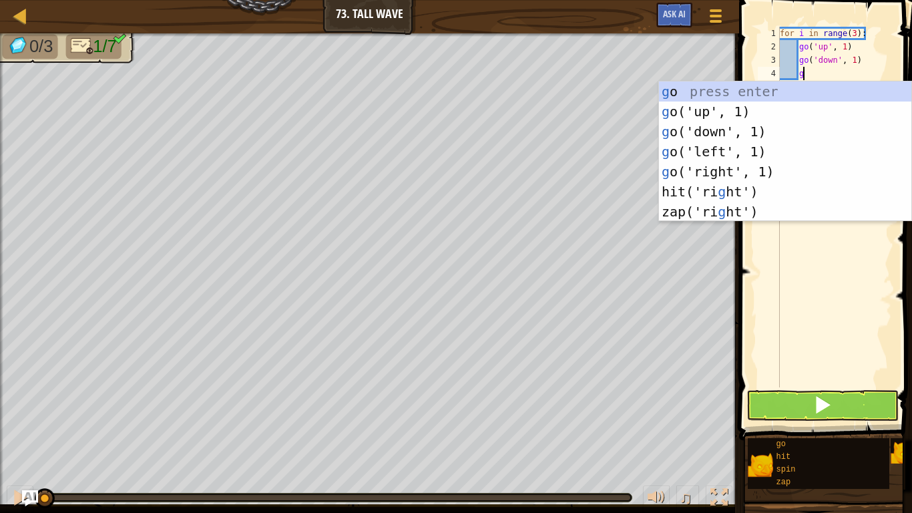
type textarea "gr"
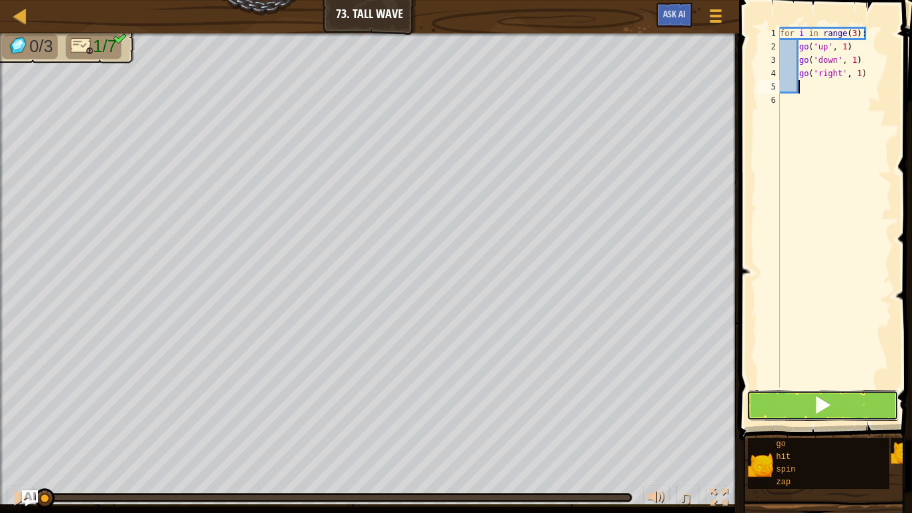
click at [793, 405] on button at bounding box center [822, 405] width 152 height 31
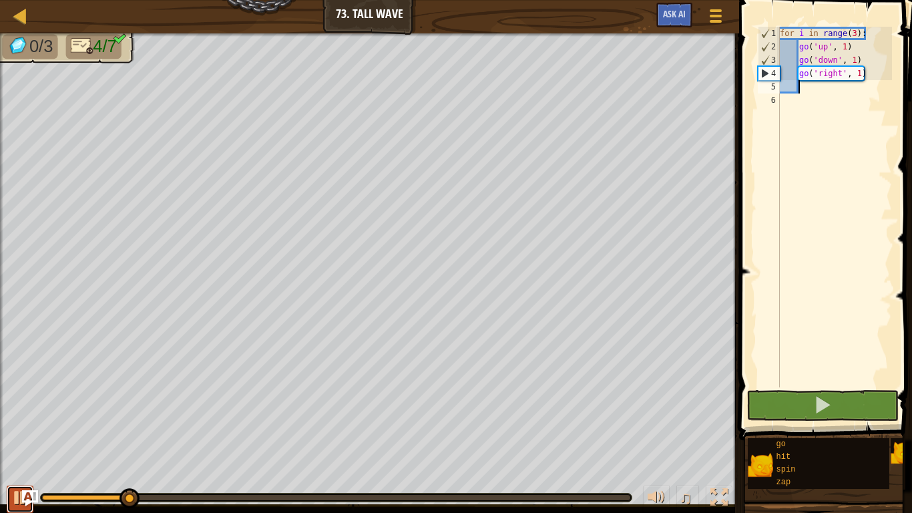
click at [15, 502] on div at bounding box center [19, 497] width 17 height 17
click at [854, 33] on div "for i in range ( 3 ) : go ( 'up' , 1 ) go ( 'down' , 1 ) go ( 'right' , 1 )" at bounding box center [834, 220] width 115 height 387
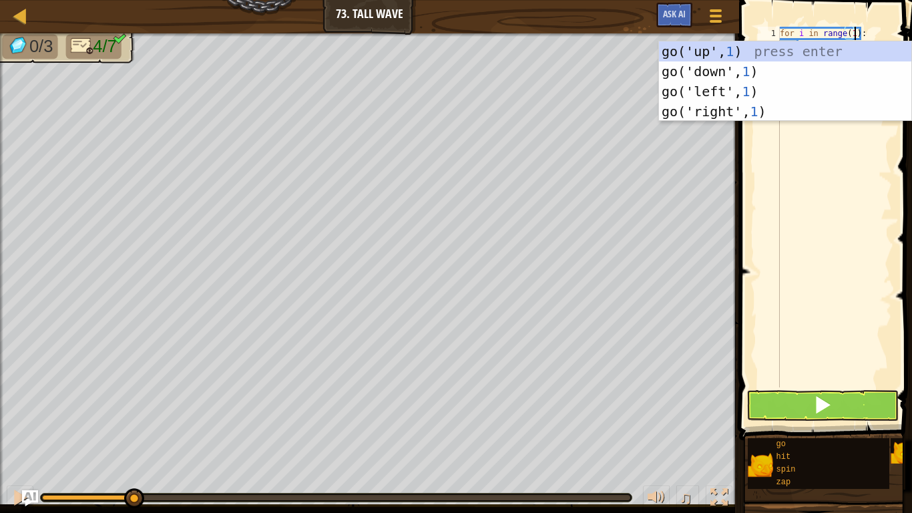
scroll to position [6, 11]
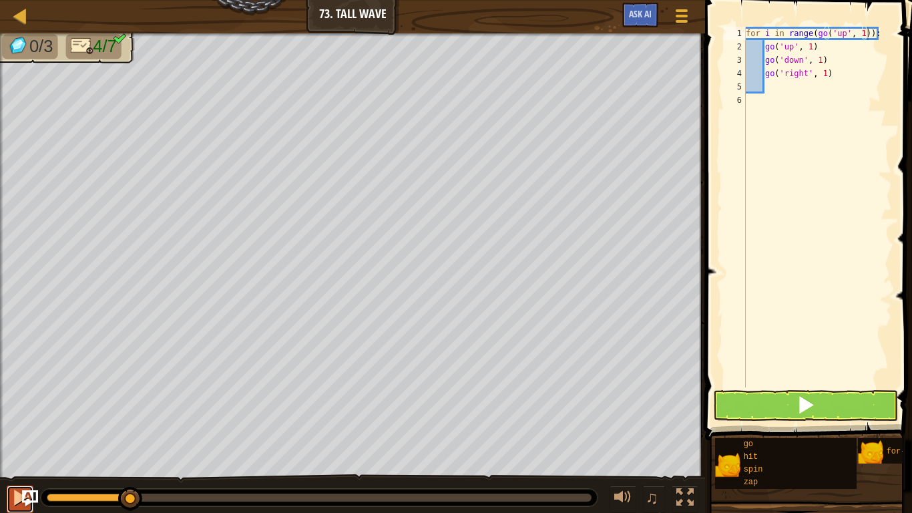
click at [8, 500] on button at bounding box center [20, 498] width 27 height 27
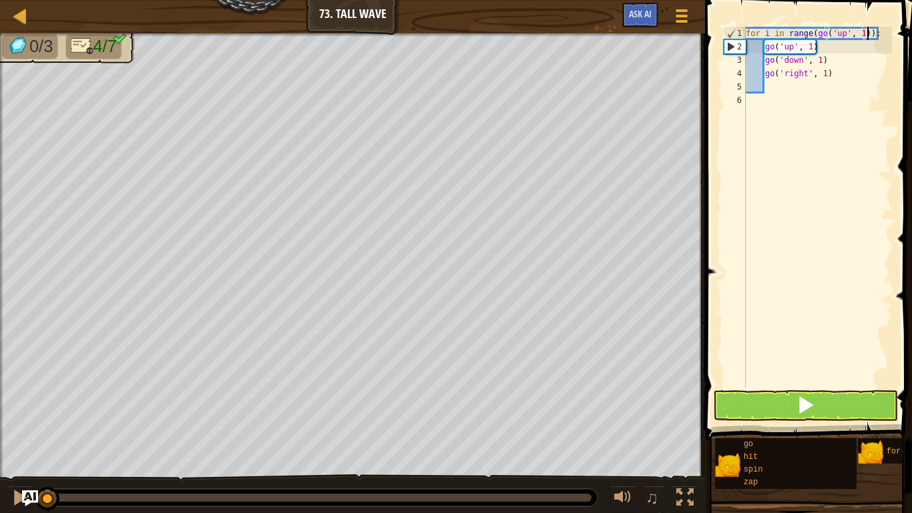
drag, startPoint x: 108, startPoint y: 499, endPoint x: 0, endPoint y: 505, distance: 108.3
click at [0, 505] on div "♫" at bounding box center [352, 494] width 705 height 40
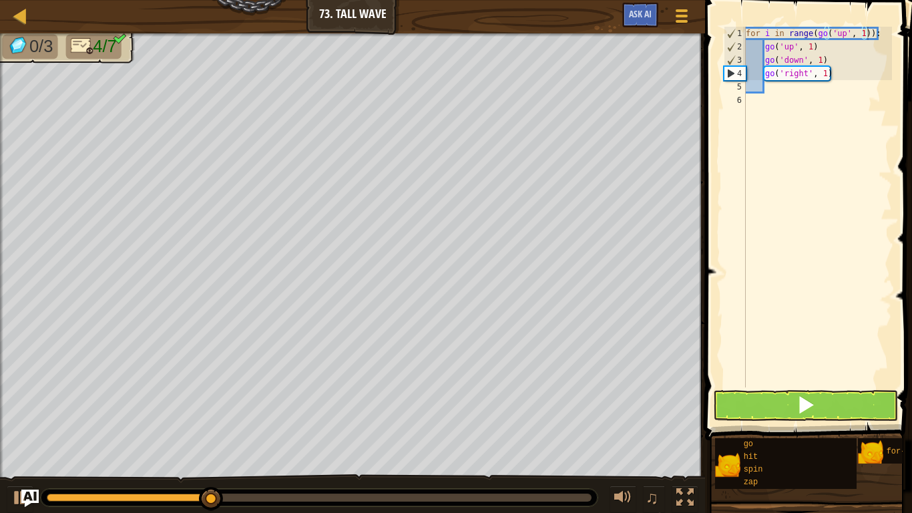
click at [29, 497] on img "Ask AI" at bounding box center [29, 497] width 17 height 17
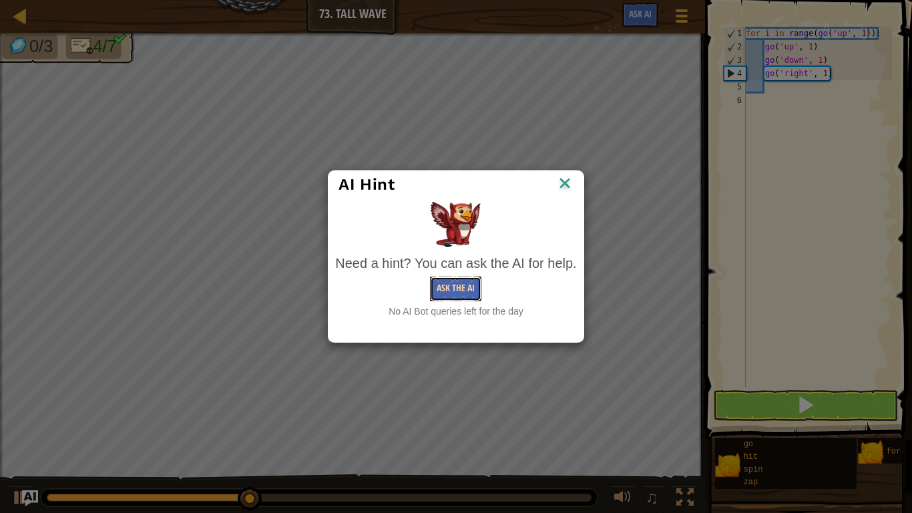
click at [463, 286] on button "Ask the AI" at bounding box center [455, 288] width 51 height 25
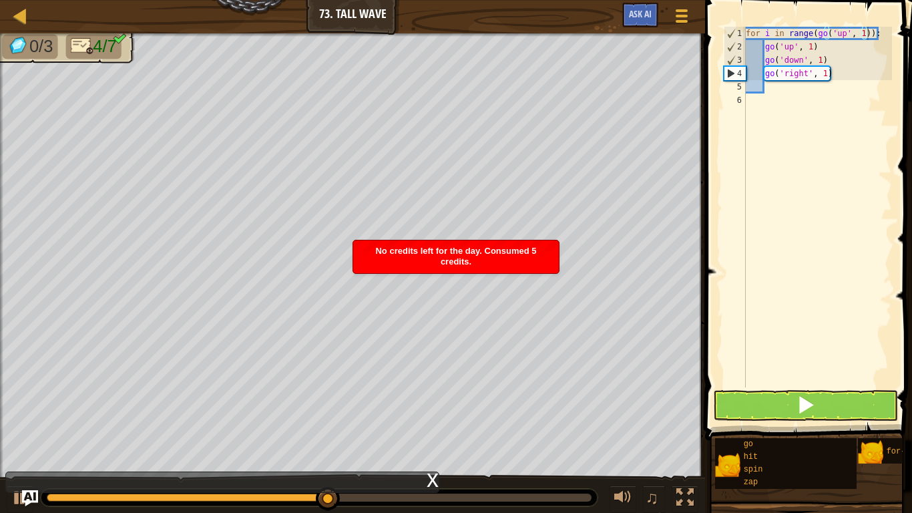
click at [435, 478] on div "x" at bounding box center [433, 478] width 12 height 13
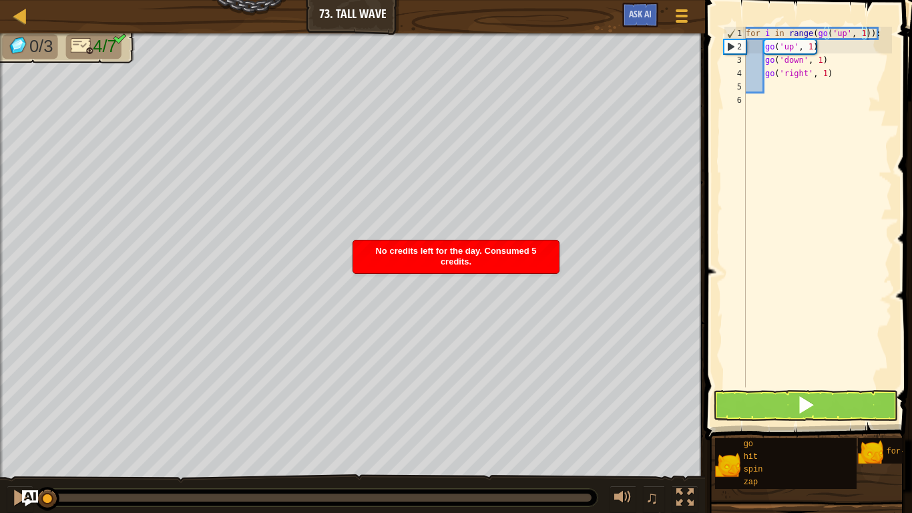
drag, startPoint x: 358, startPoint y: 503, endPoint x: 0, endPoint y: 509, distance: 358.5
click at [0, 509] on div "♫" at bounding box center [352, 494] width 705 height 40
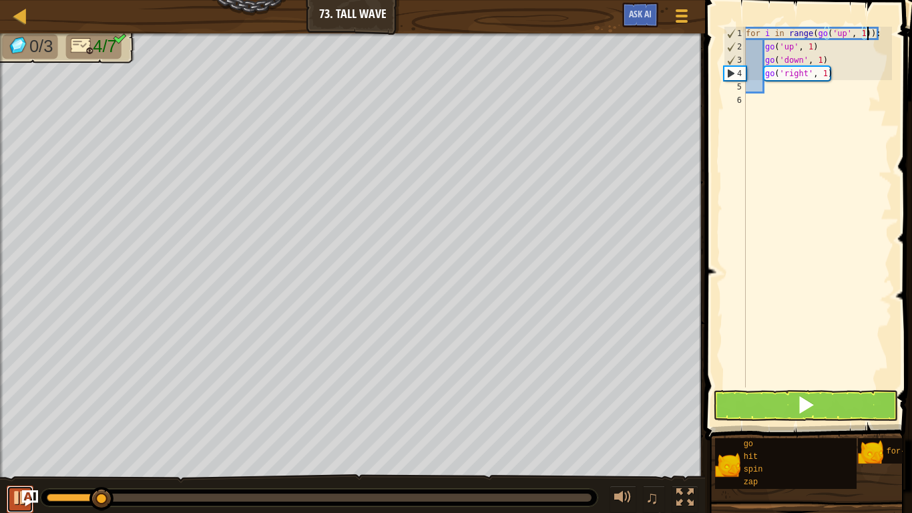
click at [18, 502] on div at bounding box center [19, 497] width 17 height 17
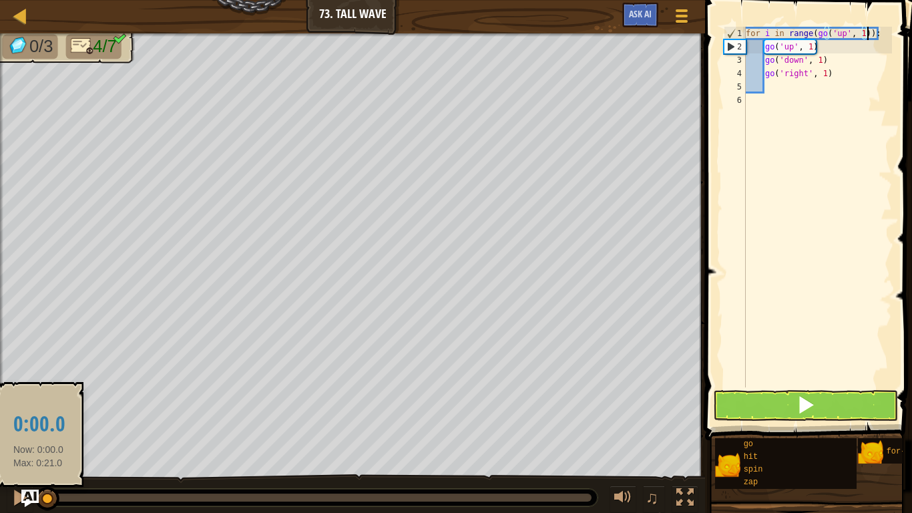
drag, startPoint x: 51, startPoint y: 495, endPoint x: 37, endPoint y: 495, distance: 14.0
click at [37, 495] on div "Map Junior 73. Tall Wave Game Menu Ask AI 1 ההההההההההההההההההההההההההההההההההה…" at bounding box center [456, 256] width 912 height 513
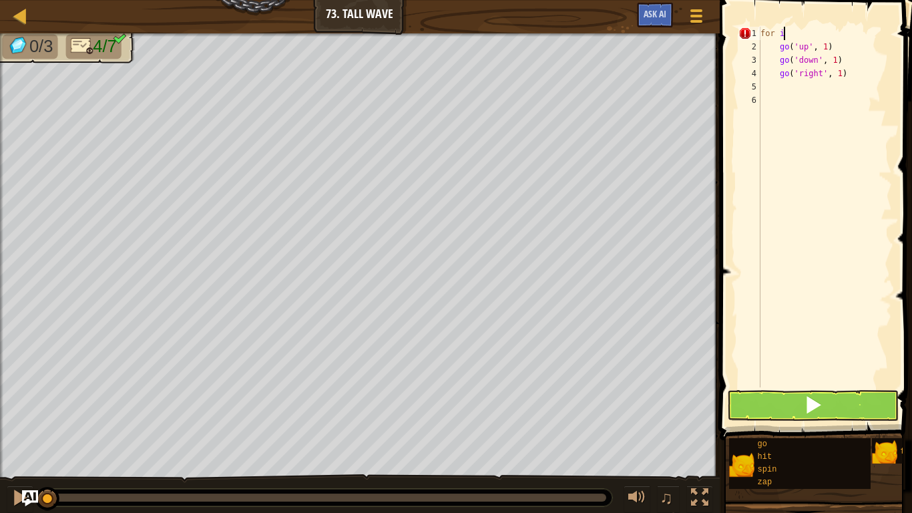
scroll to position [6, 1]
type textarea "f"
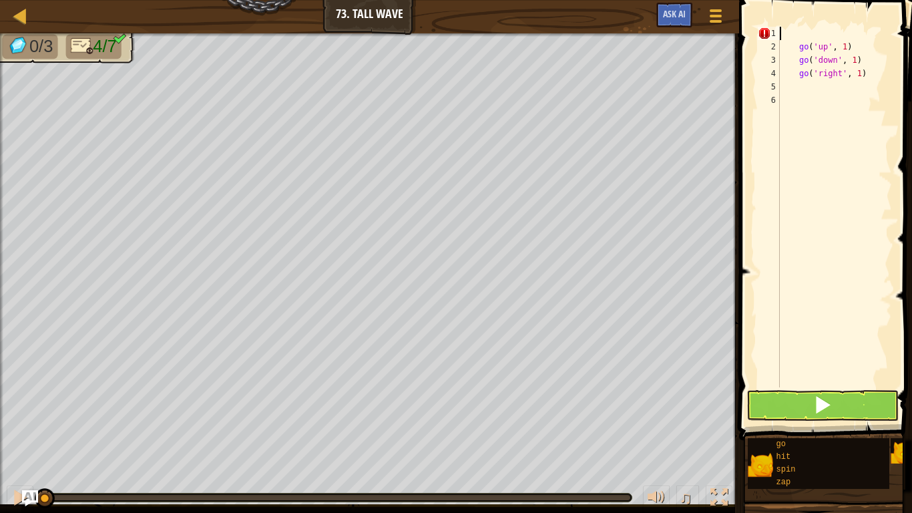
scroll to position [6, 0]
type textarea "go('right', 1)"
type textarea "g"
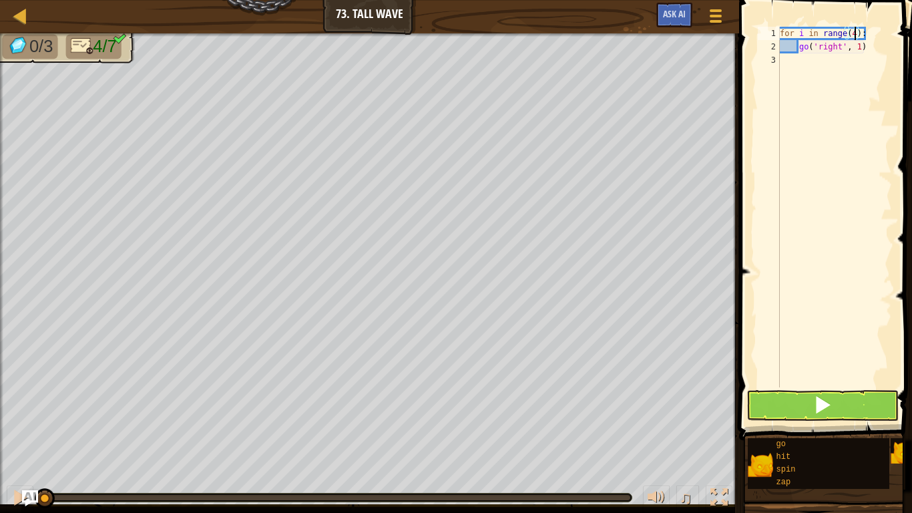
scroll to position [6, 11]
type textarea "go('right', 1)"
click at [788, 59] on div "for i in range ( 4 ) : go ( 'right' , 1 )" at bounding box center [834, 220] width 115 height 387
click at [676, 11] on span "Ask AI" at bounding box center [674, 13] width 23 height 13
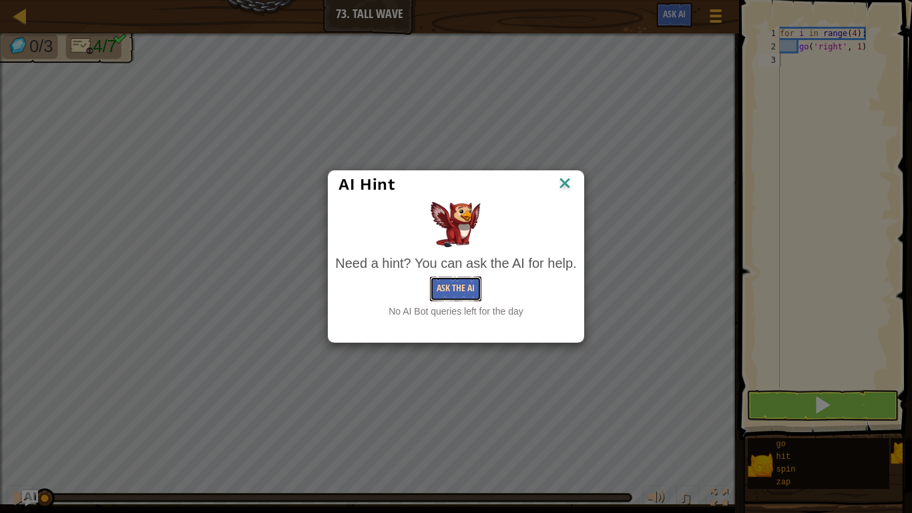
click at [444, 286] on button "Ask the AI" at bounding box center [455, 288] width 51 height 25
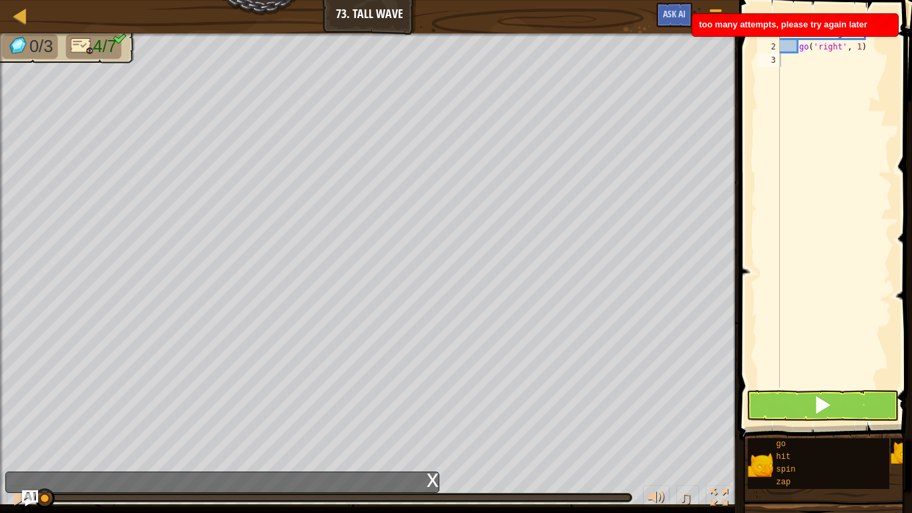
click at [707, 26] on span "too many attempts, please try again later" at bounding box center [783, 24] width 168 height 10
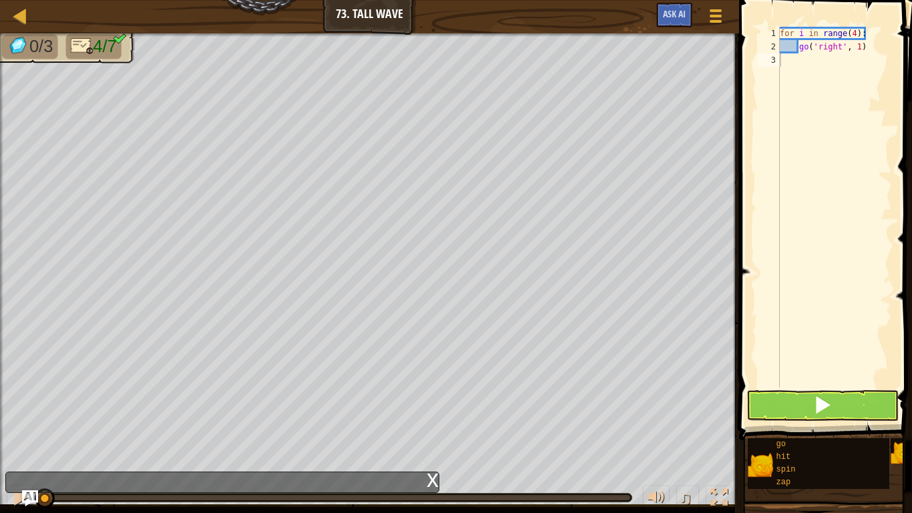
click at [430, 472] on div "x" at bounding box center [433, 478] width 12 height 13
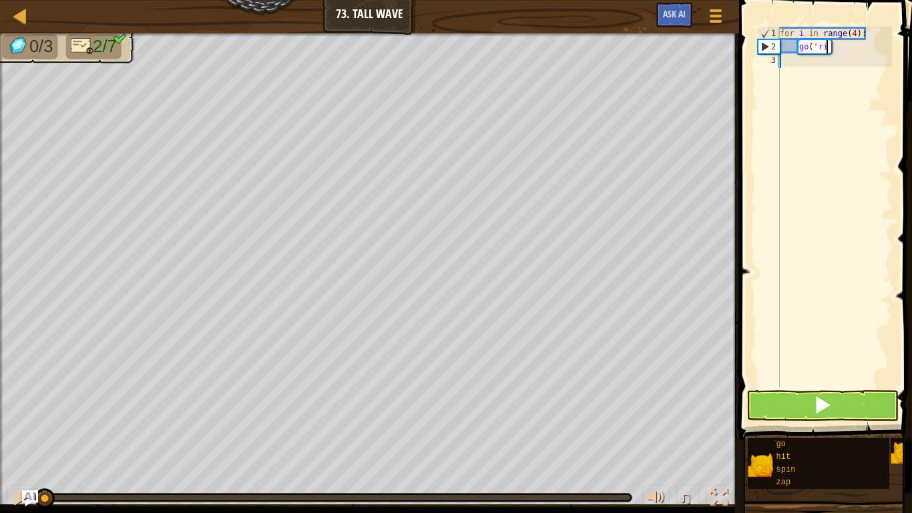
type textarea "g"
type textarea "f"
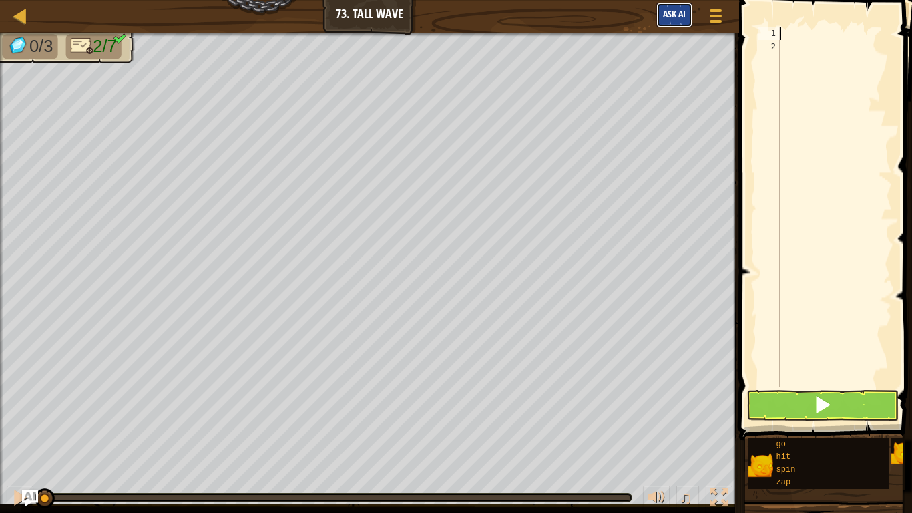
click at [668, 25] on button "Ask AI" at bounding box center [674, 15] width 36 height 25
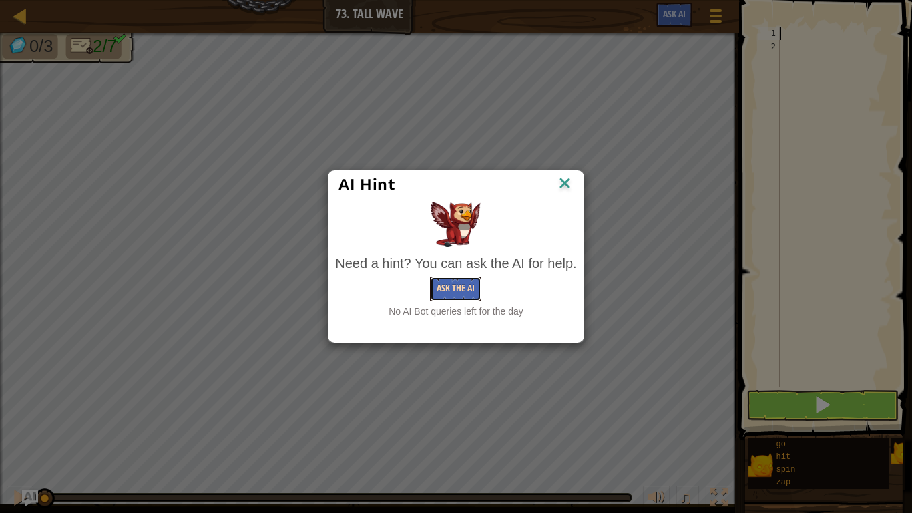
click at [469, 299] on button "Ask the AI" at bounding box center [455, 288] width 51 height 25
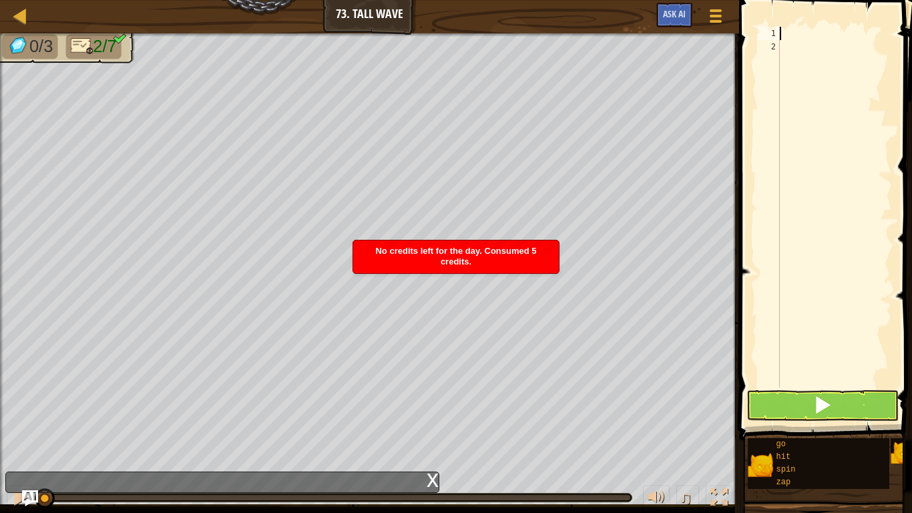
click at [431, 476] on div "x" at bounding box center [433, 478] width 12 height 13
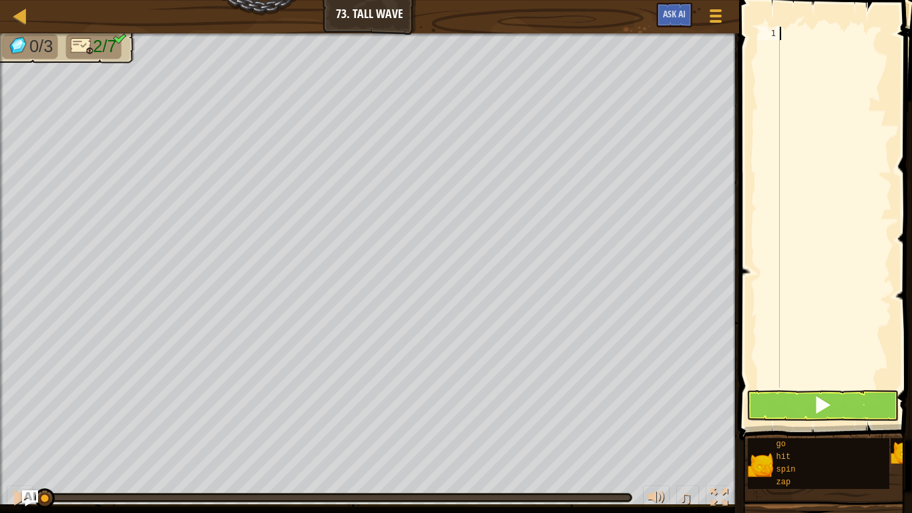
click at [911, 136] on span at bounding box center [827, 200] width 184 height 479
click at [911, 140] on span at bounding box center [827, 200] width 184 height 479
click at [722, 16] on span at bounding box center [715, 16] width 13 height 3
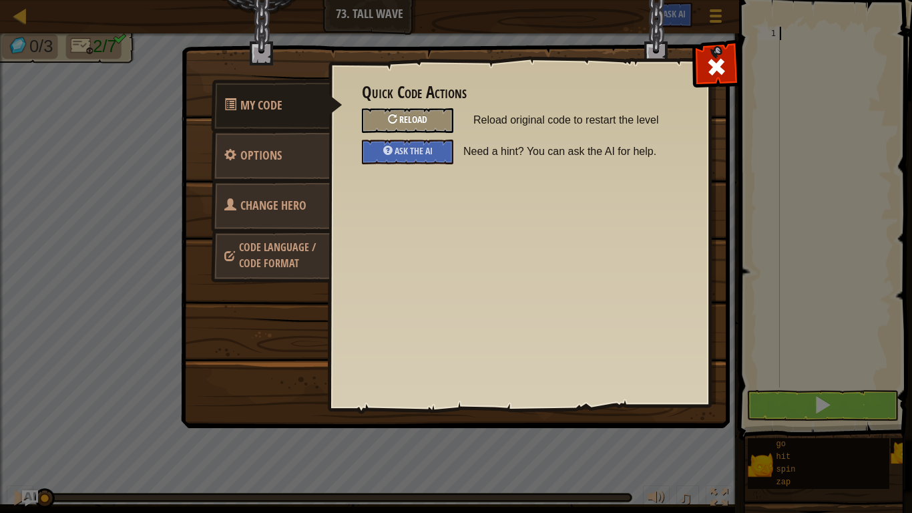
click at [443, 108] on div "Reload" at bounding box center [407, 120] width 91 height 25
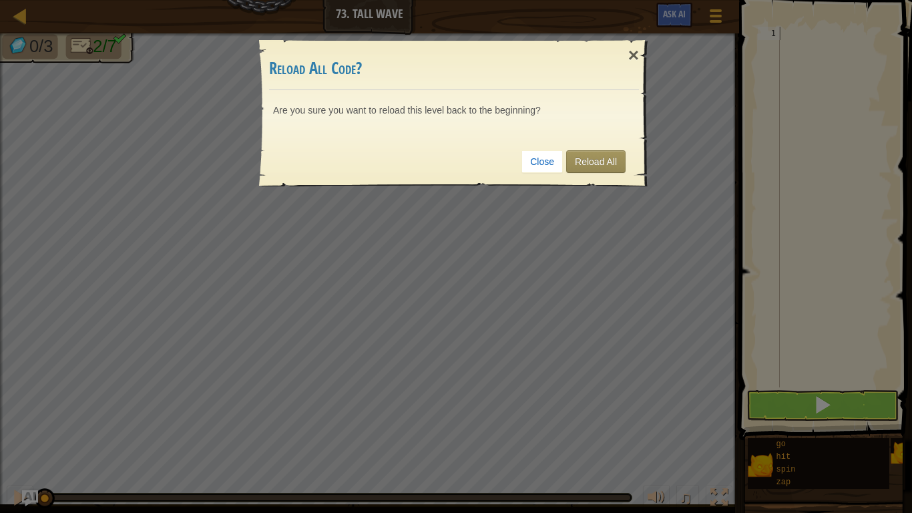
click at [509, 270] on div "× Reload All Code? Are you sure you want to reload this level back to the begin…" at bounding box center [456, 256] width 912 height 513
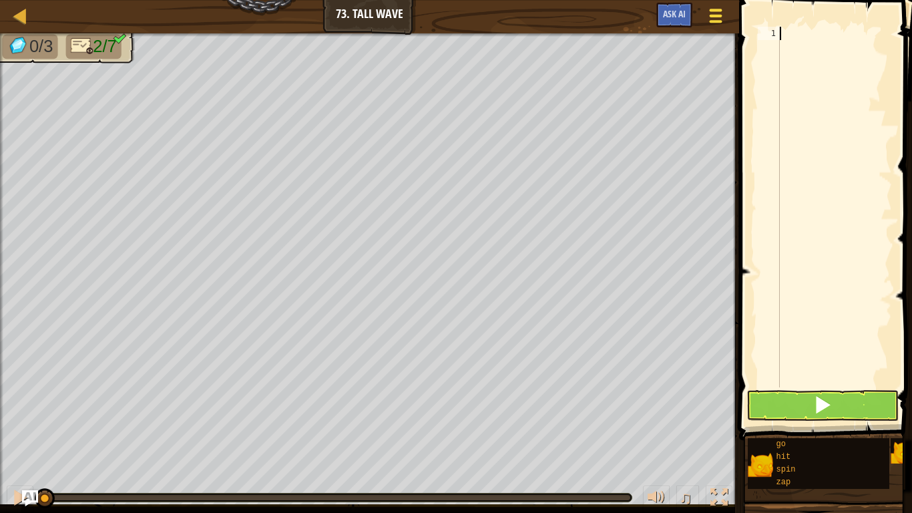
click at [714, 22] on span at bounding box center [715, 21] width 13 height 3
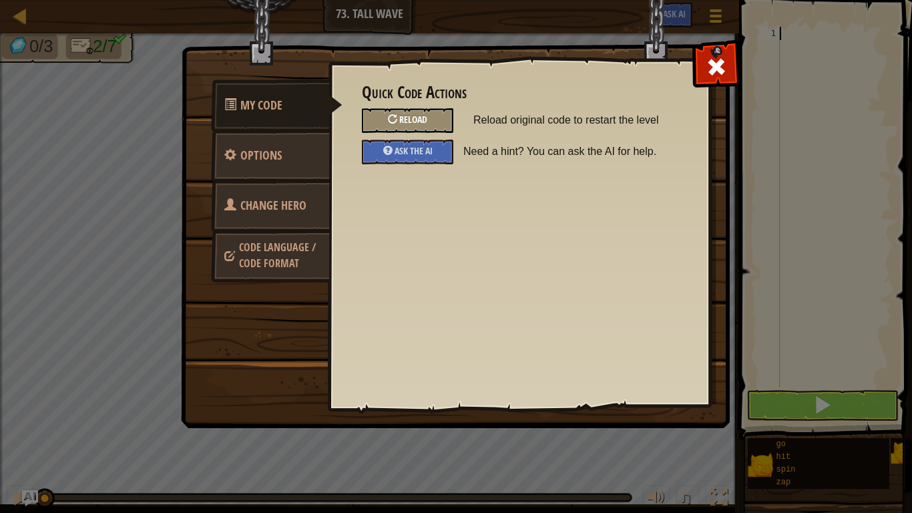
click at [447, 109] on div "Reload" at bounding box center [407, 120] width 91 height 25
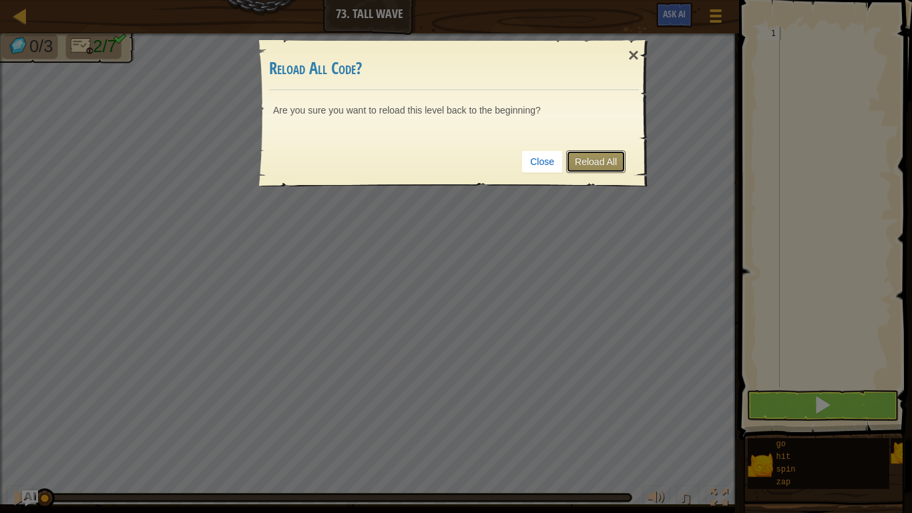
click at [601, 172] on link "Reload All" at bounding box center [595, 161] width 59 height 23
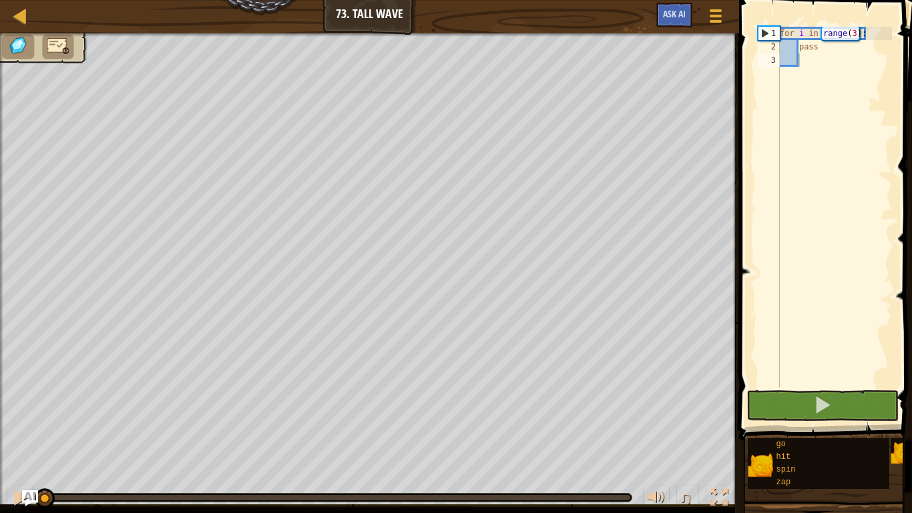
click at [800, 149] on div "for i in range ( 3 ) : pass" at bounding box center [834, 220] width 115 height 387
click at [911, 134] on span at bounding box center [827, 200] width 184 height 479
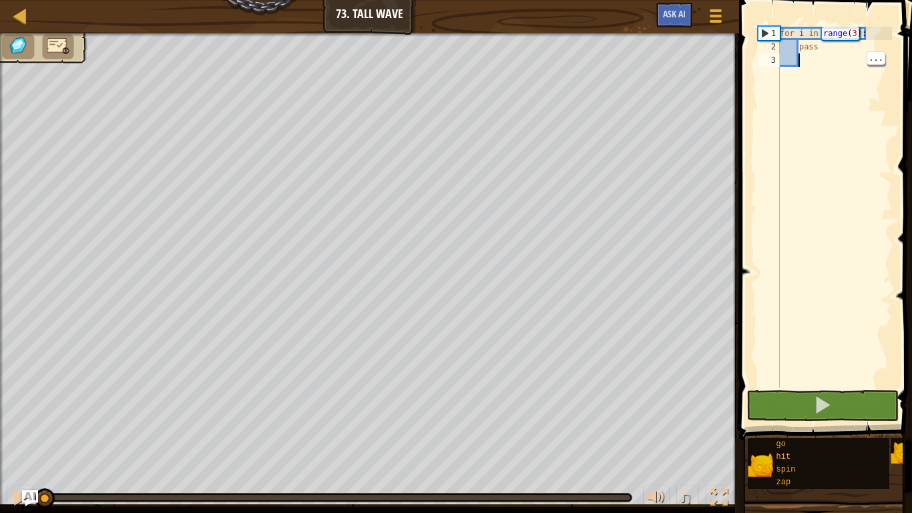
click at [786, 261] on div "for i in range ( 3 ) : pass" at bounding box center [834, 220] width 115 height 387
click at [755, 250] on div "1 2 3 for i in range ( 3 ) : pass ההההההההההההההההההההההההההההההההההההההההההההה…" at bounding box center [823, 207] width 137 height 360
click at [911, 282] on span at bounding box center [827, 200] width 184 height 479
click at [911, 231] on span at bounding box center [827, 200] width 184 height 479
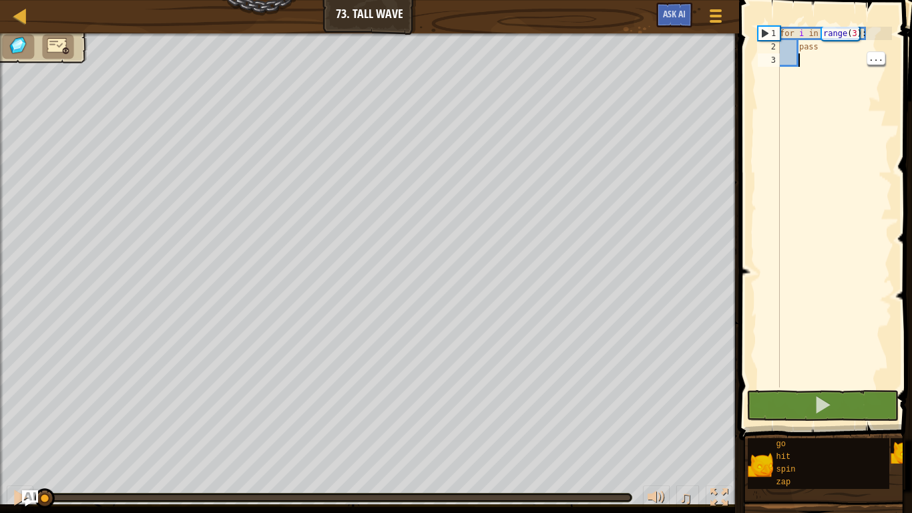
click at [911, 315] on span at bounding box center [827, 200] width 184 height 479
click at [911, 200] on span at bounding box center [827, 200] width 184 height 479
click at [911, 204] on span at bounding box center [827, 200] width 184 height 479
click at [911, 218] on span at bounding box center [827, 200] width 184 height 479
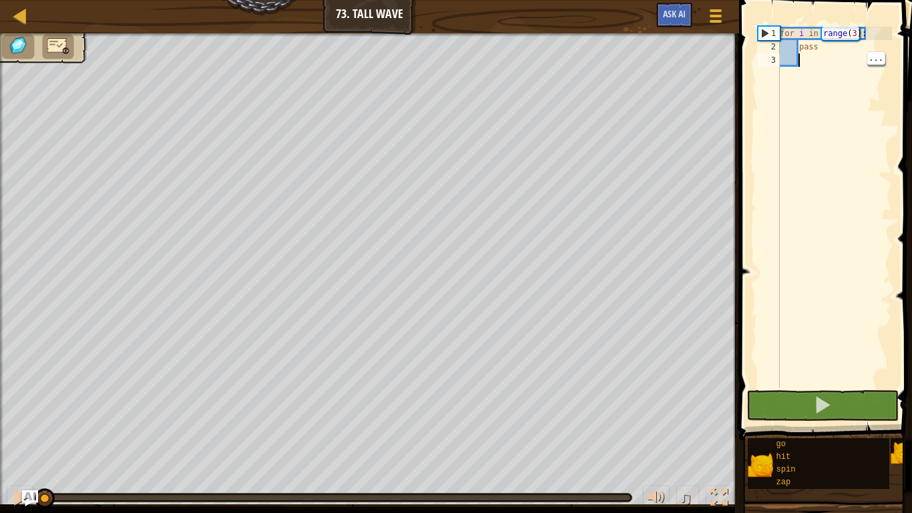
click at [818, 56] on div "for i in range ( 3 ) : pass" at bounding box center [834, 220] width 115 height 387
click at [5, 21] on div "Map Junior 73. Tall Wave Game Menu Ask AI" at bounding box center [369, 16] width 739 height 33
click at [911, 442] on div "1 2 3 for i in range ( 3 ) : pass ההההההההההההההההההההההההההההההההההההההההההההה…" at bounding box center [823, 246] width 177 height 479
click at [911, 441] on div "1 2 3 for i in range ( 3 ) : pass ההההההההההההההההההההההההההההההההההההההההההההה…" at bounding box center [823, 246] width 177 height 479
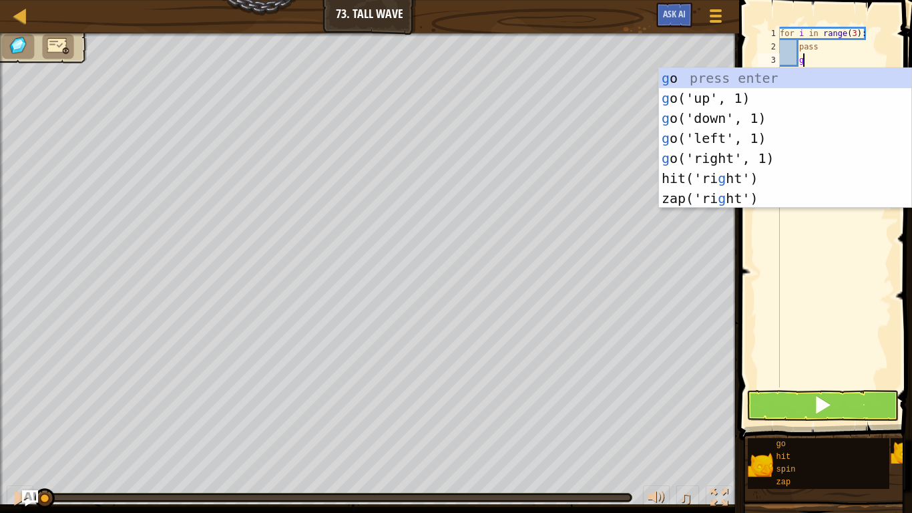
type textarea "gu"
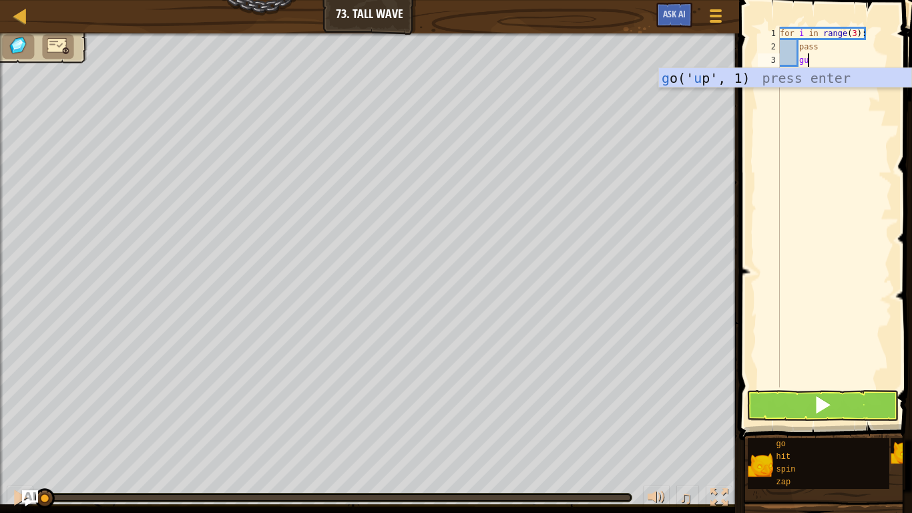
scroll to position [6, 2]
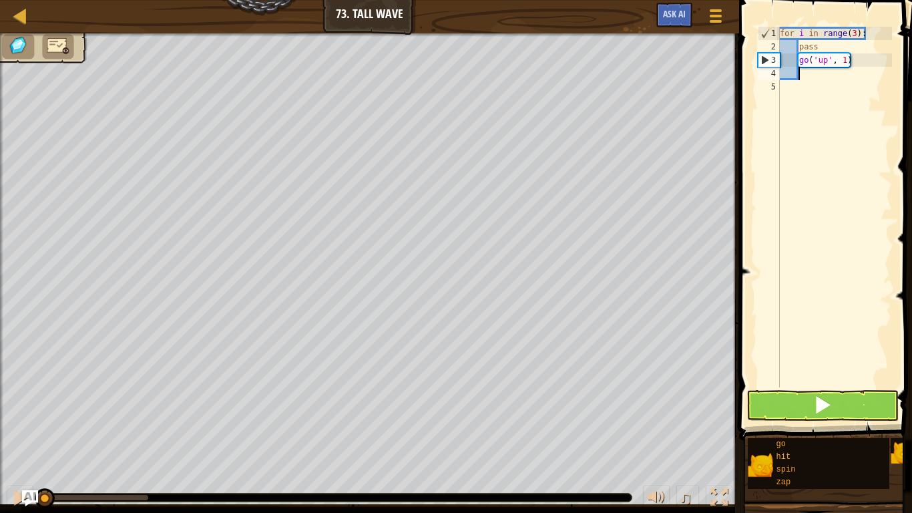
click at [848, 63] on div "for i in range ( 3 ) : pass go ( 'up' , 1 )" at bounding box center [834, 220] width 115 height 387
click at [842, 61] on div "for i in range ( 3 ) : pass go ( 'up' , 1 )" at bounding box center [834, 220] width 115 height 387
click at [850, 61] on div "for i in range ( 3 ) : pass go ( 'up' , 1 )" at bounding box center [834, 220] width 115 height 387
click at [844, 63] on div "for i in range ( 3 ) : pass go ( 'up' , 1 )" at bounding box center [834, 220] width 115 height 387
type textarea "go('up', 2)"
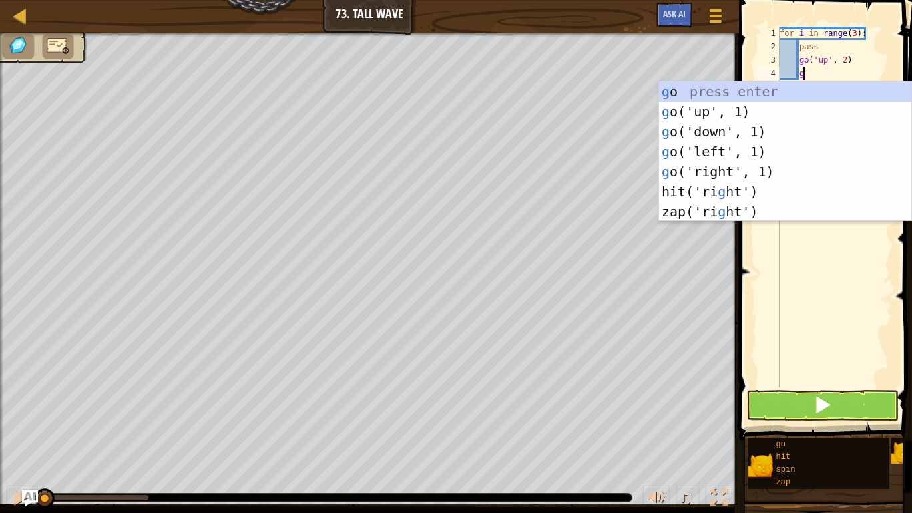
type textarea "gr"
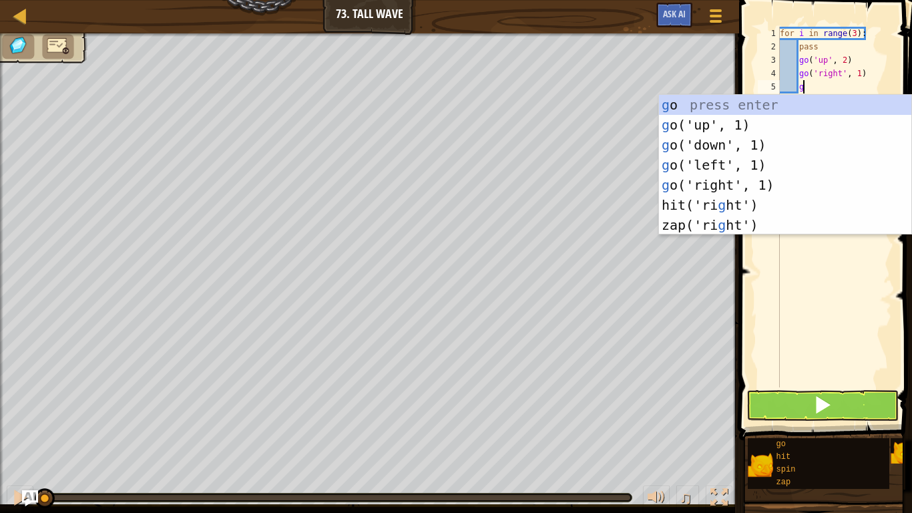
type textarea "gd"
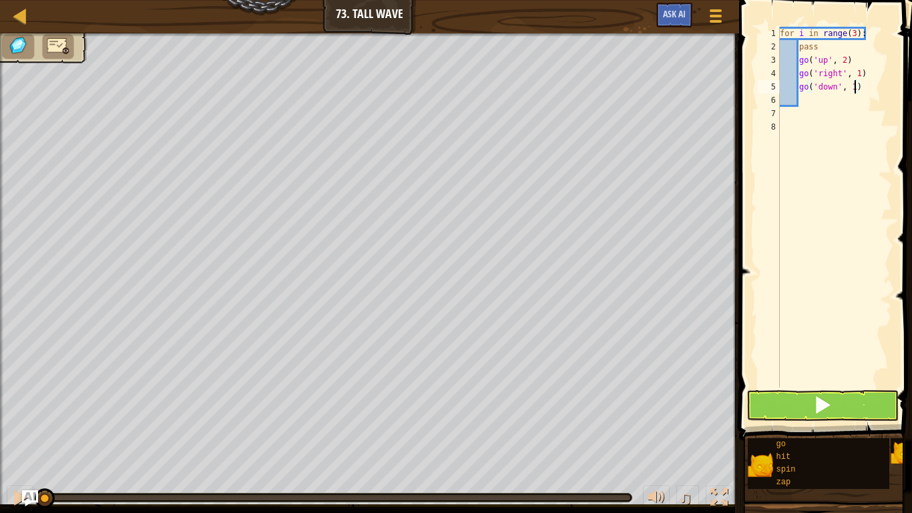
click at [854, 90] on div "for i in range ( 3 ) : pass go ( 'up' , 2 ) go ( 'right' , 1 ) go ( 'down' , 1 )" at bounding box center [834, 220] width 115 height 387
type textarea "go('down', 2)"
click at [11, 504] on div at bounding box center [19, 497] width 17 height 17
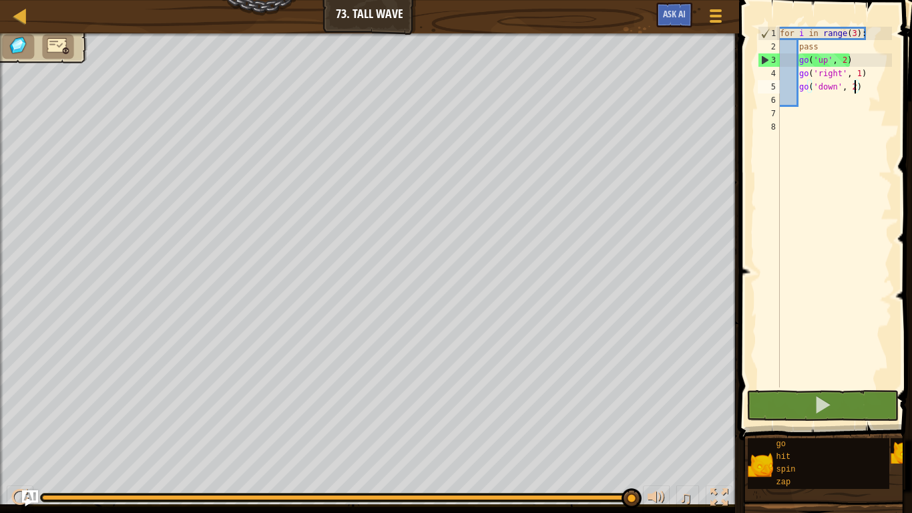
click at [867, 90] on div "for i in range ( 3 ) : pass go ( 'up' , 2 ) go ( 'right' , 1 ) go ( 'down' , 2 )" at bounding box center [834, 220] width 115 height 387
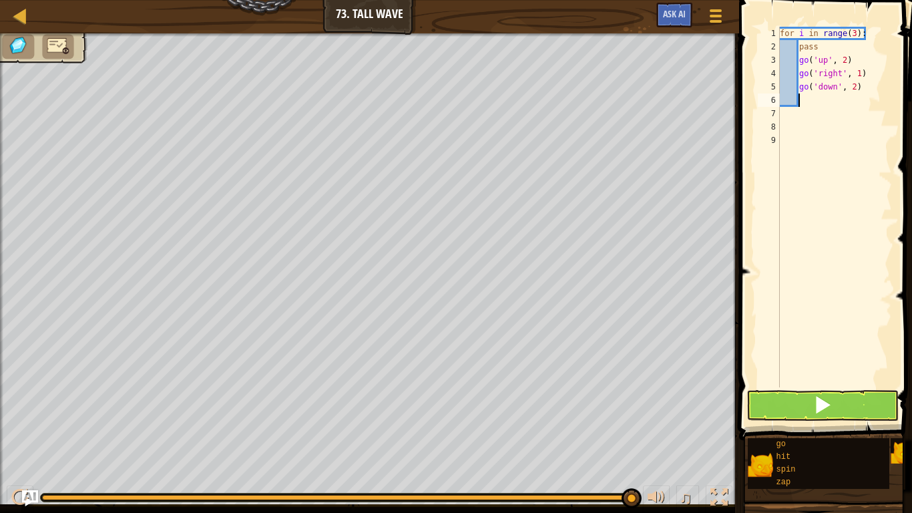
type textarea "g"
click at [809, 394] on button at bounding box center [822, 405] width 152 height 31
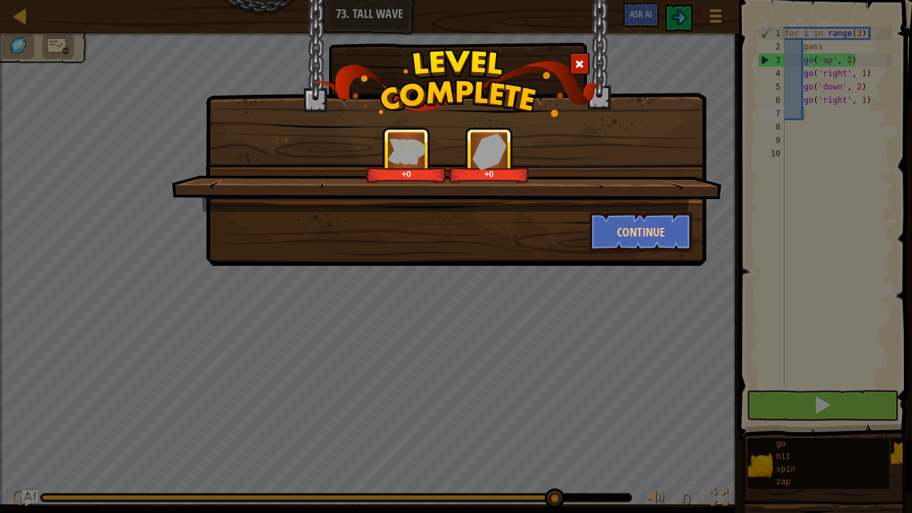
click at [867, 90] on div "+0 +0 Continue" at bounding box center [456, 256] width 912 height 513
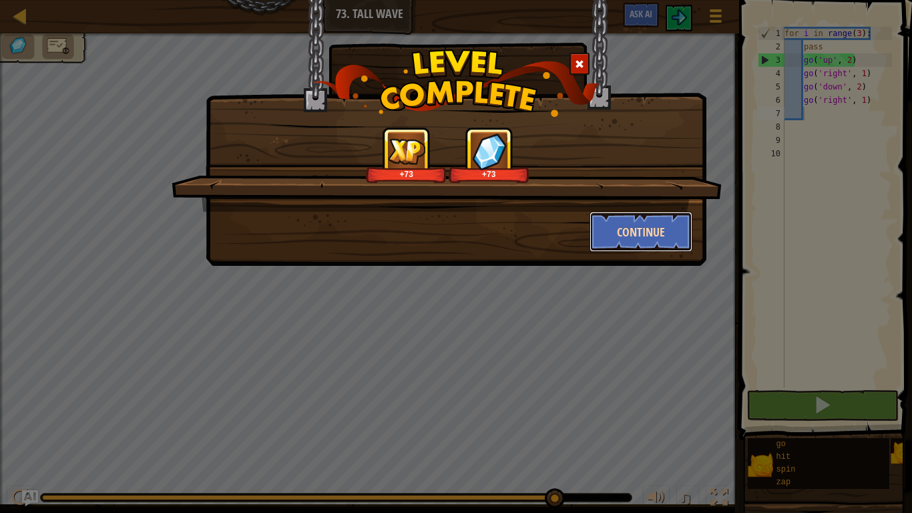
click at [642, 223] on button "Continue" at bounding box center [640, 232] width 103 height 40
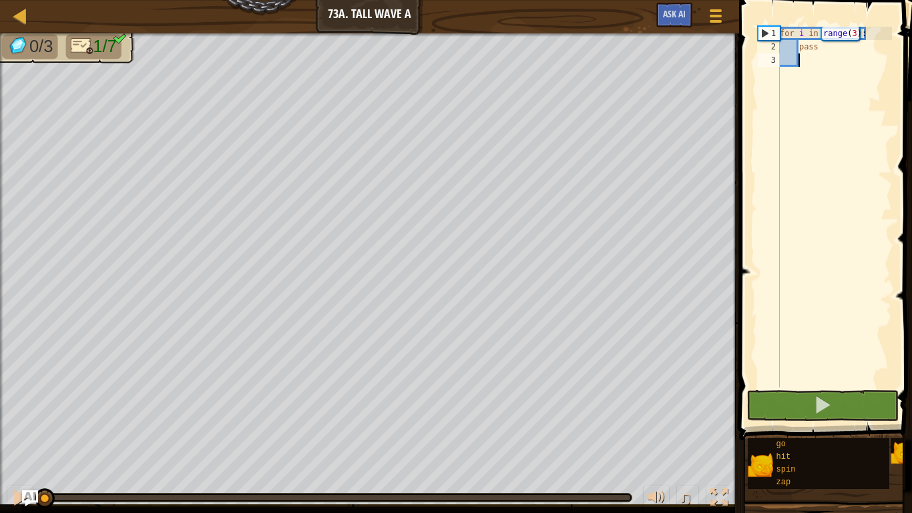
click at [891, 91] on div "for i in range ( 3 ) : pass" at bounding box center [834, 220] width 115 height 387
click at [911, 310] on span at bounding box center [827, 200] width 184 height 479
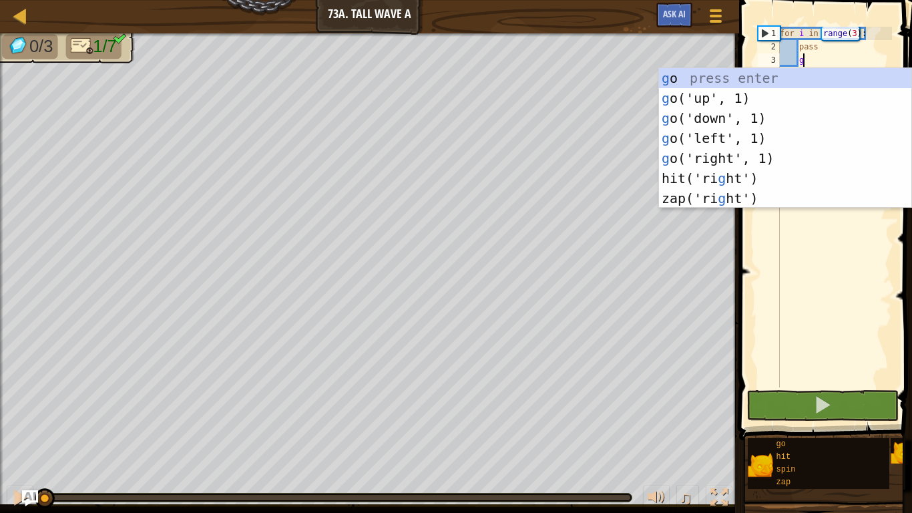
scroll to position [6, 3]
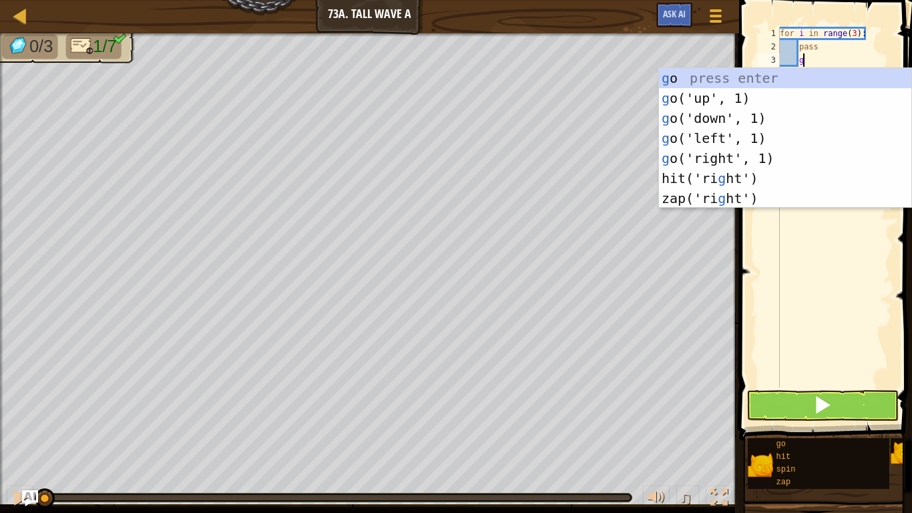
type textarea "gu"
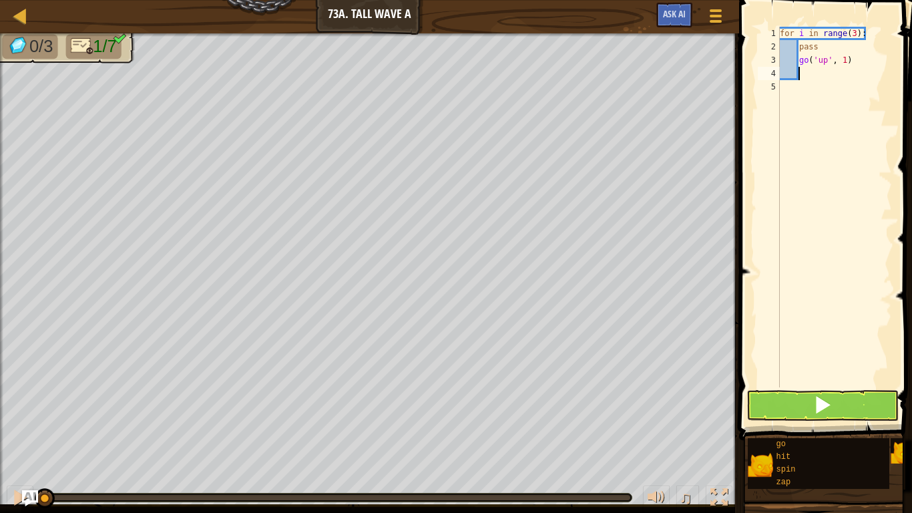
scroll to position [6, 2]
type textarea "go('up', 2)"
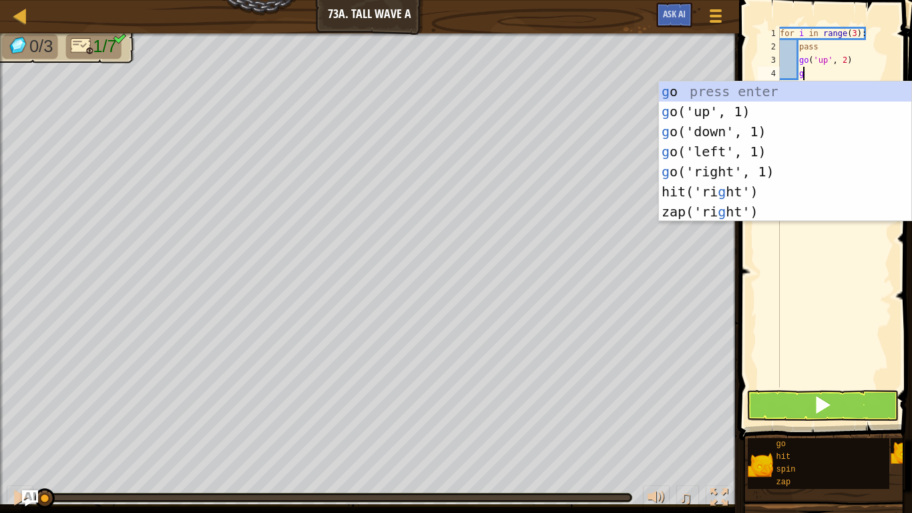
type textarea "gl"
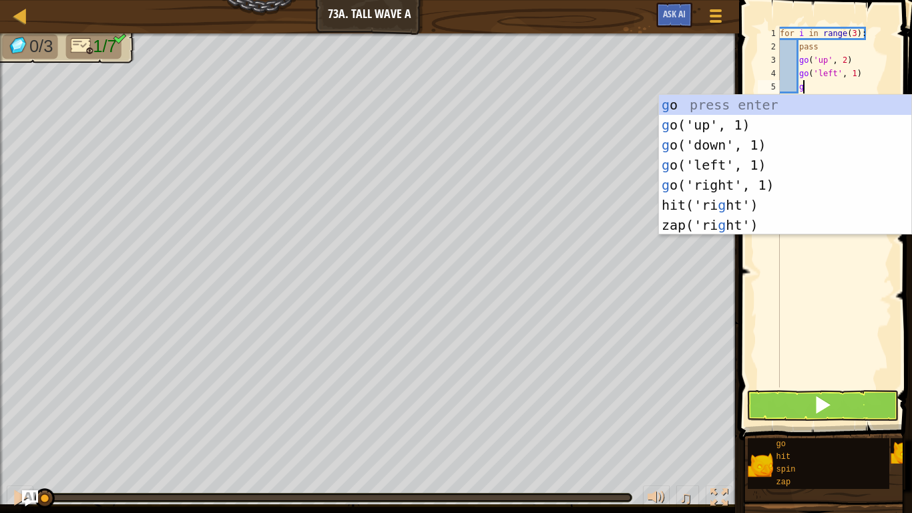
type textarea "gd"
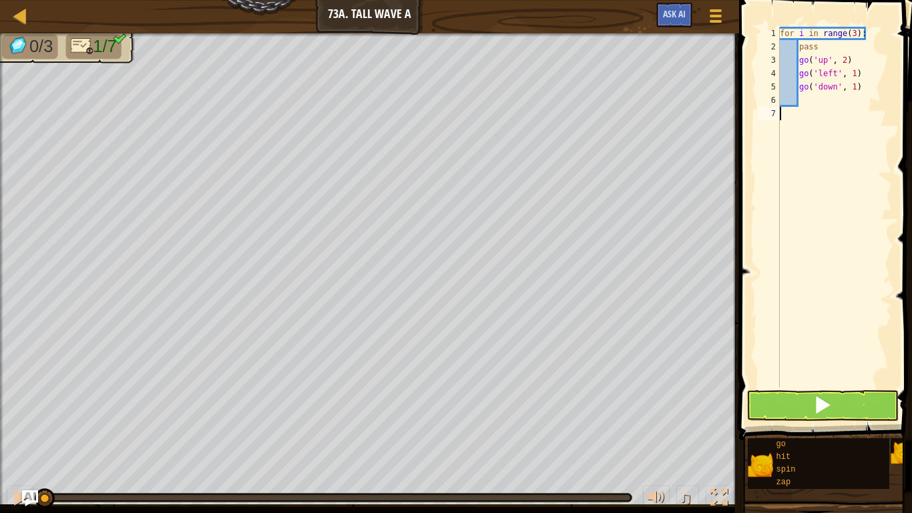
scroll to position [6, 0]
type textarea "go('down', 2)"
click at [15, 510] on button at bounding box center [20, 498] width 27 height 27
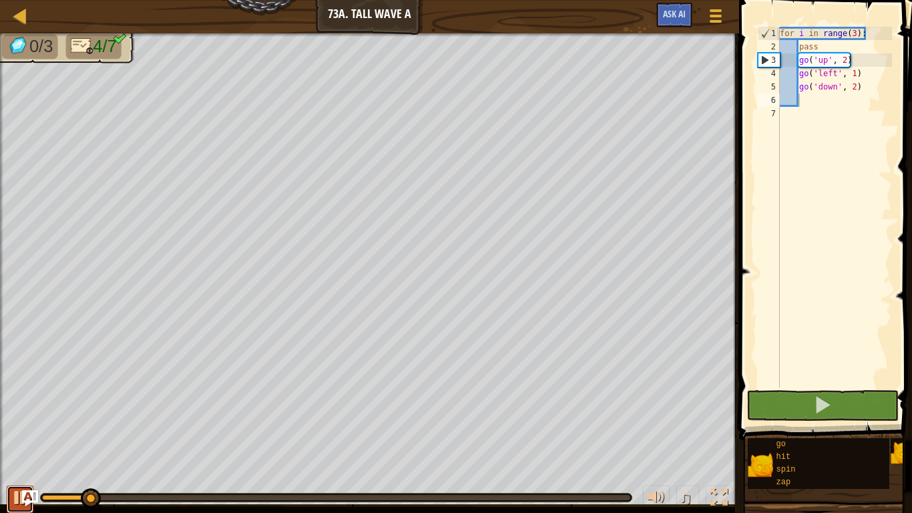
click at [17, 510] on button at bounding box center [20, 498] width 27 height 27
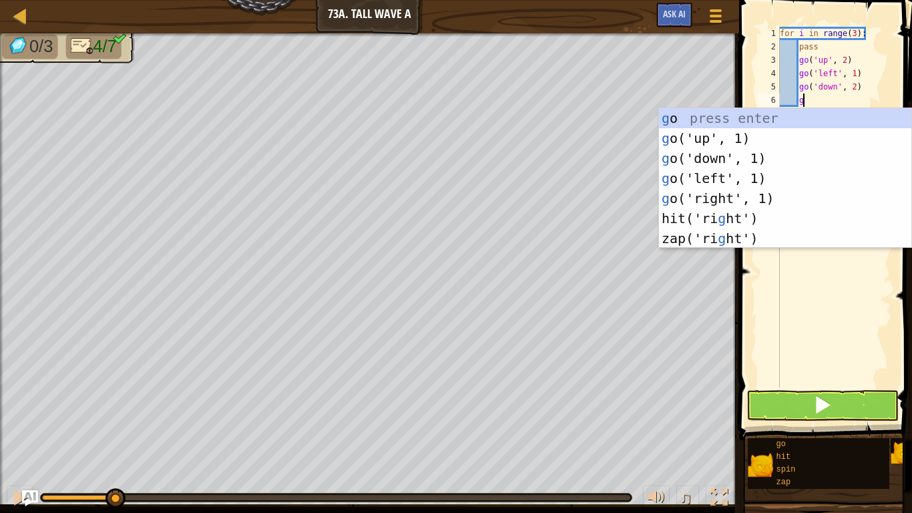
type textarea "gl"
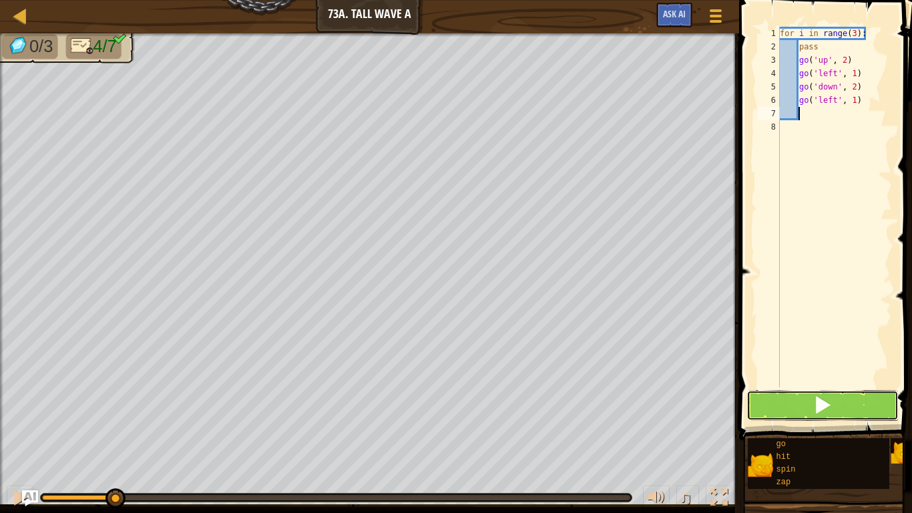
click at [839, 409] on button at bounding box center [822, 405] width 152 height 31
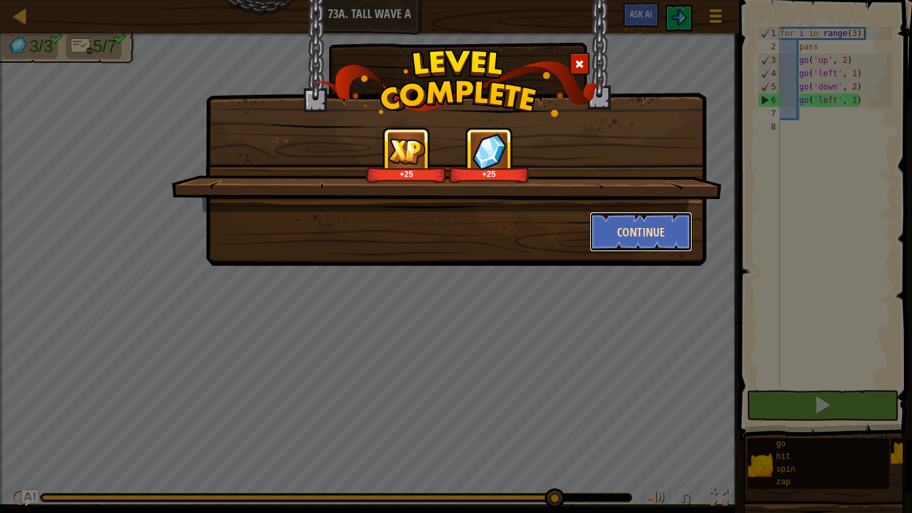
click at [620, 242] on button "Continue" at bounding box center [640, 232] width 103 height 40
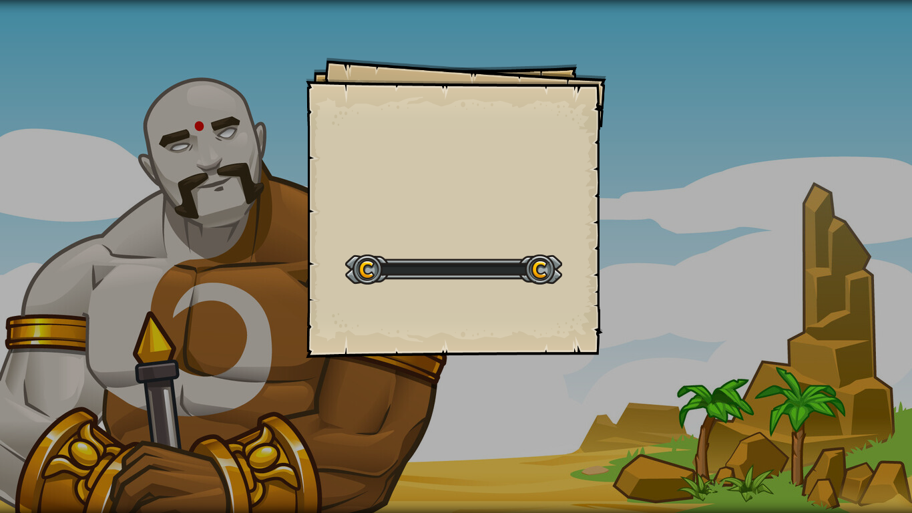
click at [618, 242] on div "Goals Start Level Error loading from server. Try refreshing the page. You'll ne…" at bounding box center [456, 256] width 912 height 513
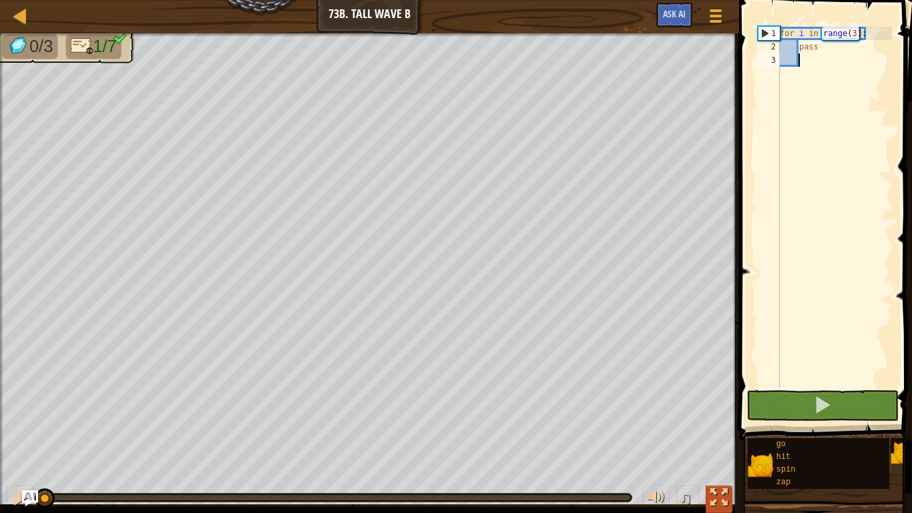
click at [720, 499] on div at bounding box center [718, 497] width 17 height 17
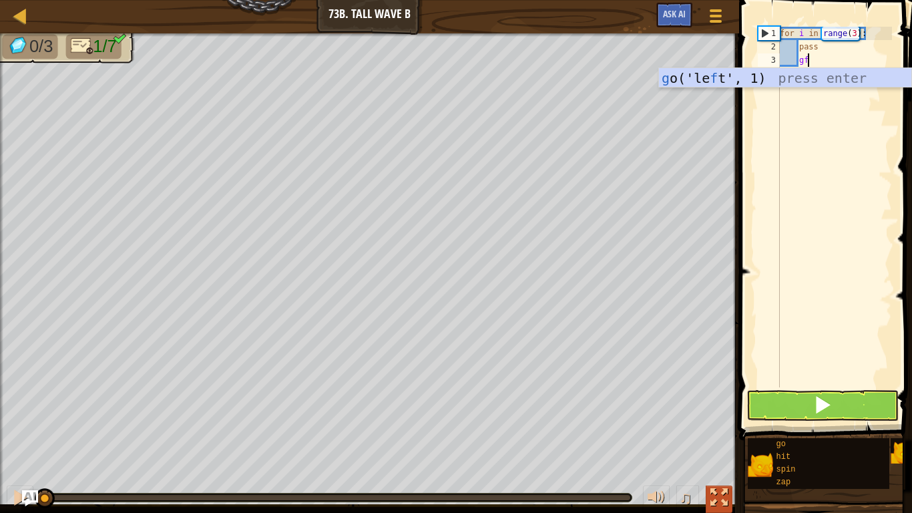
scroll to position [6, 3]
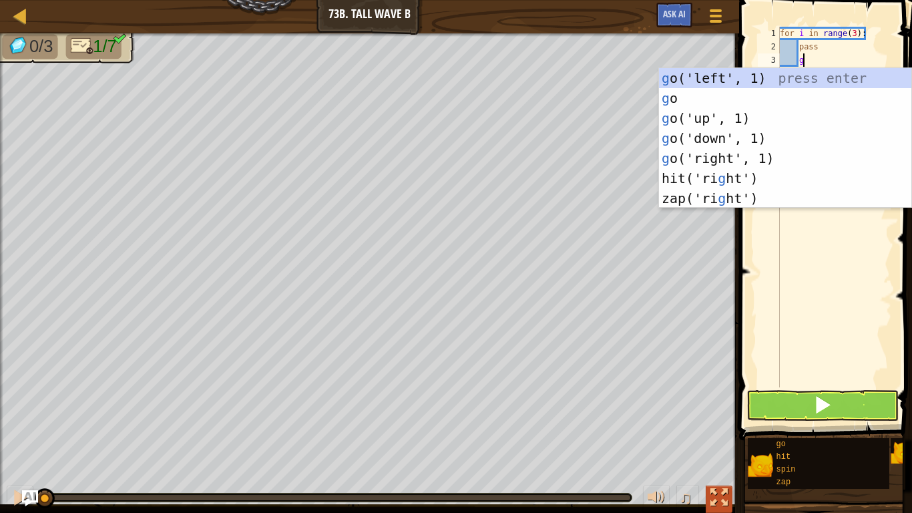
type textarea "gds"
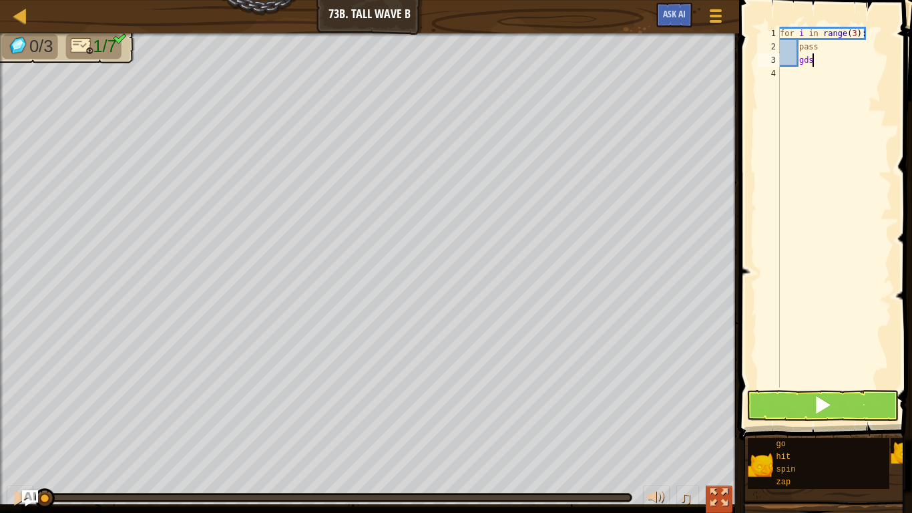
scroll to position [6, 2]
click at [830, 63] on div "for i in range ( 3 ) : pass gds" at bounding box center [834, 220] width 115 height 387
type textarea "g"
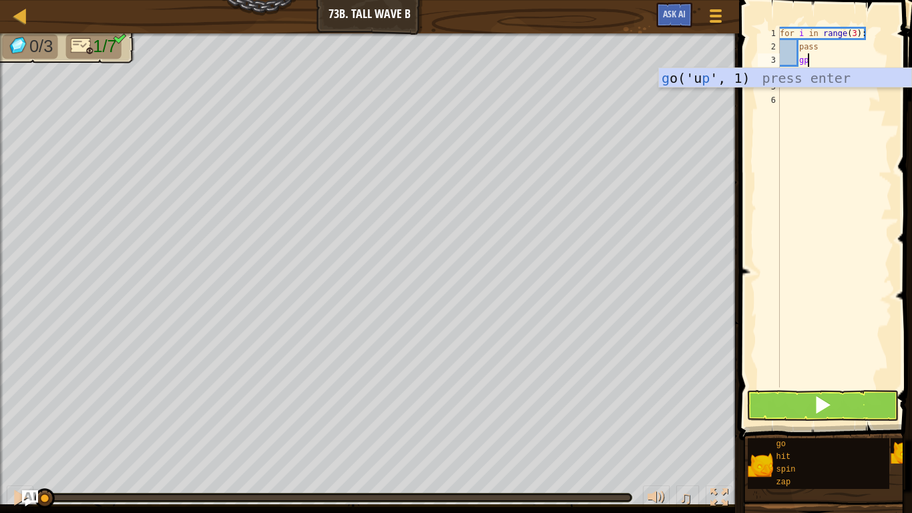
scroll to position [6, 5]
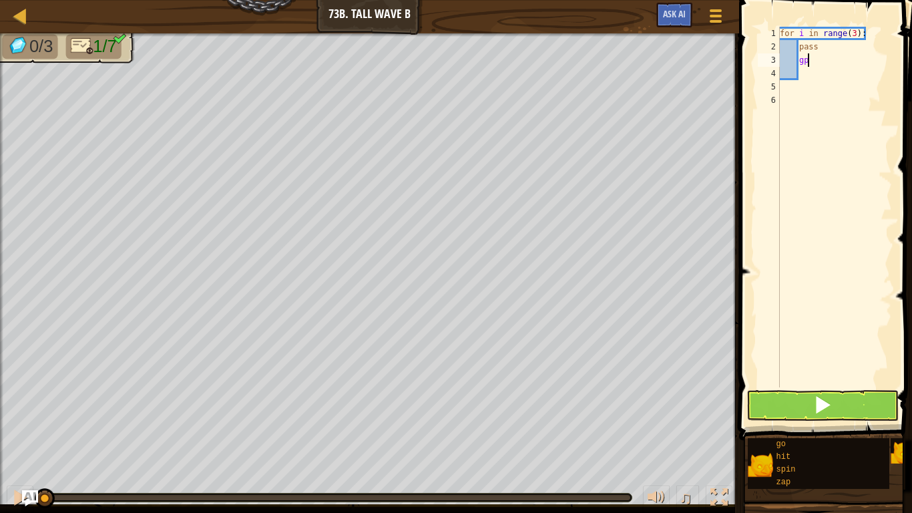
type textarea "g"
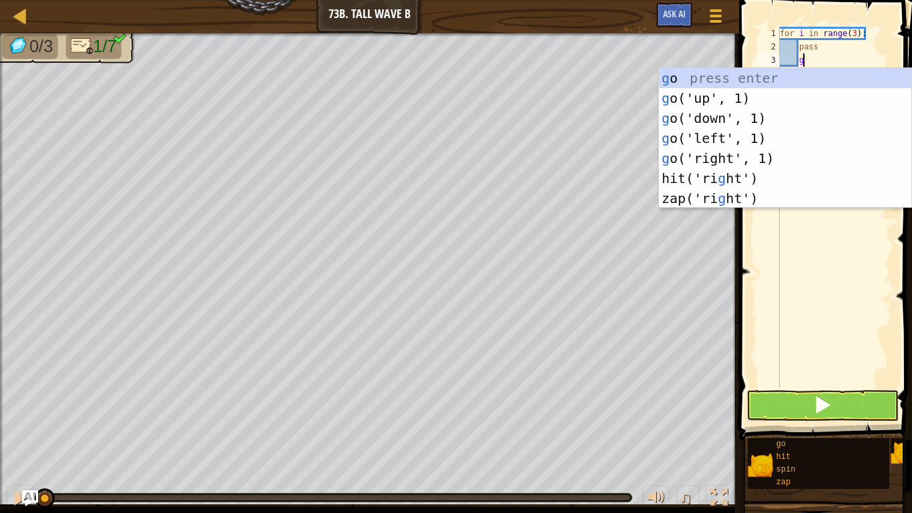
type textarea "gd"
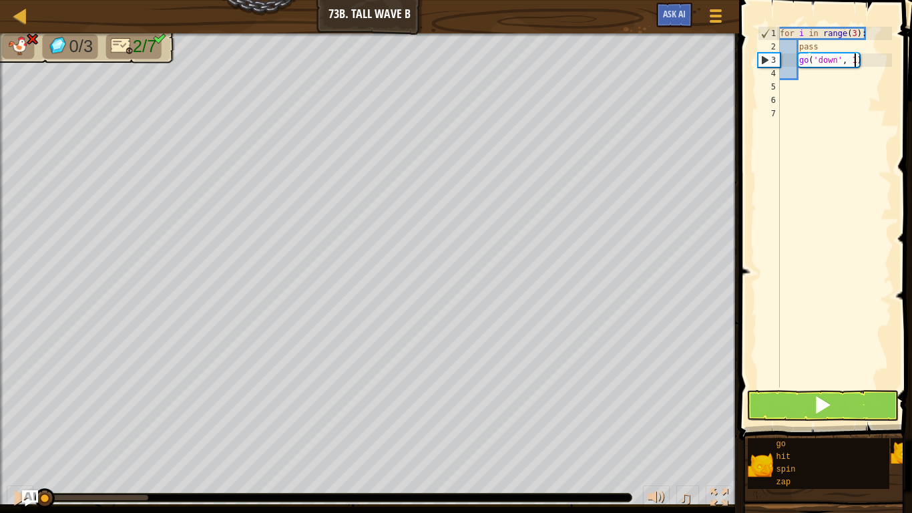
click at [852, 63] on div "for i in range ( 3 ) : pass go ( 'down' , 1 )" at bounding box center [834, 220] width 115 height 387
type textarea "go('down', 2)"
click at [826, 80] on div "for i in range ( 3 ) : pass go ( 'down' , 2 )" at bounding box center [834, 220] width 115 height 387
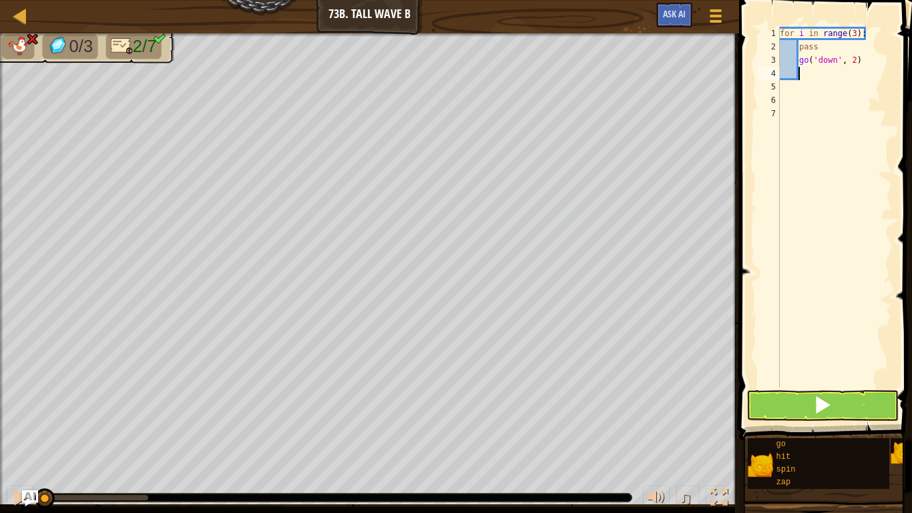
click at [824, 73] on div "for i in range ( 3 ) : pass go ( 'down' , 2 )" at bounding box center [834, 220] width 115 height 387
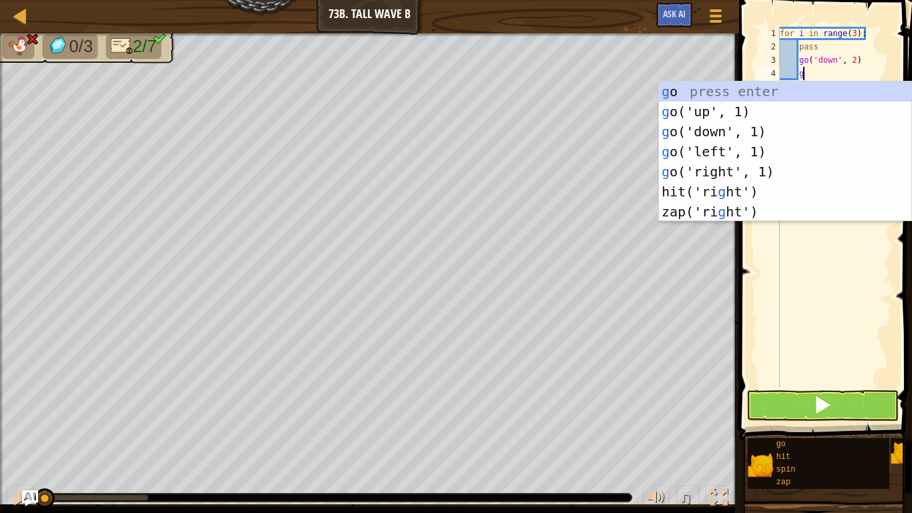
type textarea "gl"
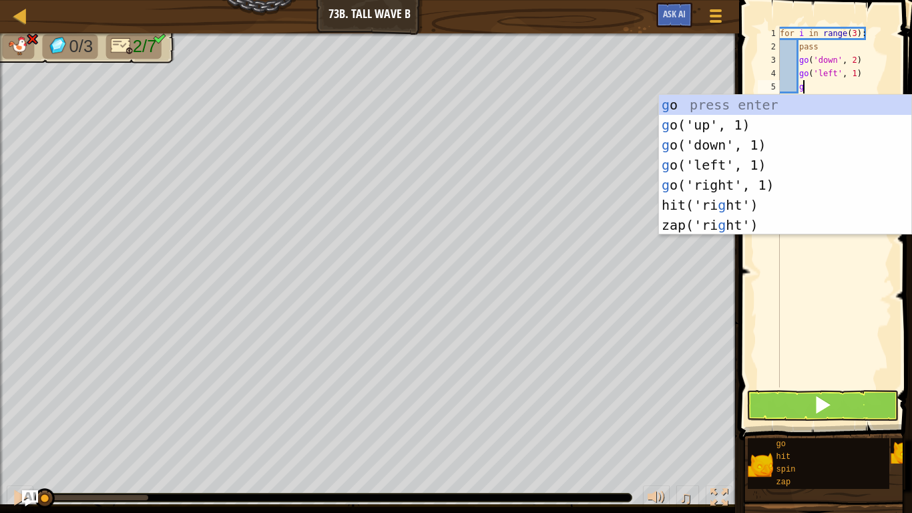
scroll to position [6, 3]
type textarea "gu"
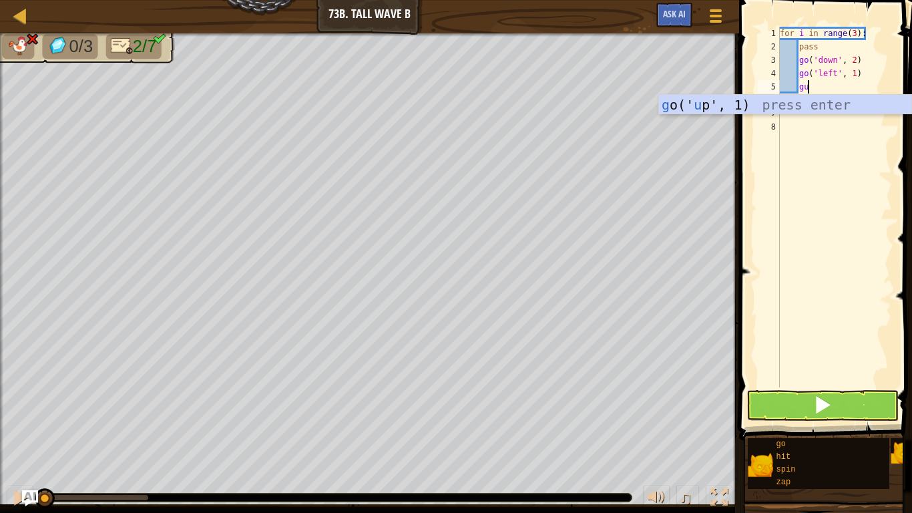
scroll to position [6, 2]
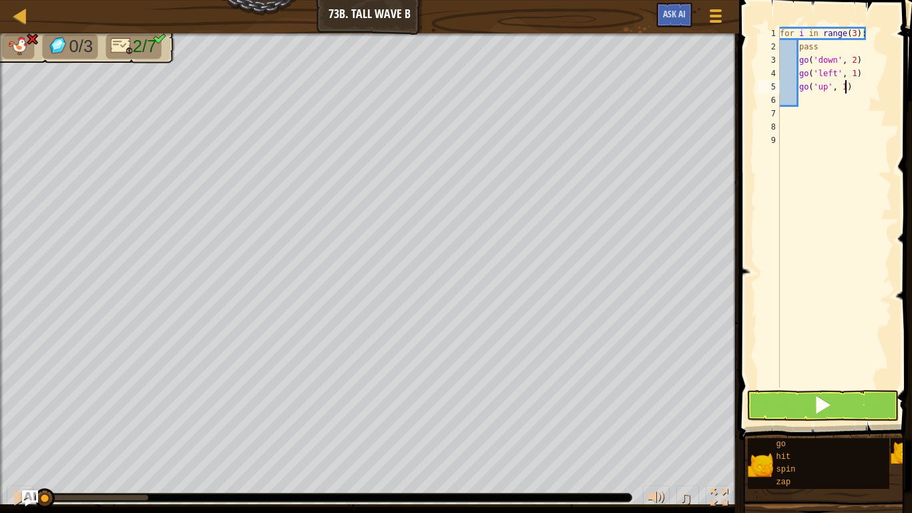
click at [846, 86] on div "for i in range ( 3 ) : pass go ( 'down' , 2 ) go ( 'left' , 1 ) go ( 'up' , 1 )" at bounding box center [834, 220] width 115 height 387
click at [826, 87] on div "for i in range ( 3 ) : pass go ( 'down' , 2 ) go ( 'left' , 1 ) go ( 'up' , )" at bounding box center [834, 220] width 115 height 387
click at [841, 86] on div "for i in range ( 3 ) : pass go ( 'down' , 2 ) go ( 'left' , 1 ) go ( 'up' , )" at bounding box center [834, 220] width 115 height 387
type textarea "go('up', 2)"
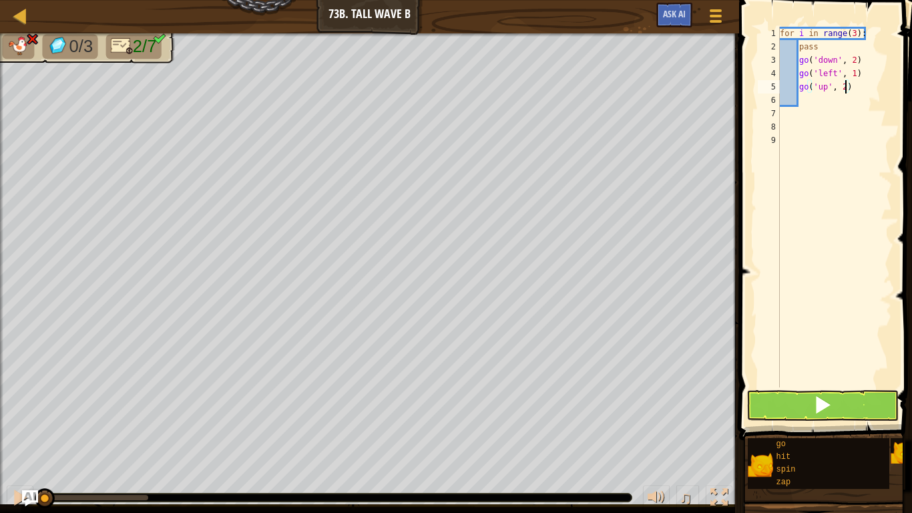
scroll to position [6, 9]
click at [812, 138] on div "for i in range ( 3 ) : pass go ( 'down' , 2 ) go ( 'left' , 1 ) go ( 'up' , 2 )" at bounding box center [834, 220] width 115 height 387
click at [808, 99] on div "for i in range ( 3 ) : pass go ( 'down' , 2 ) go ( 'left' , 1 ) go ( 'up' , 2 )" at bounding box center [834, 220] width 115 height 387
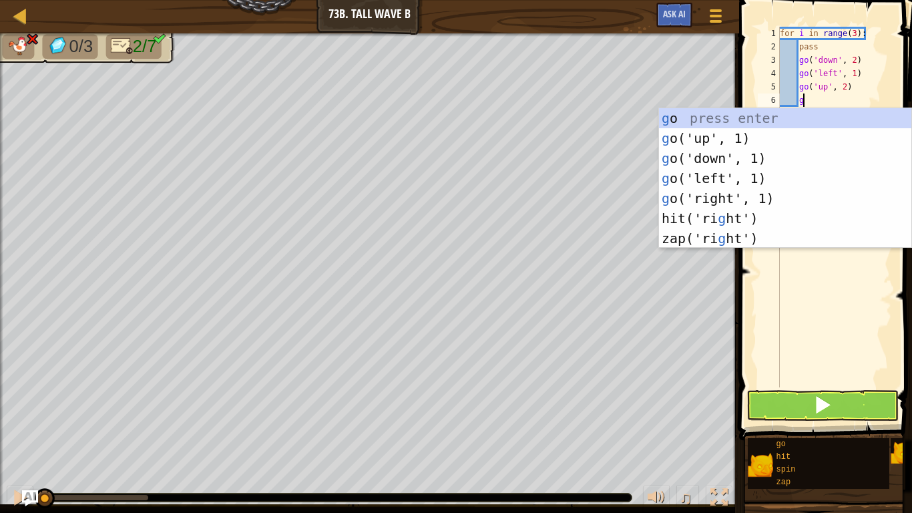
type textarea "gl"
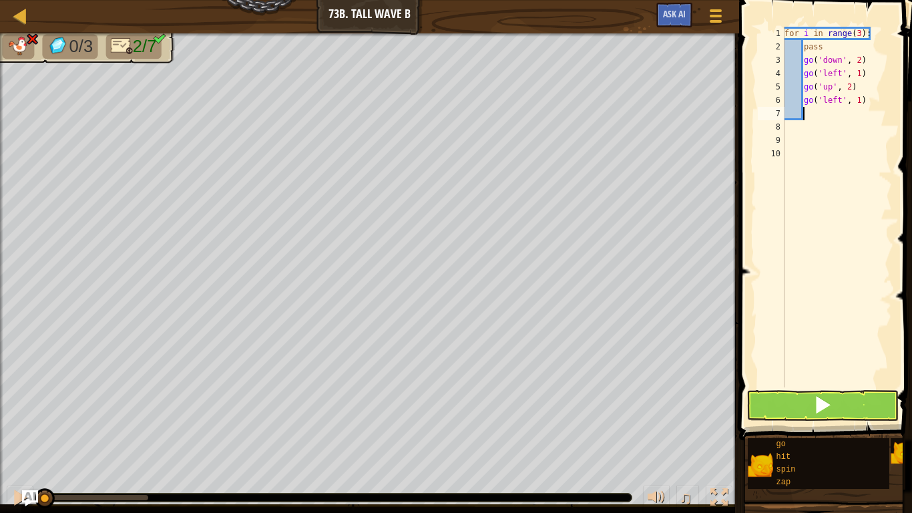
scroll to position [6, 2]
click at [853, 397] on button at bounding box center [822, 405] width 152 height 31
